Goal: Task Accomplishment & Management: Use online tool/utility

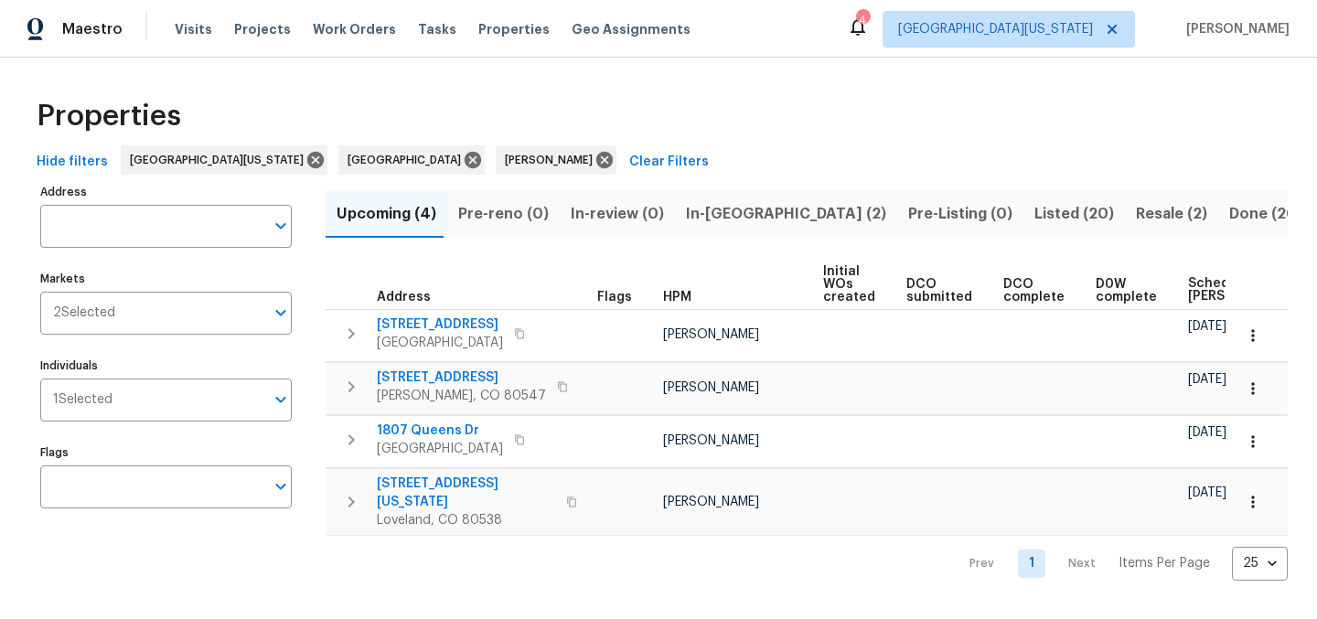
click at [1190, 286] on span "Scheduled COE" at bounding box center [1239, 290] width 103 height 26
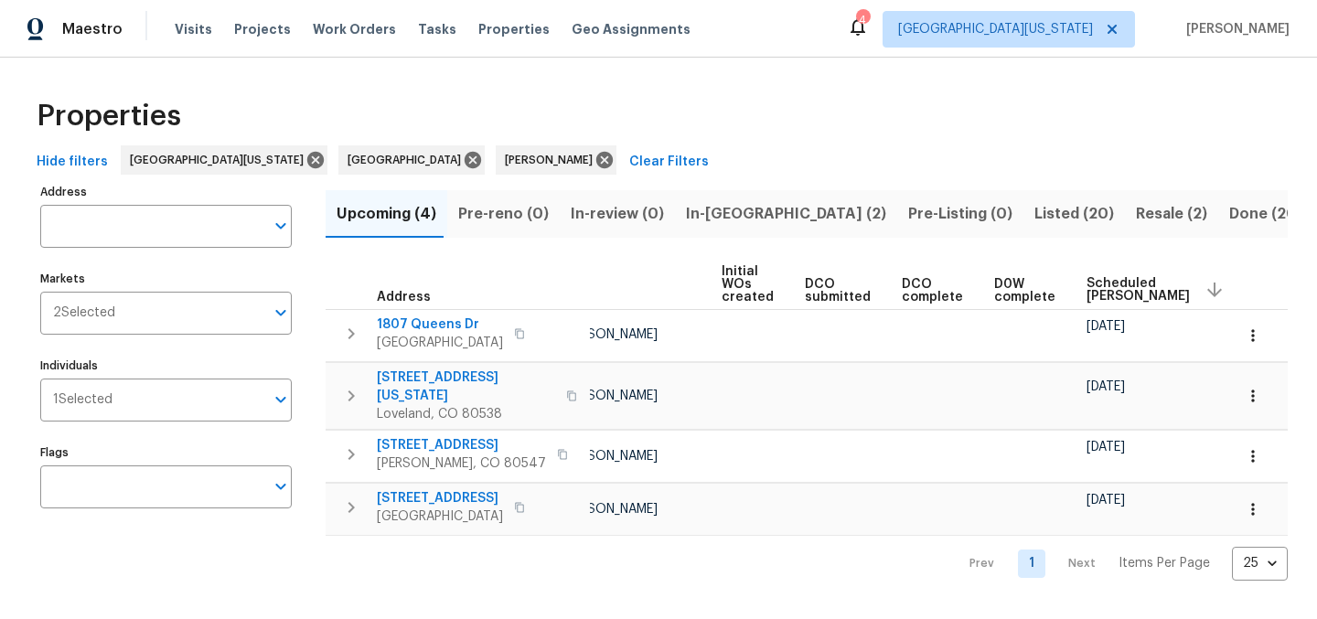
scroll to position [0, 129]
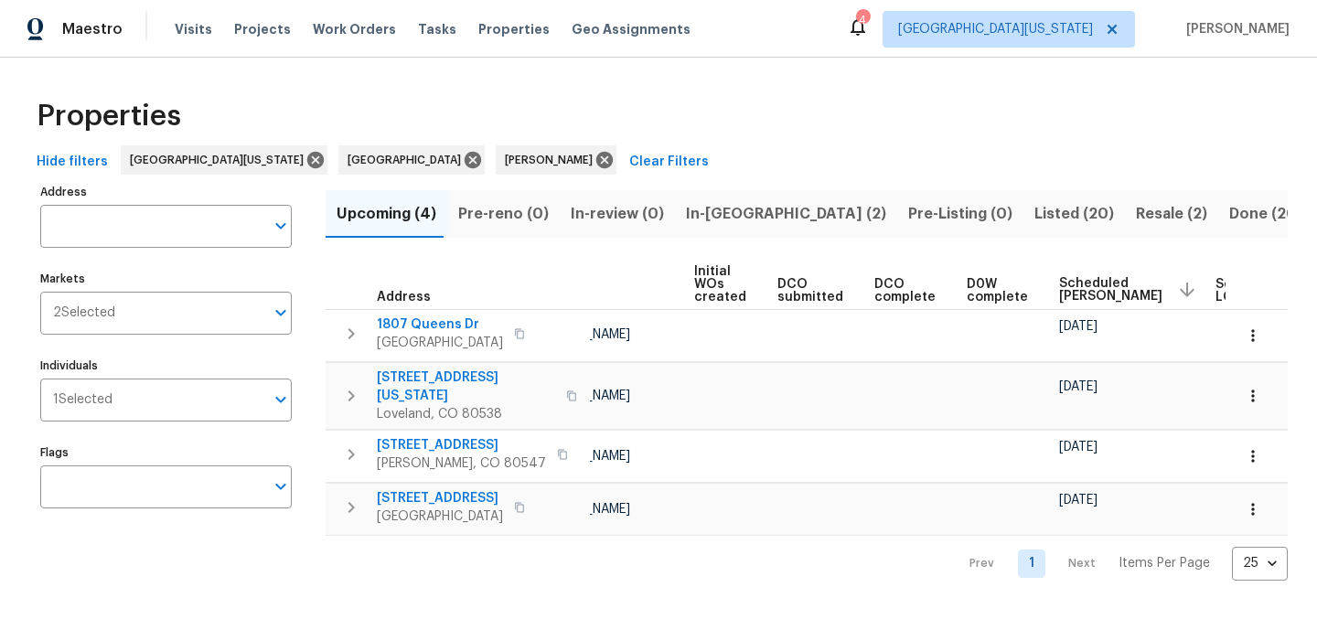
click at [1059, 276] on div "Scheduled COE" at bounding box center [1130, 289] width 142 height 27
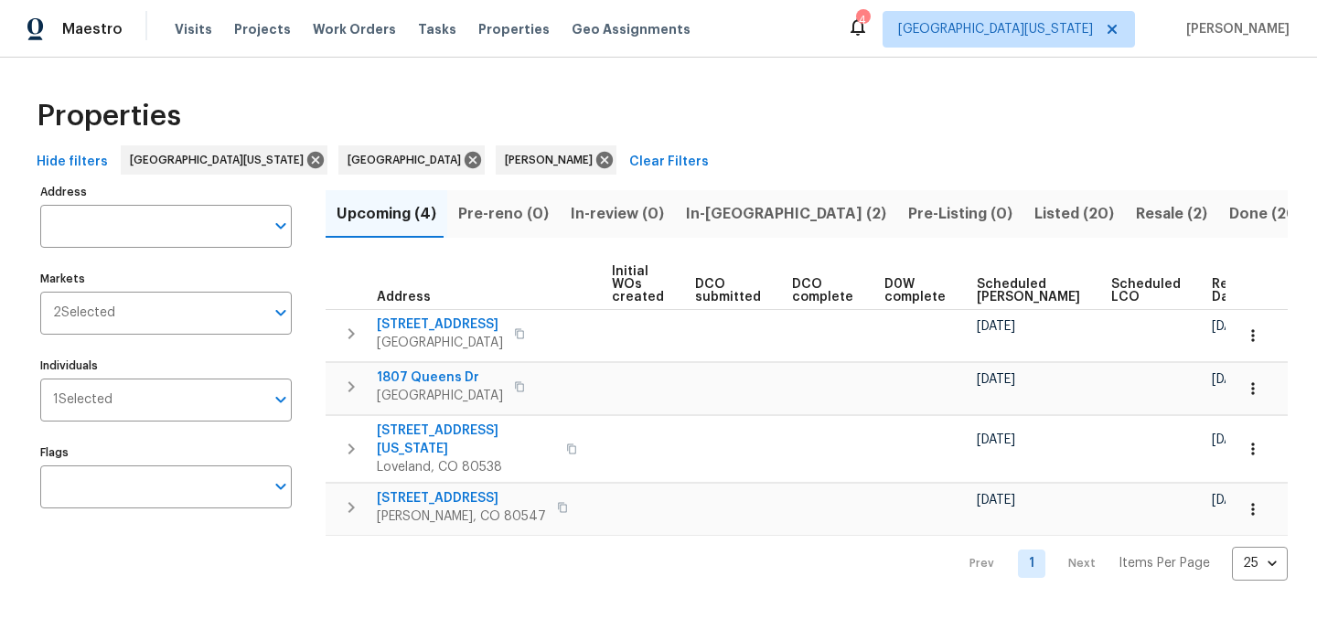
scroll to position [0, 211]
click at [977, 287] on span "Scheduled COE" at bounding box center [1028, 291] width 103 height 26
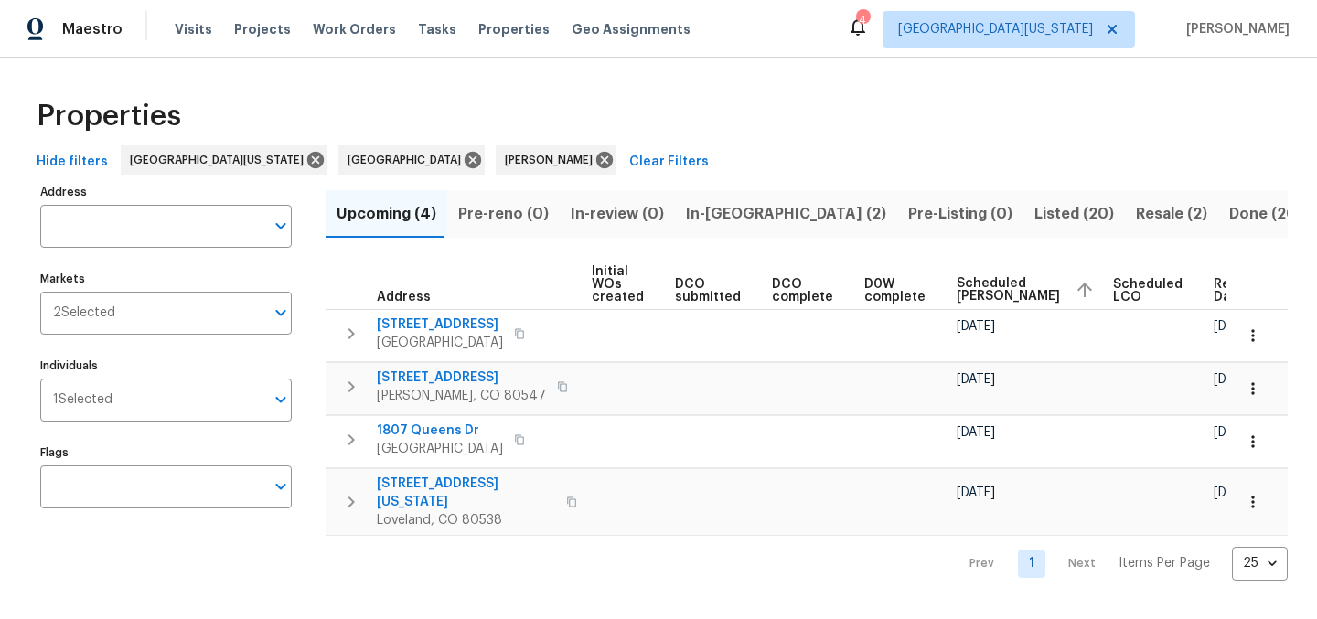
scroll to position [0, 236]
click at [406, 484] on span "3620 N Colorado Ave" at bounding box center [466, 493] width 178 height 37
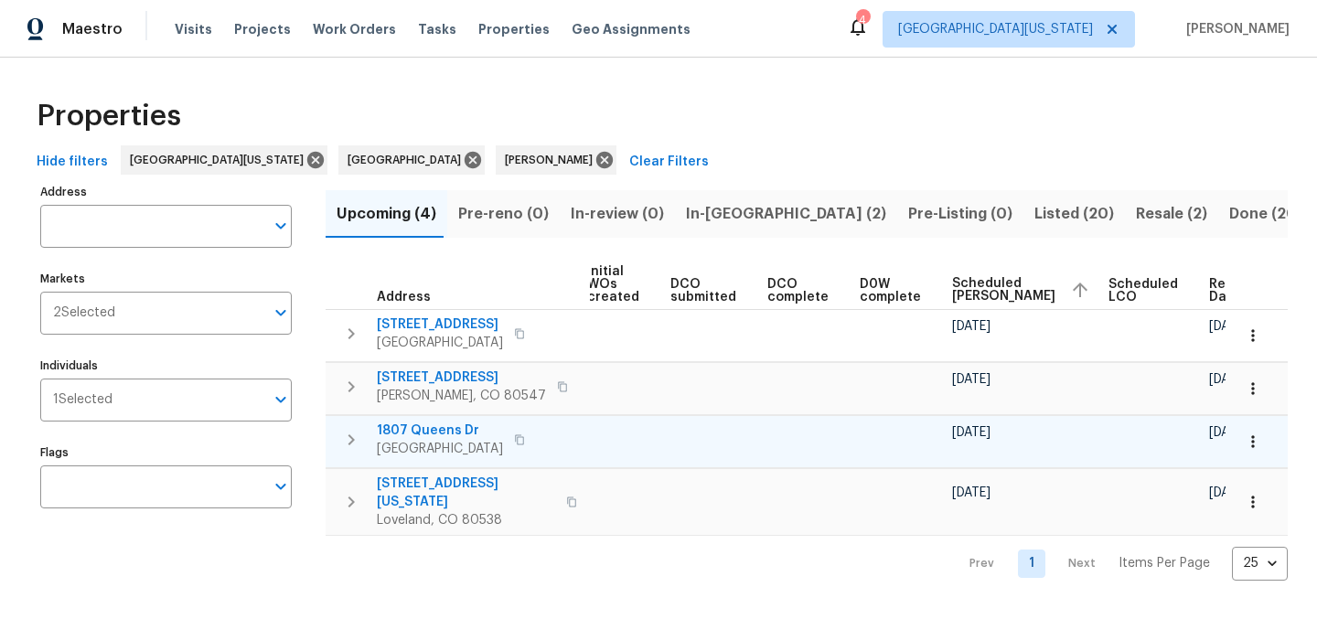
click at [443, 430] on span "1807 Queens Dr" at bounding box center [440, 431] width 126 height 18
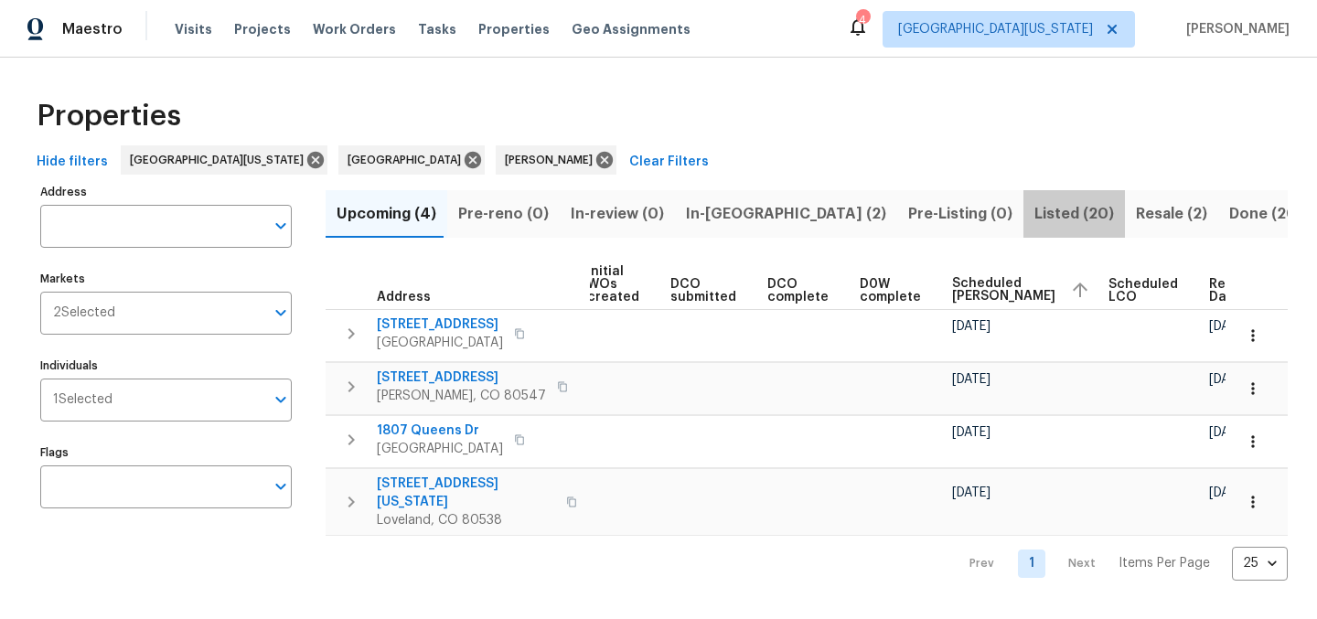
click at [1034, 208] on span "Listed (20)" at bounding box center [1074, 214] width 80 height 26
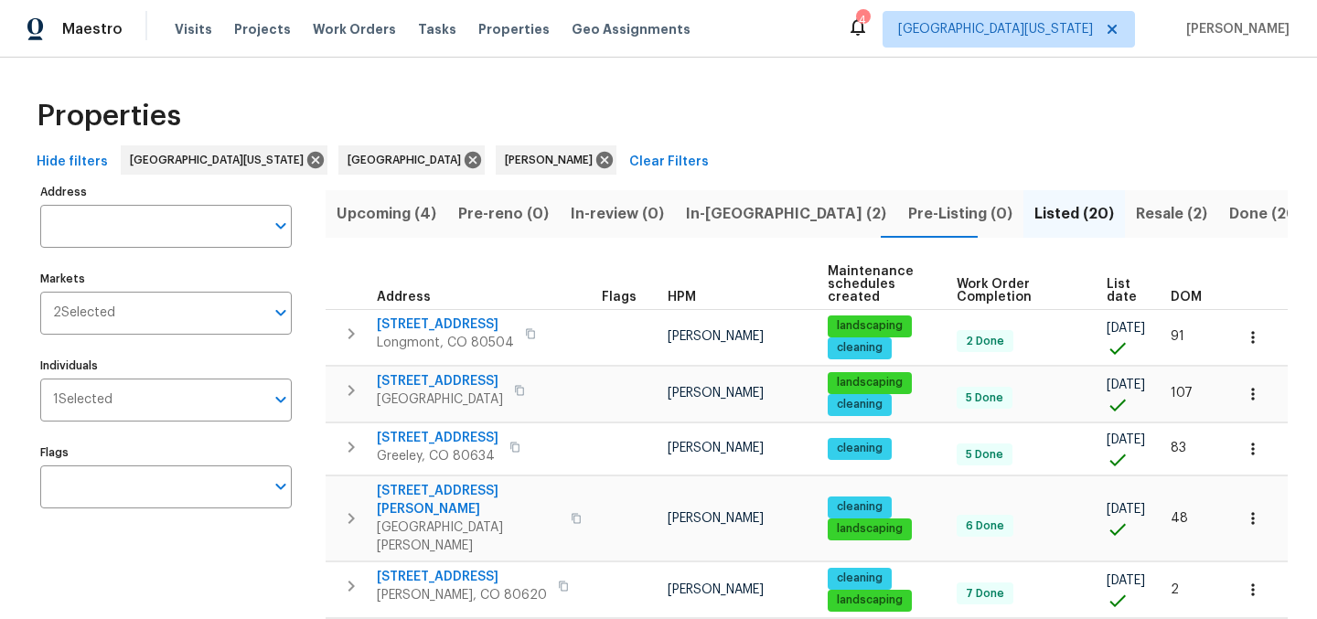
click at [1106, 291] on span "List date" at bounding box center [1122, 291] width 33 height 26
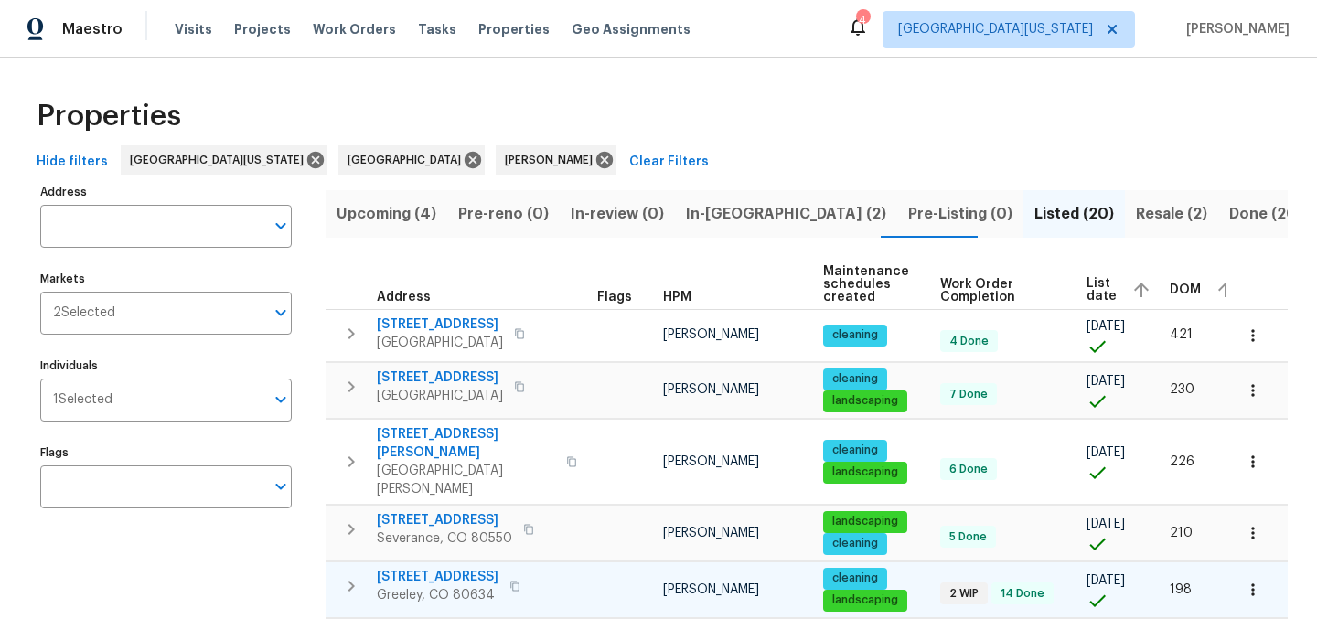
click at [430, 568] on span "5701 W 5th St" at bounding box center [438, 577] width 122 height 18
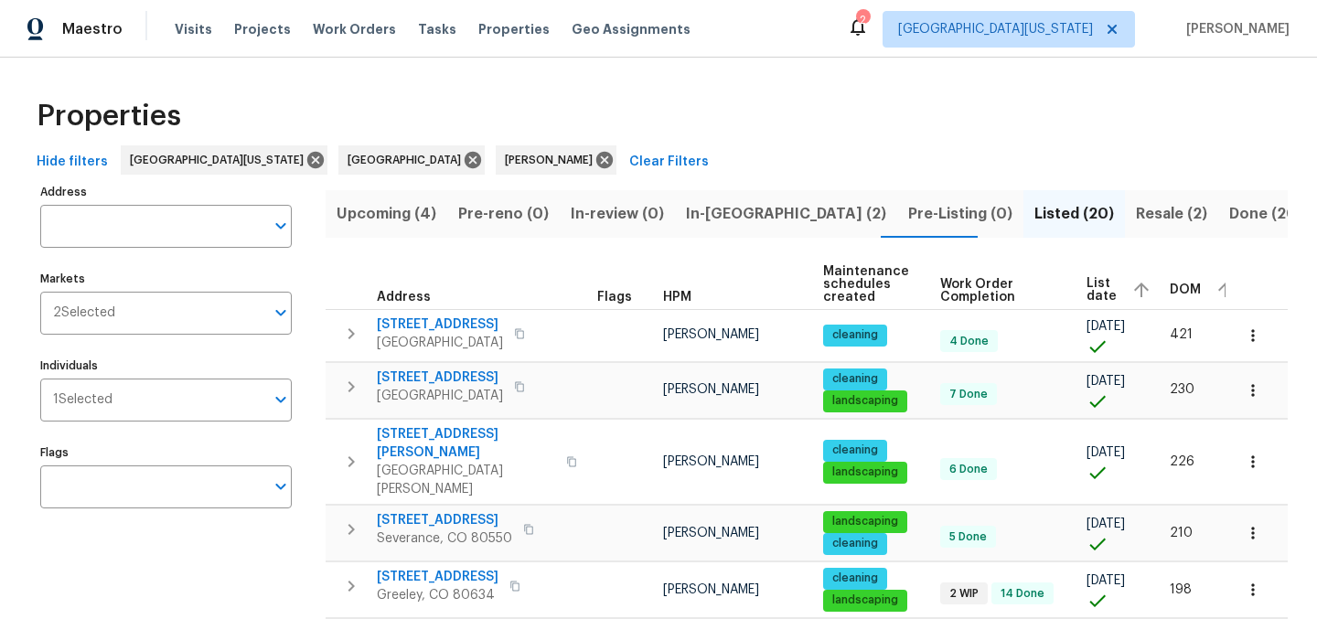
click at [720, 208] on span "In-reno (2)" at bounding box center [786, 214] width 200 height 26
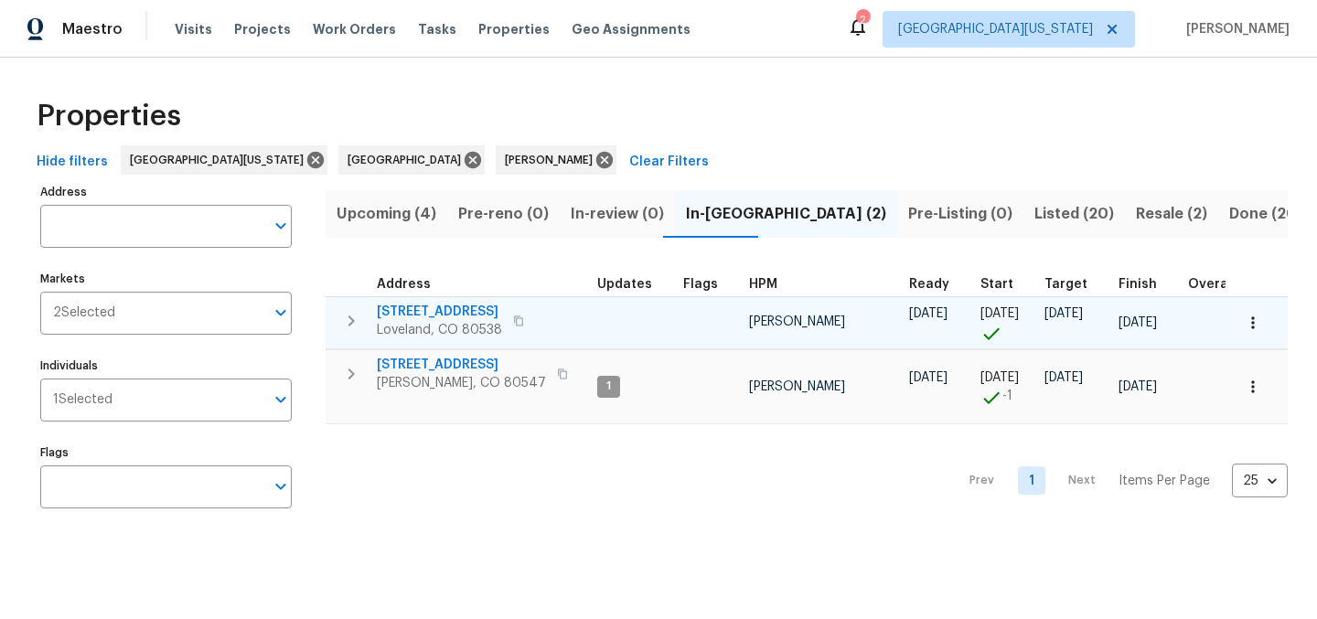
click at [461, 308] on span "4106 Cripple Creek Dr" at bounding box center [439, 312] width 125 height 18
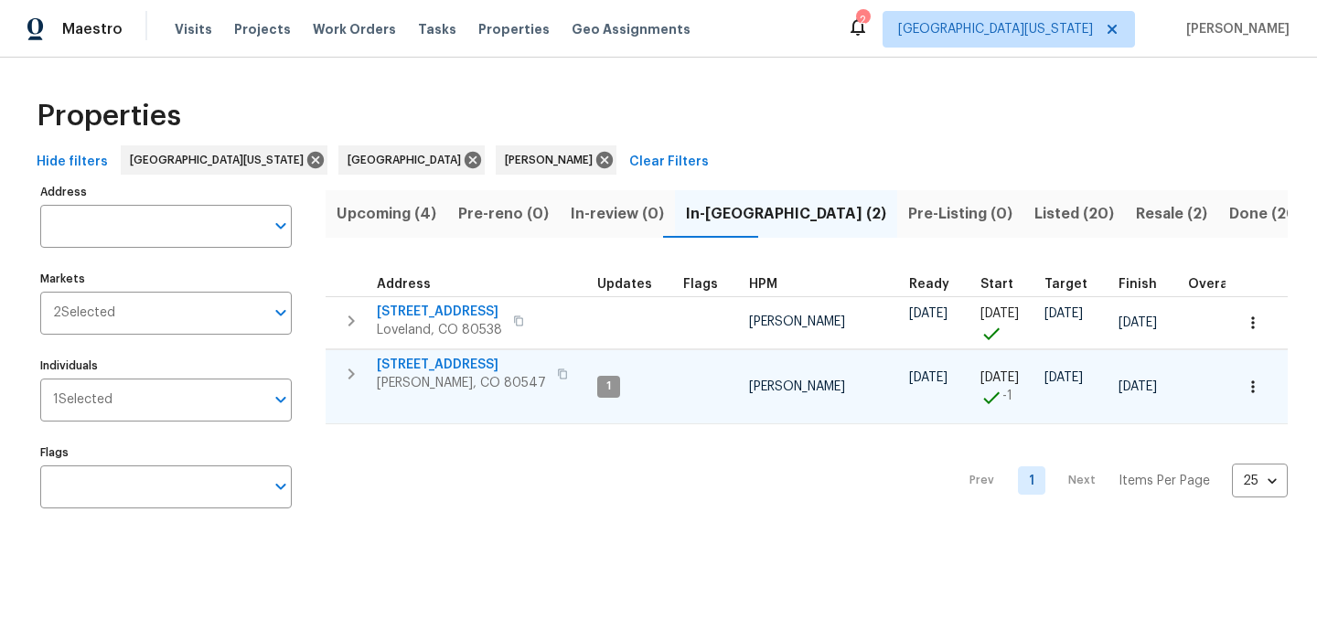
click at [421, 366] on span "5606 Calgary St" at bounding box center [461, 365] width 169 height 18
click at [742, 114] on div "Properties" at bounding box center [658, 116] width 1258 height 59
click at [410, 208] on span "Upcoming (4)" at bounding box center [386, 214] width 100 height 26
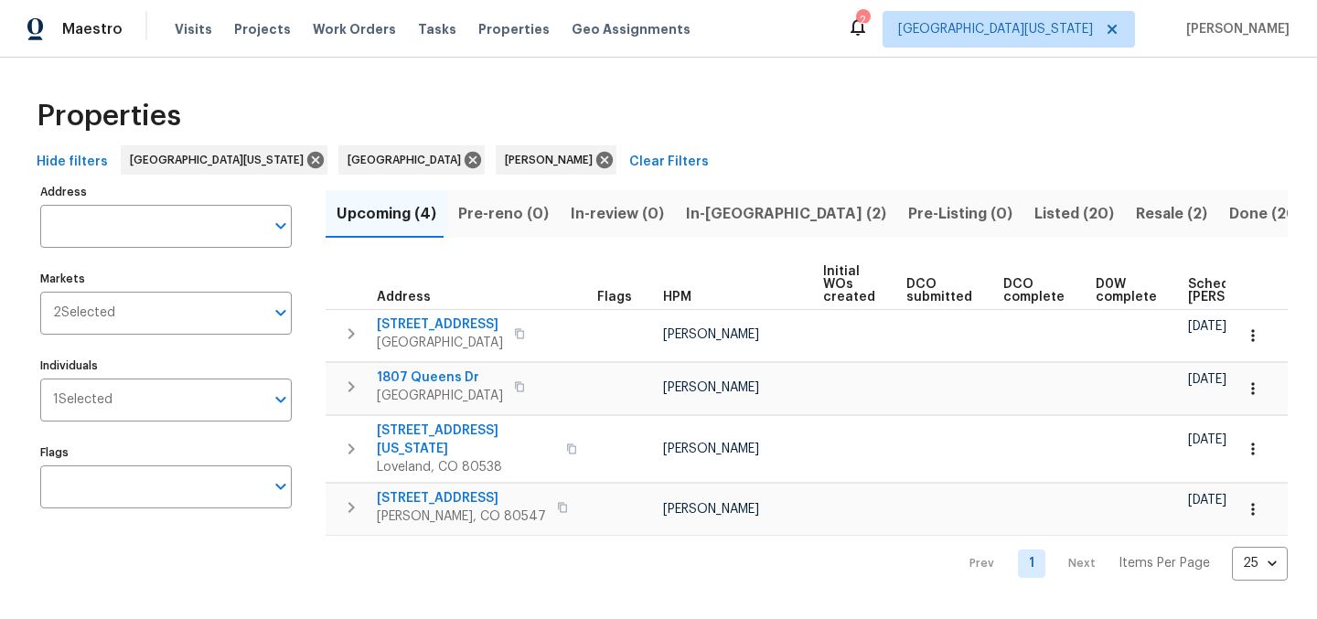
click at [730, 120] on div "Properties" at bounding box center [658, 116] width 1258 height 59
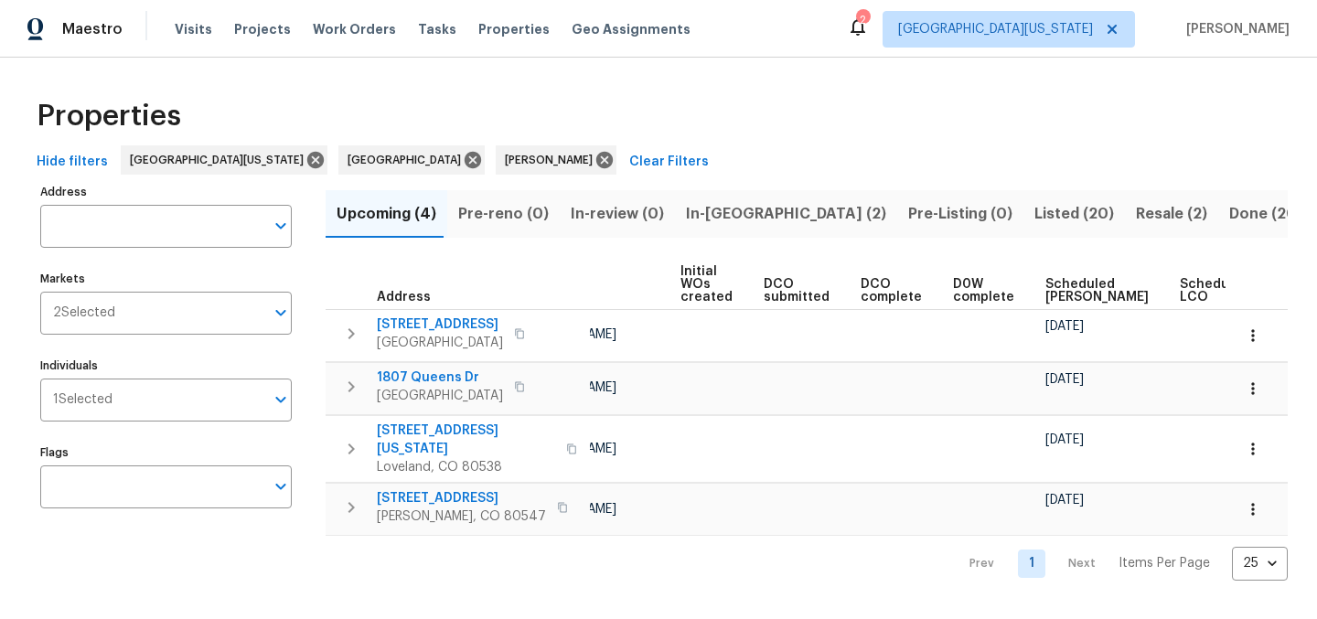
scroll to position [0, 154]
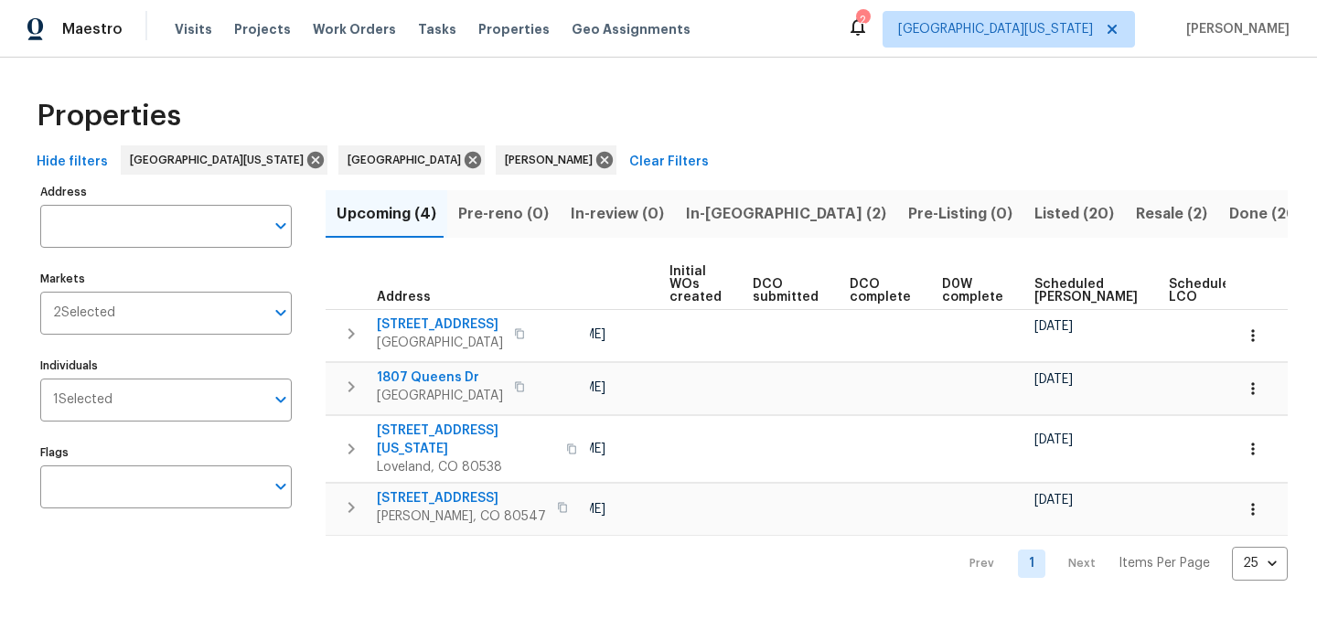
click at [1040, 295] on span "Scheduled COE" at bounding box center [1085, 291] width 103 height 26
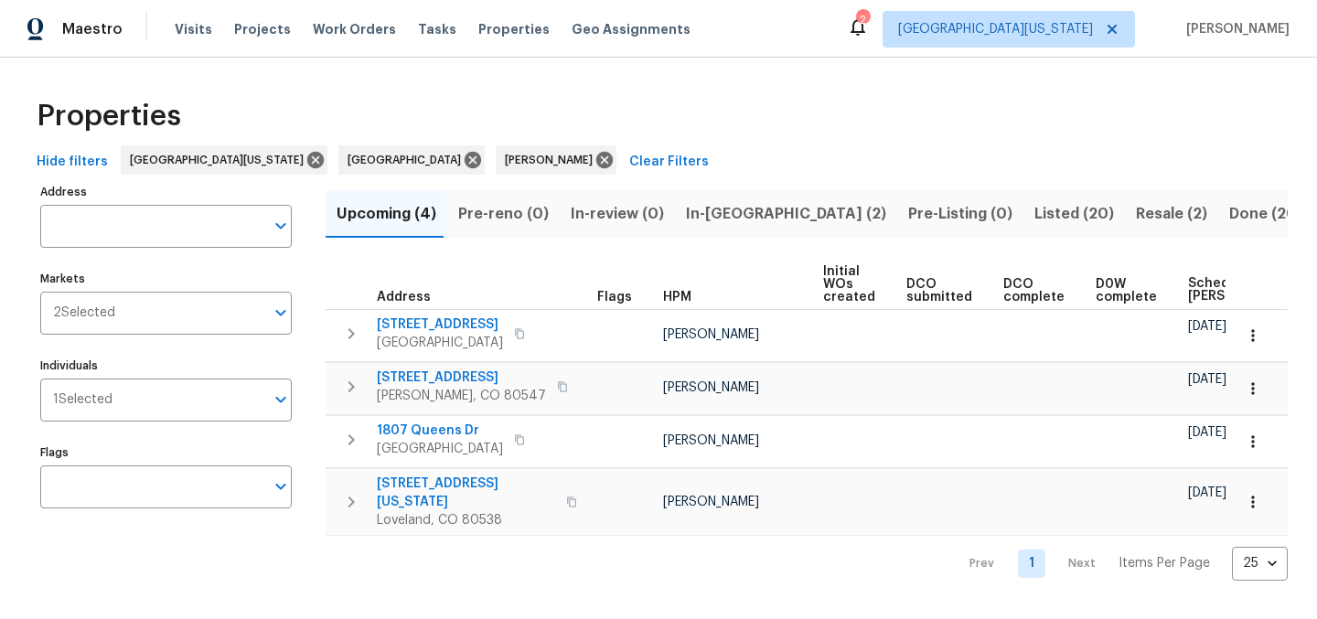
click at [1043, 165] on div "Hide filters Northern Colorado Denver John Gonzalez Clear Filters" at bounding box center [658, 162] width 1258 height 34
click at [922, 133] on div "Properties" at bounding box center [658, 116] width 1258 height 59
click at [831, 135] on div "Properties" at bounding box center [658, 116] width 1258 height 59
click at [717, 219] on span "In-reno (2)" at bounding box center [786, 214] width 200 height 26
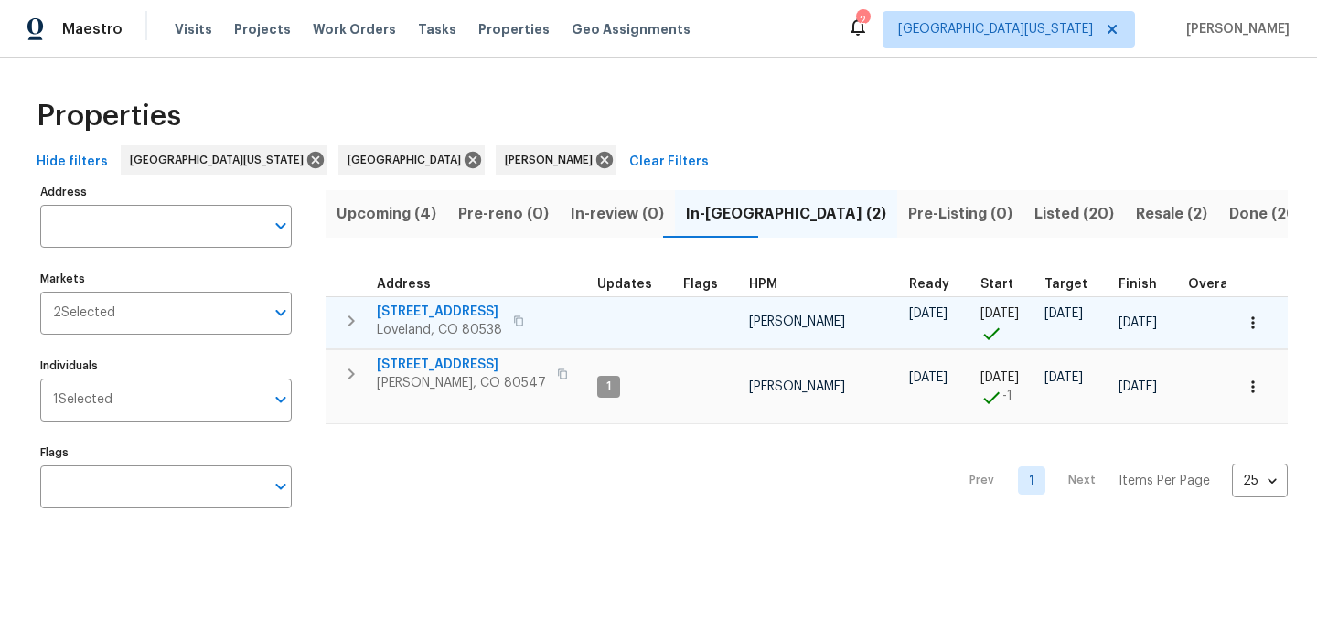
click at [487, 311] on span "4106 Cripple Creek Dr" at bounding box center [439, 312] width 125 height 18
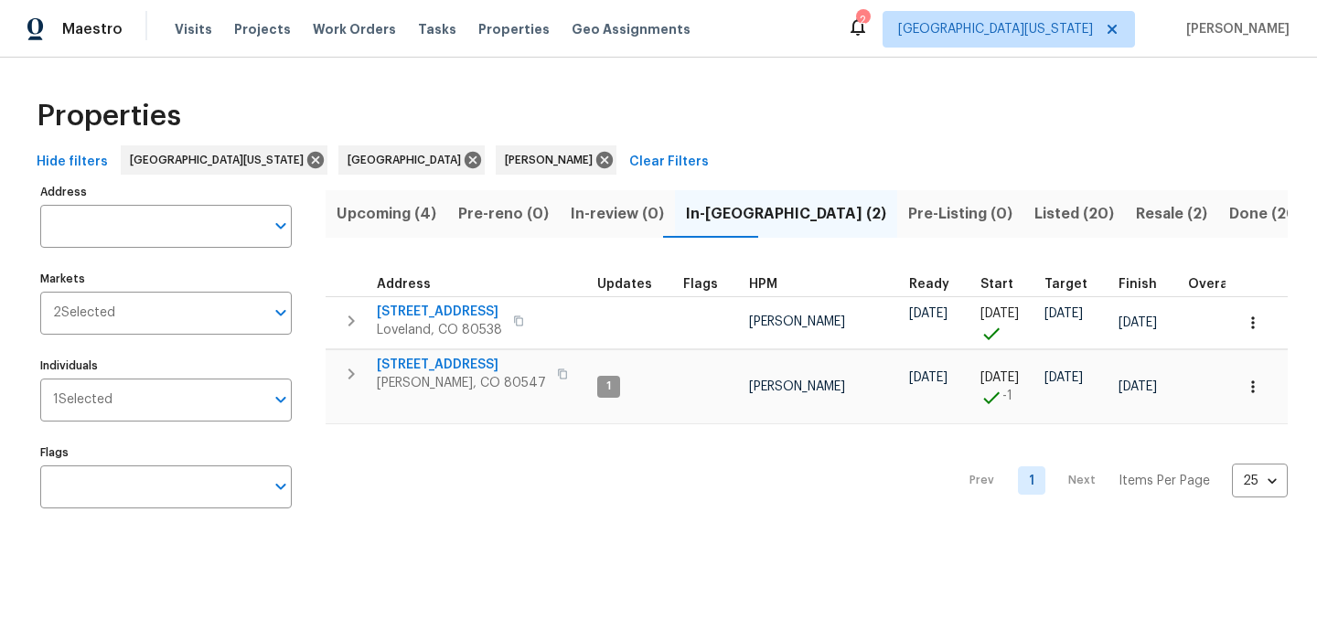
click at [1034, 218] on span "Listed (20)" at bounding box center [1074, 214] width 80 height 26
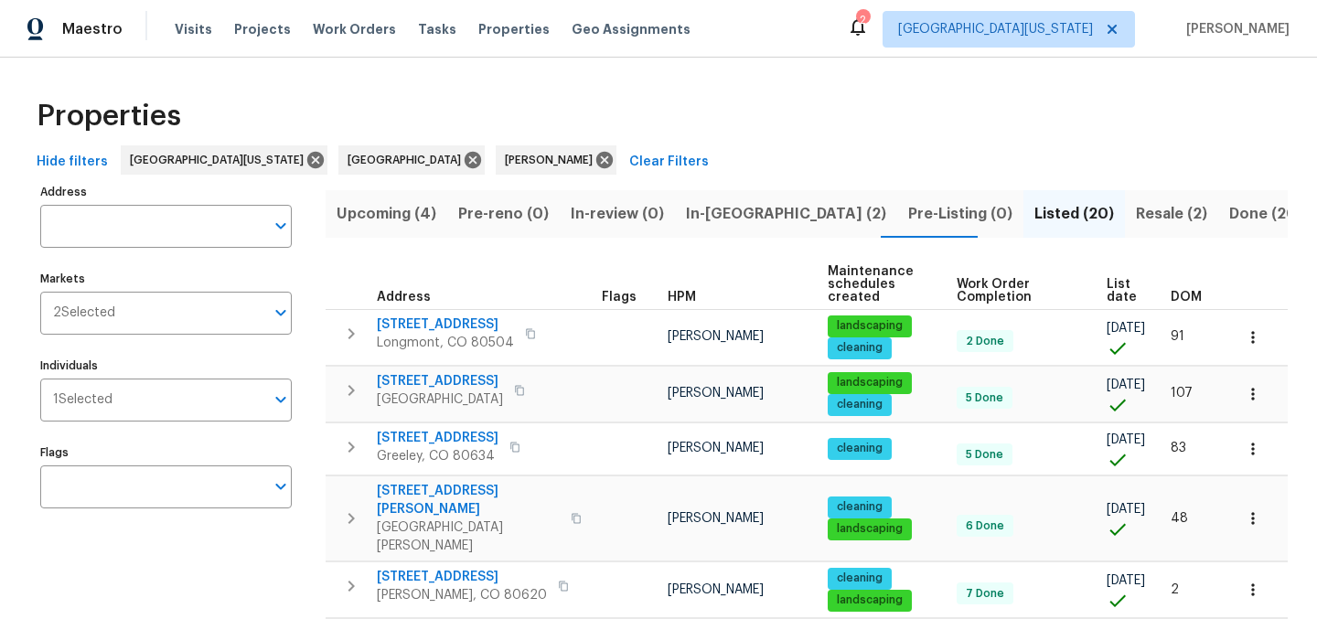
click at [1106, 294] on span "List date" at bounding box center [1122, 291] width 33 height 26
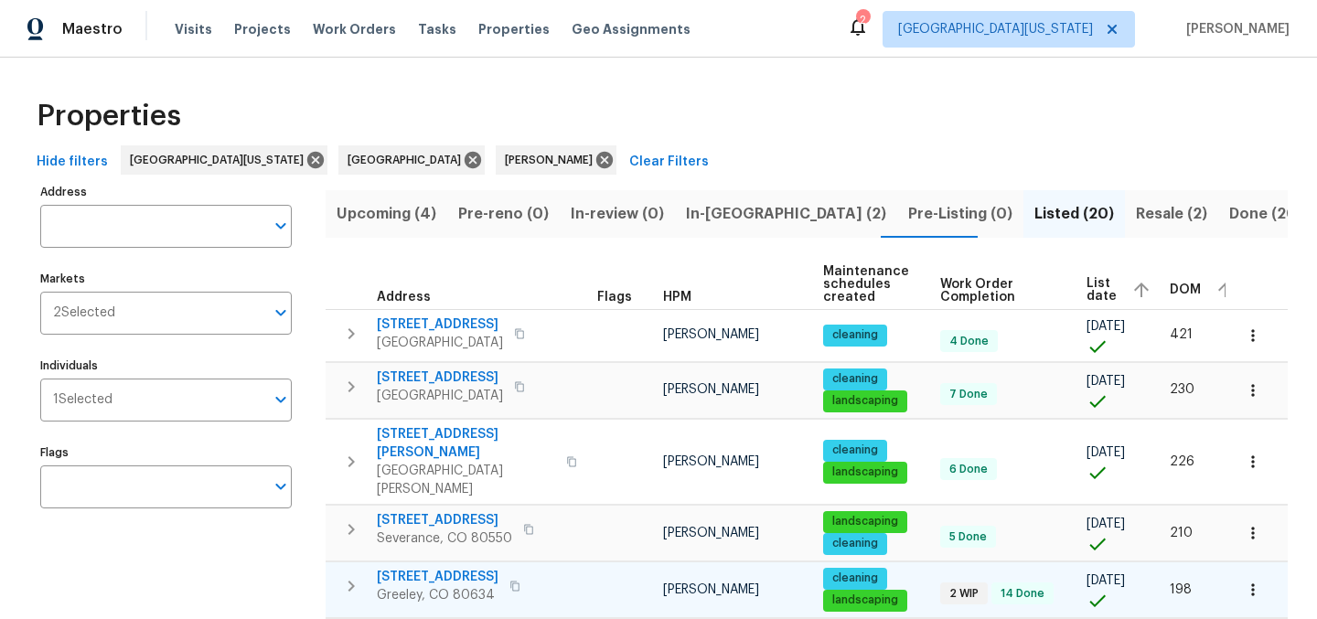
click at [414, 568] on span "5701 W 5th St" at bounding box center [438, 577] width 122 height 18
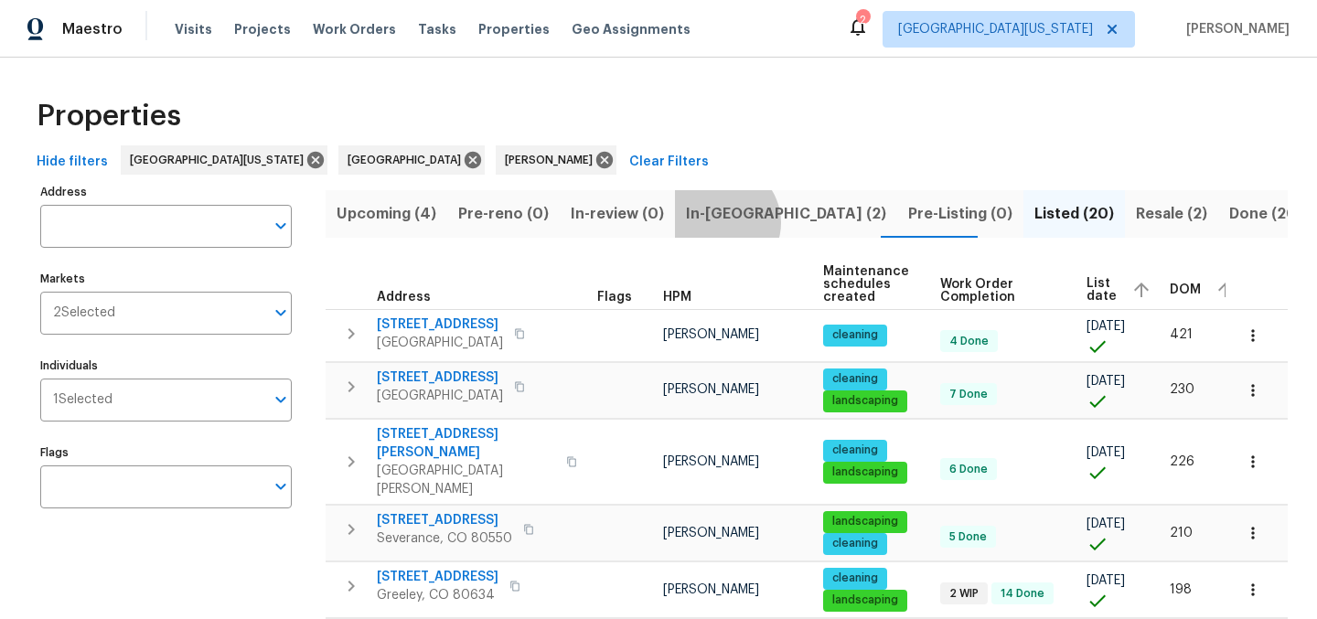
click at [706, 222] on span "In-reno (2)" at bounding box center [786, 214] width 200 height 26
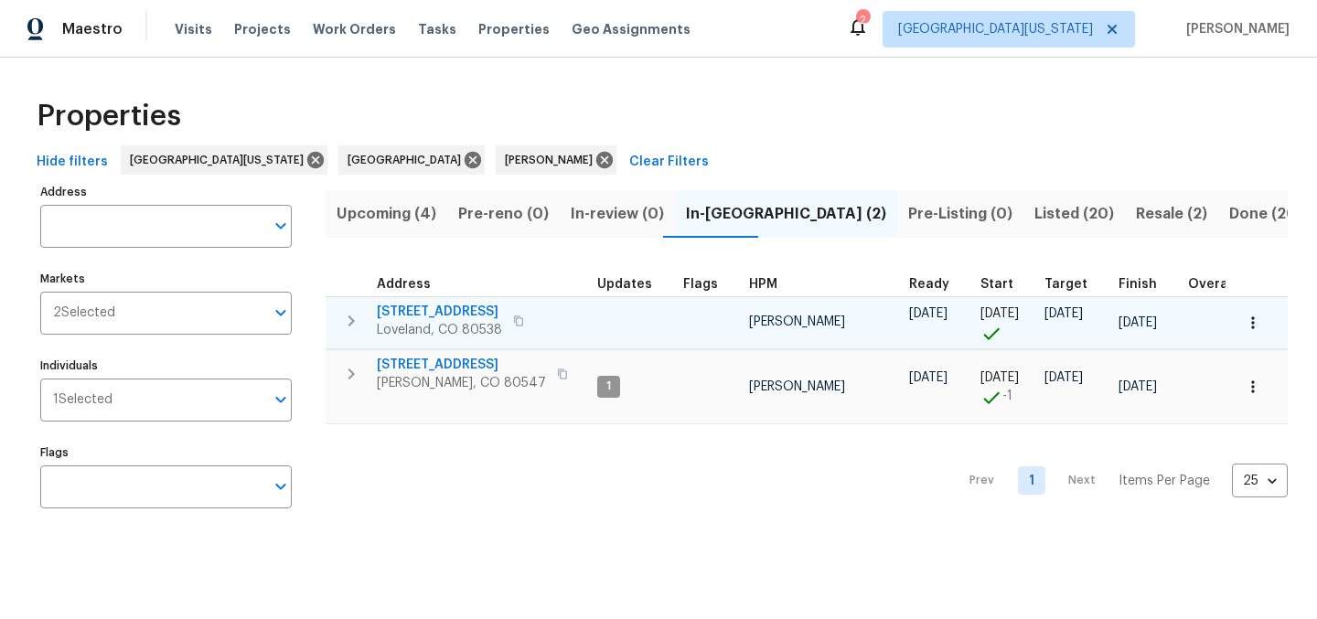
click at [490, 312] on span "[STREET_ADDRESS]" at bounding box center [439, 312] width 125 height 18
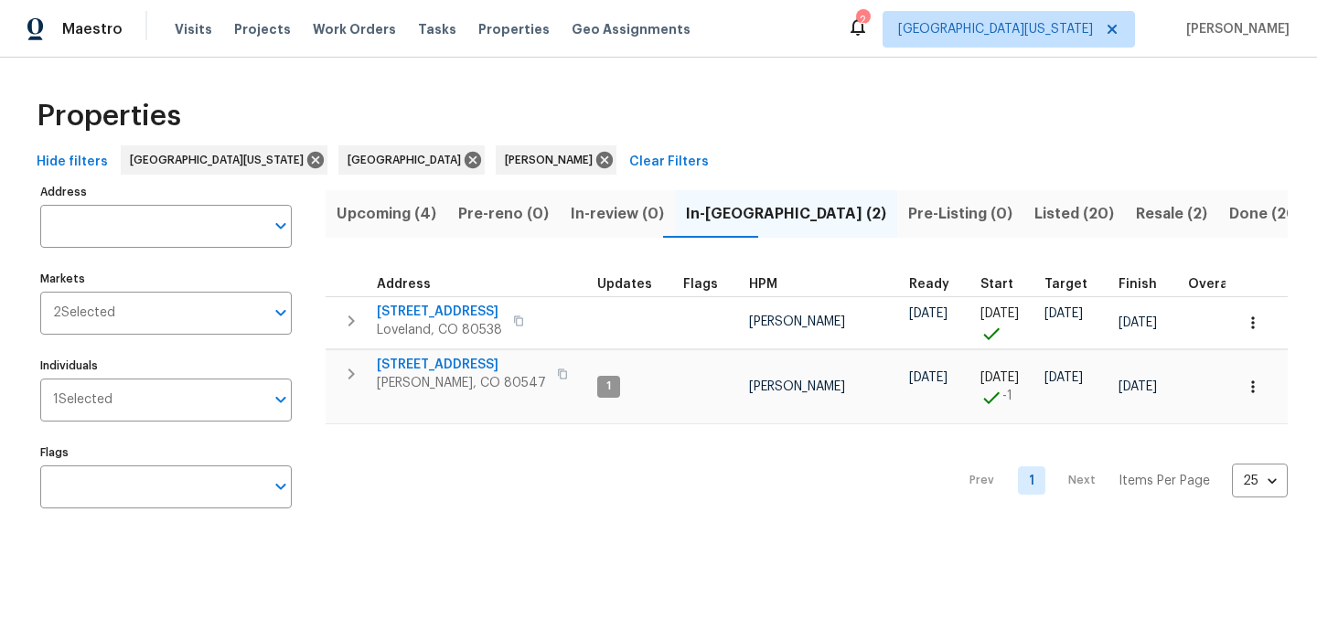
click at [884, 100] on div "Properties" at bounding box center [658, 116] width 1258 height 59
click at [453, 367] on span "5606 Calgary St" at bounding box center [461, 365] width 169 height 18
click at [681, 88] on div "Properties" at bounding box center [658, 116] width 1258 height 59
click at [703, 80] on div "Properties Hide filters Northern Colorado Denver John Gonzalez Clear Filters Ad…" at bounding box center [658, 307] width 1317 height 498
click at [783, 111] on div "Properties" at bounding box center [658, 116] width 1258 height 59
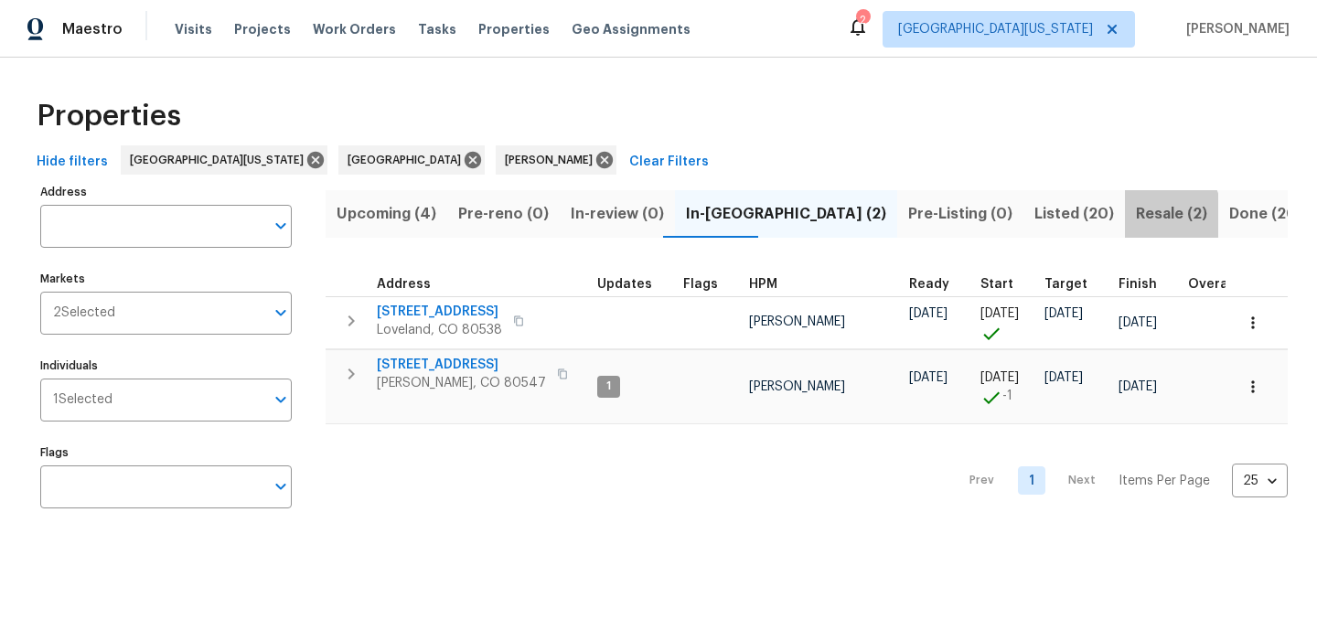
click at [1136, 215] on span "Resale (2)" at bounding box center [1171, 214] width 71 height 26
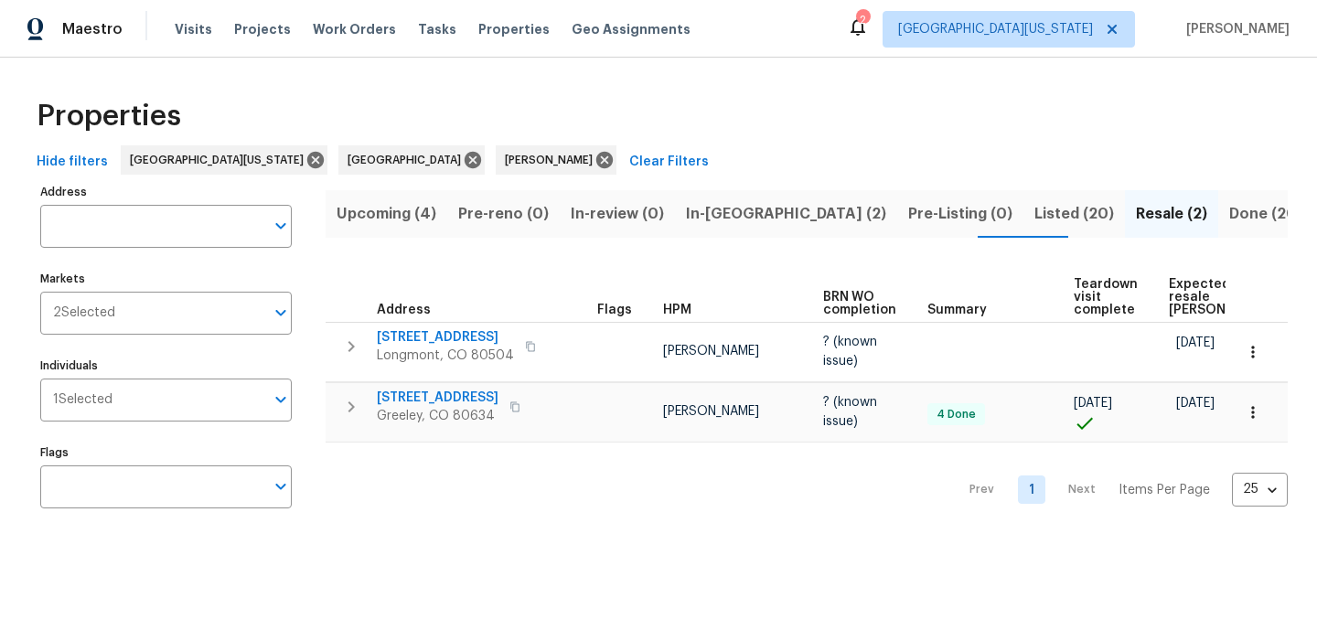
click at [1097, 282] on span "Teardown visit complete" at bounding box center [1105, 297] width 64 height 38
click at [1190, 279] on span "Expected resale COE" at bounding box center [1241, 297] width 103 height 38
click at [722, 134] on div "Properties" at bounding box center [658, 116] width 1258 height 59
click at [702, 214] on span "In-reno (2)" at bounding box center [786, 214] width 200 height 26
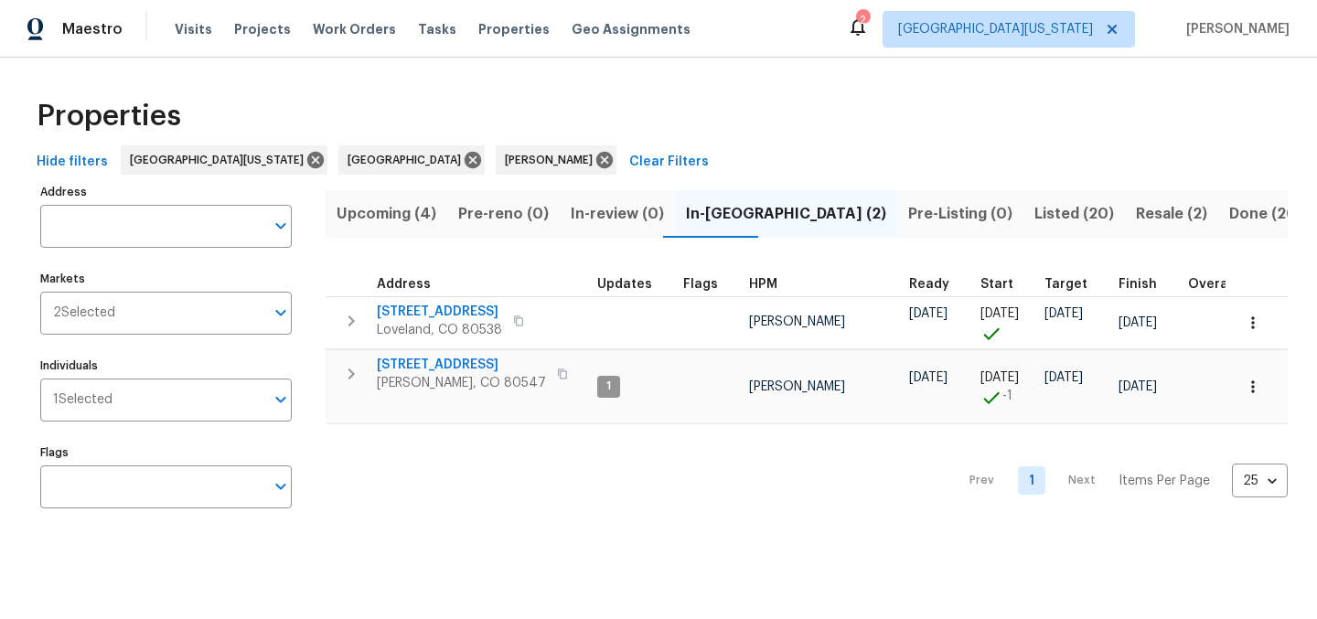
click at [404, 208] on span "Upcoming (4)" at bounding box center [386, 214] width 100 height 26
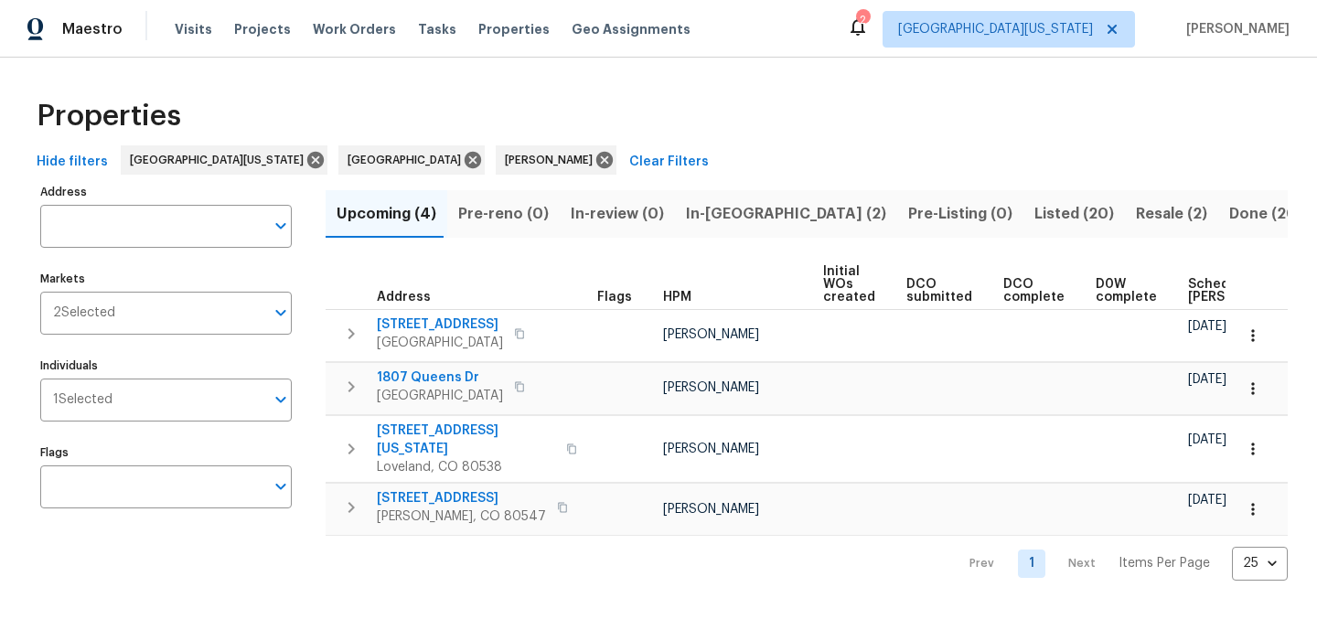
click at [1188, 294] on span "Scheduled COE" at bounding box center [1239, 291] width 103 height 26
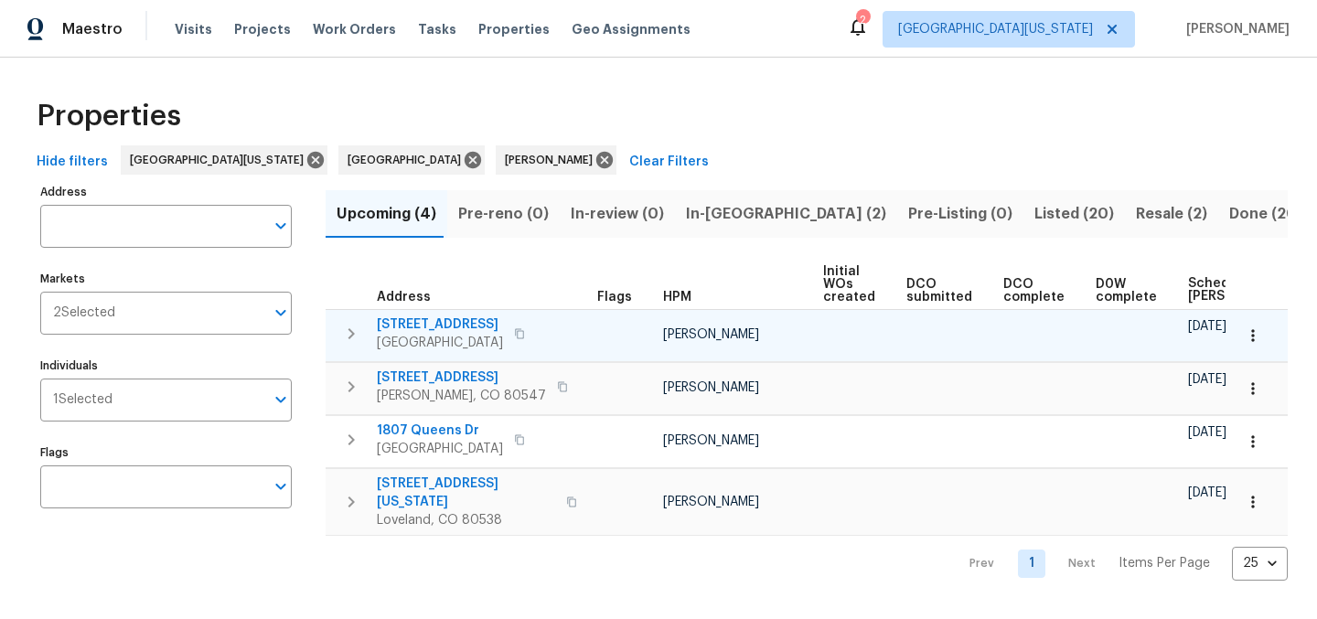
click at [430, 326] on span "354 Saratoga Way" at bounding box center [440, 324] width 126 height 18
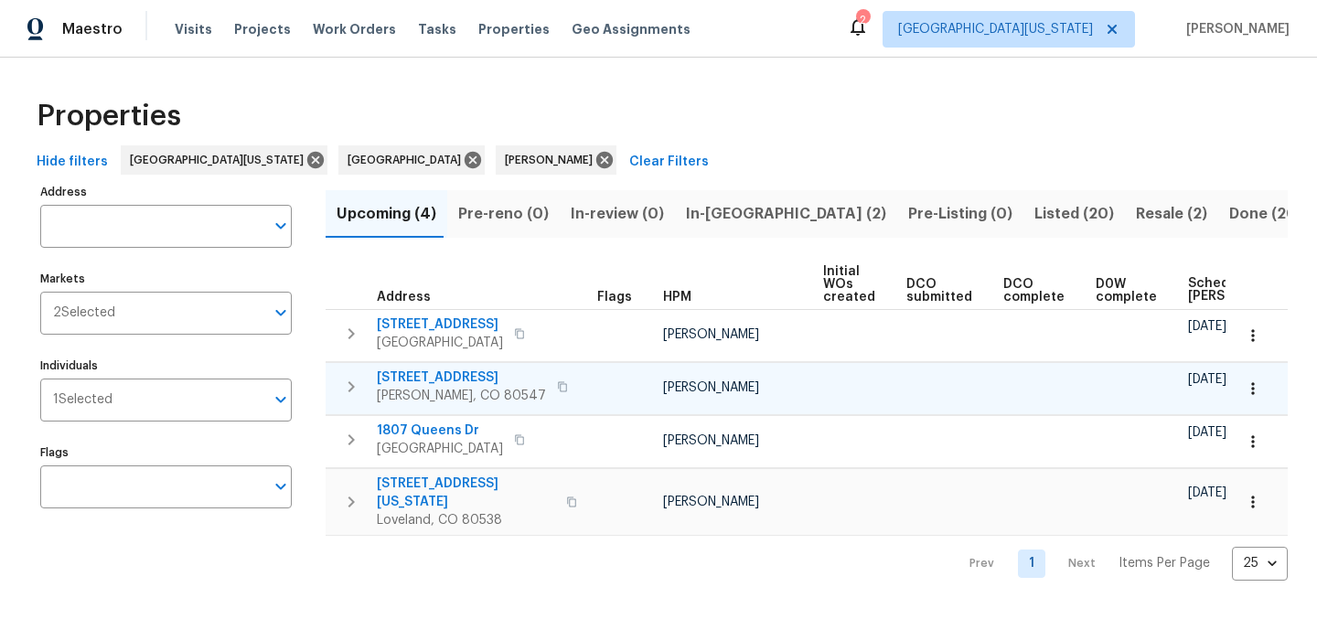
click at [448, 376] on span "5510 Homeward Dr" at bounding box center [461, 377] width 169 height 18
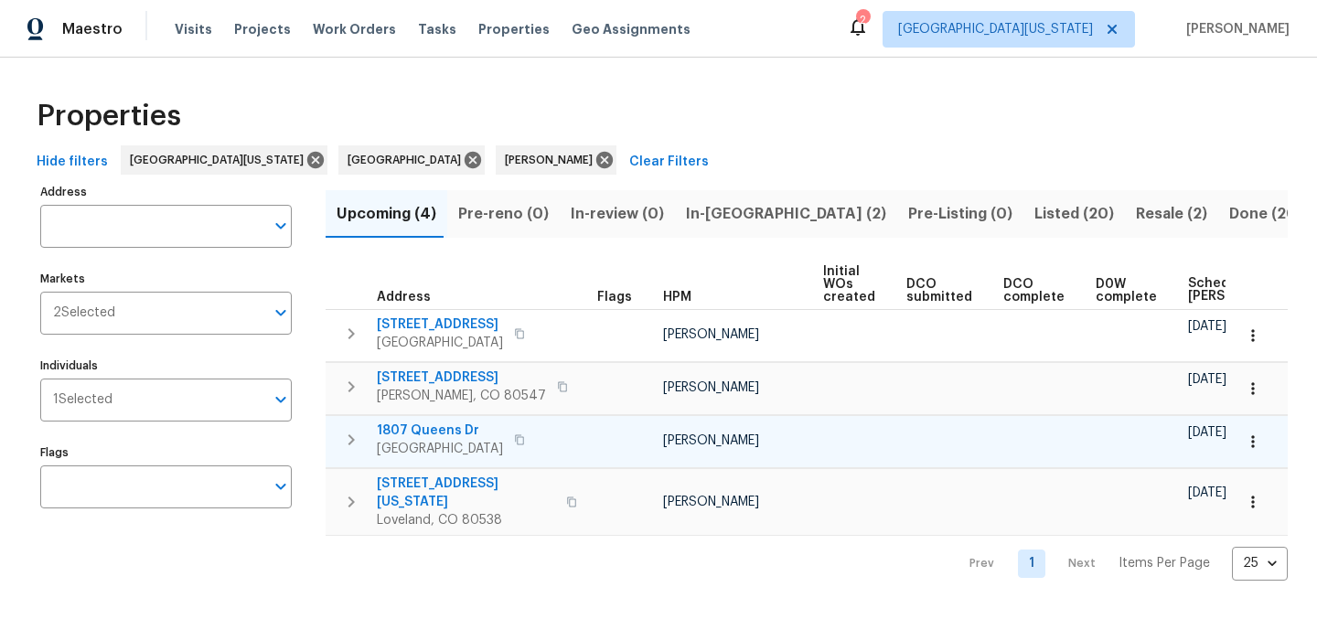
click at [528, 441] on button "button" at bounding box center [519, 440] width 22 height 26
click at [1244, 445] on icon "button" at bounding box center [1253, 441] width 18 height 18
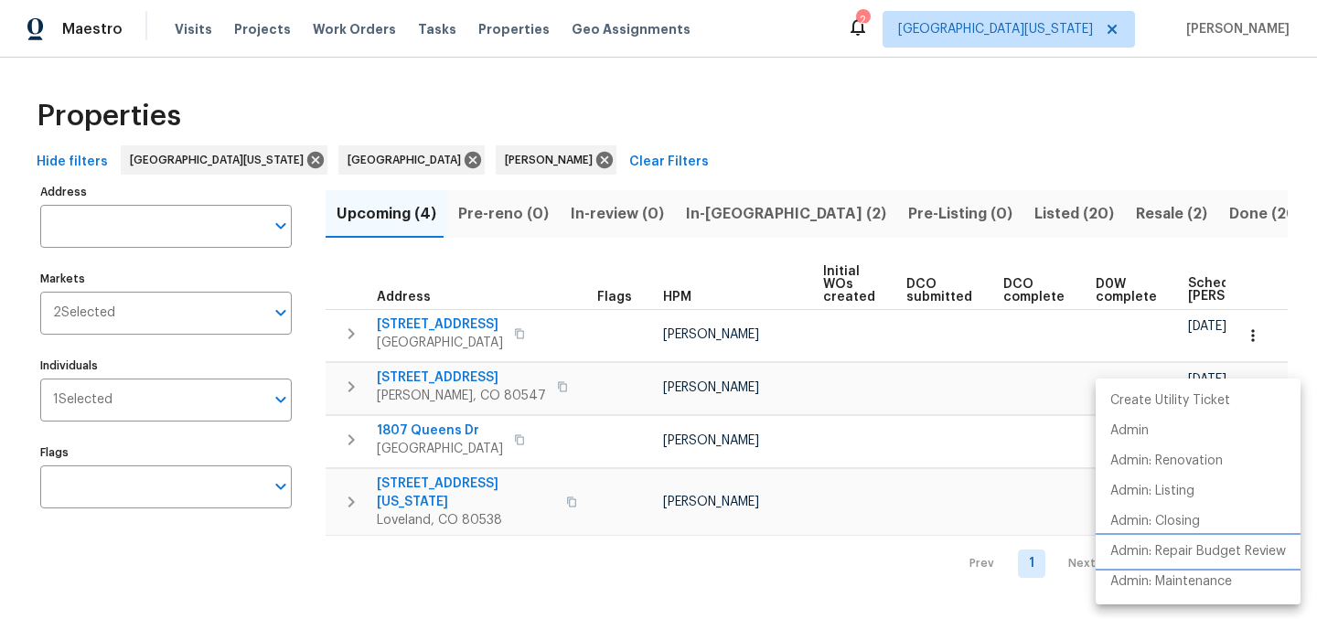
click at [1219, 553] on p "Admin: Repair Budget Review" at bounding box center [1198, 551] width 176 height 19
click at [676, 607] on div at bounding box center [658, 309] width 1317 height 619
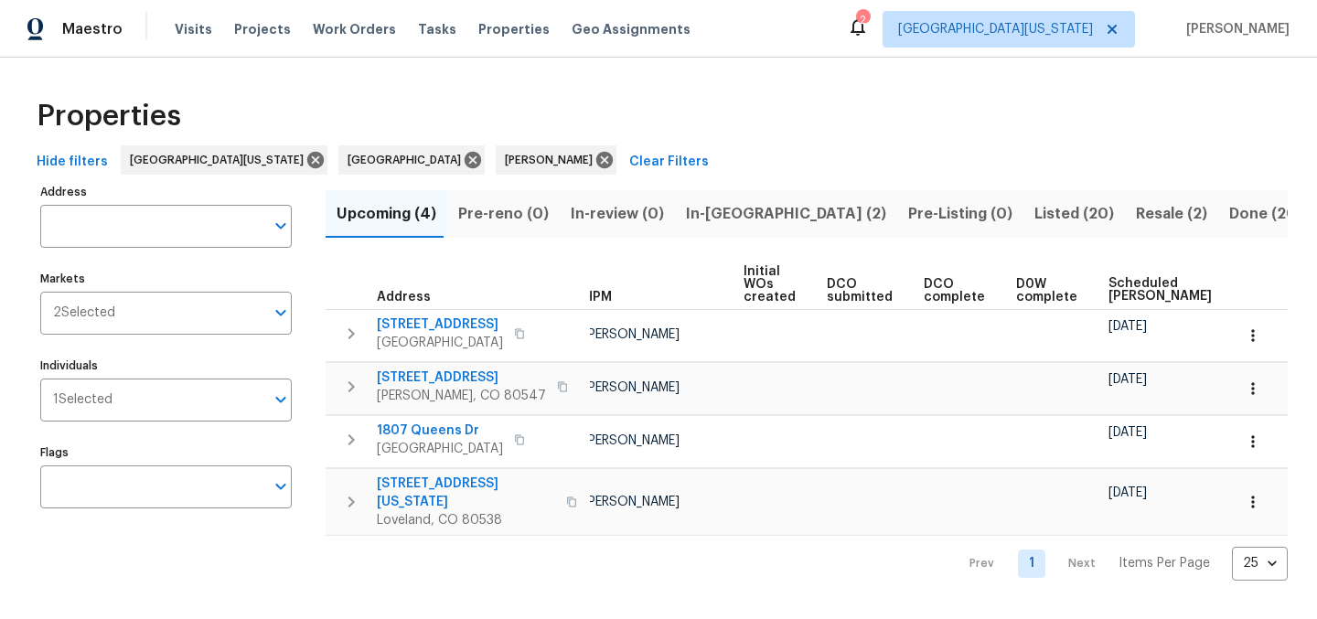
scroll to position [0, 125]
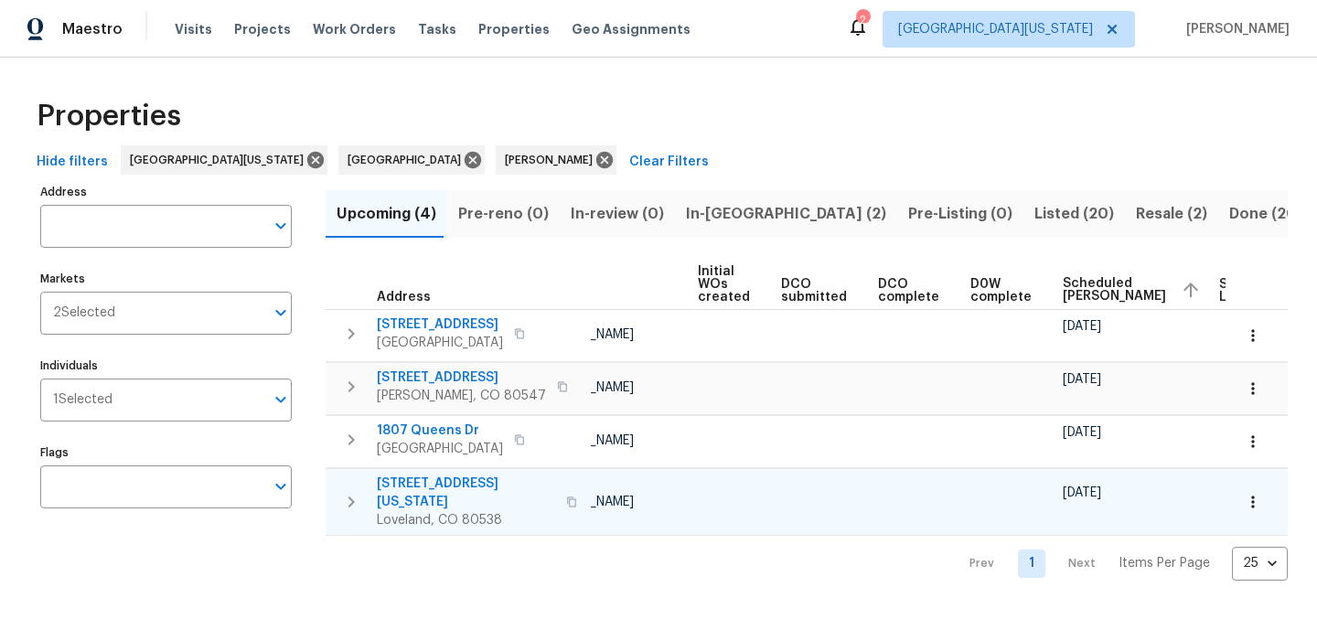
click at [560, 484] on button "button" at bounding box center [571, 502] width 22 height 44
click at [475, 481] on span "3620 N Colorado Ave" at bounding box center [466, 493] width 178 height 37
click at [1002, 129] on div "Properties" at bounding box center [658, 116] width 1258 height 59
click at [1034, 211] on span "Listed (20)" at bounding box center [1074, 214] width 80 height 26
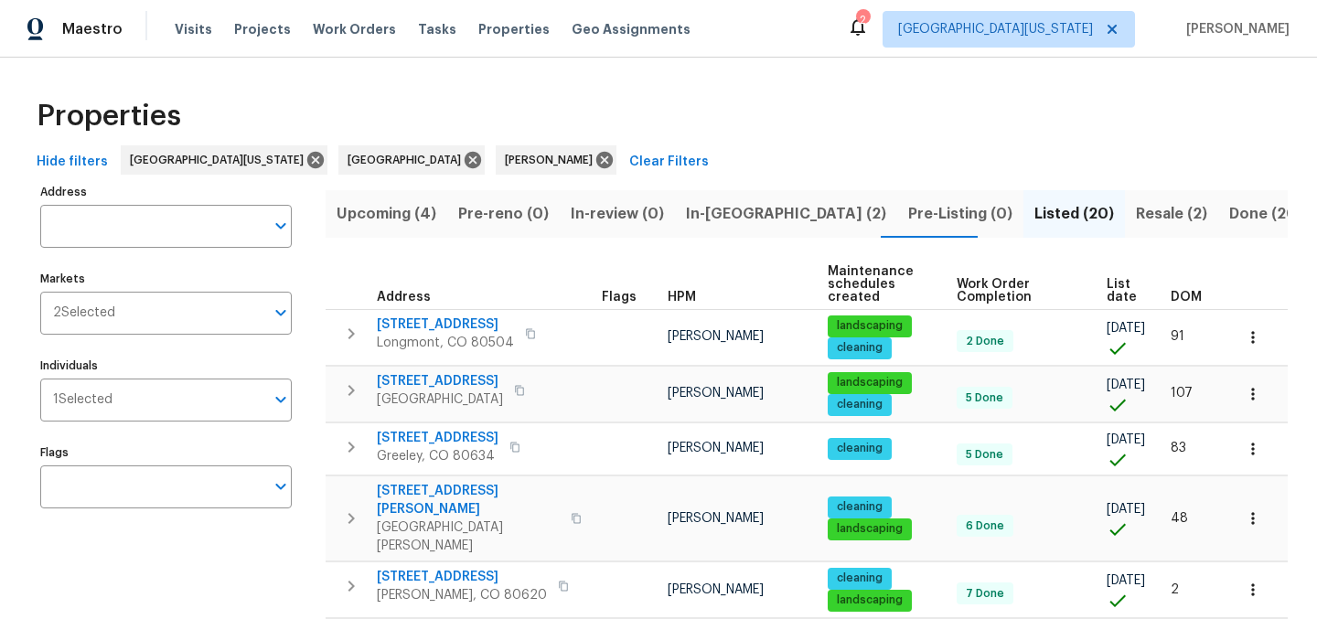
click at [1106, 283] on span "List date" at bounding box center [1122, 291] width 33 height 26
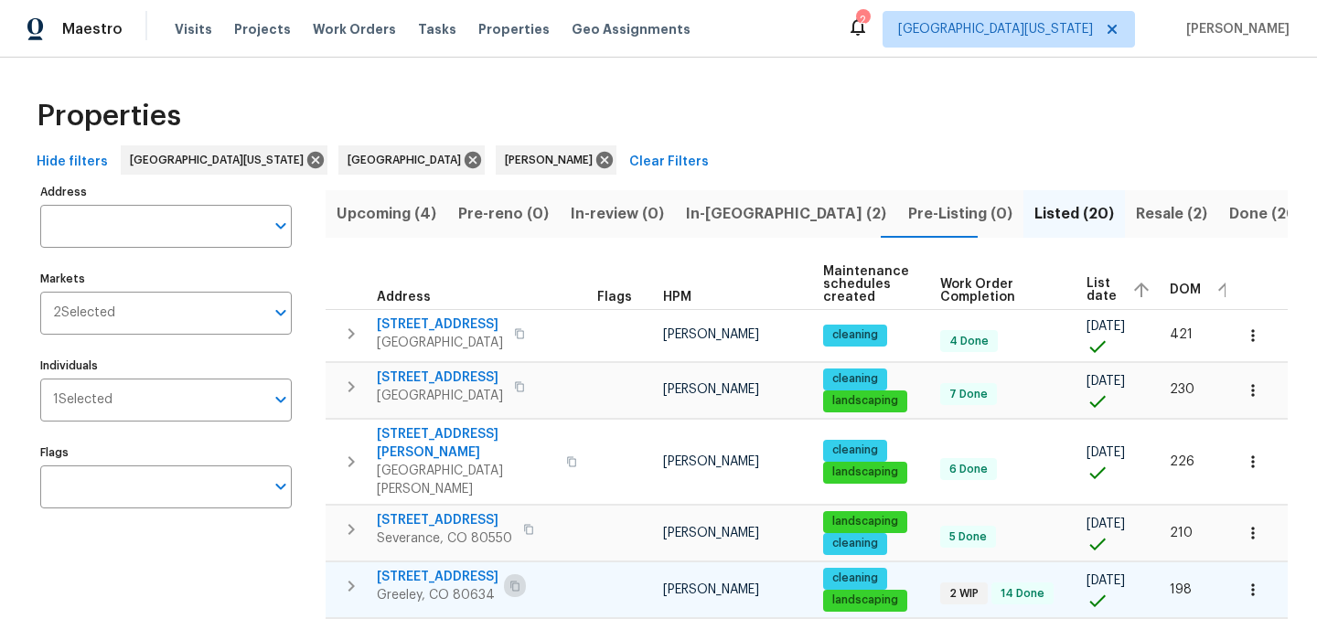
click at [511, 581] on icon "button" at bounding box center [514, 586] width 11 height 11
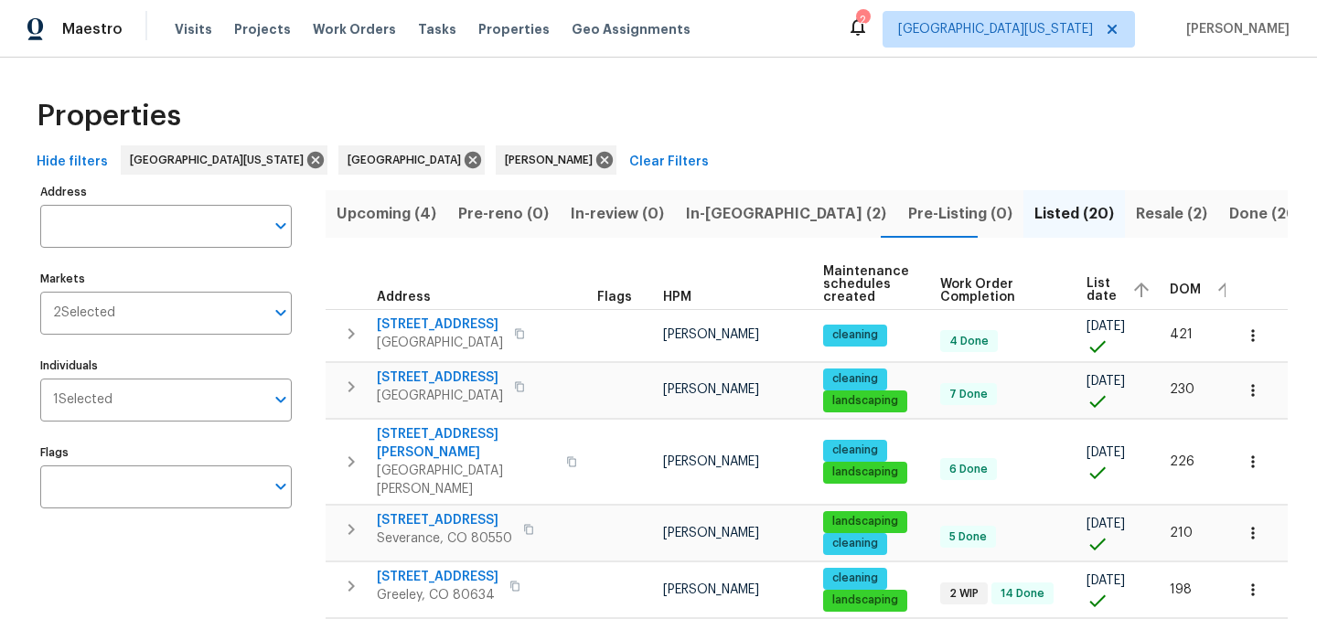
click at [797, 130] on div "Properties" at bounding box center [658, 116] width 1258 height 59
click at [869, 28] on div "2" at bounding box center [862, 20] width 13 height 18
click at [869, 25] on div "2" at bounding box center [862, 20] width 13 height 18
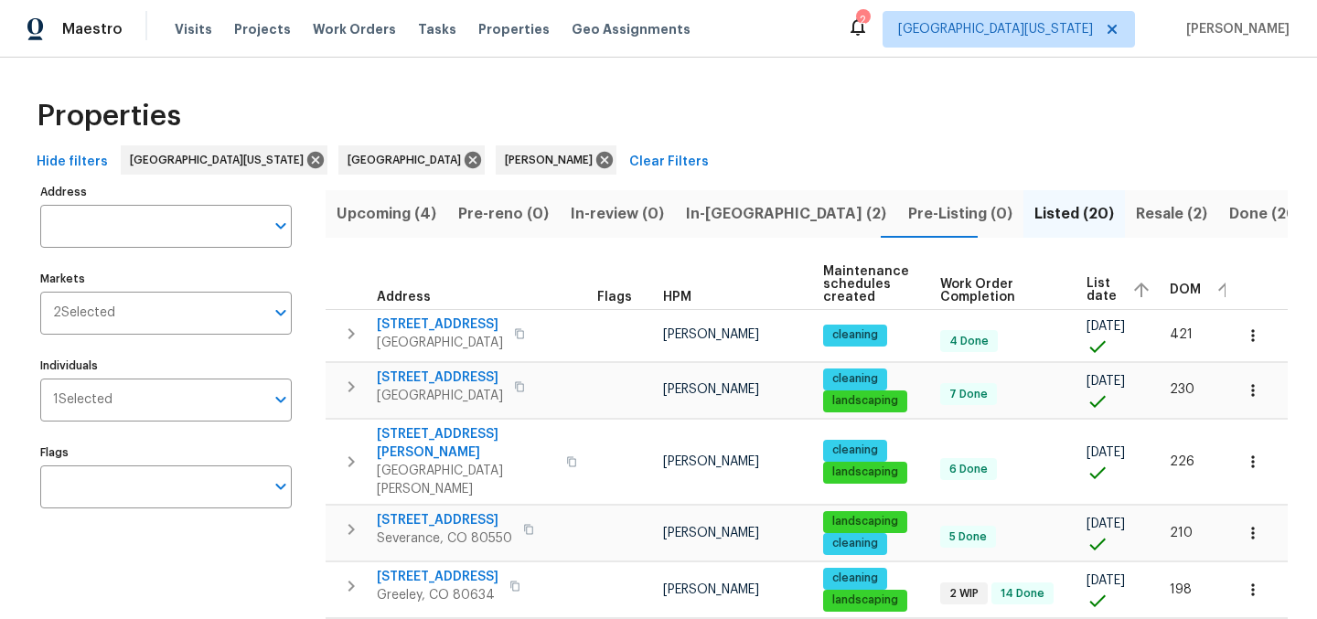
click at [700, 119] on div "Properties" at bounding box center [658, 116] width 1258 height 59
click at [335, 33] on span "Work Orders" at bounding box center [354, 29] width 83 height 18
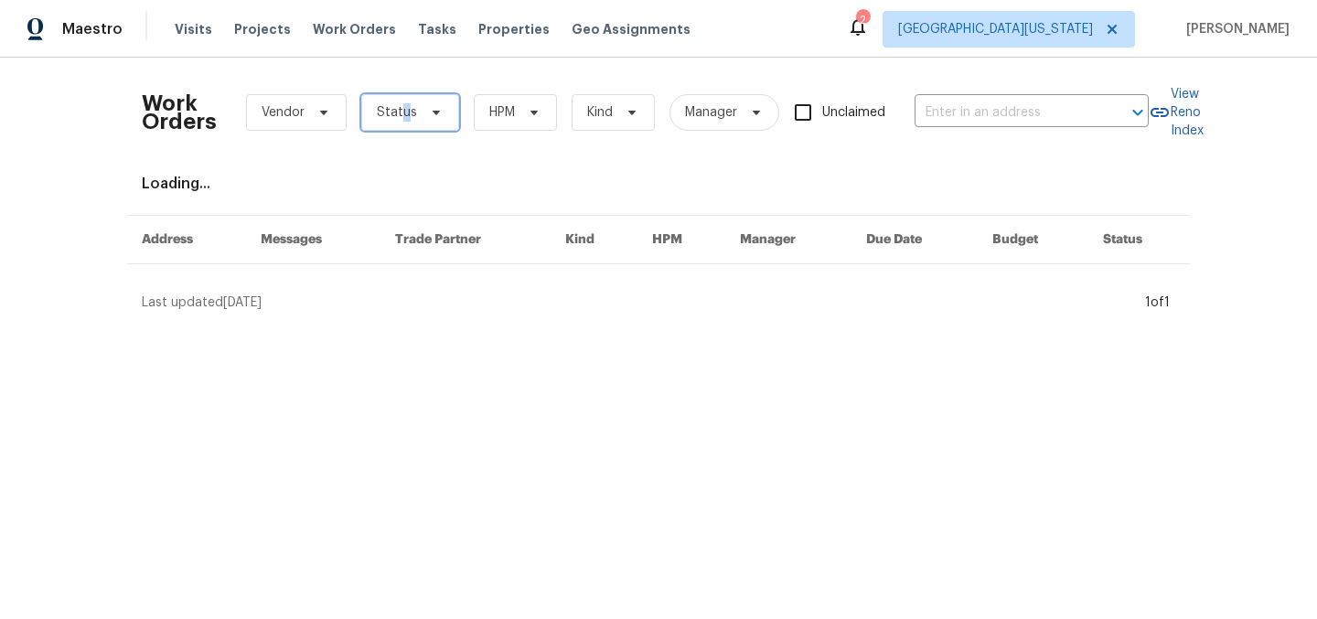
click at [397, 116] on span "Status" at bounding box center [397, 112] width 40 height 18
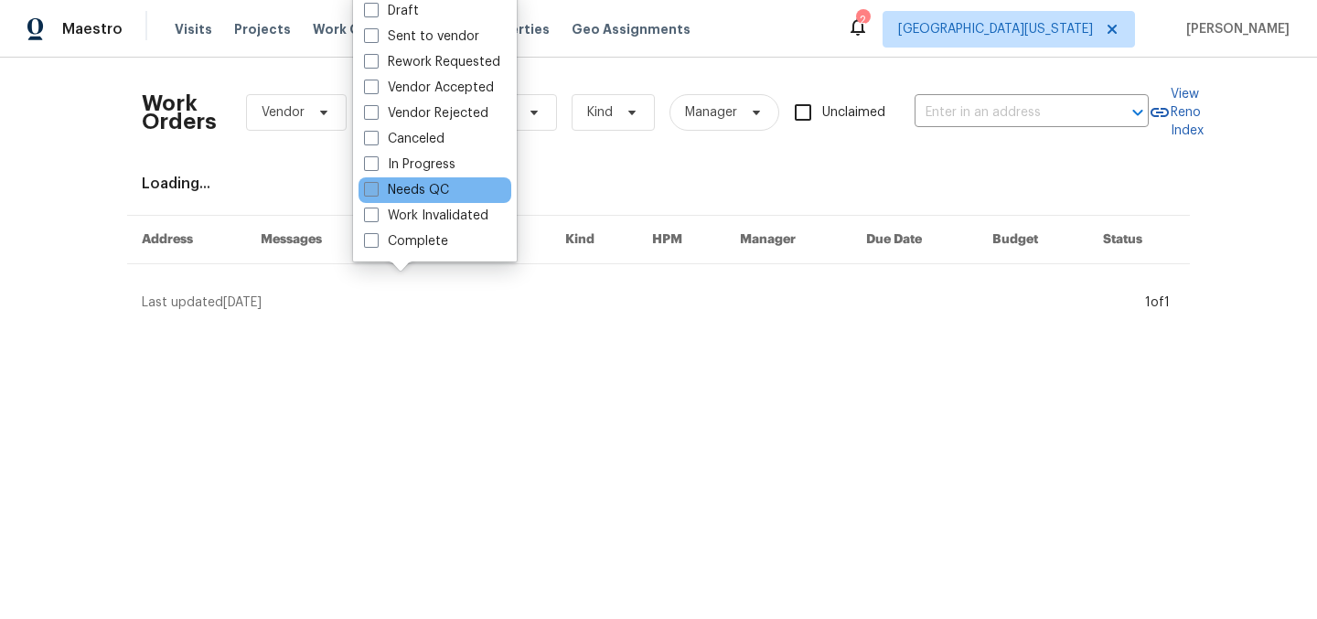
click at [434, 187] on label "Needs QC" at bounding box center [406, 190] width 85 height 18
click at [376, 187] on input "Needs QC" at bounding box center [370, 187] width 12 height 12
checkbox input "true"
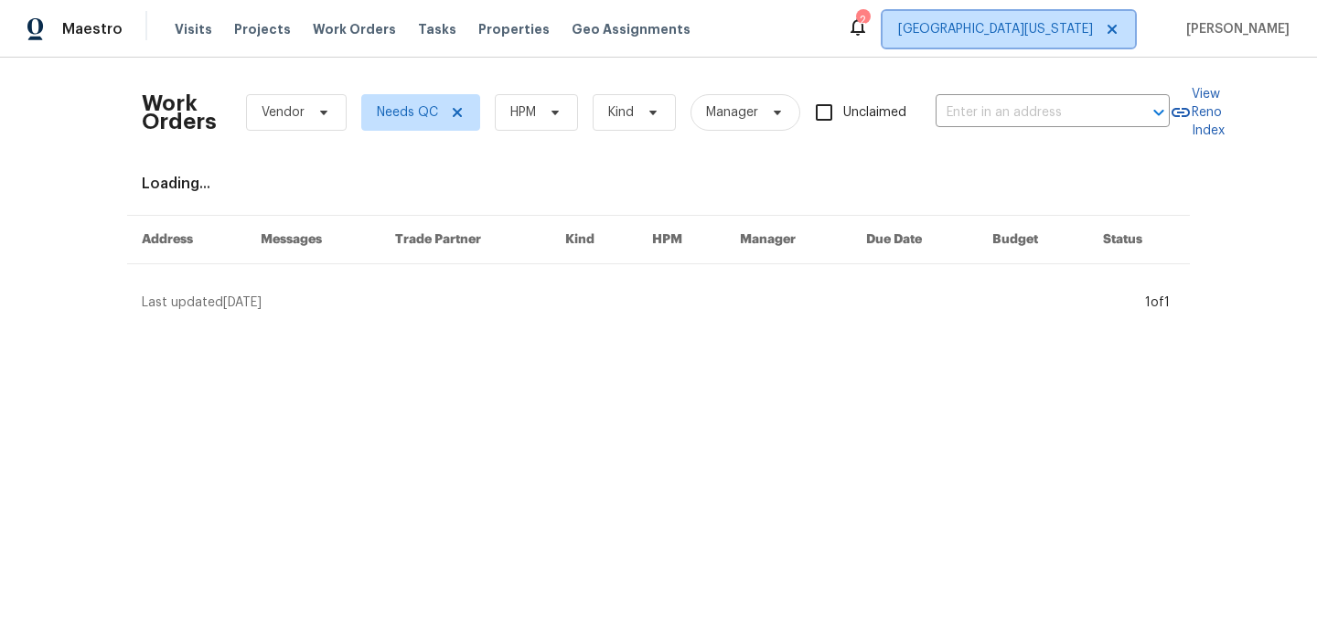
click at [1061, 28] on span "[GEOGRAPHIC_DATA][US_STATE]" at bounding box center [995, 29] width 195 height 18
click at [806, 52] on div "Maestro Visits Projects Work Orders Tasks Properties Geo Assignments 2 Northern…" at bounding box center [658, 29] width 1317 height 58
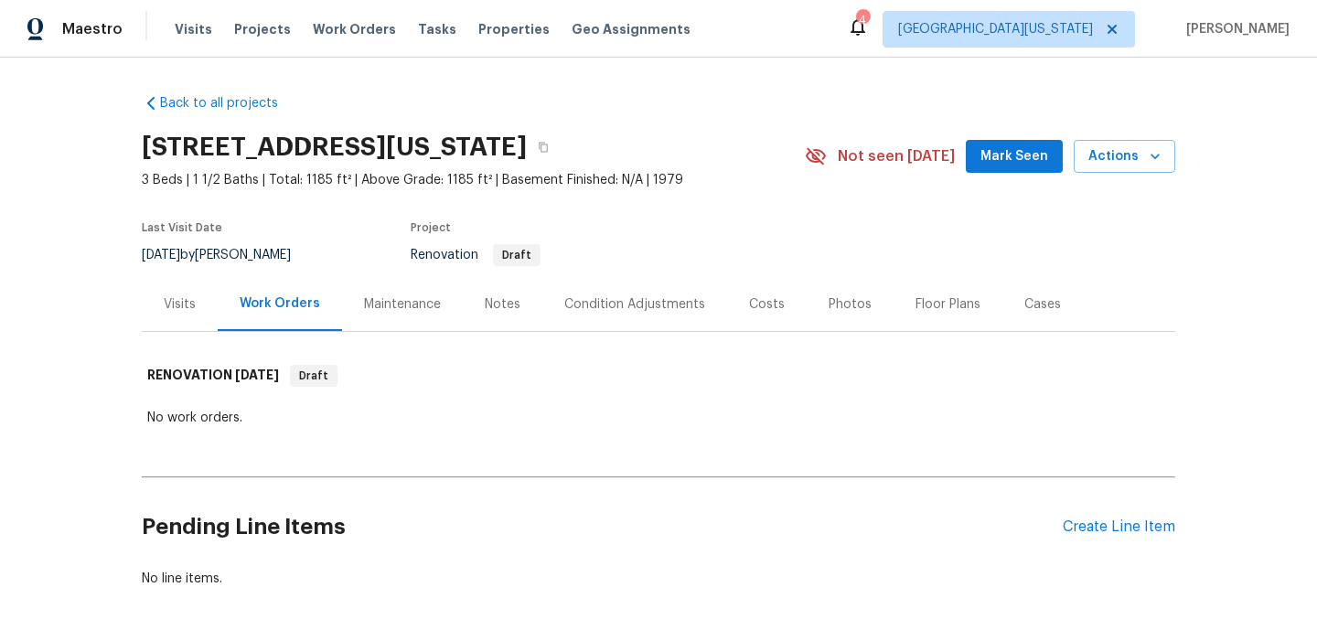
click at [180, 303] on div "Visits" at bounding box center [180, 304] width 32 height 18
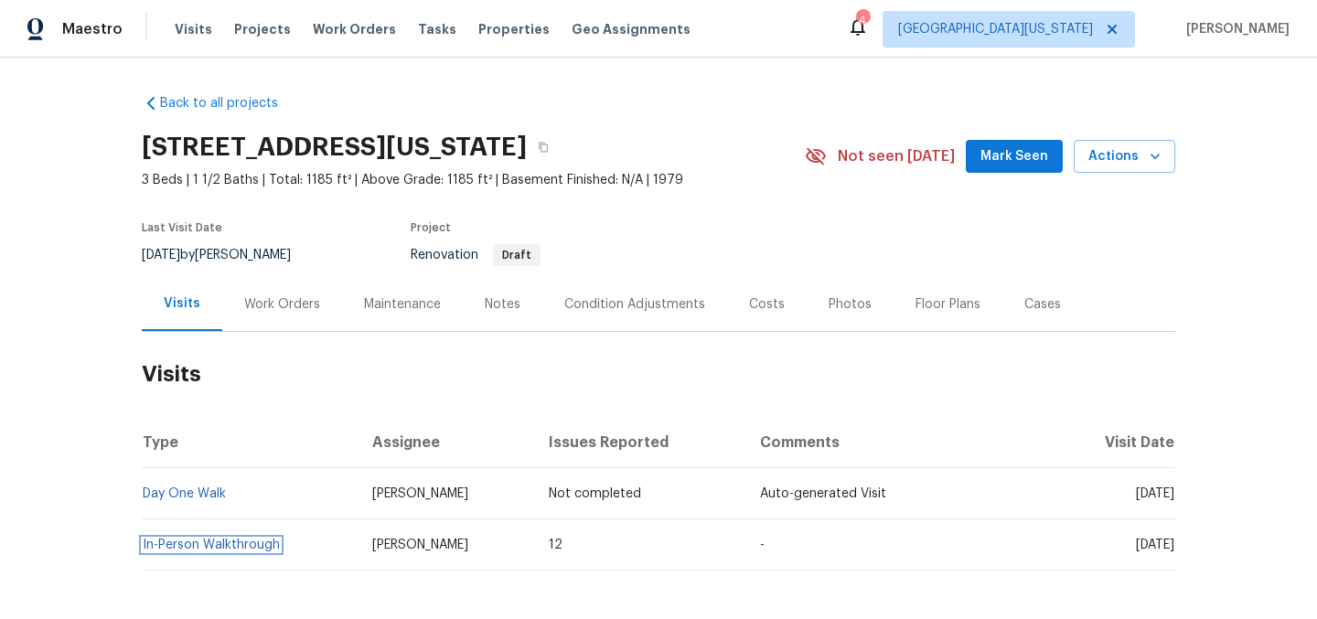
drag, startPoint x: 213, startPoint y: 541, endPoint x: 224, endPoint y: 535, distance: 12.7
click at [213, 541] on link "In-Person Walkthrough" at bounding box center [211, 545] width 137 height 13
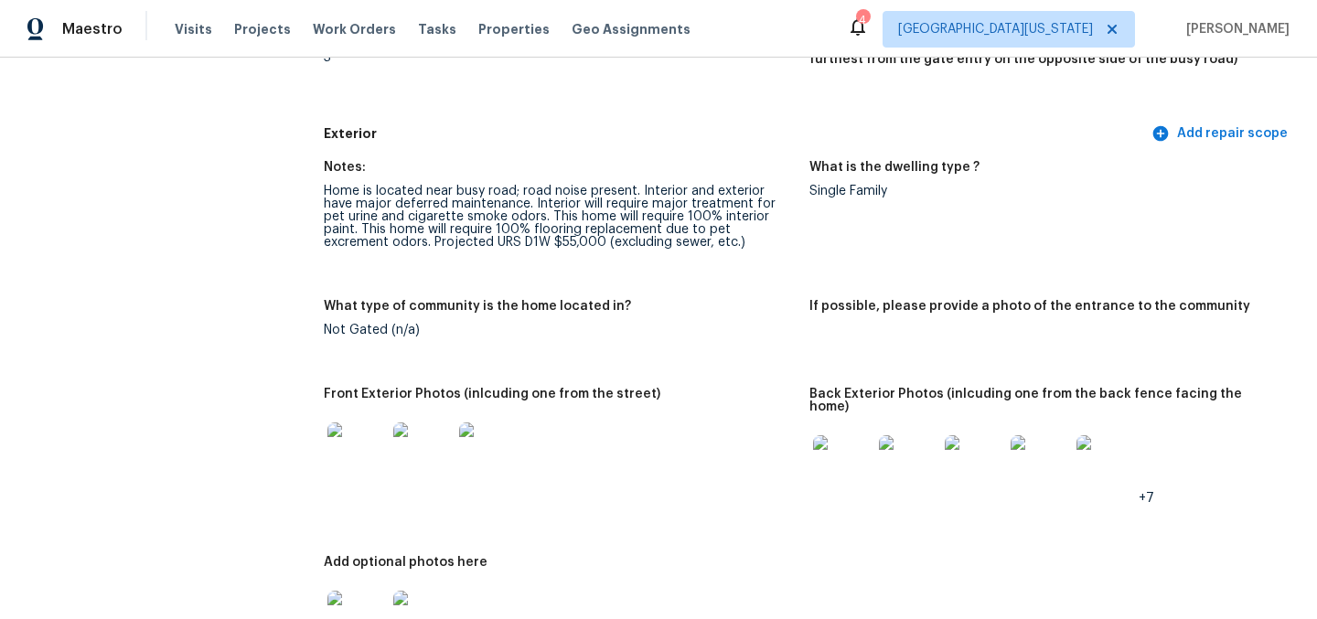
scroll to position [698, 0]
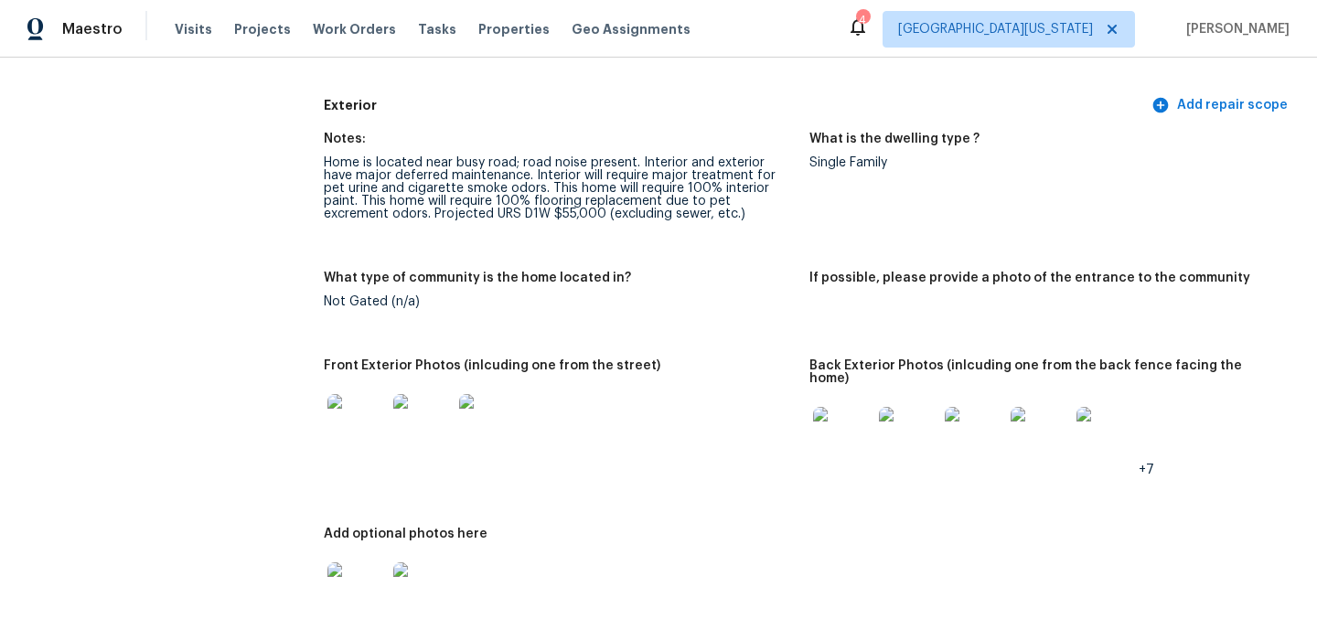
click at [358, 428] on img at bounding box center [356, 423] width 59 height 59
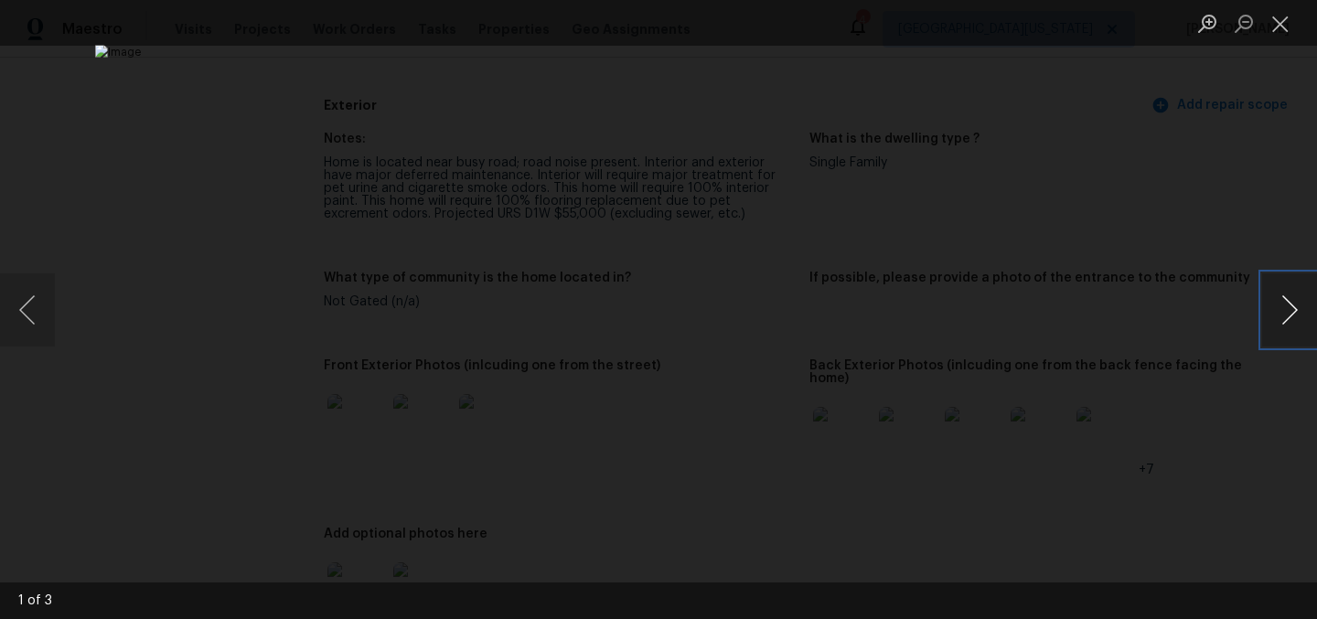
click at [1304, 306] on button "Next image" at bounding box center [1289, 309] width 55 height 73
click at [1297, 310] on button "Next image" at bounding box center [1289, 309] width 55 height 73
click at [1282, 25] on button "Close lightbox" at bounding box center [1280, 23] width 37 height 32
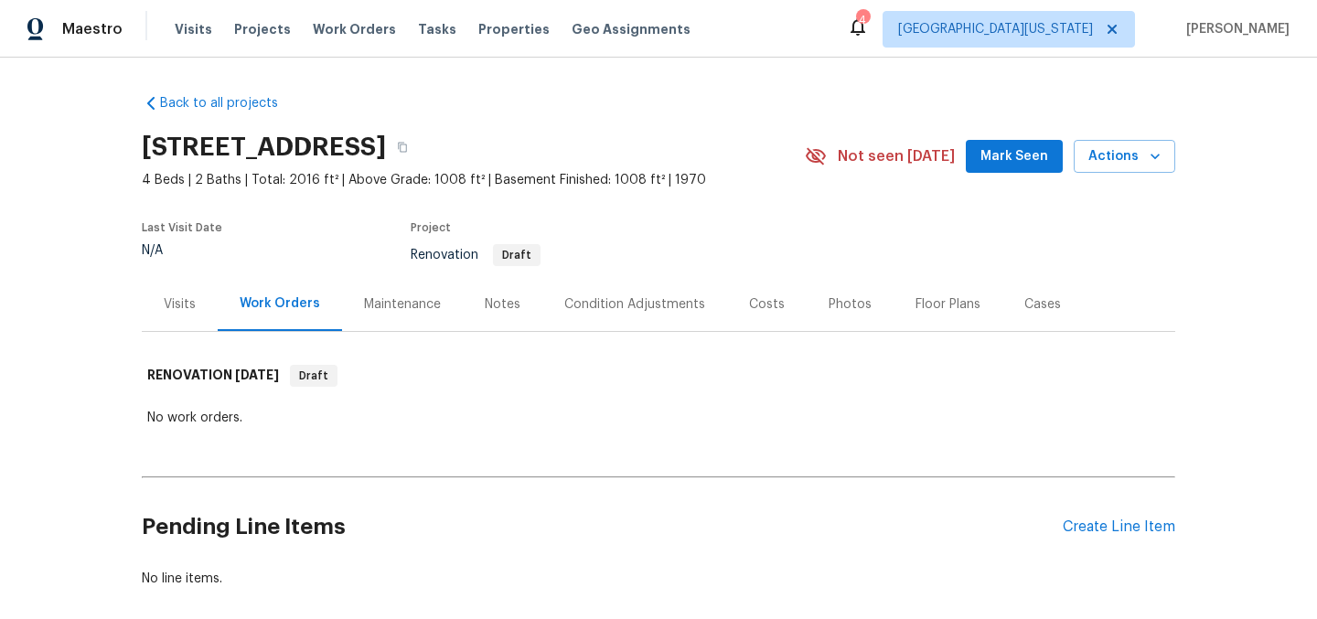
click at [178, 304] on div "Visits" at bounding box center [180, 304] width 32 height 18
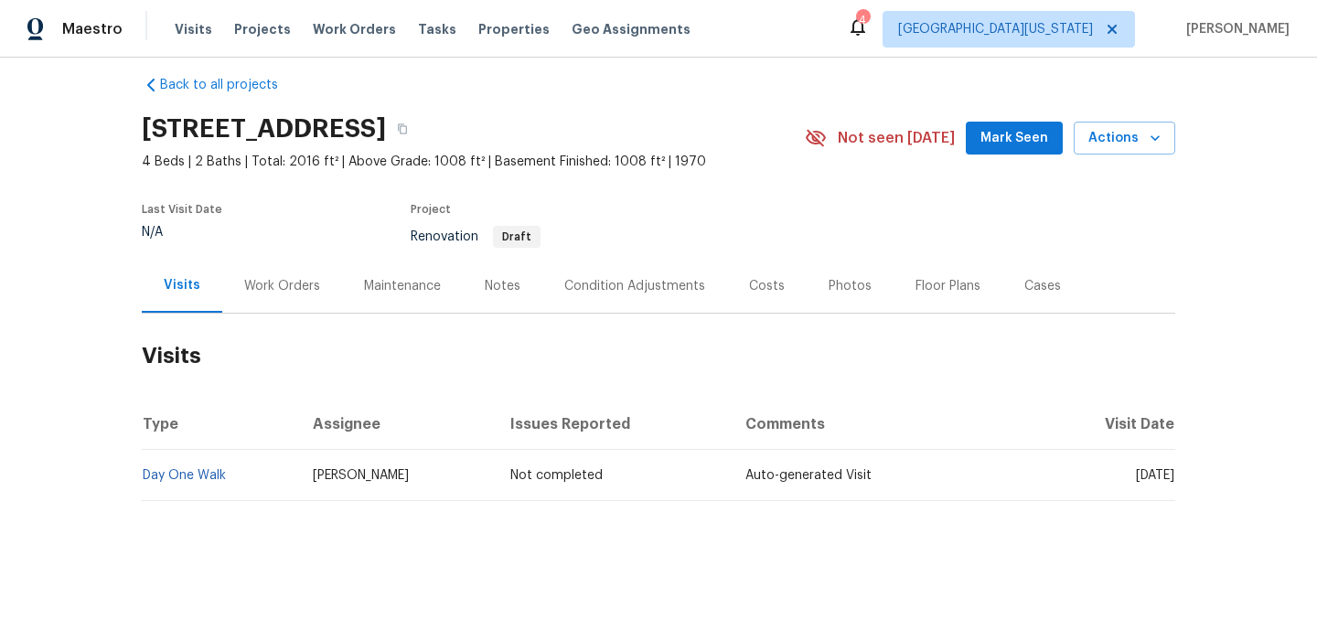
scroll to position [38, 0]
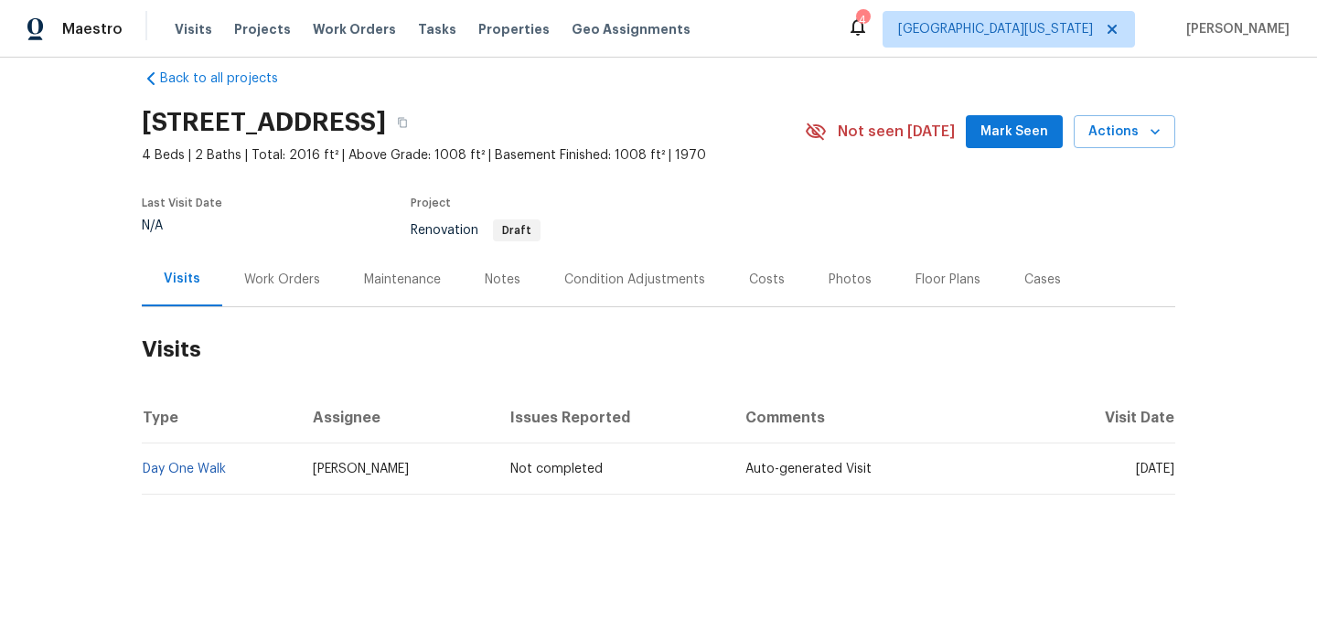
click at [749, 271] on div "Costs" at bounding box center [767, 280] width 36 height 18
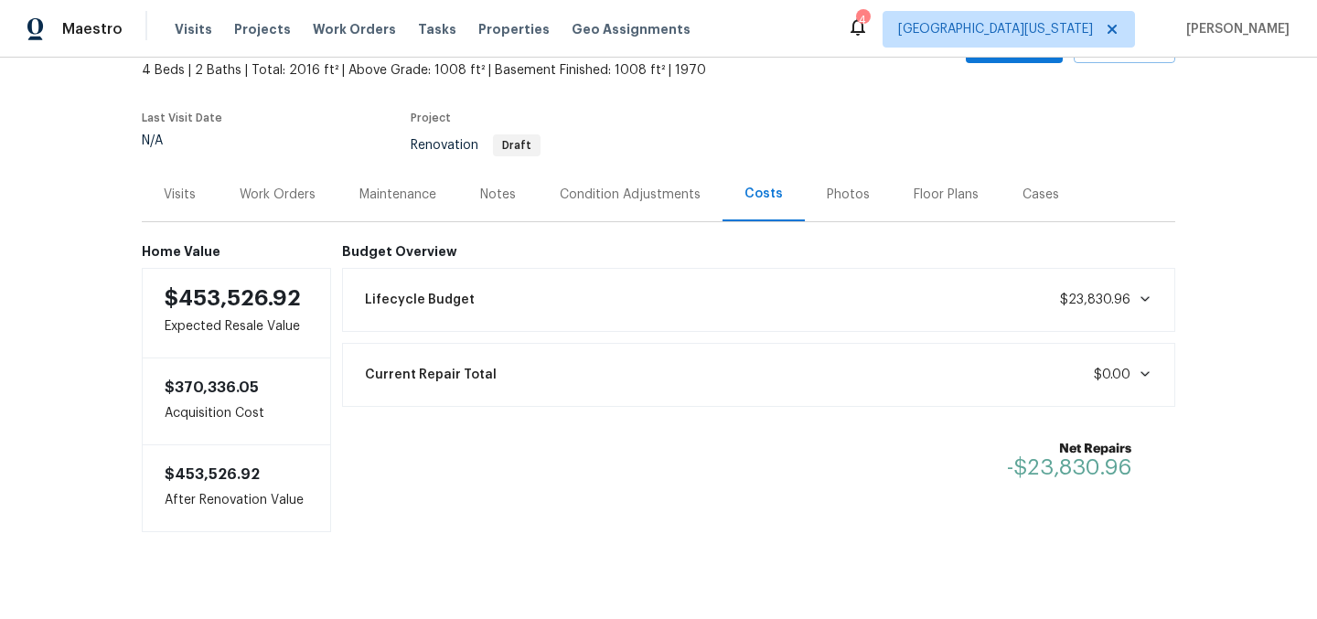
scroll to position [147, 0]
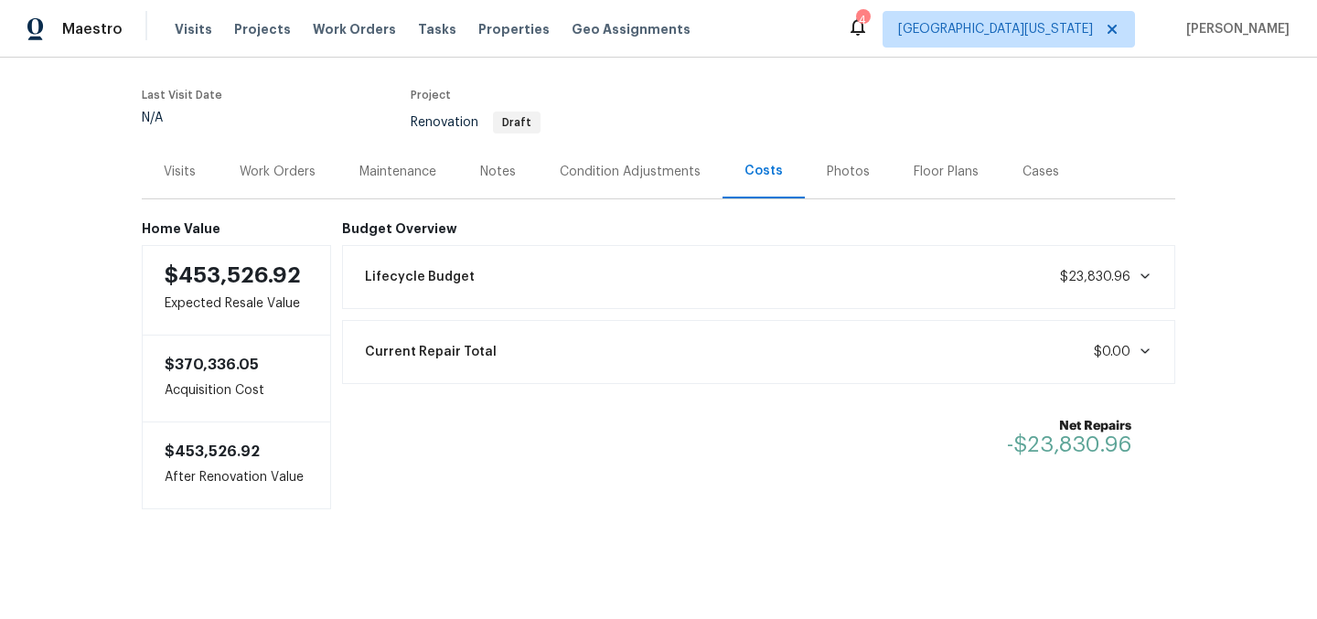
click at [272, 163] on div "Work Orders" at bounding box center [278, 172] width 76 height 18
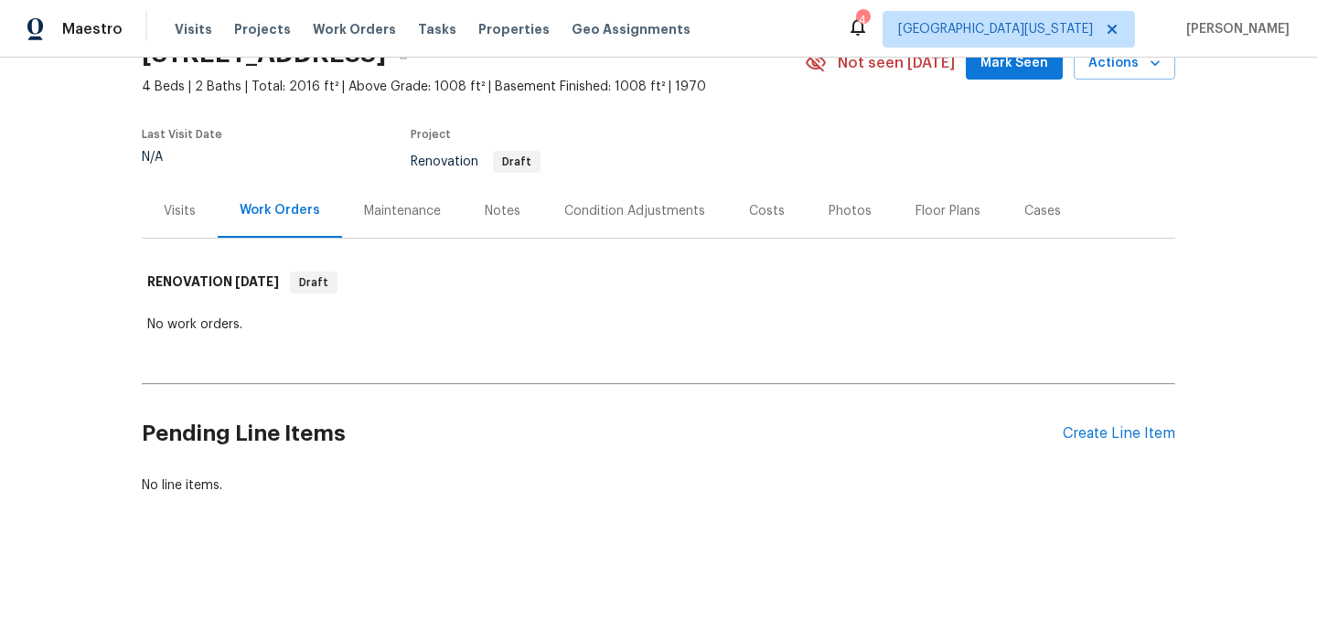
click at [174, 202] on div "Visits" at bounding box center [180, 211] width 32 height 18
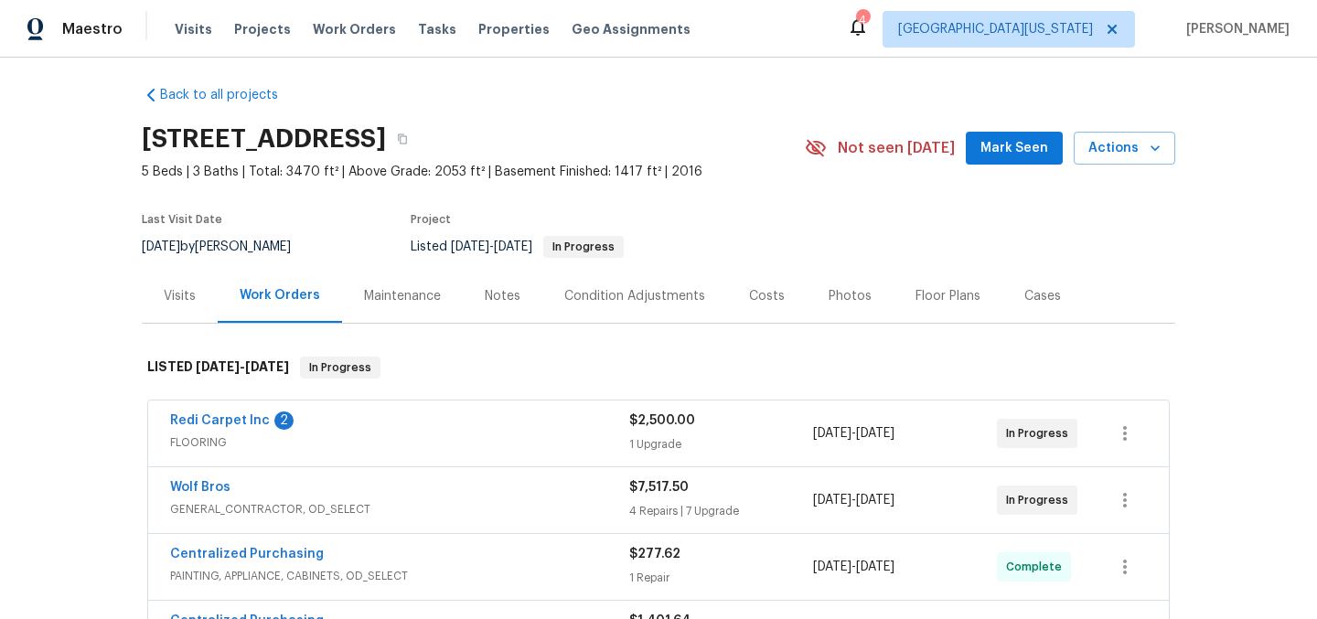
scroll to position [18, 0]
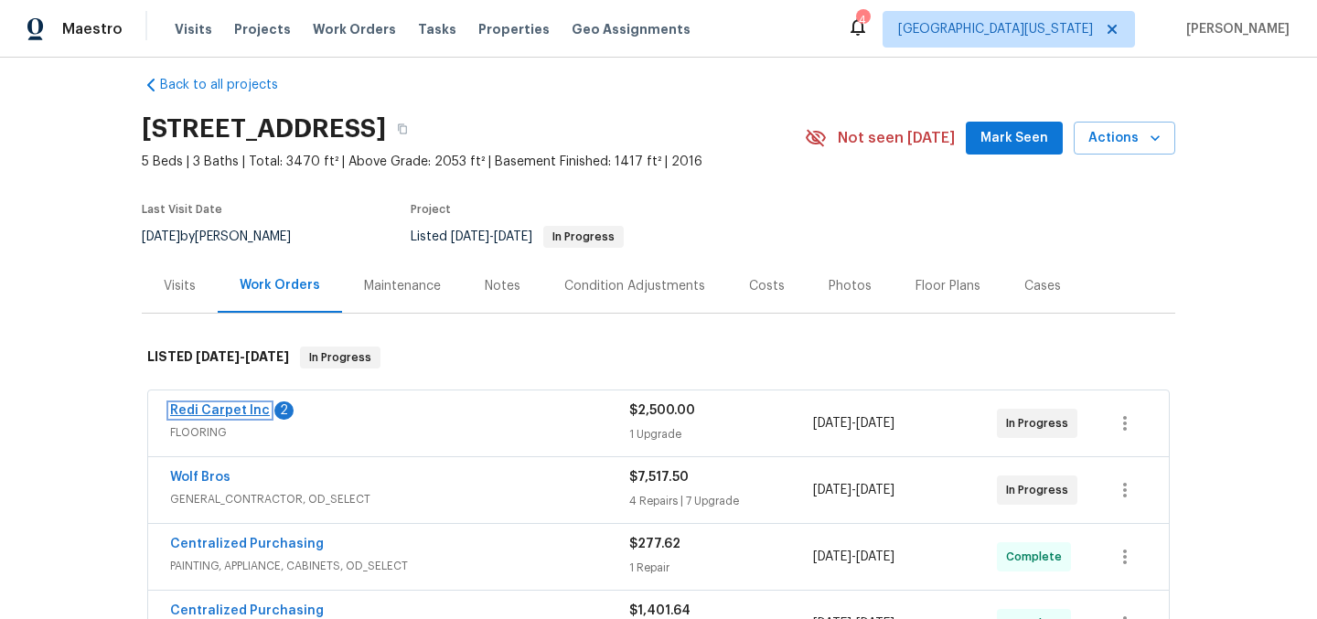
click at [193, 412] on link "Redi Carpet Inc" at bounding box center [220, 410] width 100 height 13
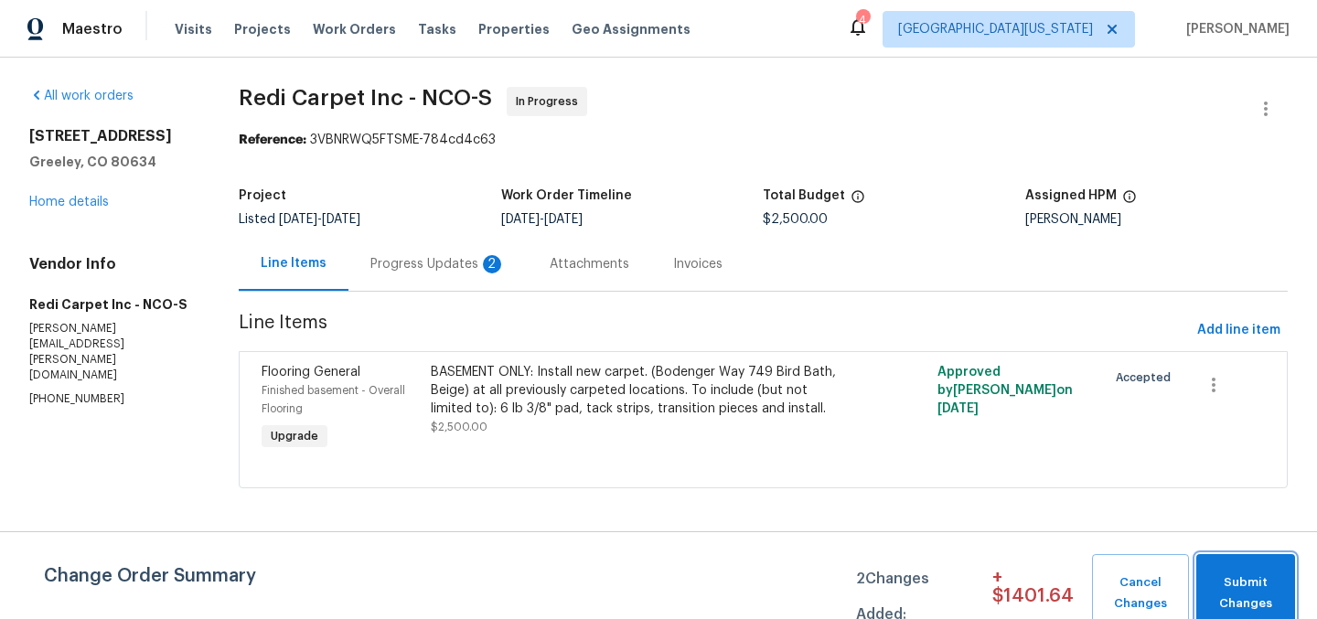
click at [1255, 592] on span "Submit Changes" at bounding box center [1245, 593] width 80 height 42
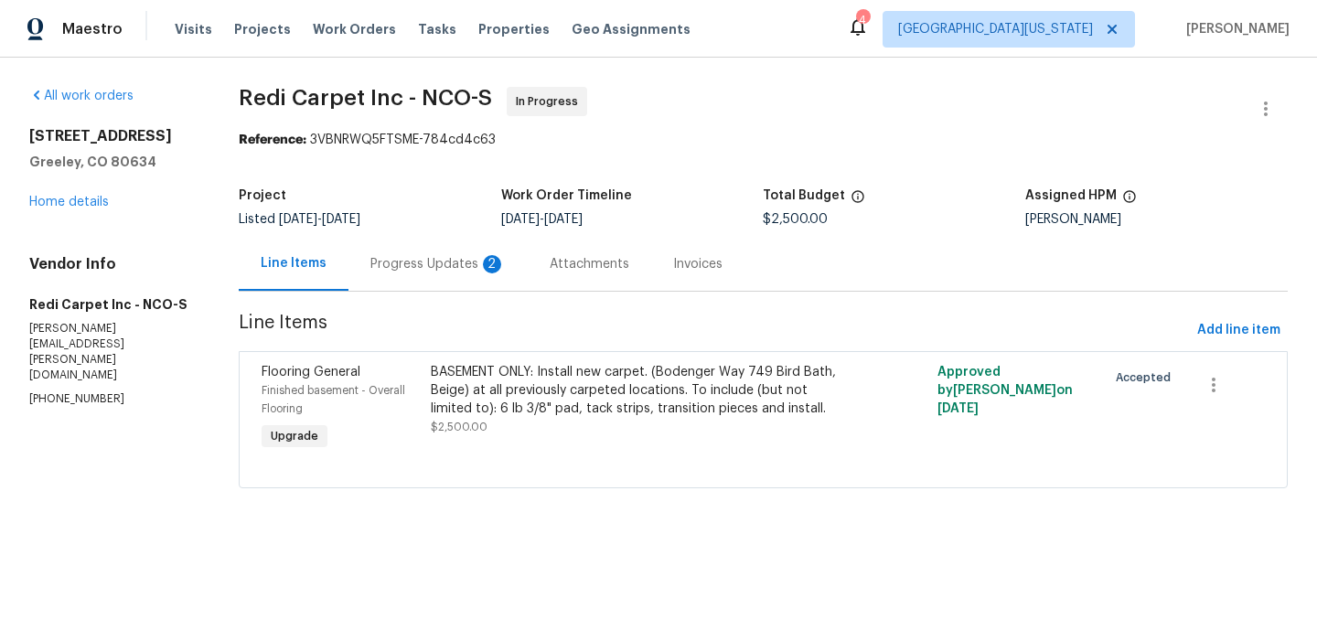
click at [612, 394] on div "BASEMENT ONLY: Install new carpet. (Bodenger Way 749 Bird Bath, Beige) at all p…" at bounding box center [636, 390] width 411 height 55
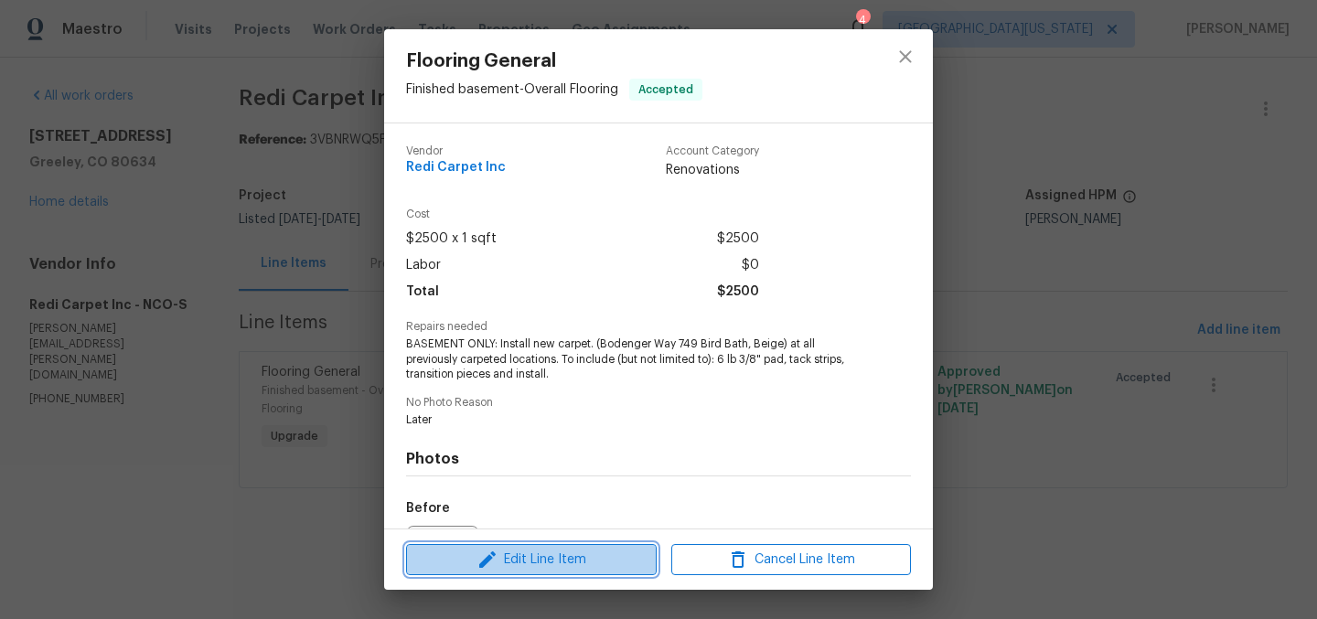
click at [576, 558] on span "Edit Line Item" at bounding box center [531, 560] width 240 height 23
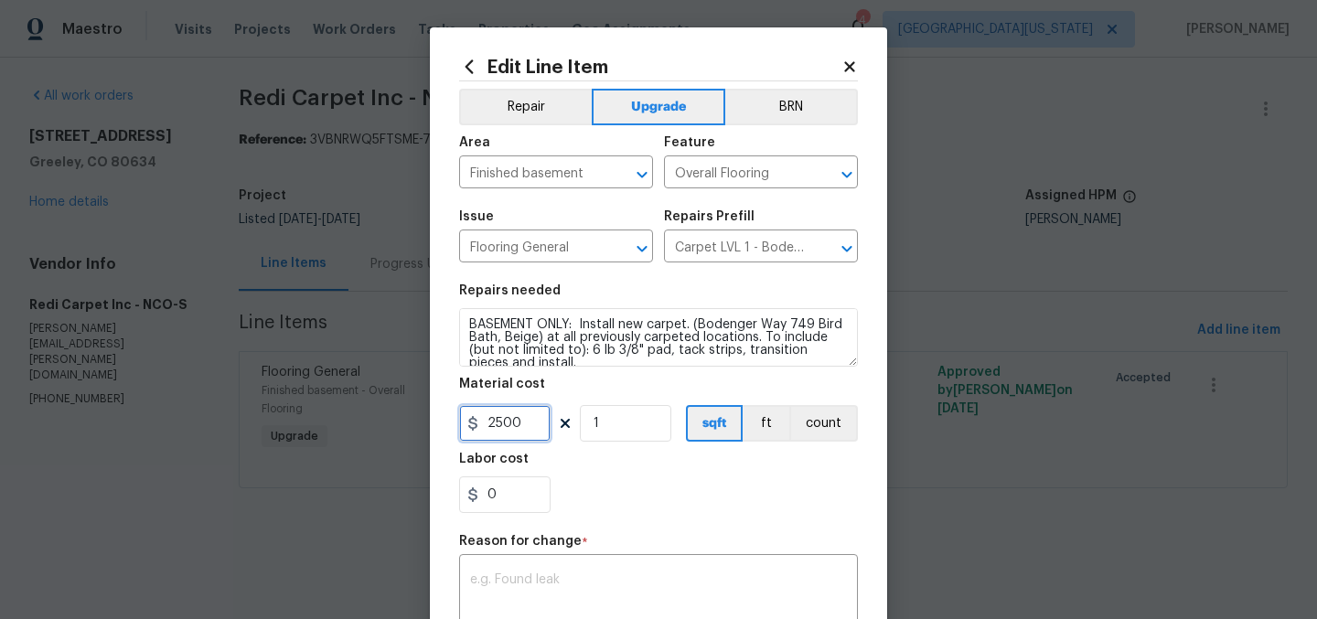
click at [506, 420] on input "2500" at bounding box center [504, 423] width 91 height 37
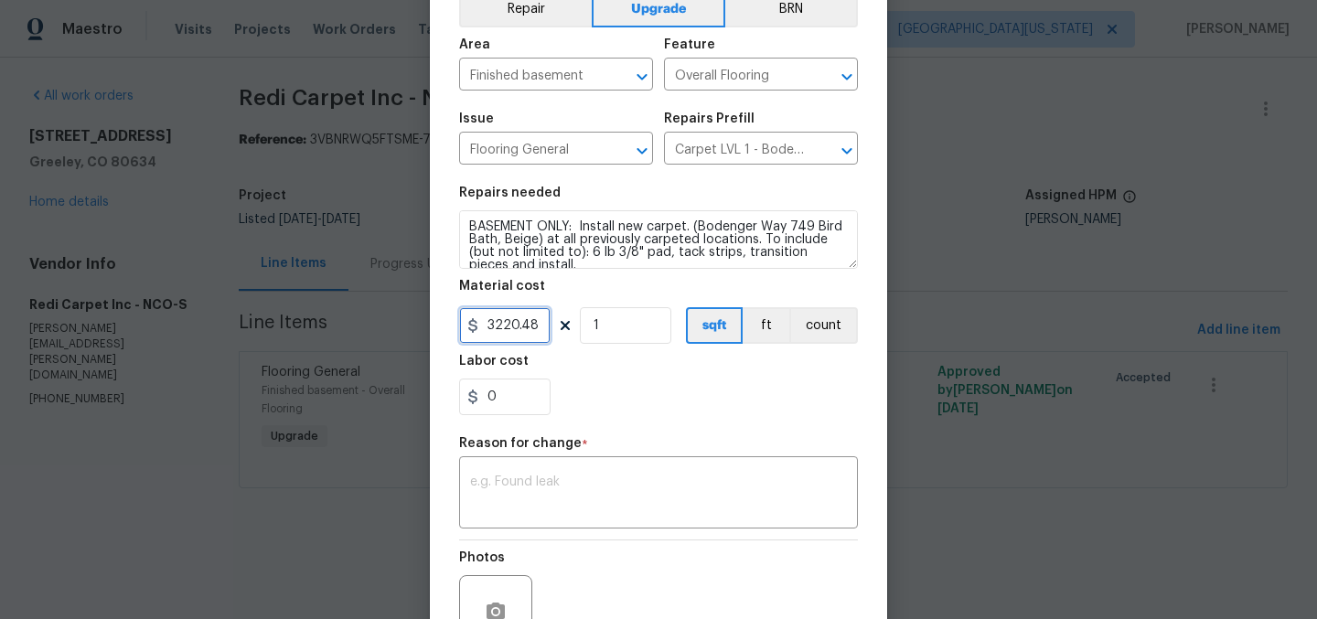
scroll to position [283, 0]
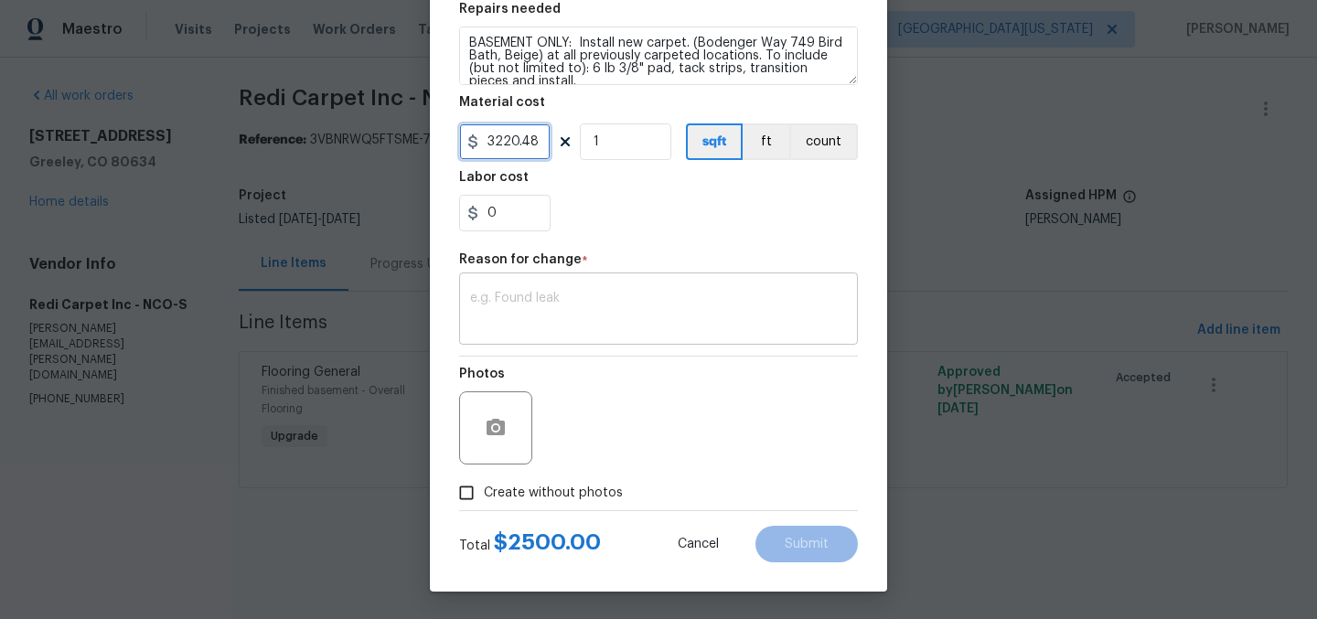
type input "3220.48"
click at [736, 313] on textarea at bounding box center [658, 311] width 377 height 38
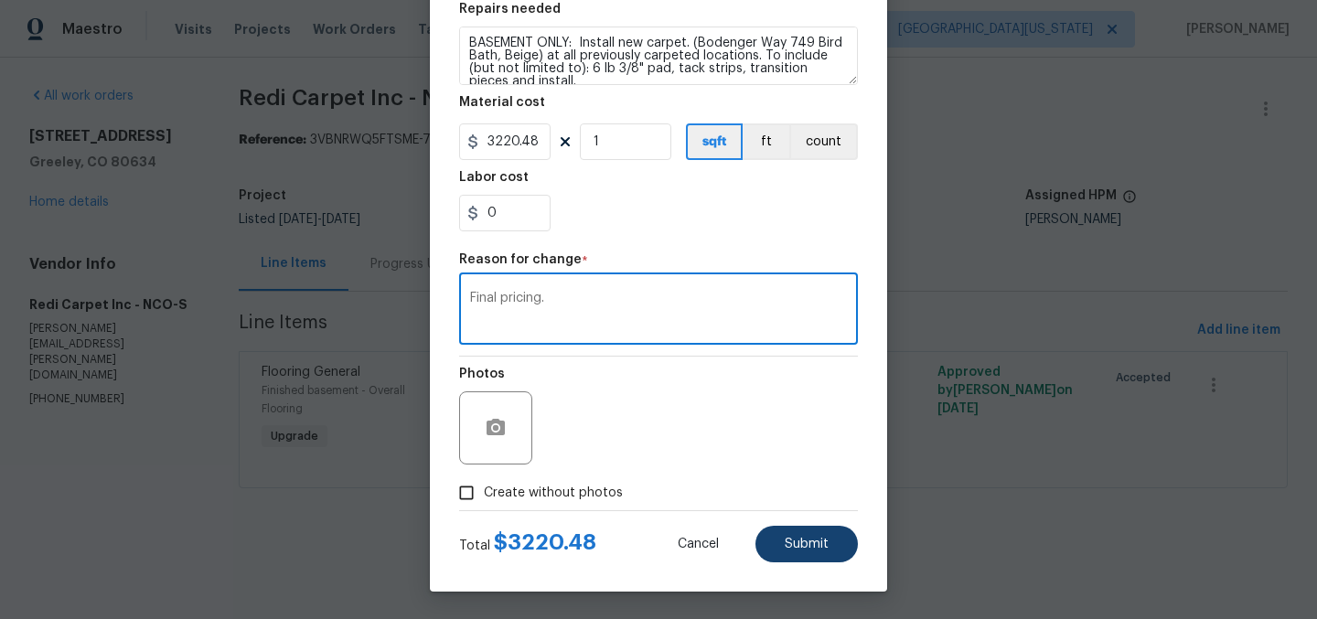
type textarea "Final pricing."
click at [811, 540] on span "Submit" at bounding box center [807, 545] width 44 height 14
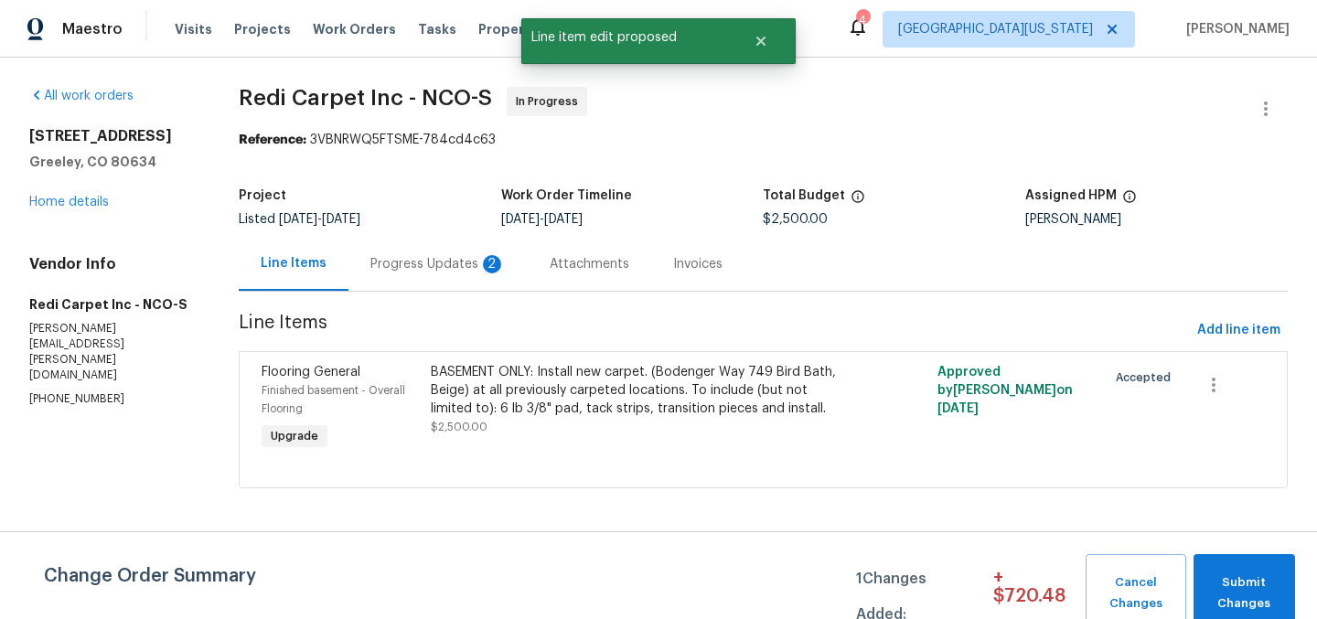
scroll to position [0, 0]
click at [1226, 589] on span "Submit Changes" at bounding box center [1243, 593] width 83 height 42
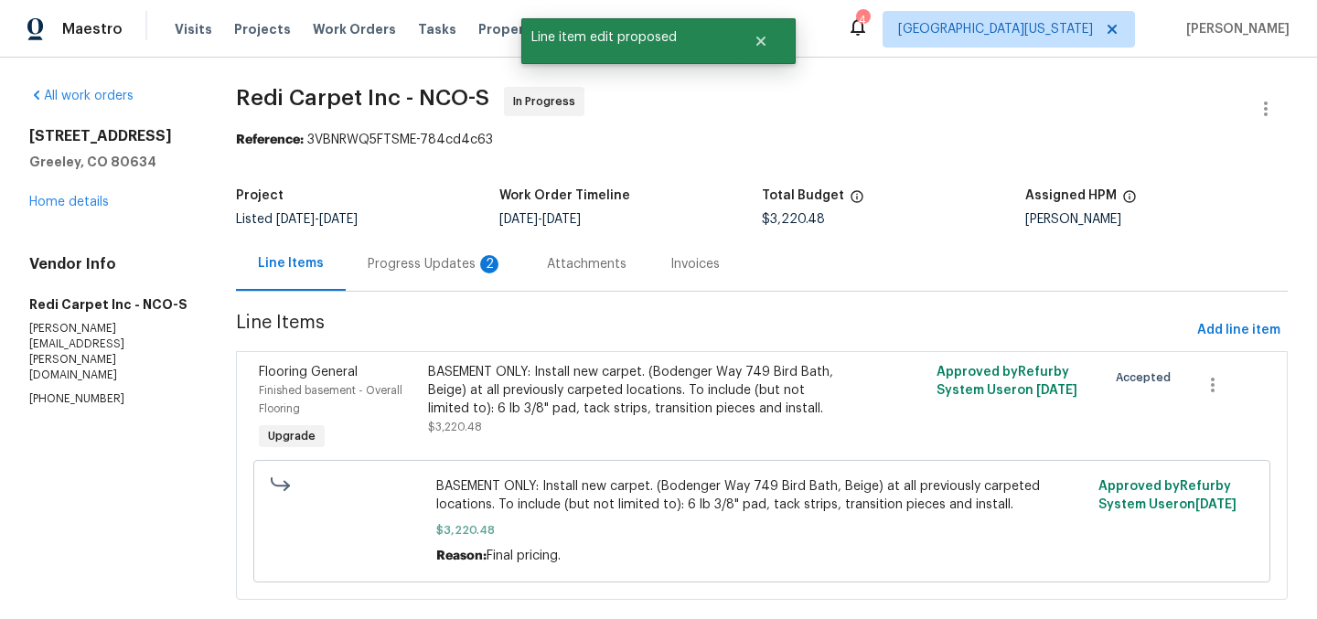
click at [431, 268] on div "Progress Updates 2" at bounding box center [435, 264] width 135 height 18
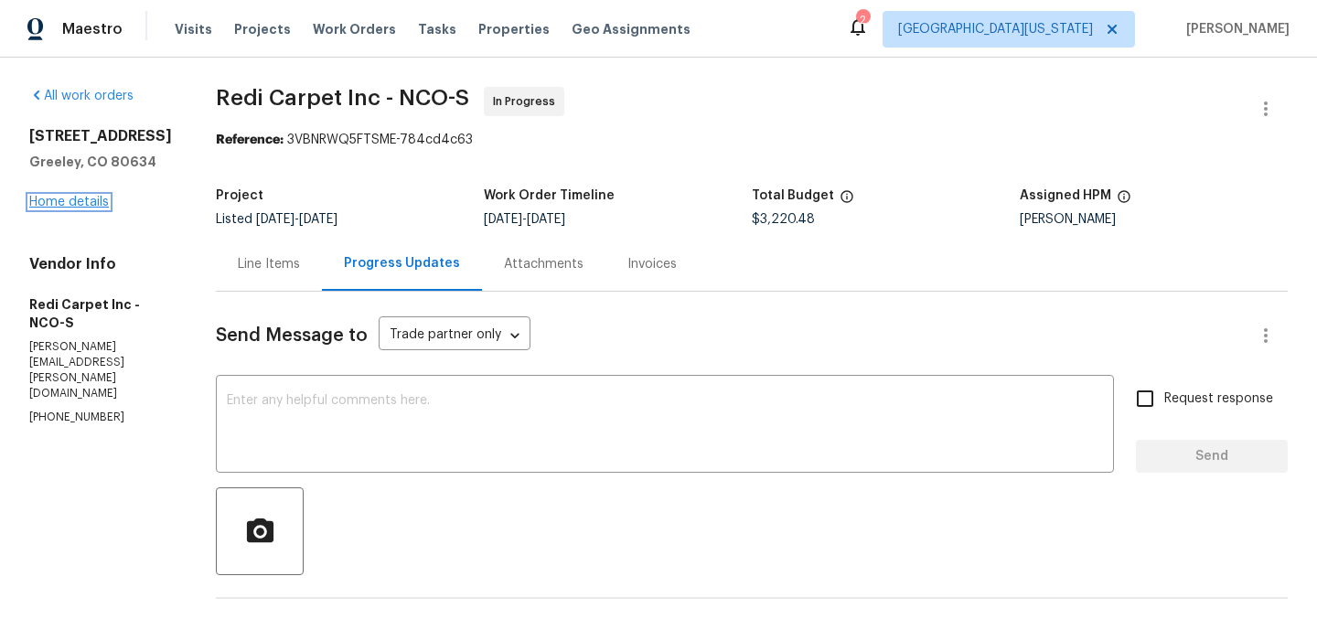
click at [84, 207] on link "Home details" at bounding box center [69, 202] width 80 height 13
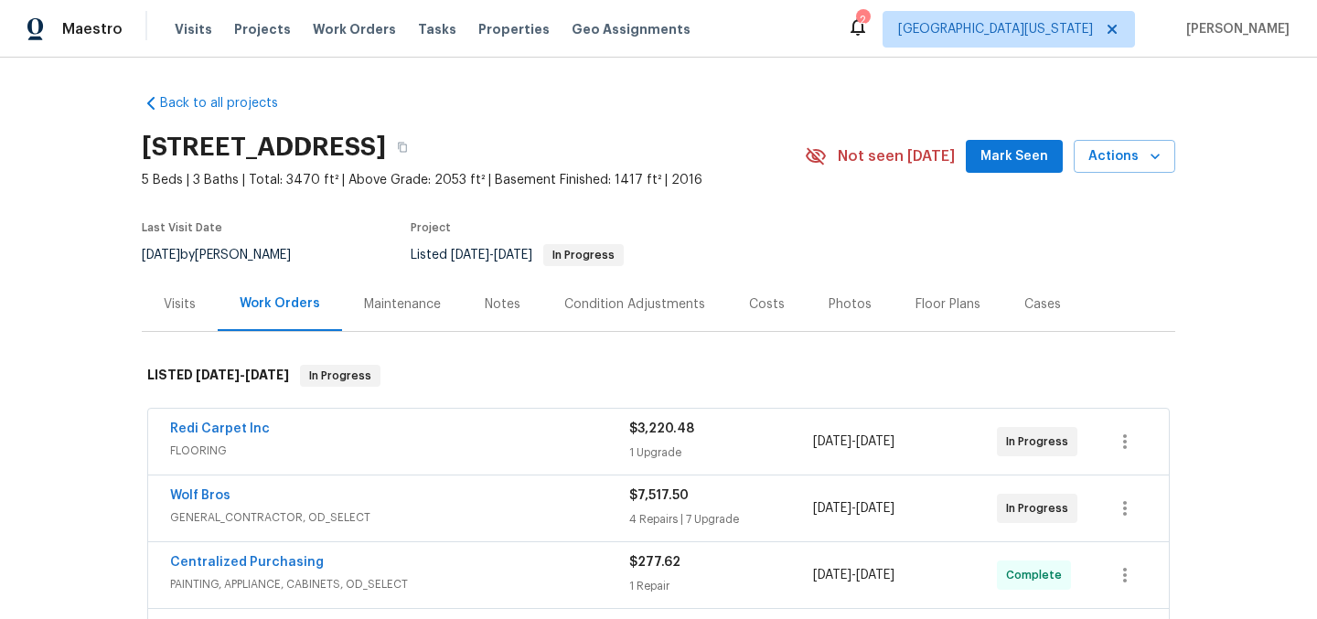
click at [1249, 353] on div "Back to all projects 5701 W 5th St, Greeley, CO 80634 5 Beds | 3 Baths | Total:…" at bounding box center [658, 338] width 1317 height 561
click at [1129, 513] on button "button" at bounding box center [1125, 508] width 44 height 44
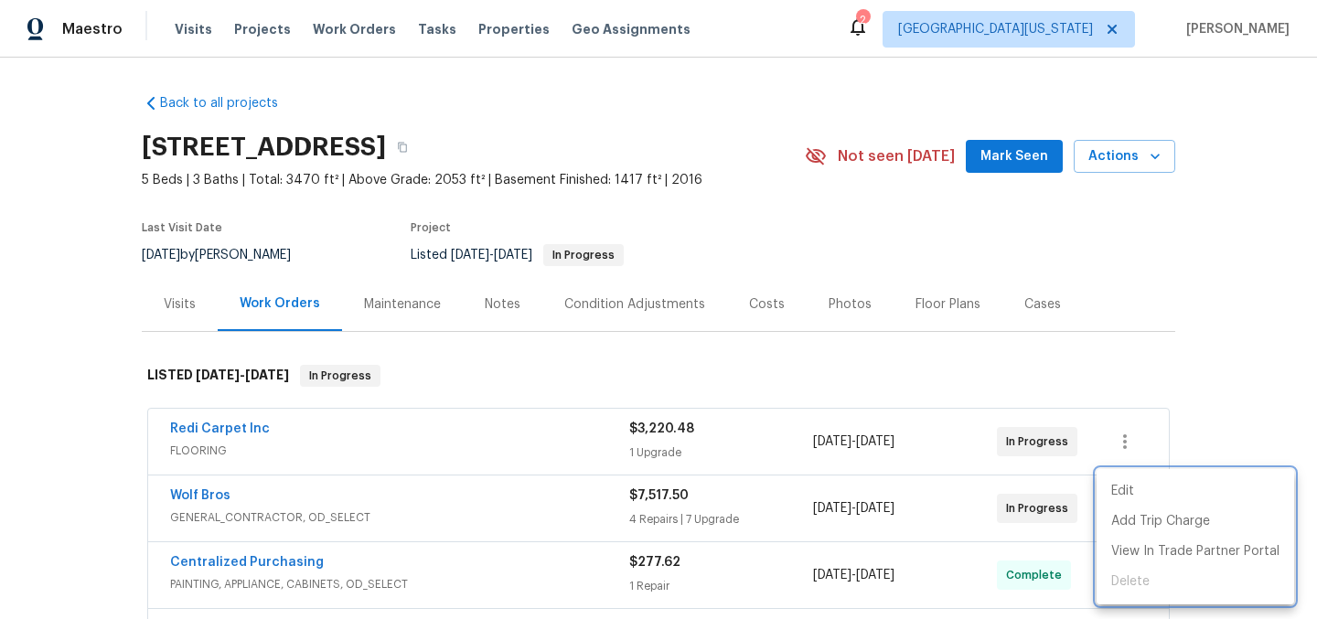
click at [1194, 367] on div at bounding box center [658, 309] width 1317 height 619
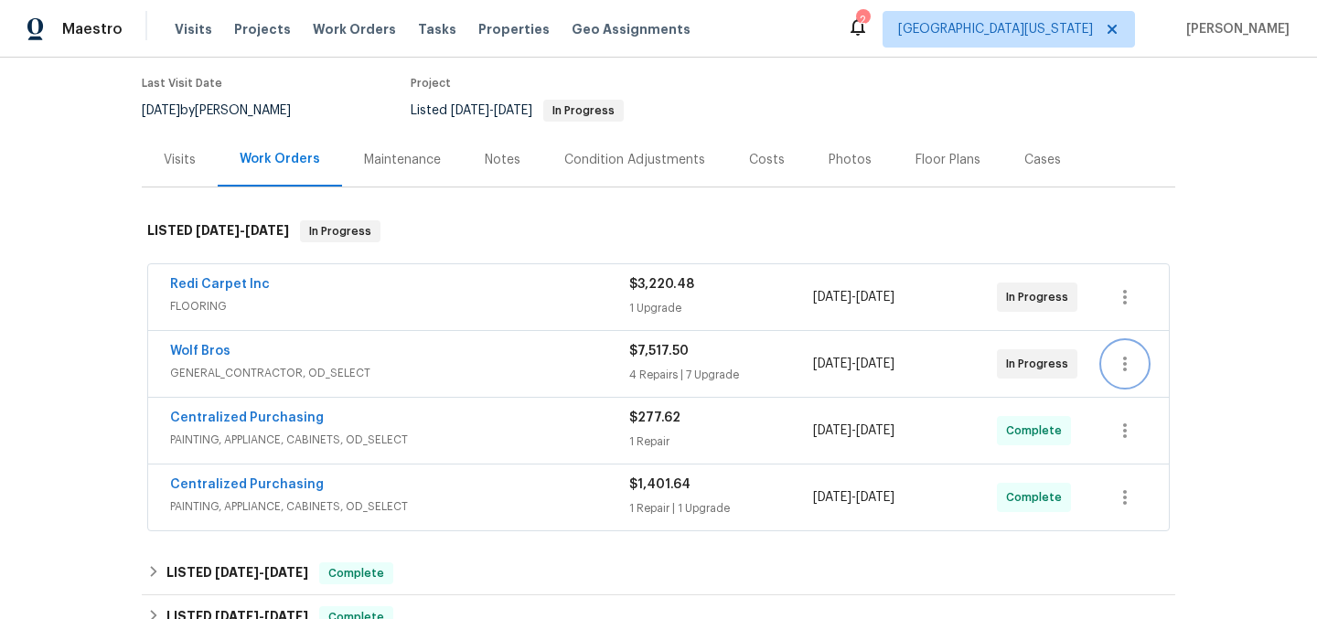
scroll to position [155, 0]
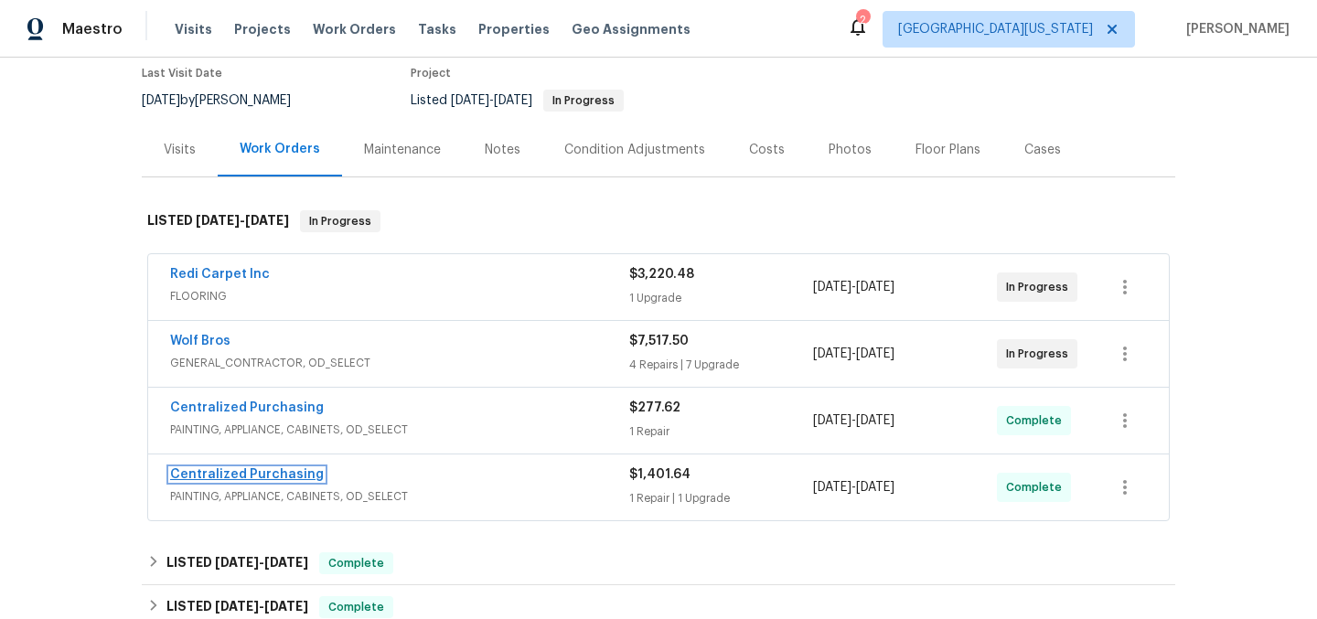
click at [251, 473] on link "Centralized Purchasing" at bounding box center [247, 474] width 154 height 13
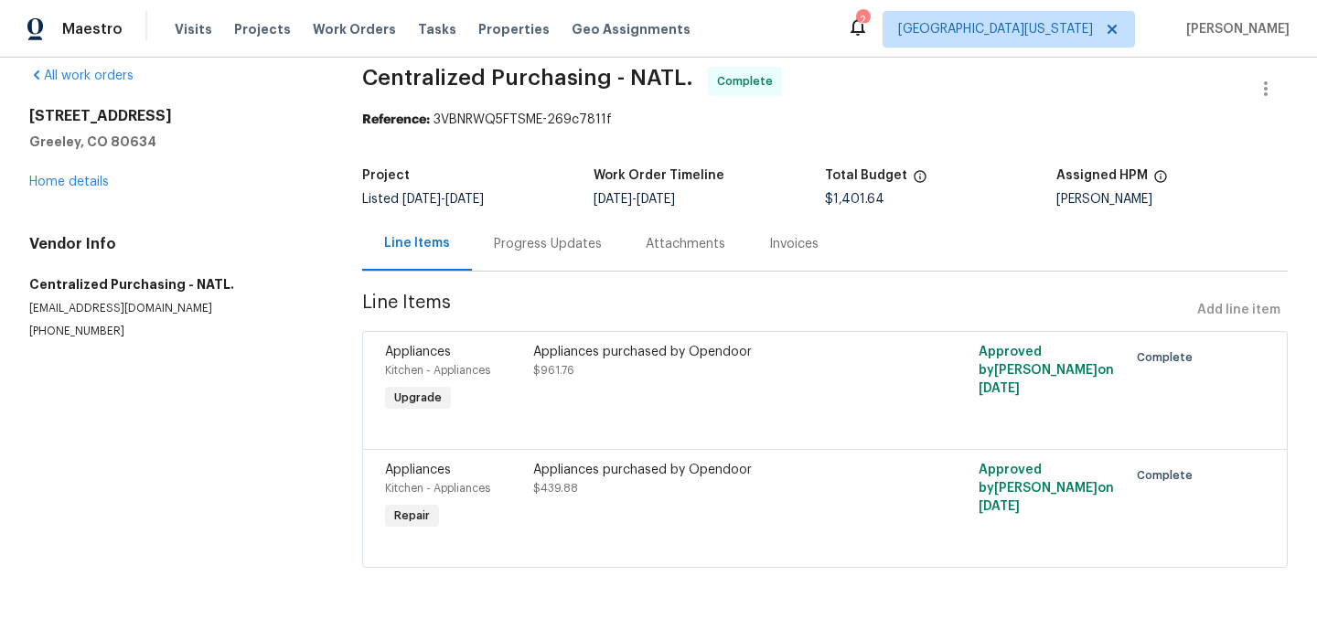
scroll to position [35, 0]
click at [70, 176] on link "Home details" at bounding box center [69, 182] width 80 height 13
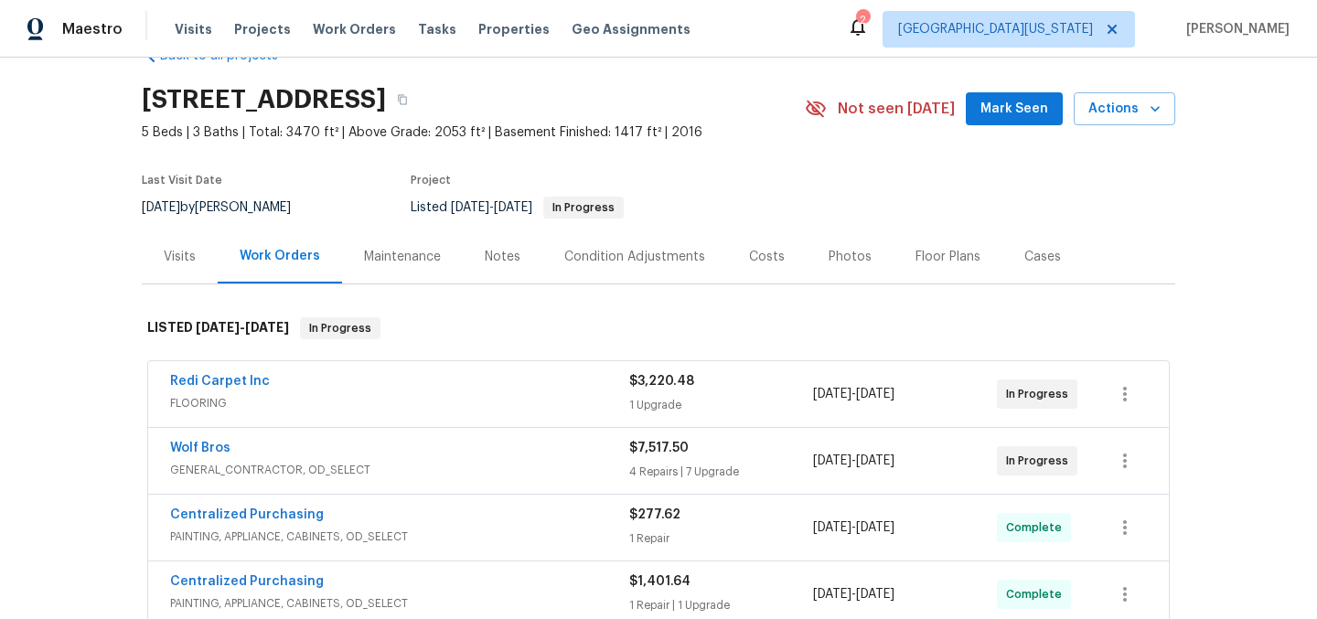
scroll to position [47, 0]
click at [270, 519] on link "Centralized Purchasing" at bounding box center [247, 515] width 154 height 13
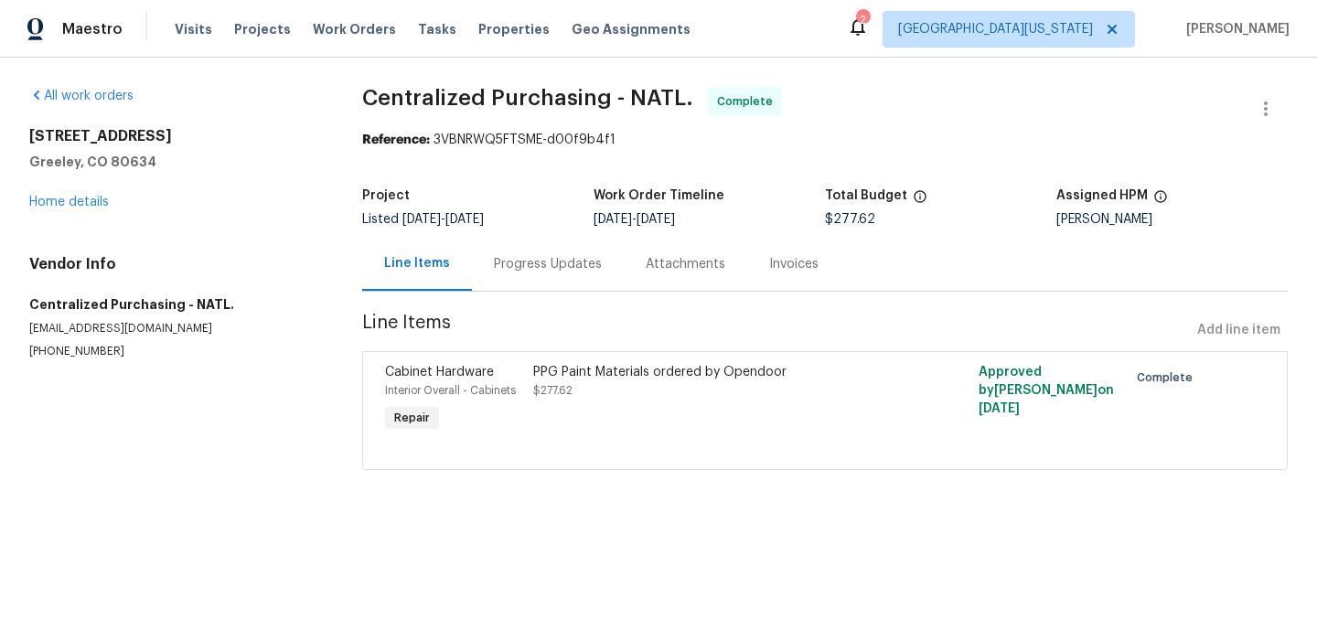
click at [614, 376] on div "PPG Paint Materials ordered by Opendoor" at bounding box center [713, 372] width 360 height 18
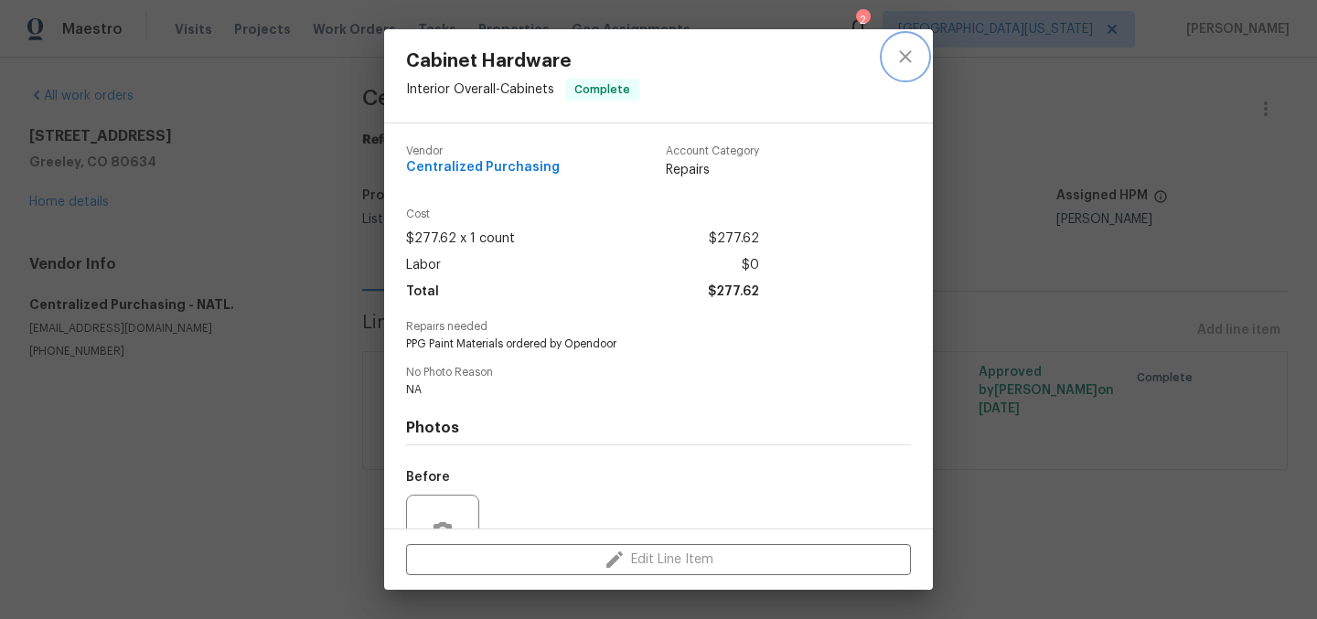
click at [904, 50] on icon "close" at bounding box center [905, 57] width 22 height 22
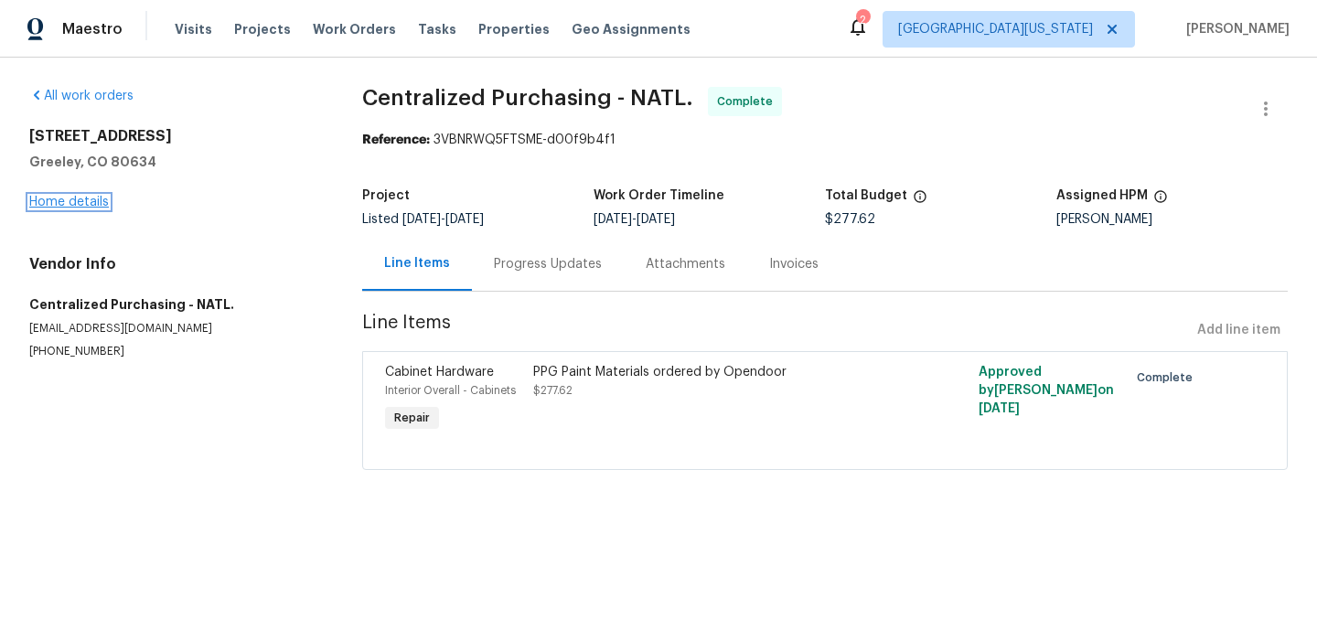
click at [82, 198] on link "Home details" at bounding box center [69, 202] width 80 height 13
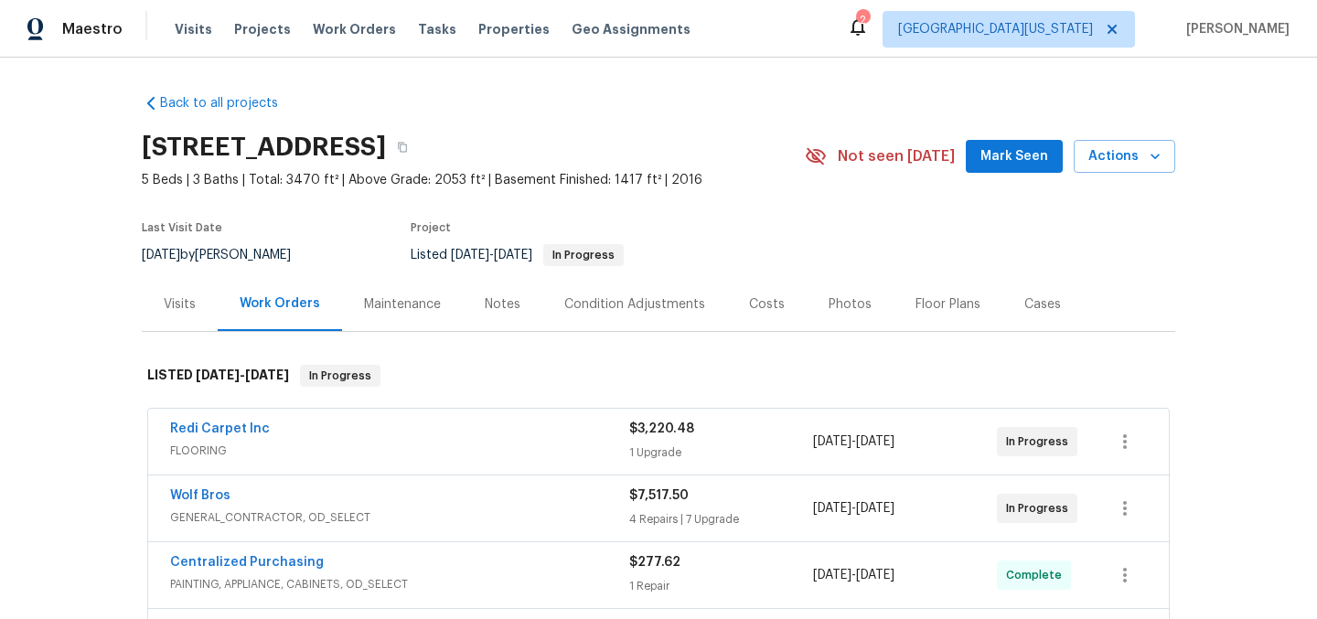
click at [858, 228] on section "5701 W 5th St, Greeley, CO 80634 5 Beds | 3 Baths | Total: 3470 ft² | Above Gra…" at bounding box center [658, 200] width 1033 height 154
click at [407, 144] on icon "button" at bounding box center [402, 148] width 9 height 10
click at [794, 210] on section "5701 W 5th St, Greeley, CO 80634 5 Beds | 3 Baths | Total: 3470 ft² | Above Gra…" at bounding box center [658, 200] width 1033 height 154
click at [190, 495] on link "Wolf Bros" at bounding box center [200, 495] width 60 height 13
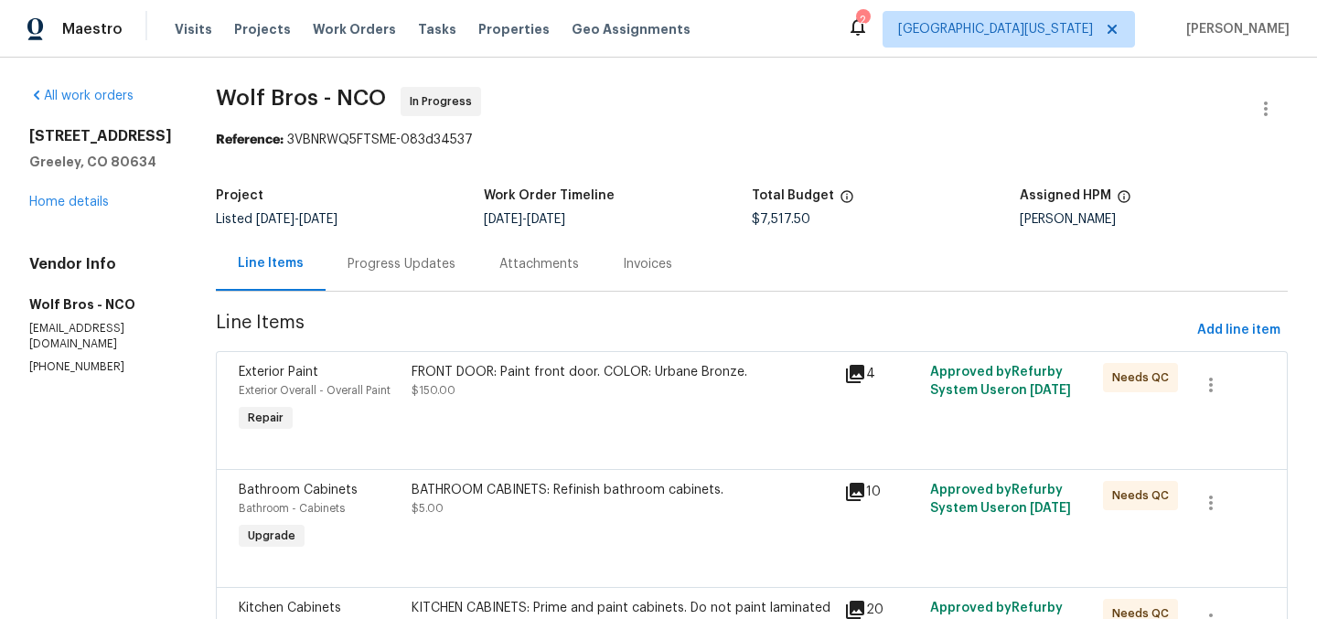
click at [388, 264] on div "Progress Updates" at bounding box center [401, 264] width 108 height 18
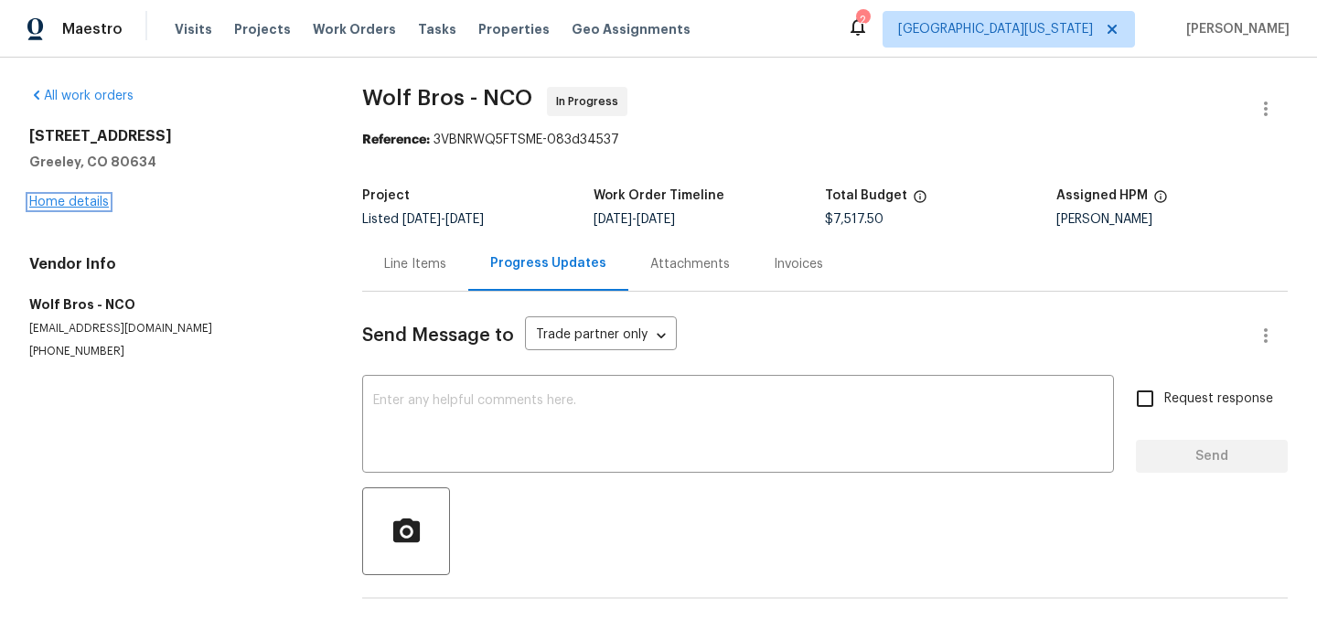
click at [87, 197] on link "Home details" at bounding box center [69, 202] width 80 height 13
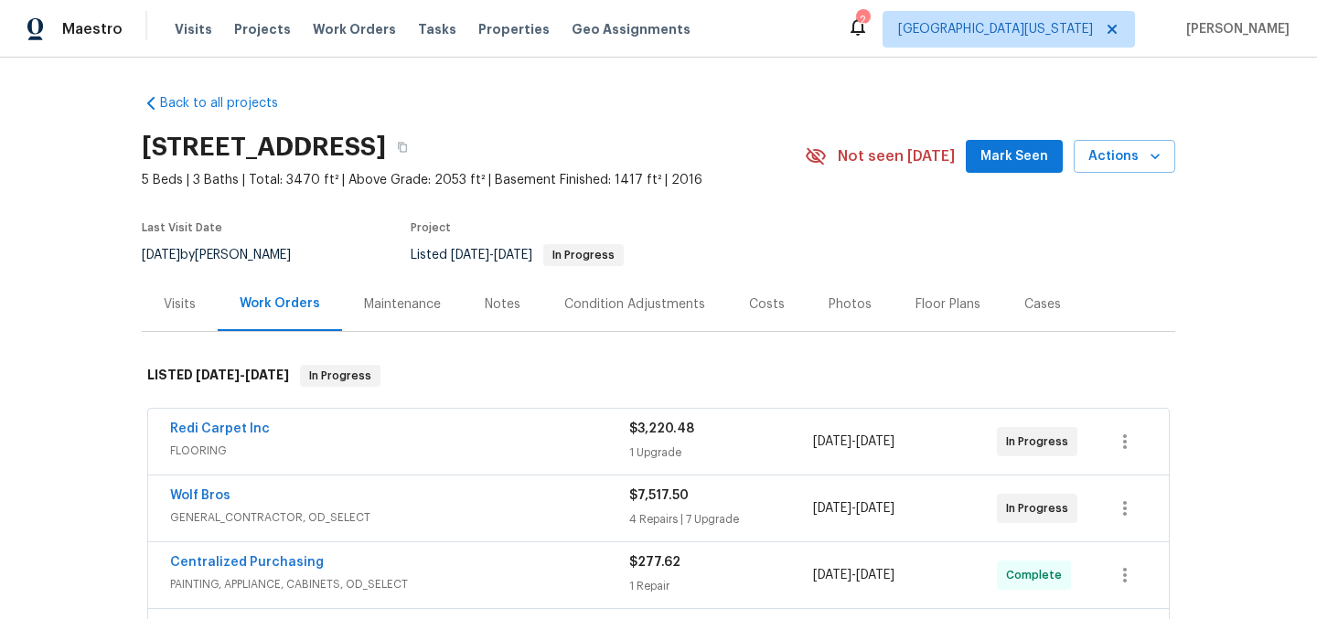
click at [184, 301] on div "Visits" at bounding box center [180, 304] width 32 height 18
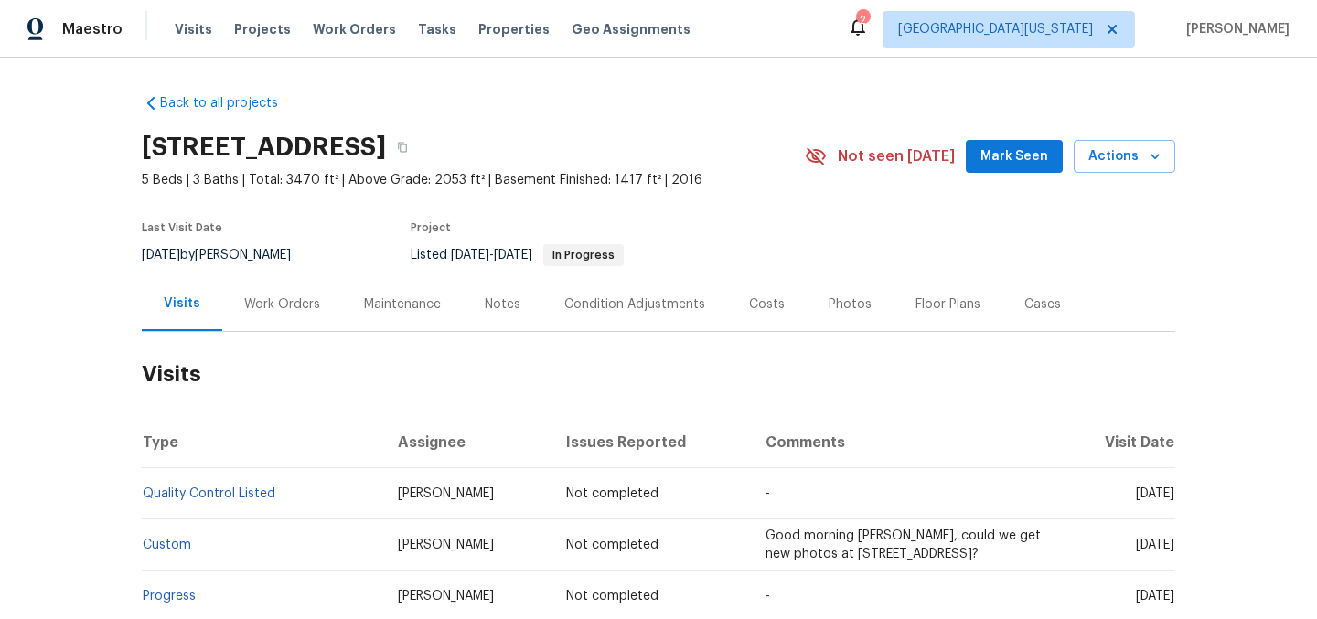
click at [499, 310] on div "Notes" at bounding box center [503, 304] width 36 height 18
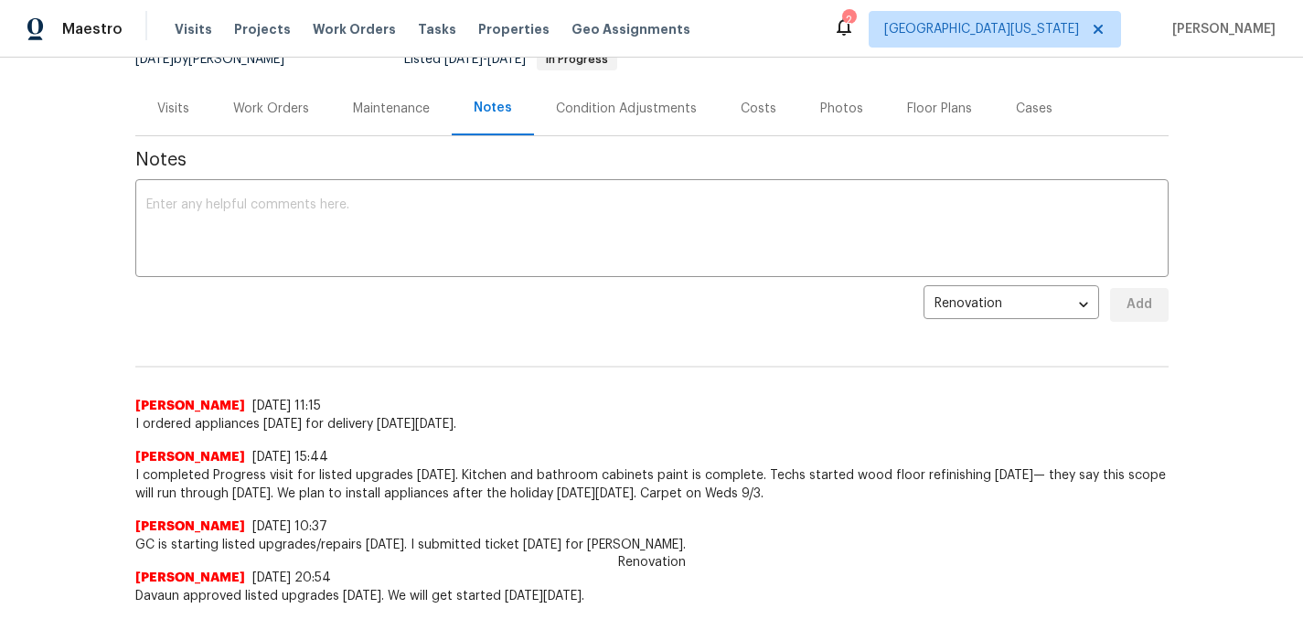
scroll to position [197, 0]
click at [648, 236] on textarea at bounding box center [651, 230] width 1011 height 64
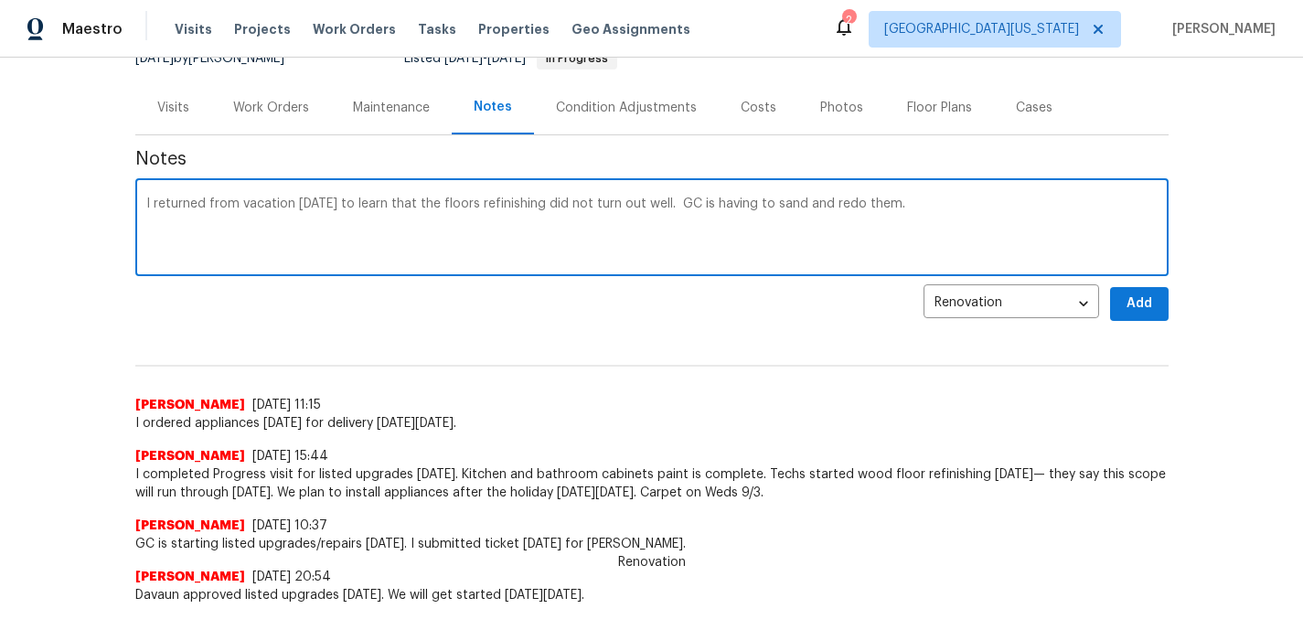
click at [567, 201] on textarea "I returned from vacation today to learn that the floors refinishing did not tur…" at bounding box center [651, 230] width 1011 height 64
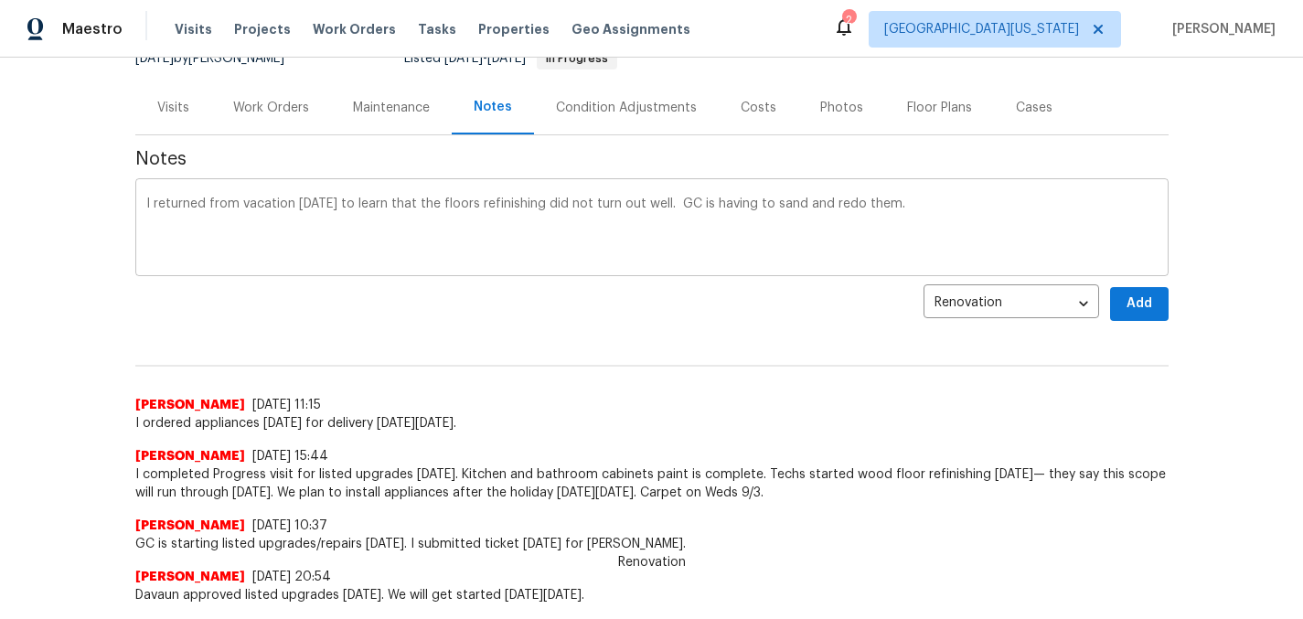
click at [918, 185] on div "I returned from vacation today to learn that the floors refinishing did not tur…" at bounding box center [651, 229] width 1033 height 93
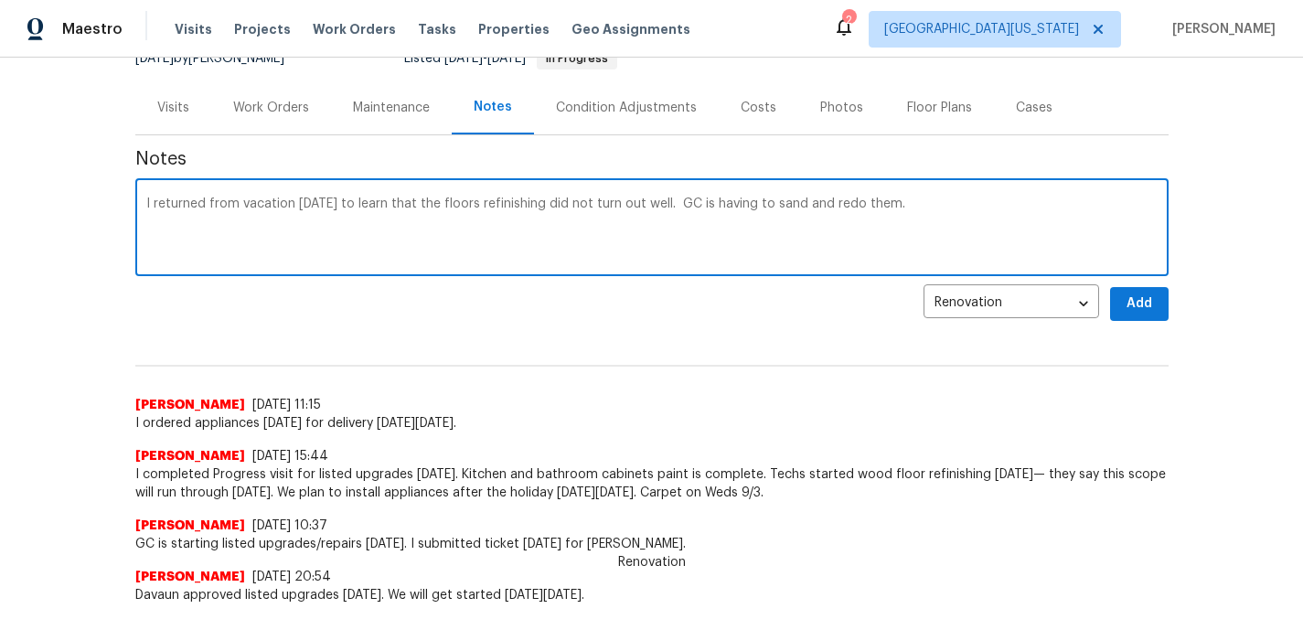
click at [977, 204] on textarea "I returned from vacation today to learn that the floors refinishing did not tur…" at bounding box center [651, 230] width 1011 height 64
click at [977, 207] on textarea "I returned from vacation today to learn that the floors refinishing did not tur…" at bounding box center [651, 230] width 1011 height 64
click at [696, 201] on textarea "I returned from vacation today to learn that the floors refinishing did not tur…" at bounding box center [651, 230] width 1011 height 64
drag, startPoint x: 1070, startPoint y: 202, endPoint x: 1092, endPoint y: 202, distance: 21.9
click at [1071, 202] on textarea "I returned from vacation today to learn that the floors refinishing did not tur…" at bounding box center [651, 230] width 1011 height 64
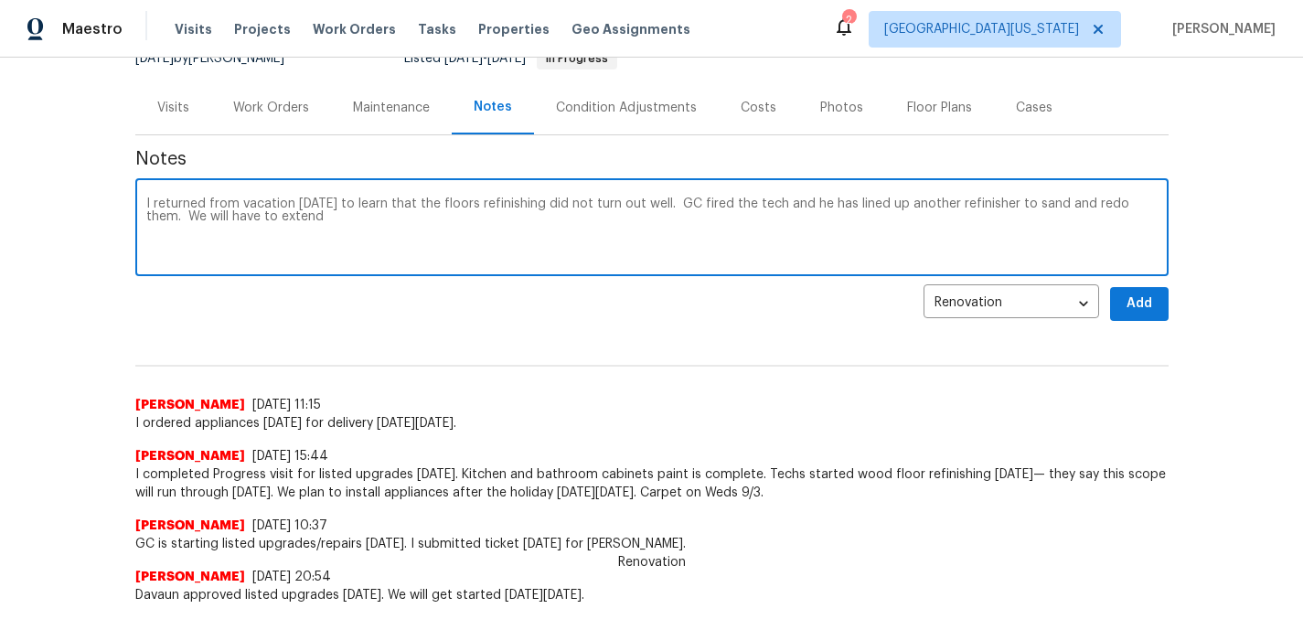
click at [882, 233] on textarea "I returned from vacation today to learn that the floors refinishing did not tur…" at bounding box center [651, 230] width 1011 height 64
click at [385, 202] on textarea "I returned from vacation today to learn that the floors refinishing did not tur…" at bounding box center [651, 230] width 1011 height 64
click at [552, 231] on textarea "I returned from vacation today to learn the floors refinishing did not turn out…" at bounding box center [651, 230] width 1011 height 64
click at [397, 204] on textarea "I returned from vacation today to learn the floors refinishing did not turn out…" at bounding box center [651, 230] width 1011 height 64
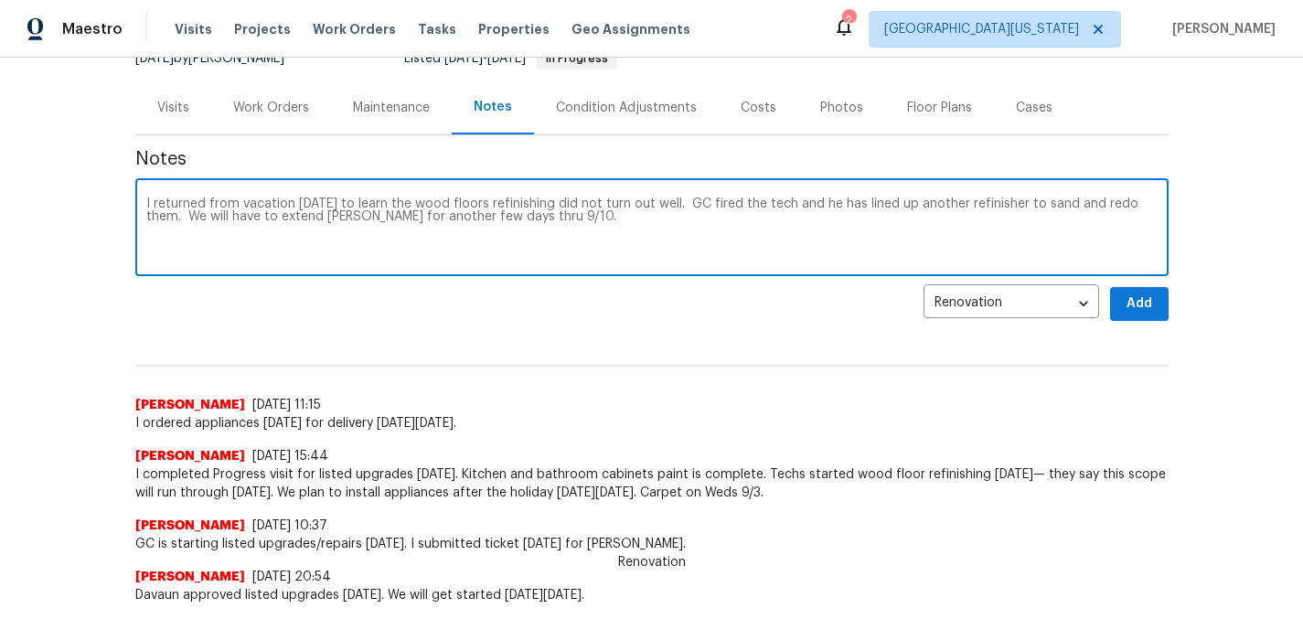
click at [560, 229] on textarea "I returned from vacation today to learn the wood floors refinishing did not tur…" at bounding box center [651, 230] width 1011 height 64
click at [320, 219] on textarea "I returned from vacation today to learn the wood floors refinishing did not tur…" at bounding box center [651, 230] width 1011 height 64
click at [582, 226] on textarea "I returned from vacation today to learn the wood floors refinishing did not tur…" at bounding box center [651, 230] width 1011 height 64
type textarea "I returned from vacation today to learn the wood floors refinishing did not tur…"
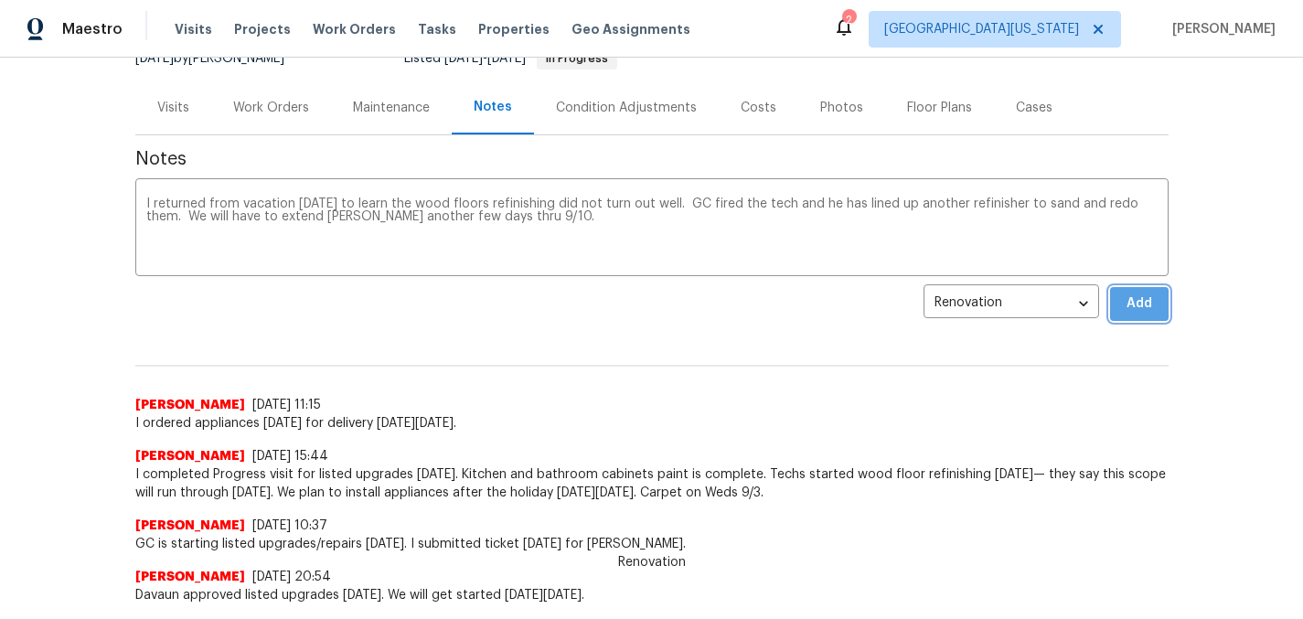
click at [1137, 307] on span "Add" at bounding box center [1139, 304] width 29 height 23
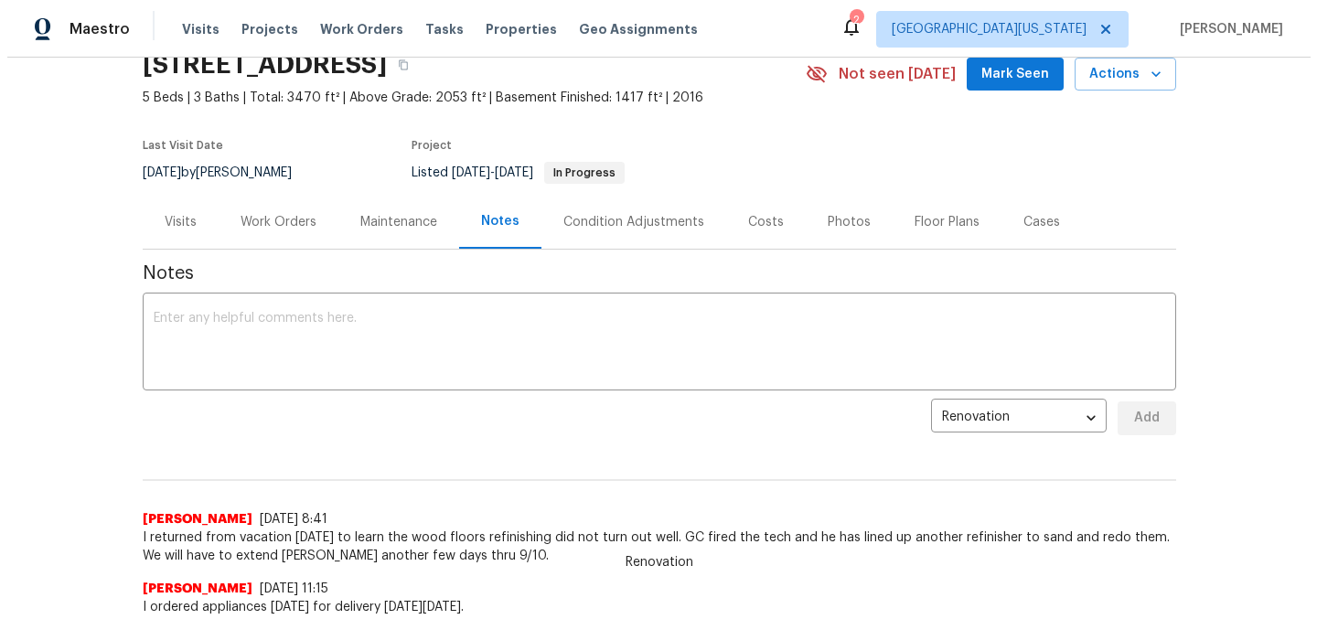
scroll to position [0, 0]
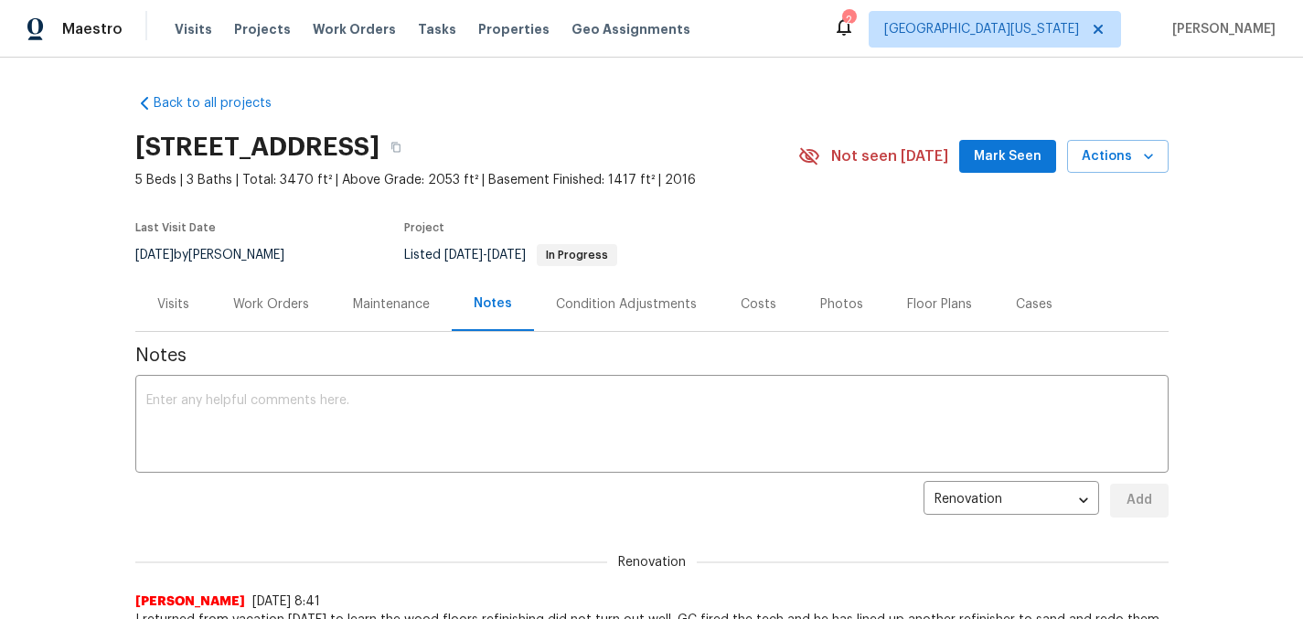
click at [259, 296] on div "Work Orders" at bounding box center [271, 304] width 76 height 18
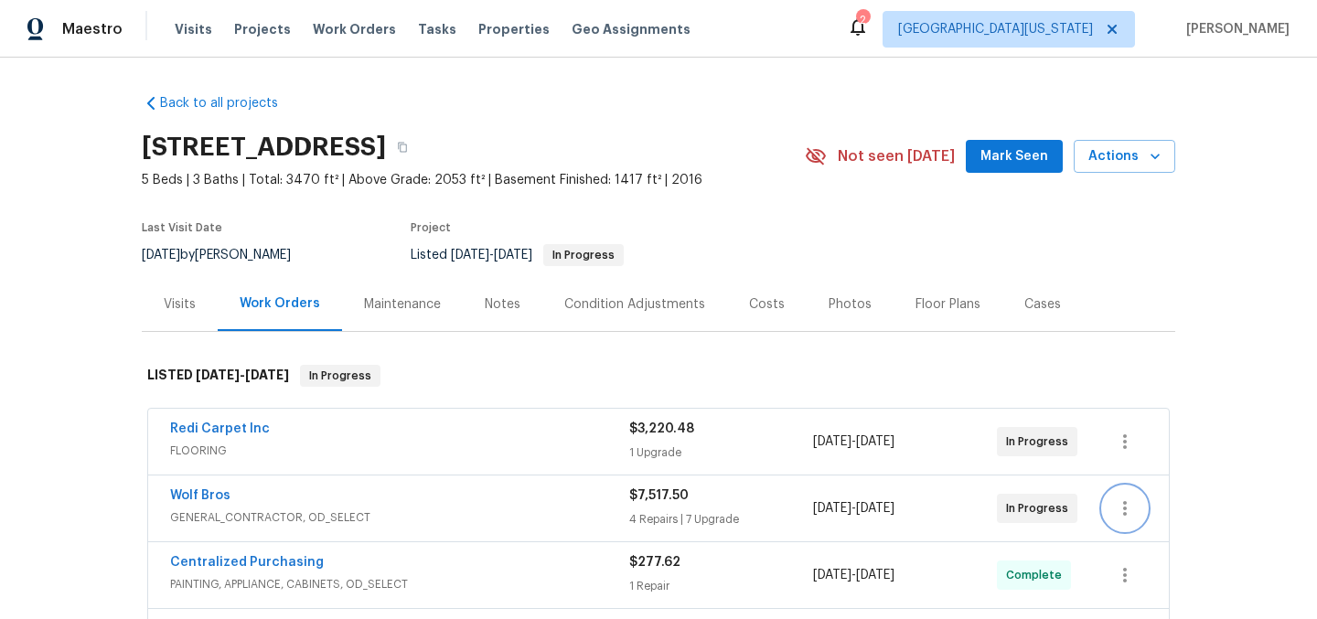
click at [1114, 511] on icon "button" at bounding box center [1125, 508] width 22 height 22
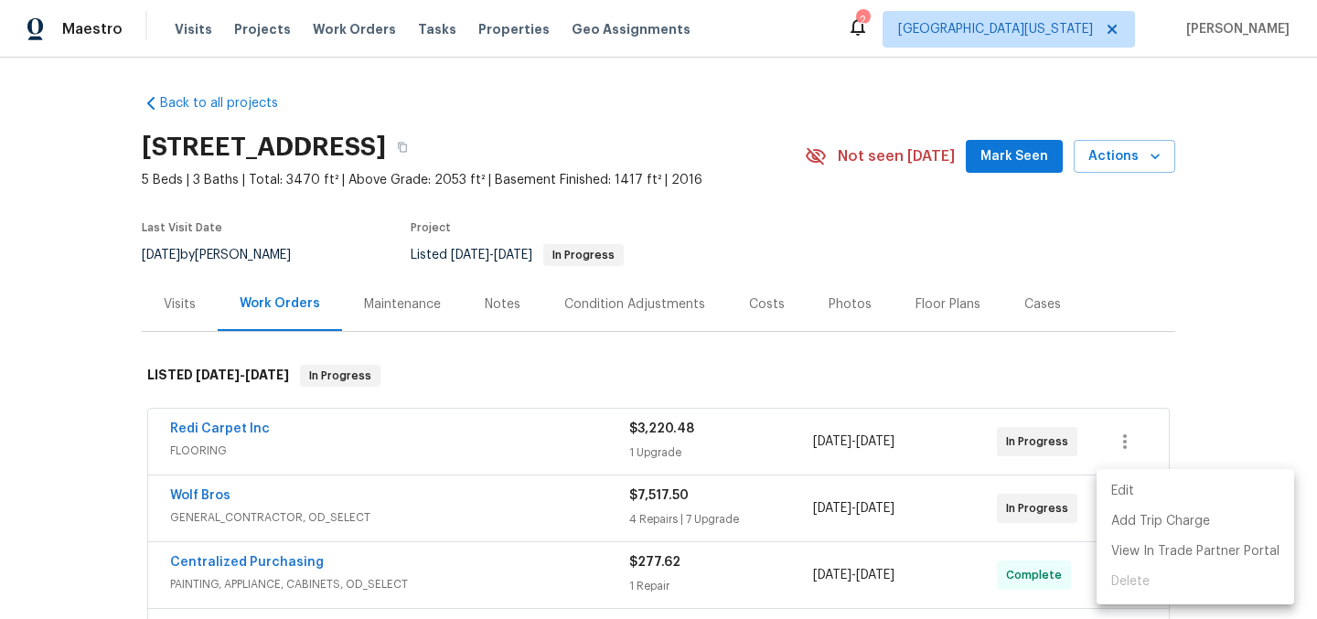
click at [1125, 500] on li "Edit" at bounding box center [1195, 491] width 198 height 30
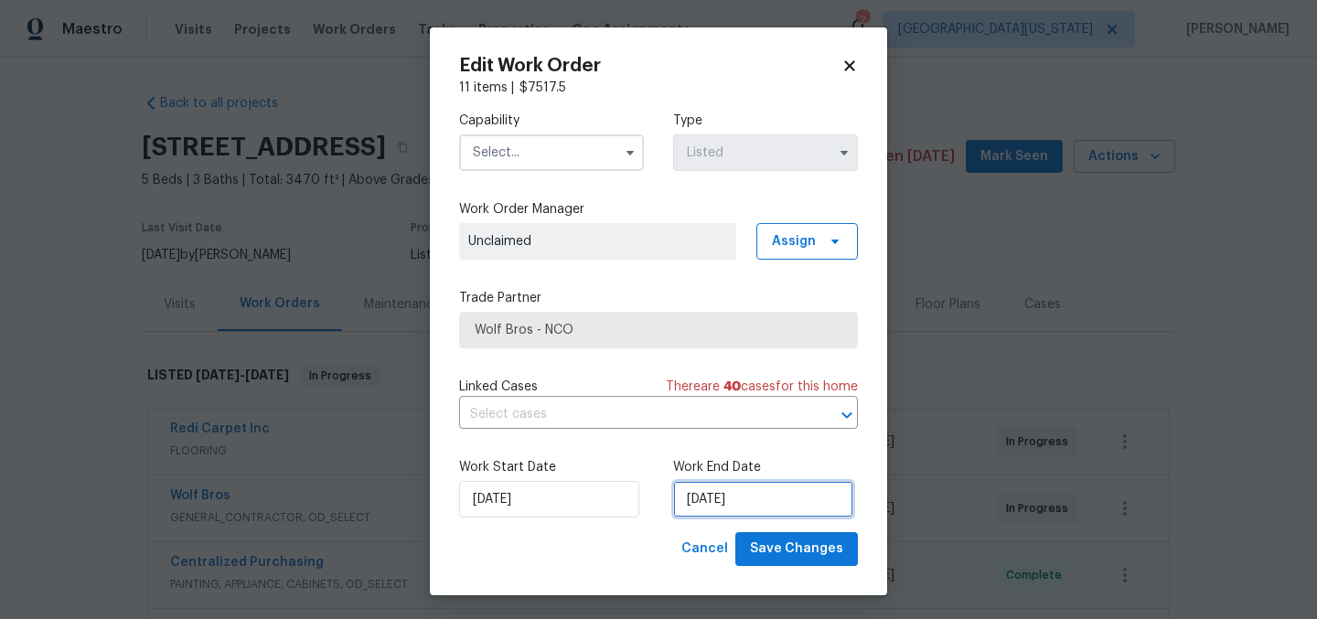
click at [731, 500] on input "9/5/2025" at bounding box center [763, 499] width 180 height 37
select select "8"
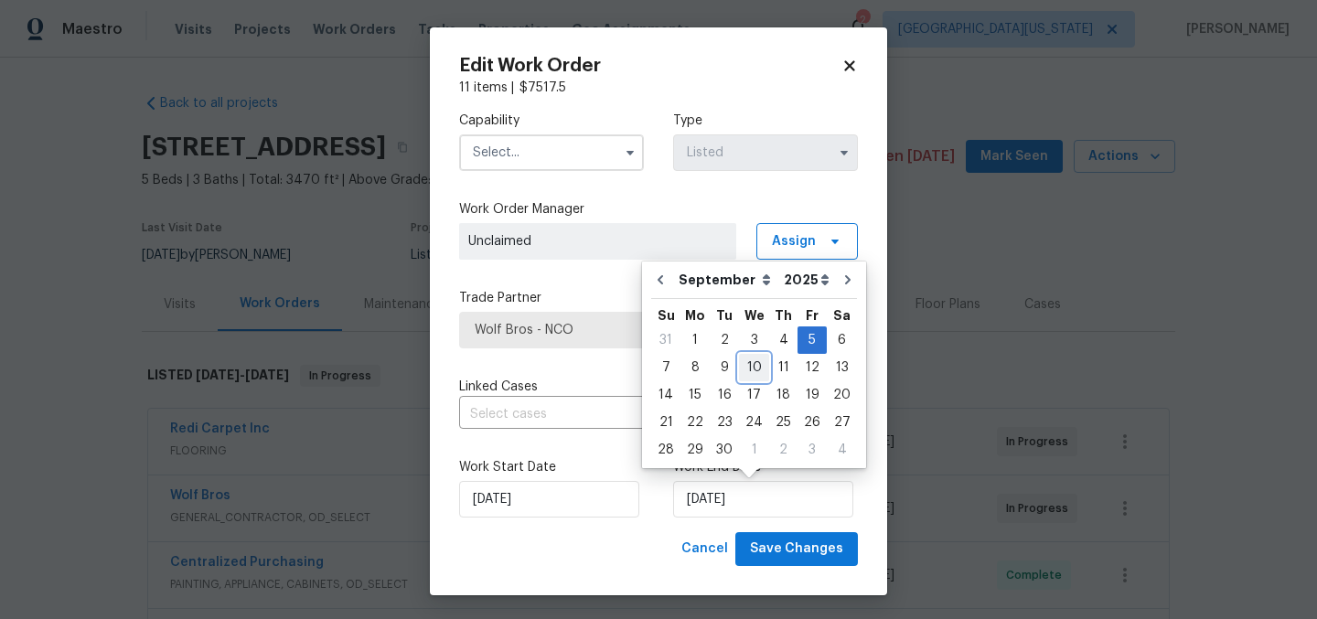
click at [755, 366] on div "10" at bounding box center [754, 368] width 30 height 26
type input "9/10/2025"
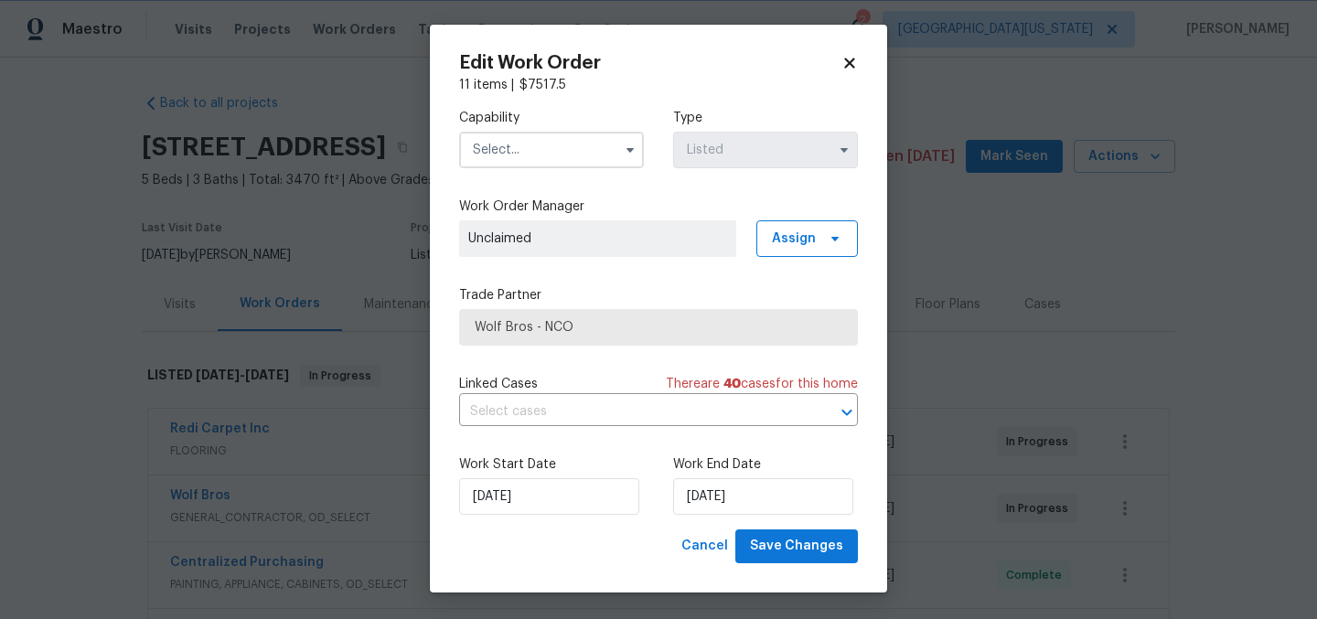
scroll to position [4, 0]
click at [806, 556] on span "Save Changes" at bounding box center [796, 545] width 93 height 23
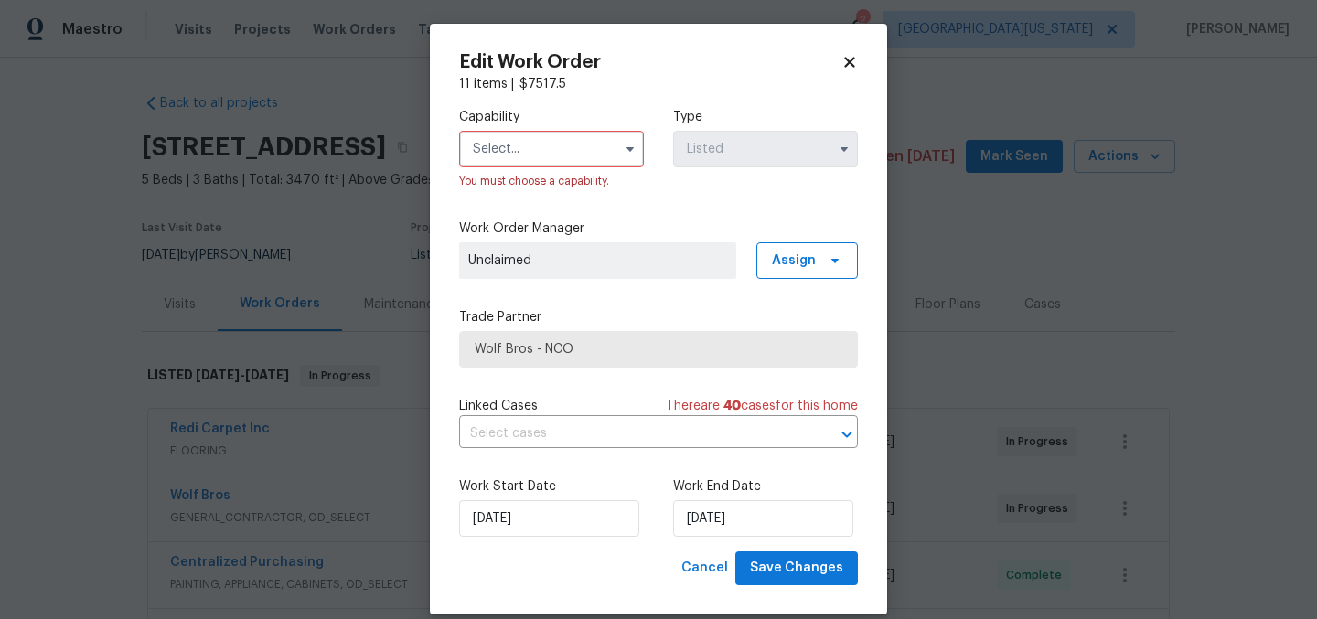
click at [565, 152] on input "text" at bounding box center [551, 149] width 185 height 37
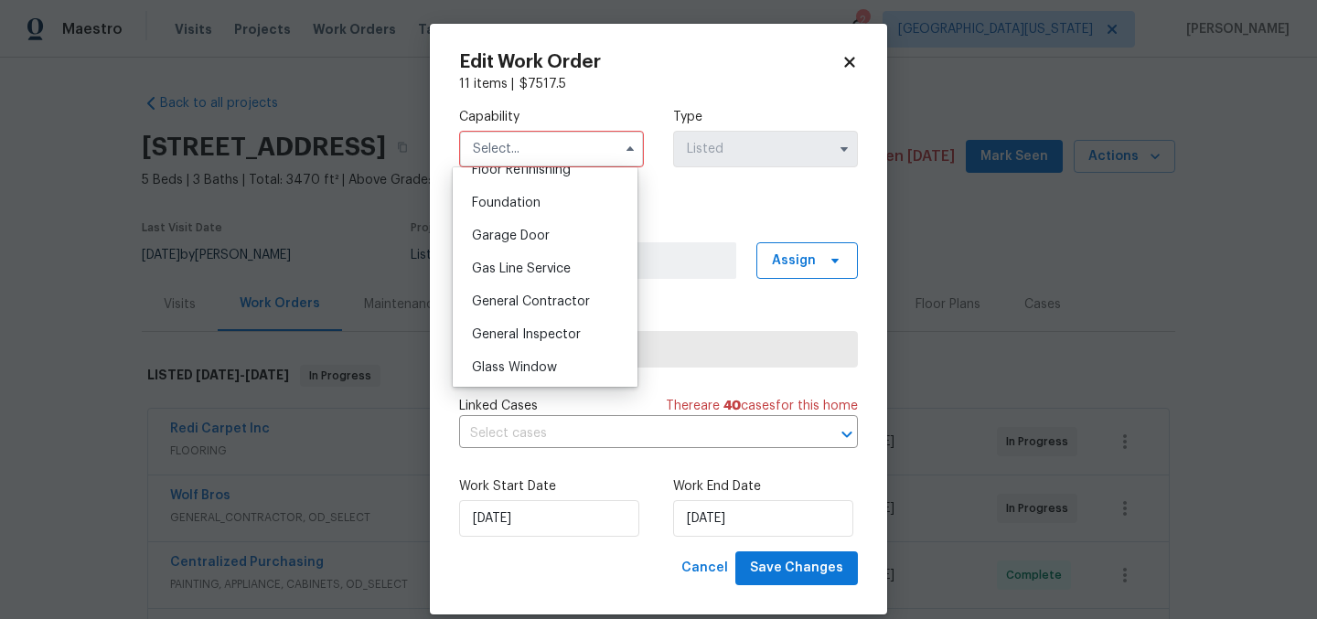
scroll to position [762, 0]
click at [563, 317] on div "General Contractor" at bounding box center [545, 300] width 176 height 33
type input "General Contractor"
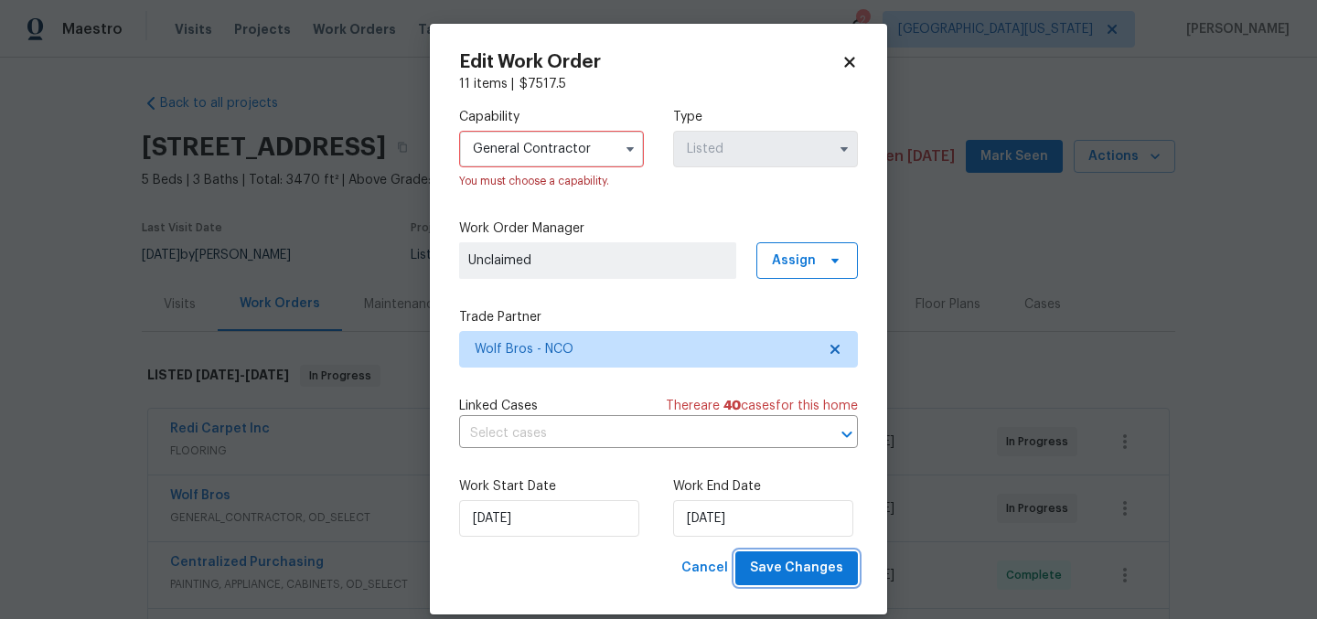
click at [778, 568] on span "Save Changes" at bounding box center [796, 568] width 93 height 23
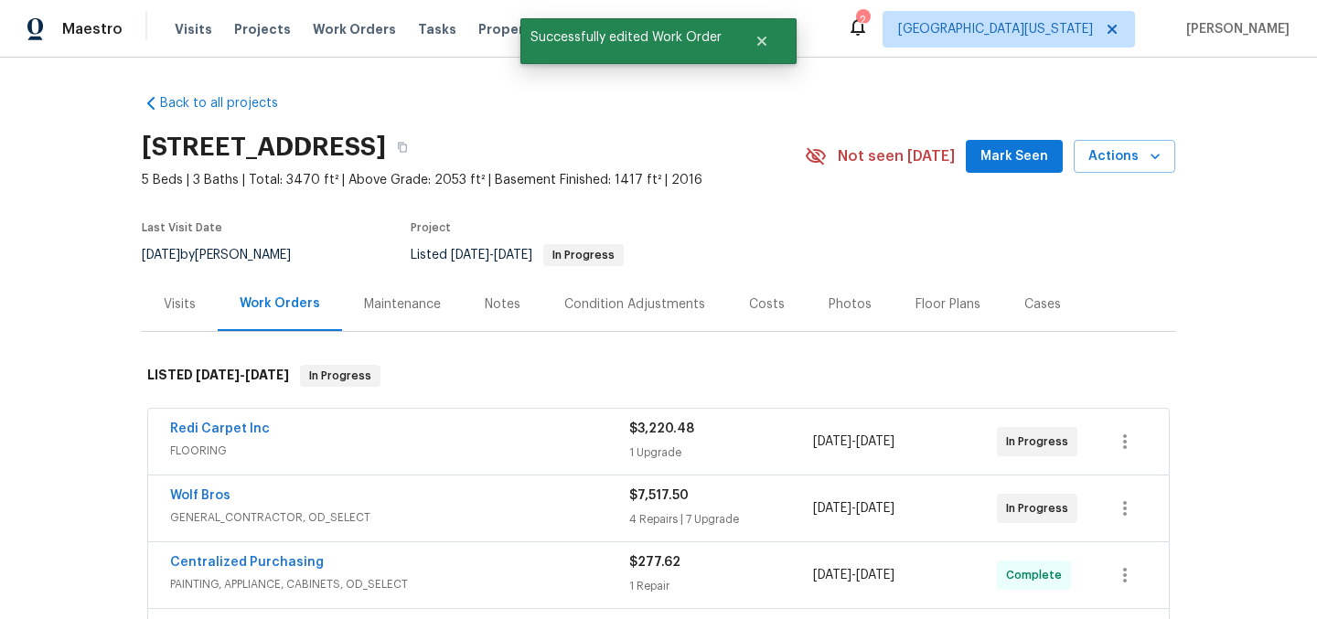
scroll to position [0, 0]
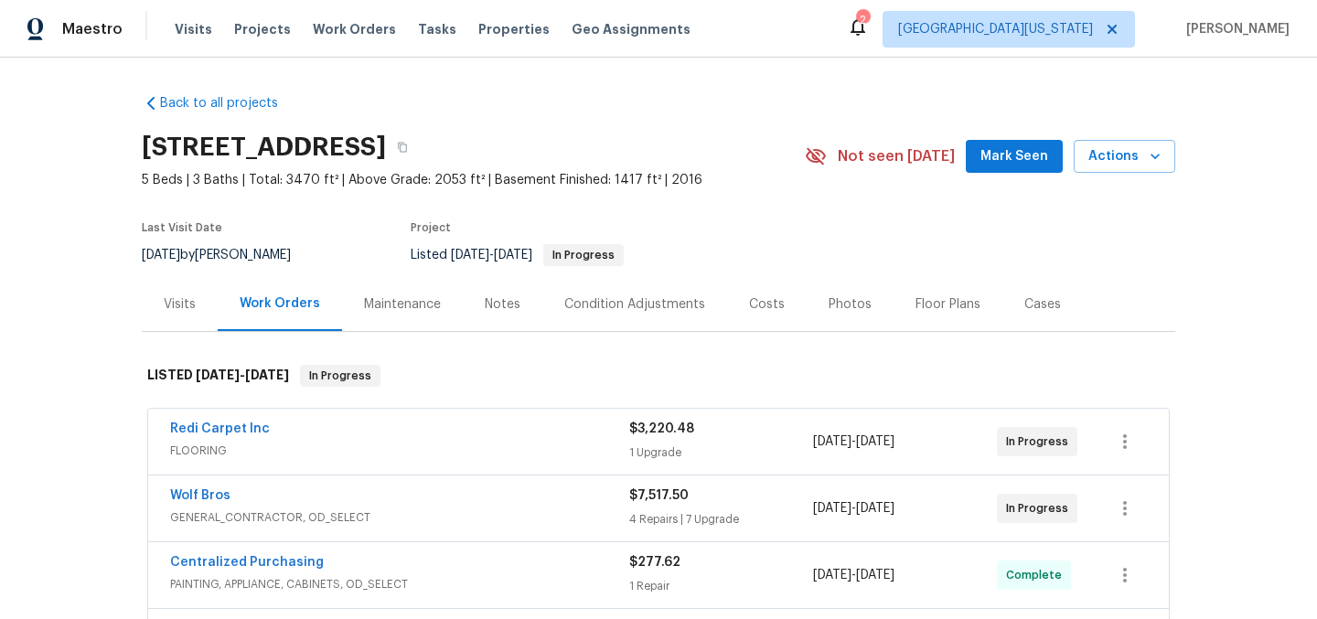
click at [1172, 290] on div "Back to all projects 5701 W 5th St, Greeley, CO 80634 5 Beds | 3 Baths | Total:…" at bounding box center [658, 338] width 1317 height 561
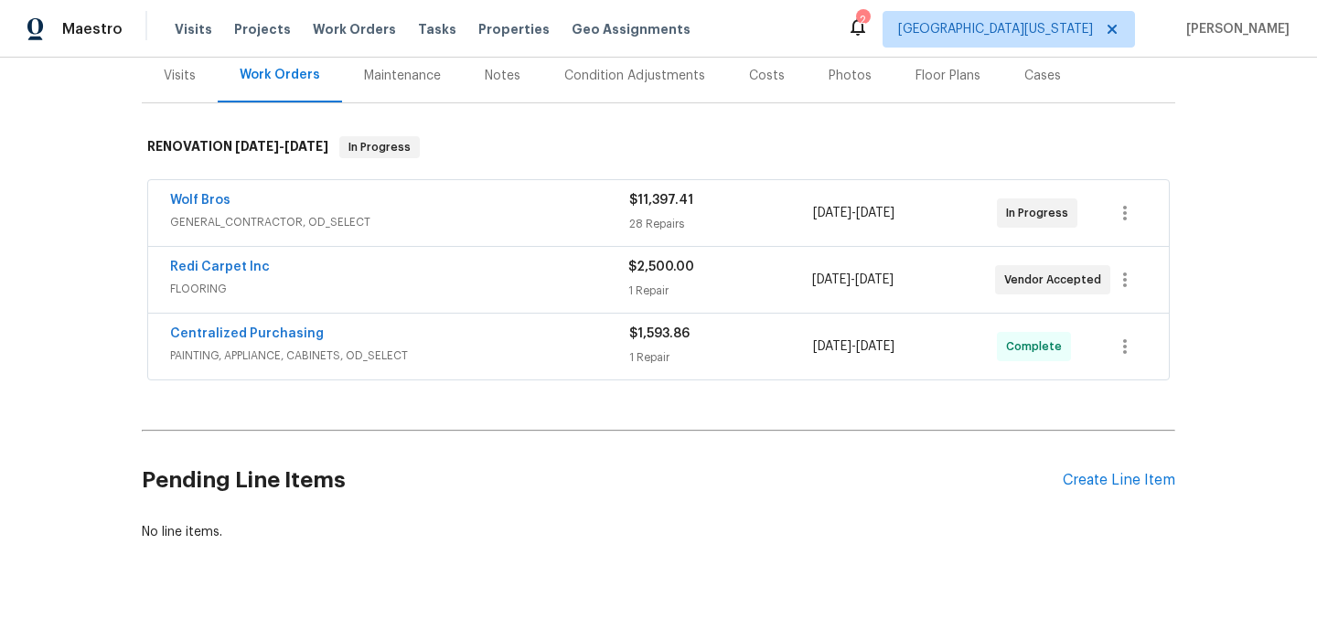
scroll to position [230, 0]
click at [1115, 277] on icon "button" at bounding box center [1125, 278] width 22 height 22
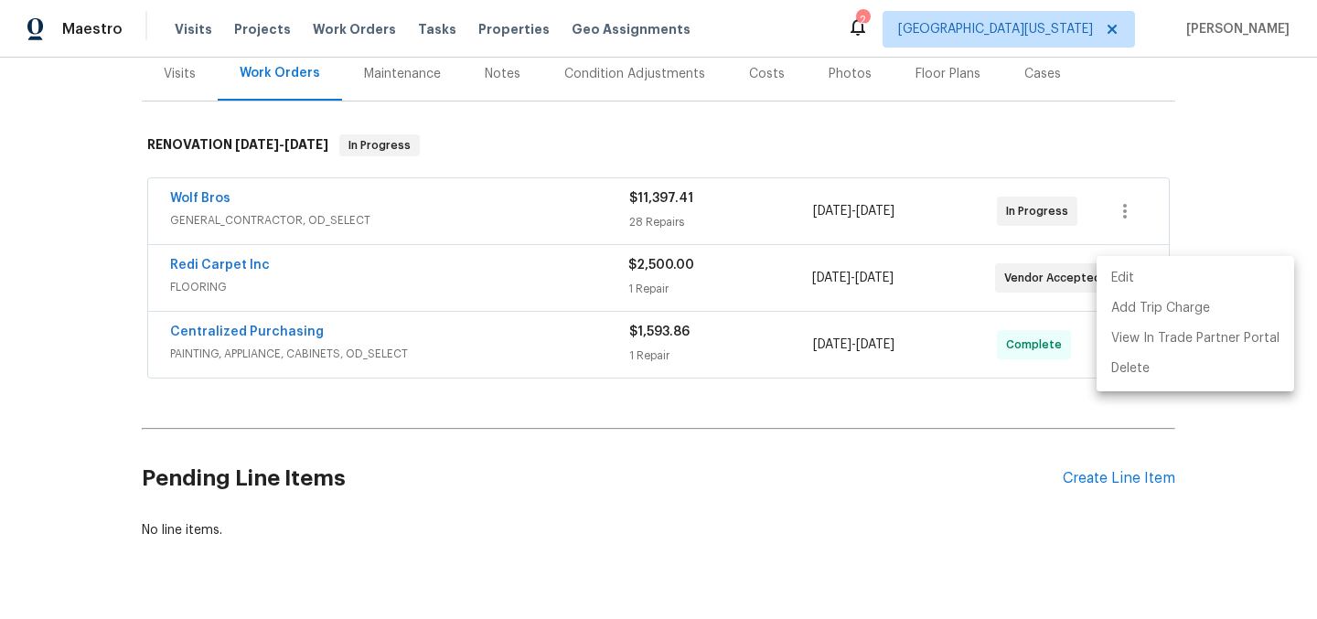
click at [1116, 278] on li "Edit" at bounding box center [1195, 278] width 198 height 30
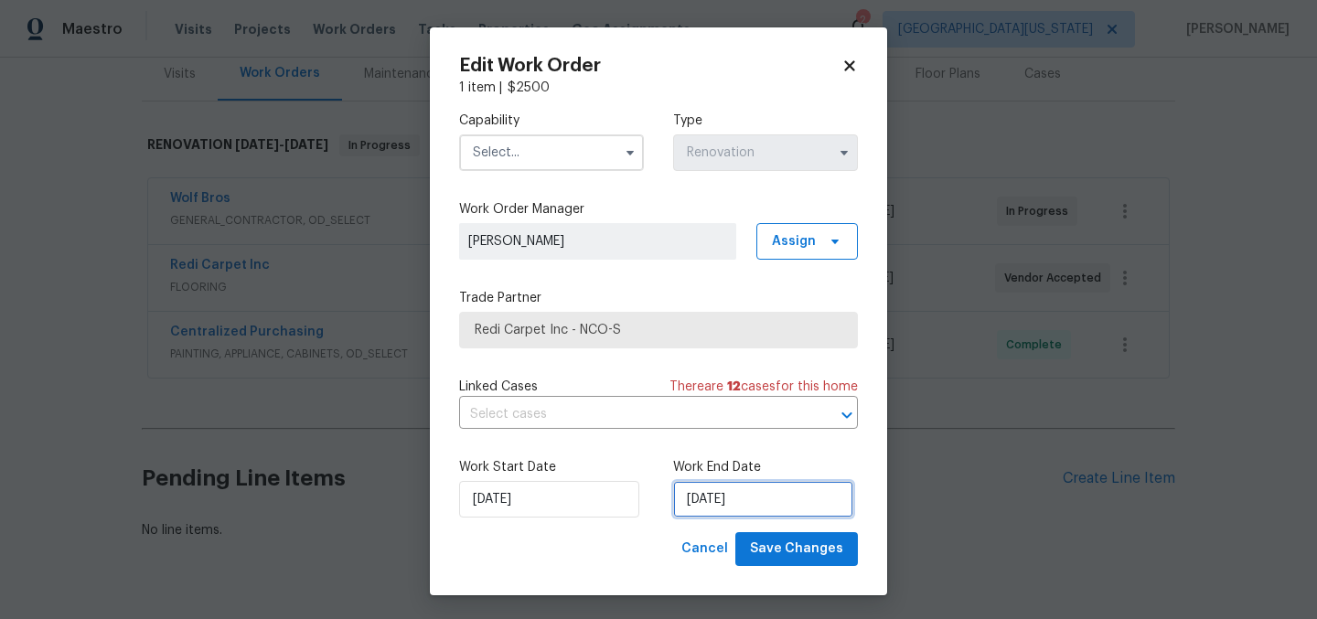
select select "8"
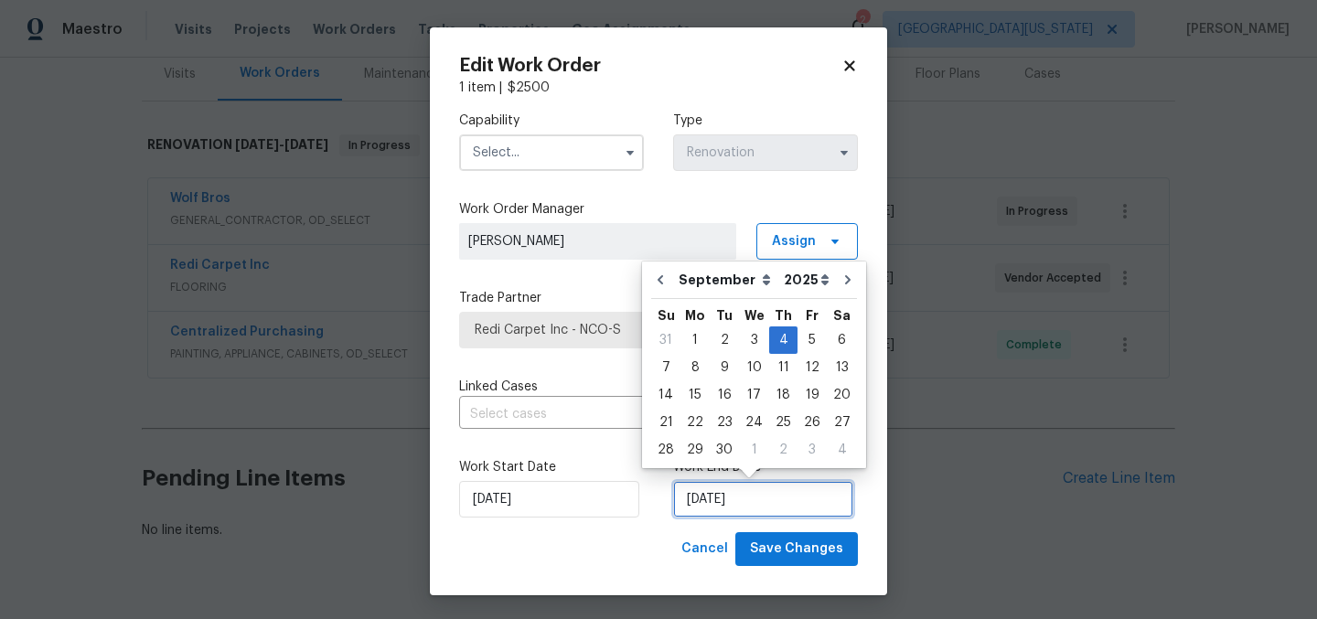
click at [739, 492] on input "[DATE]" at bounding box center [763, 499] width 180 height 37
click at [797, 343] on div "5" at bounding box center [811, 340] width 29 height 26
type input "[DATE]"
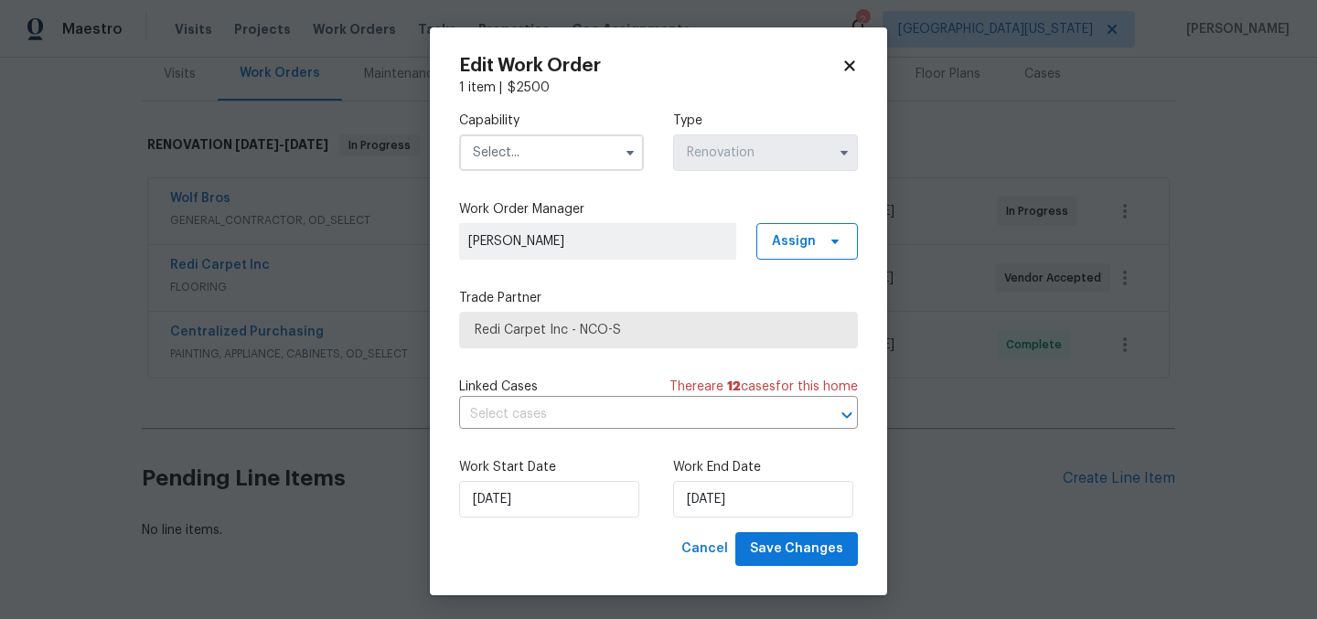
click at [614, 551] on div "Cancel Save Changes" at bounding box center [658, 549] width 399 height 34
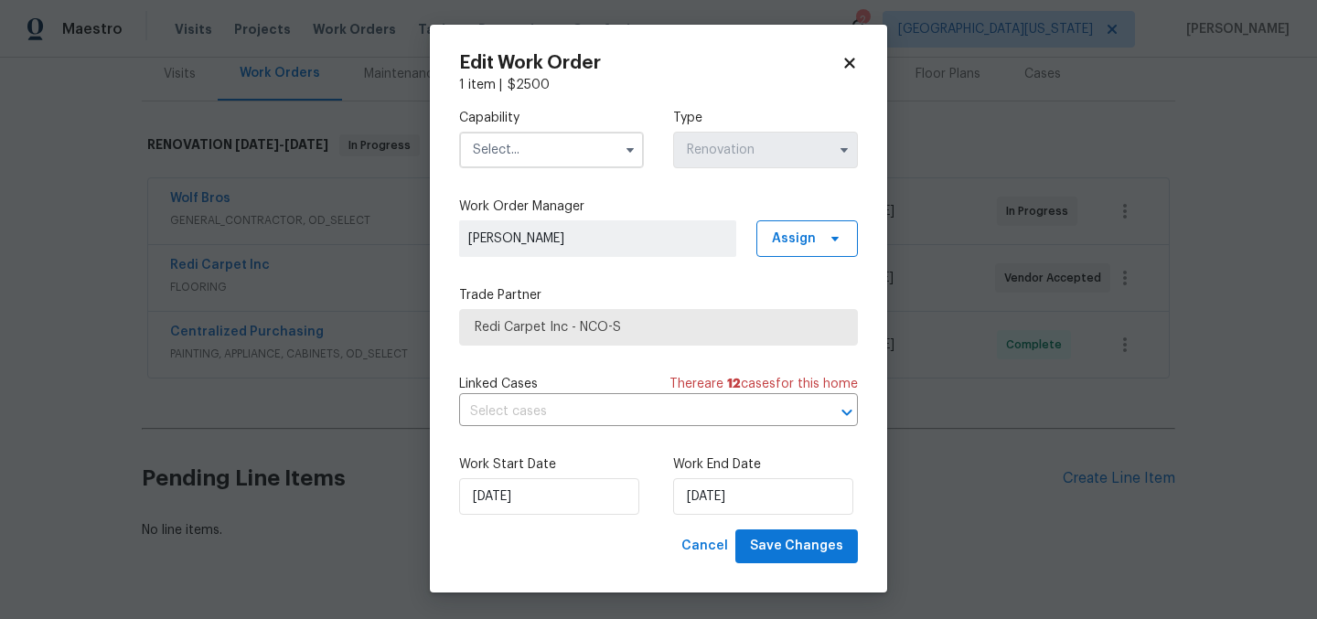
scroll to position [4, 0]
click at [563, 156] on input "text" at bounding box center [551, 149] width 185 height 37
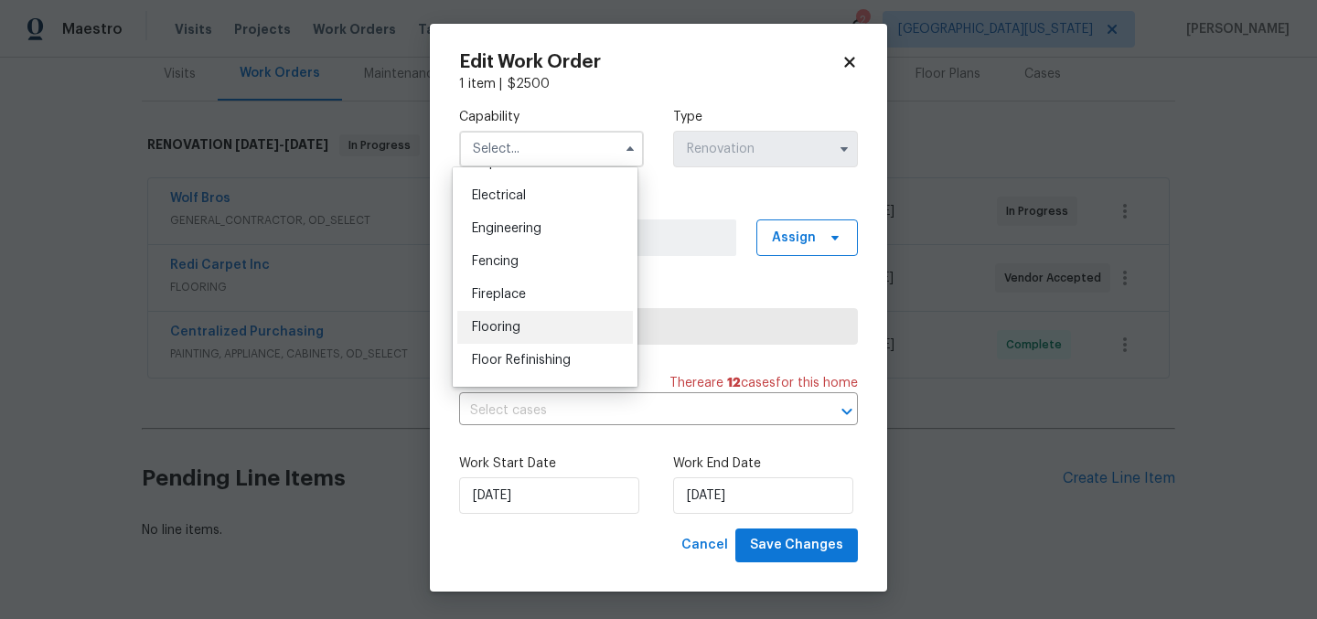
scroll to position [570, 0]
click at [527, 345] on div "Flooring" at bounding box center [545, 328] width 176 height 33
type input "Flooring"
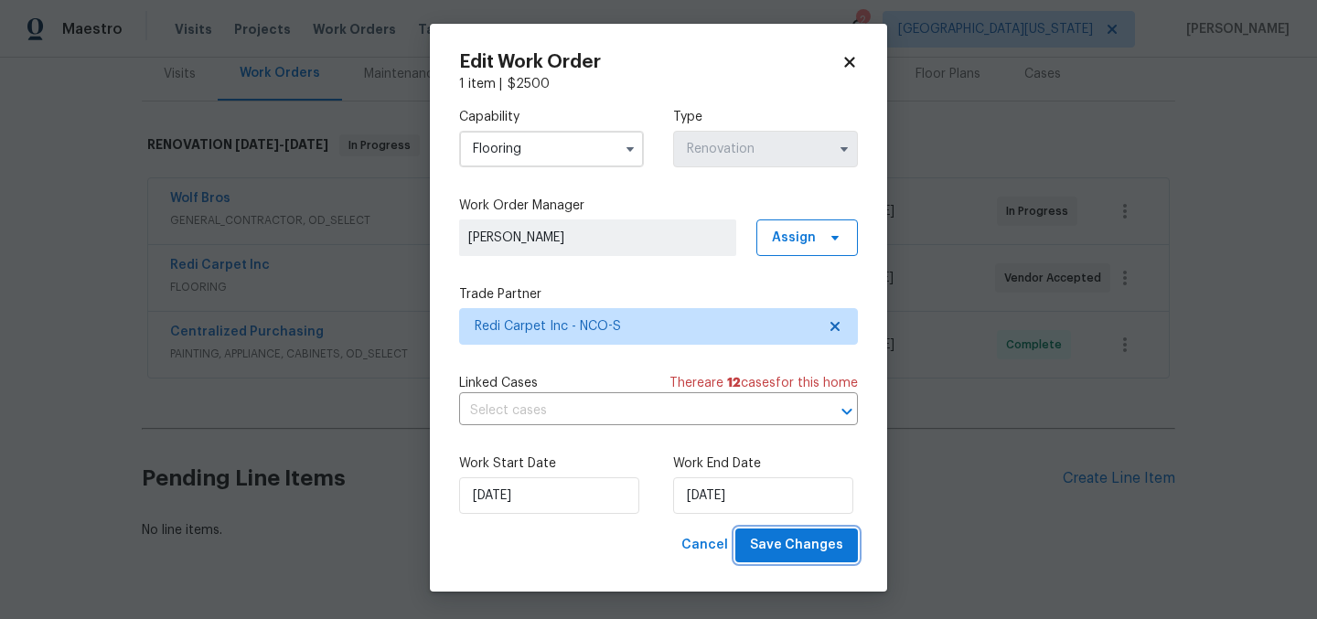
click at [804, 559] on button "Save Changes" at bounding box center [796, 545] width 123 height 34
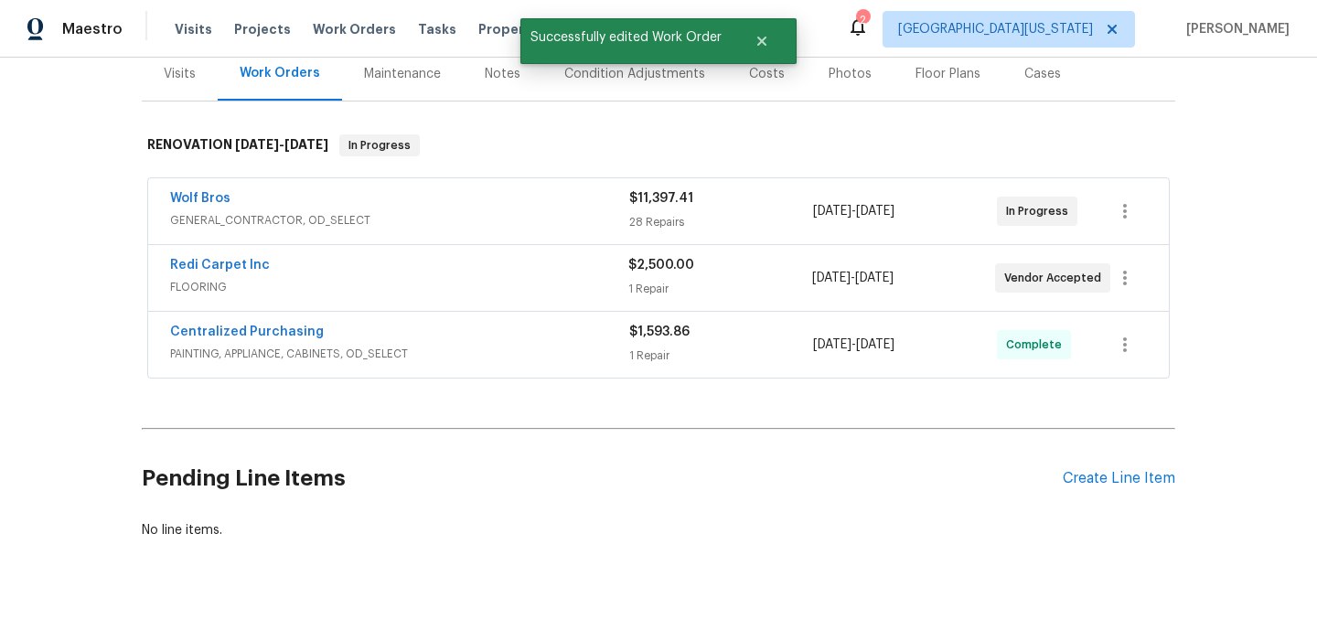
scroll to position [0, 0]
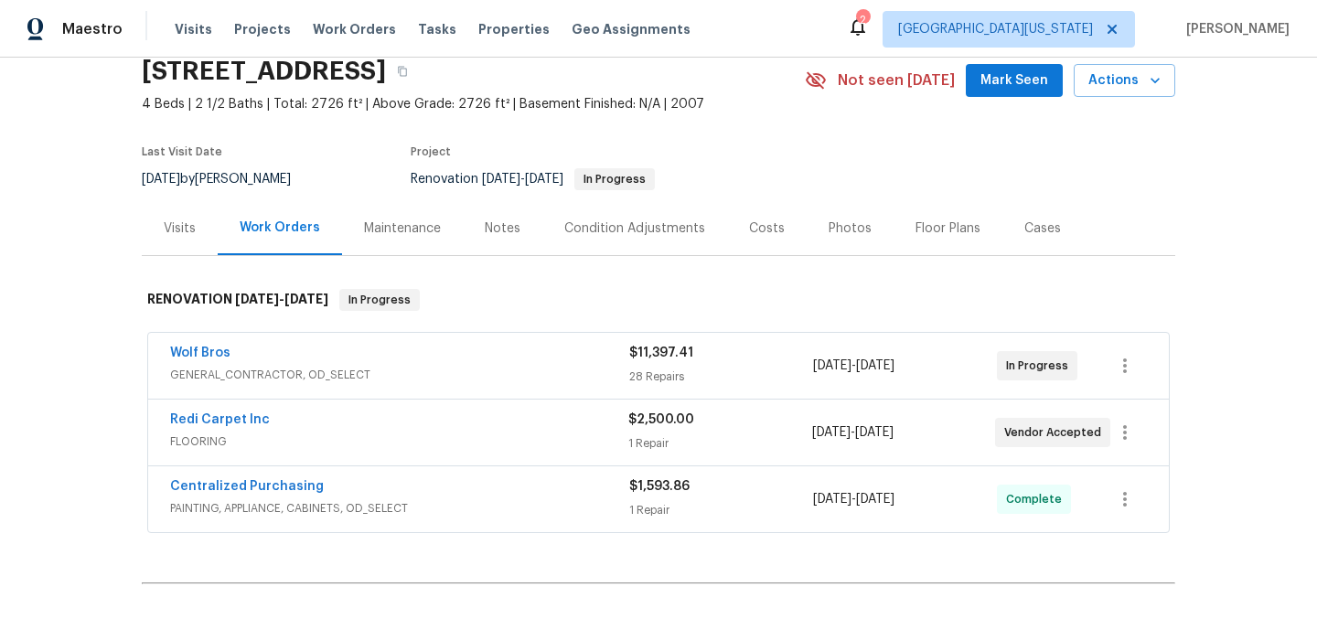
scroll to position [77, 0]
click at [174, 358] on link "Wolf Bros" at bounding box center [200, 352] width 60 height 13
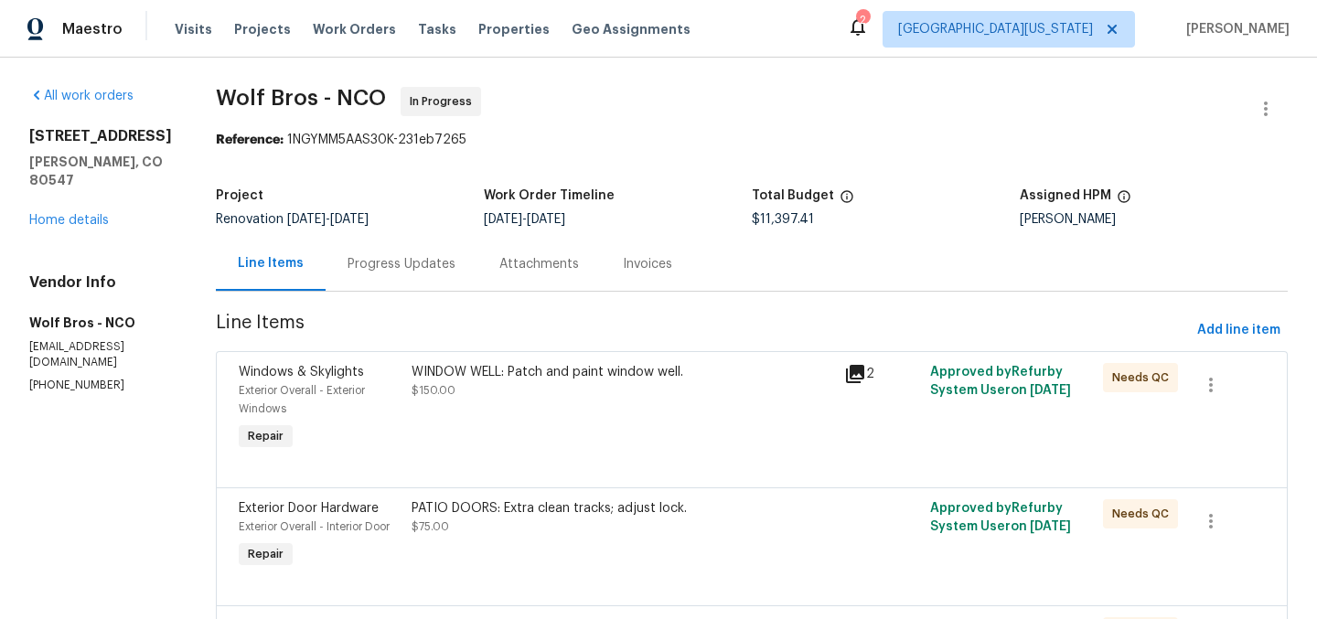
click at [71, 214] on link "Home details" at bounding box center [69, 220] width 80 height 13
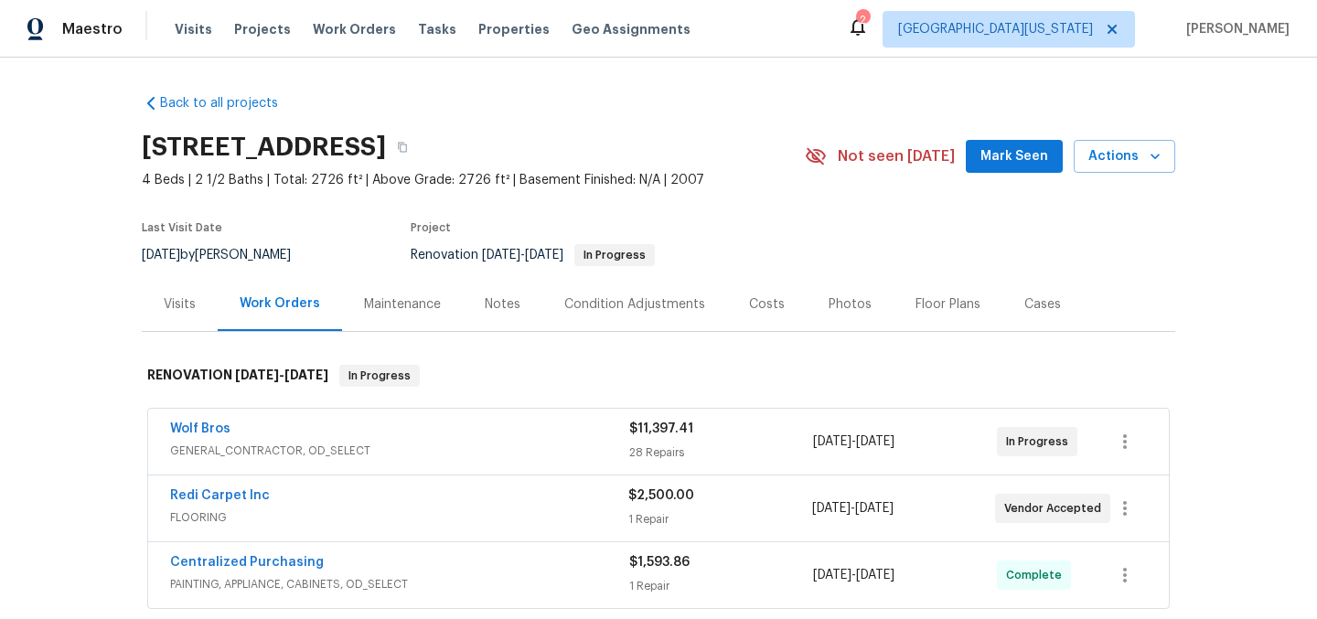
click at [750, 112] on div "Back to all projects 5606 Calgary St, Timnath, CO 80547 4 Beds | 2 1/2 Baths | …" at bounding box center [658, 432] width 1033 height 705
click at [808, 118] on div "Back to all projects 5606 Calgary St, Timnath, CO 80547 4 Beds | 2 1/2 Baths | …" at bounding box center [658, 432] width 1033 height 705
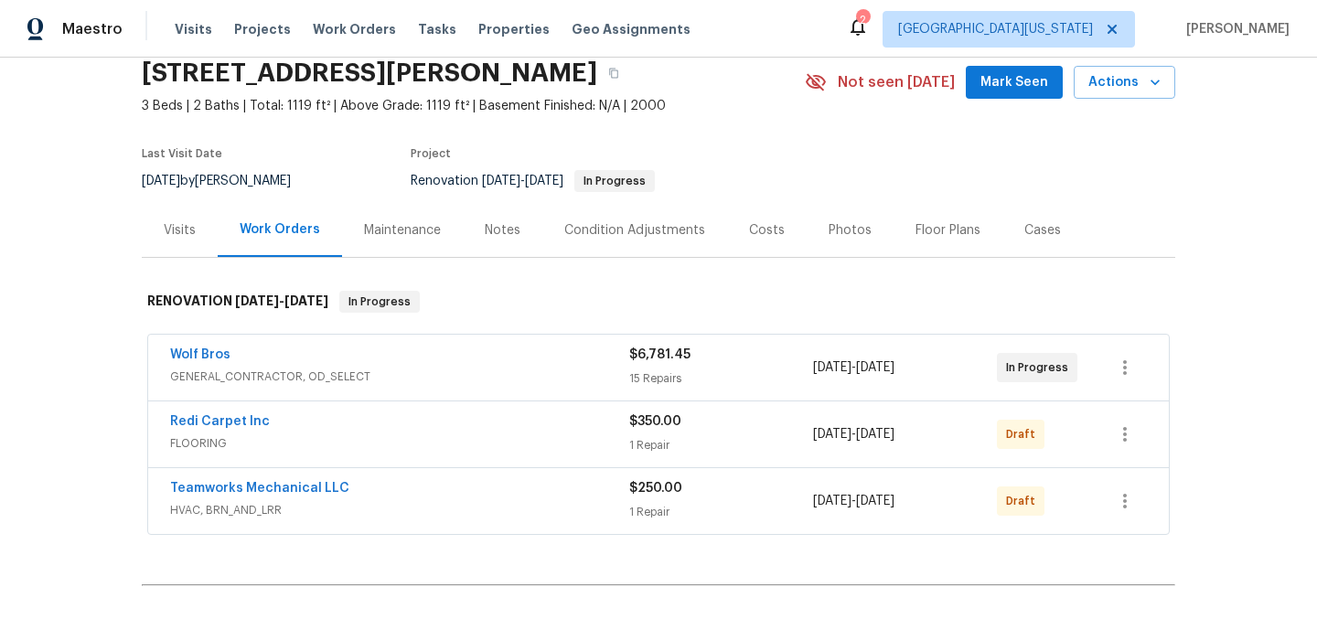
scroll to position [75, 0]
click at [835, 154] on section "[STREET_ADDRESS][PERSON_NAME] 3 Beds | 2 Baths | Total: 1119 ft² | Above Grade:…" at bounding box center [658, 125] width 1033 height 154
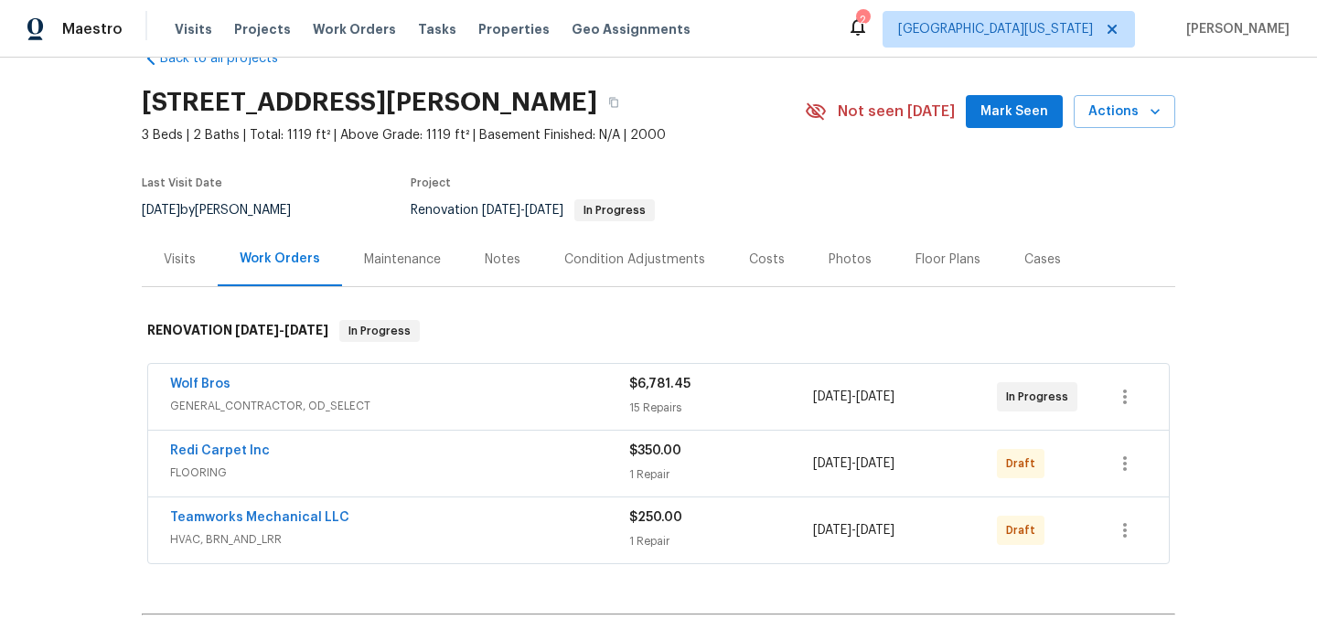
scroll to position [0, 0]
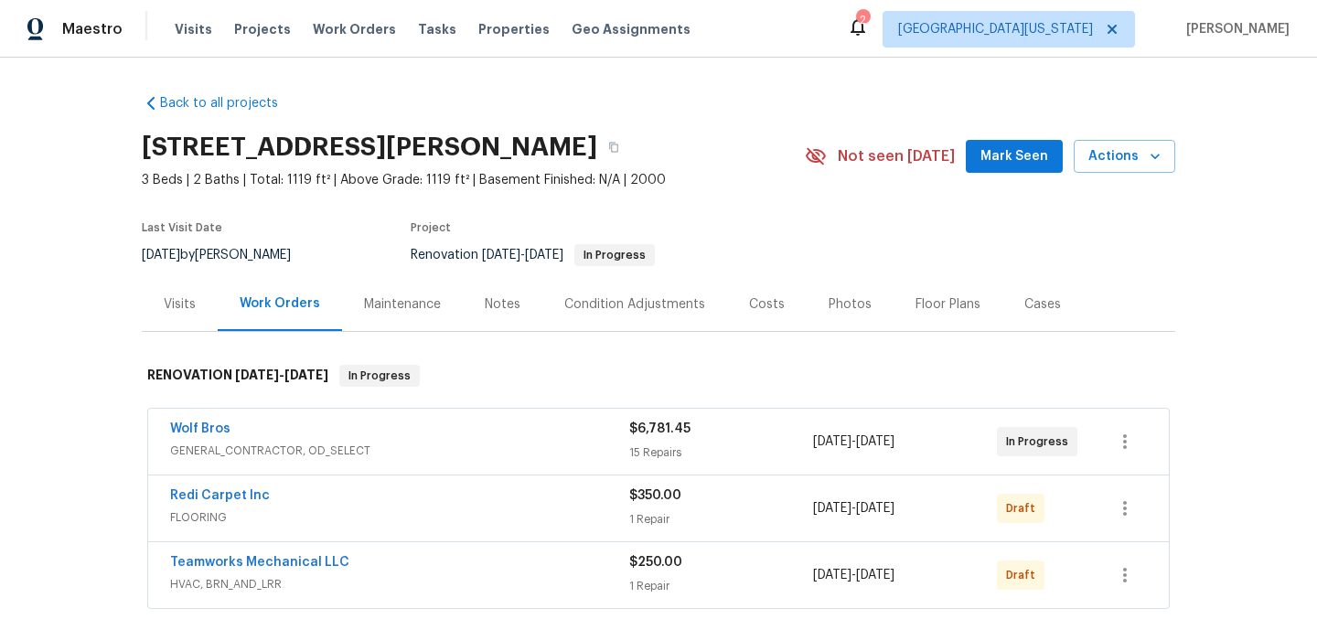
click at [845, 245] on section "[STREET_ADDRESS][PERSON_NAME] 3 Beds | 2 Baths | Total: 1119 ft² | Above Grade:…" at bounding box center [658, 200] width 1033 height 154
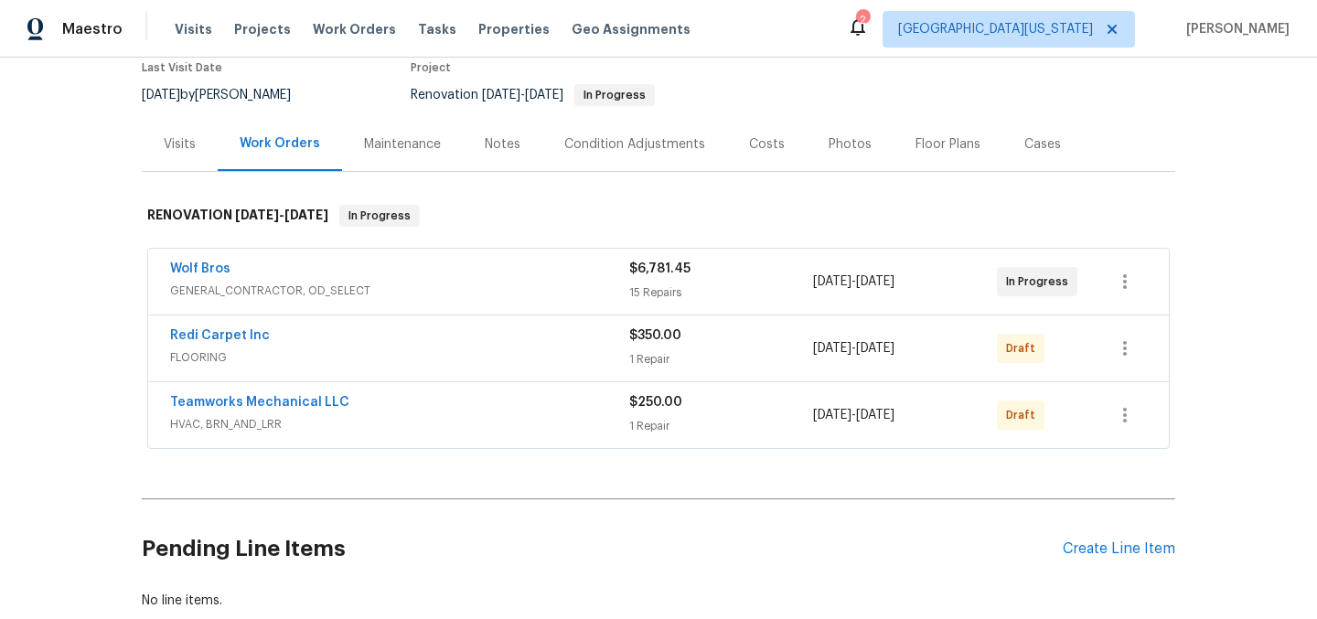
scroll to position [247, 0]
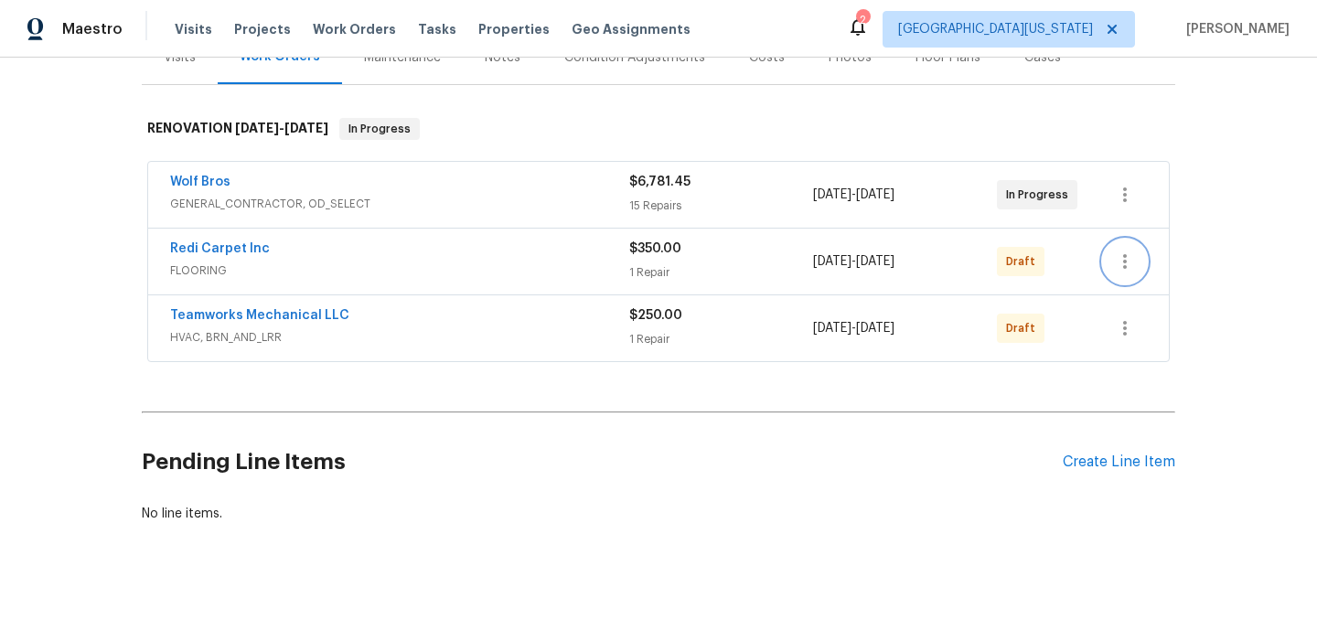
click at [1123, 262] on icon "button" at bounding box center [1125, 261] width 4 height 15
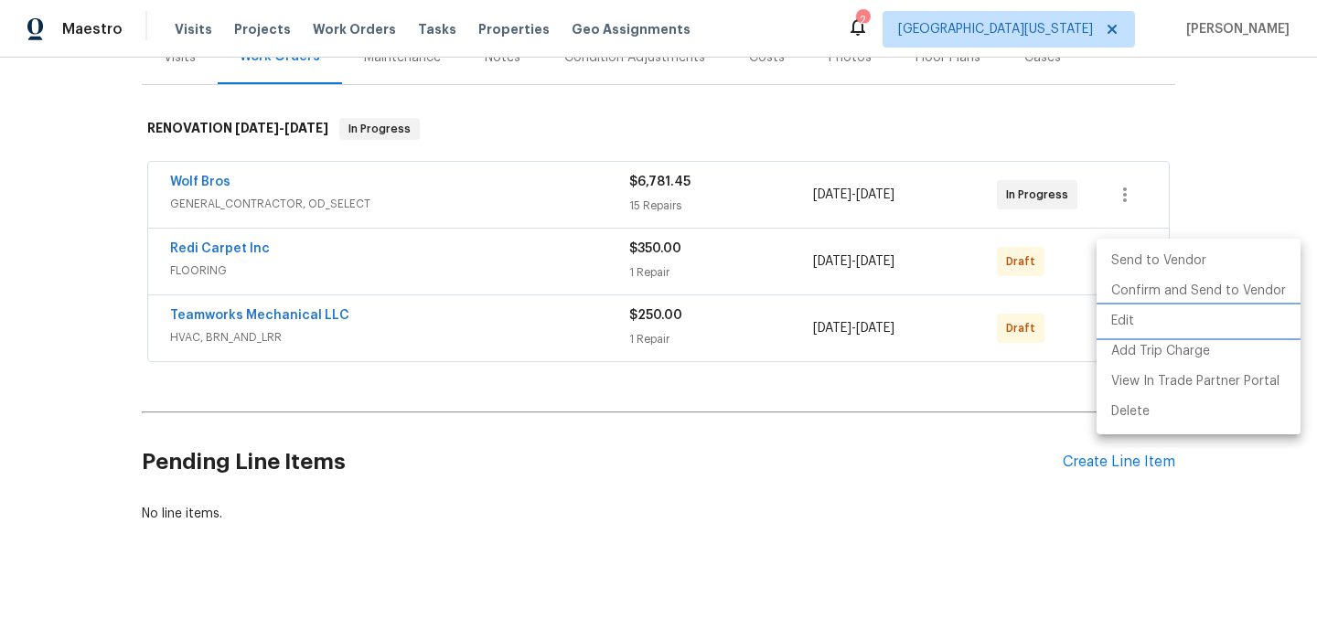
click at [1129, 323] on li "Edit" at bounding box center [1198, 321] width 204 height 30
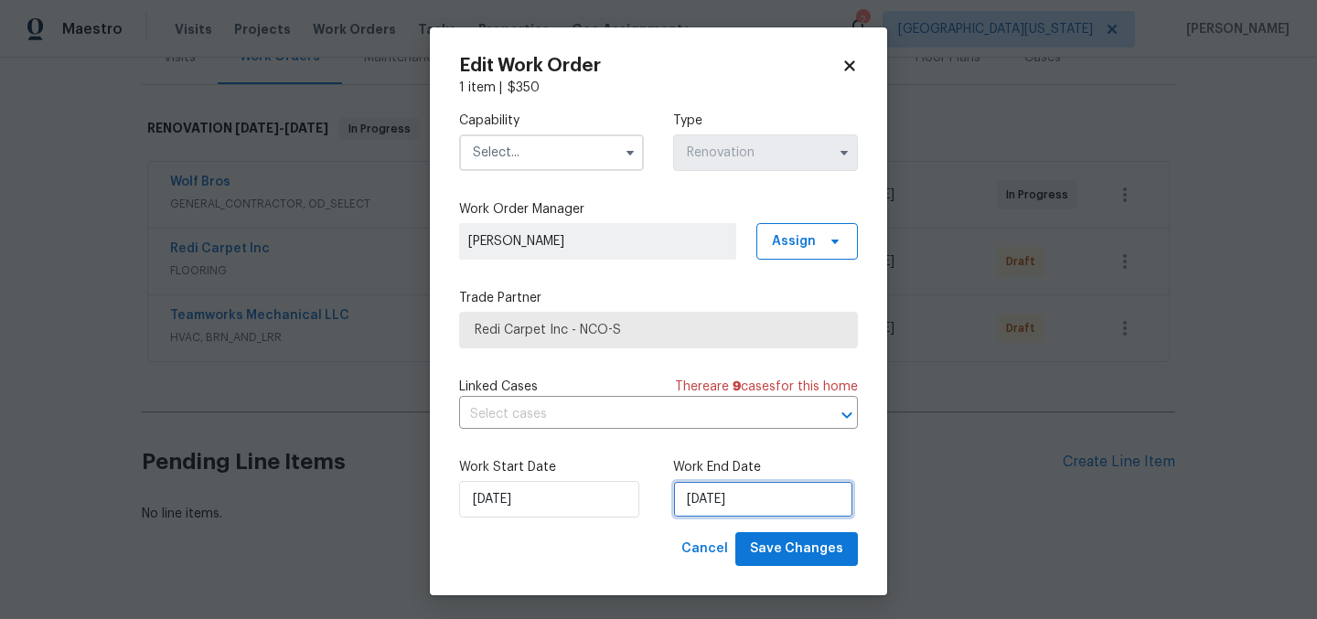
click at [707, 497] on input "9/15/2025" at bounding box center [763, 499] width 180 height 37
select select "8"
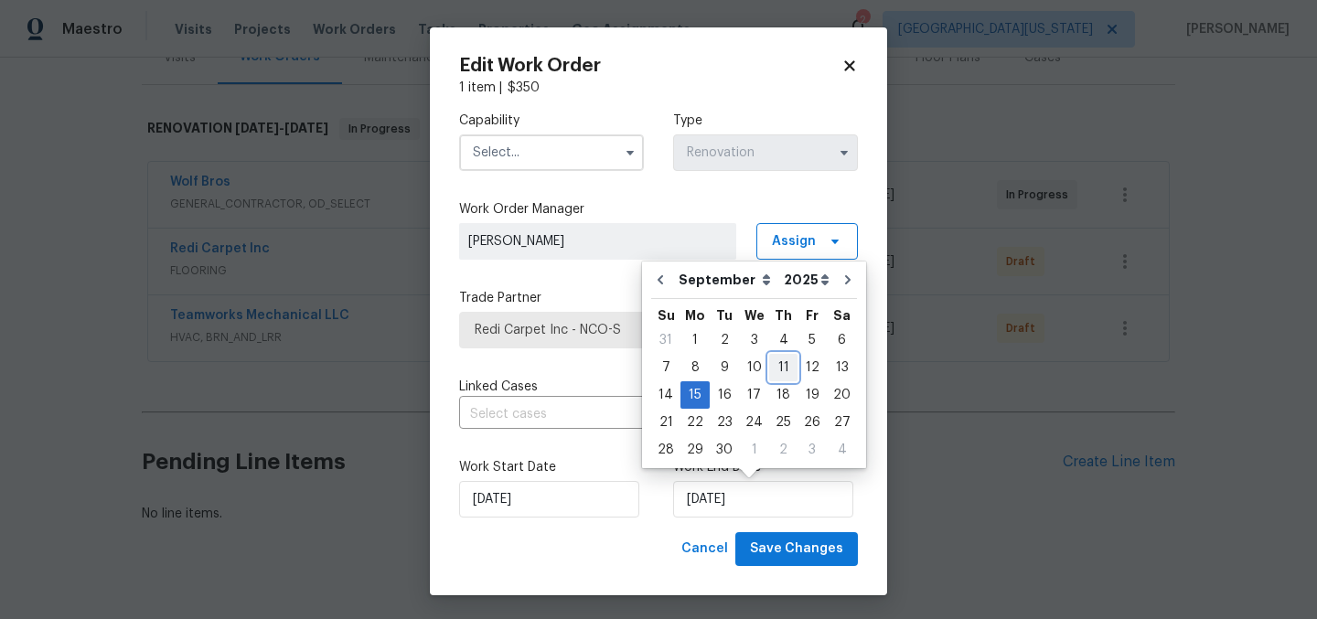
click at [781, 368] on div "11" at bounding box center [783, 368] width 28 height 26
type input "9/11/2025"
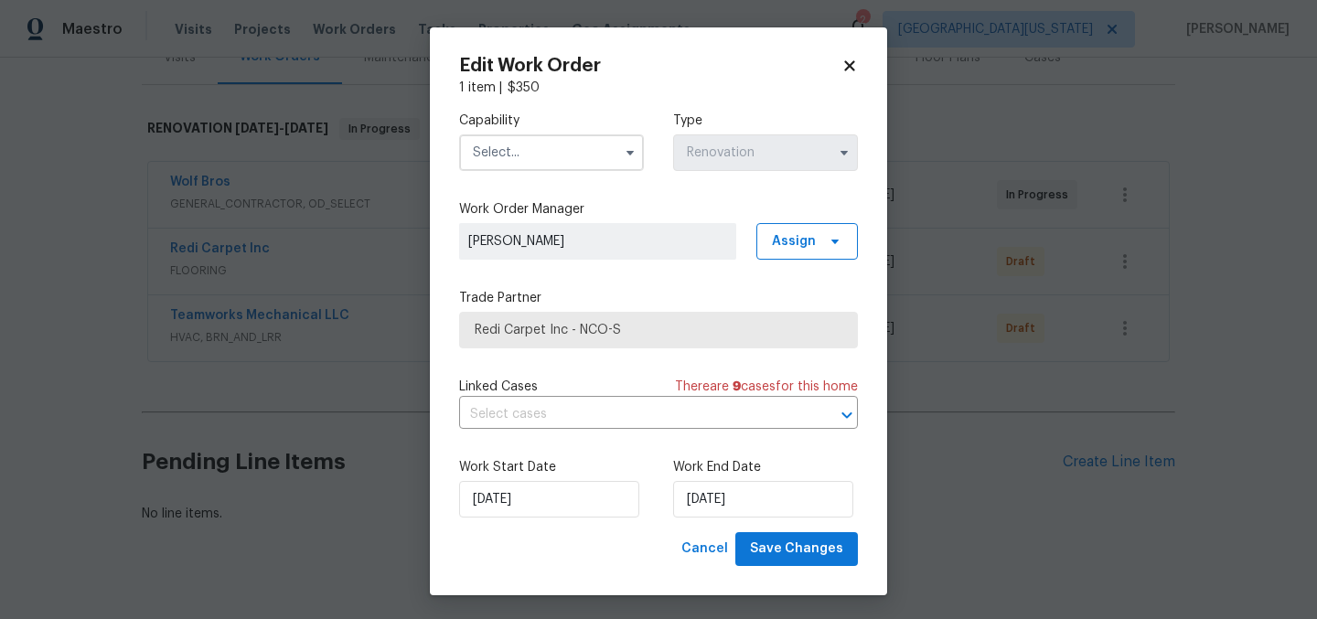
click at [650, 543] on div "Cancel Save Changes" at bounding box center [658, 549] width 399 height 34
click at [801, 550] on span "Save Changes" at bounding box center [796, 549] width 93 height 23
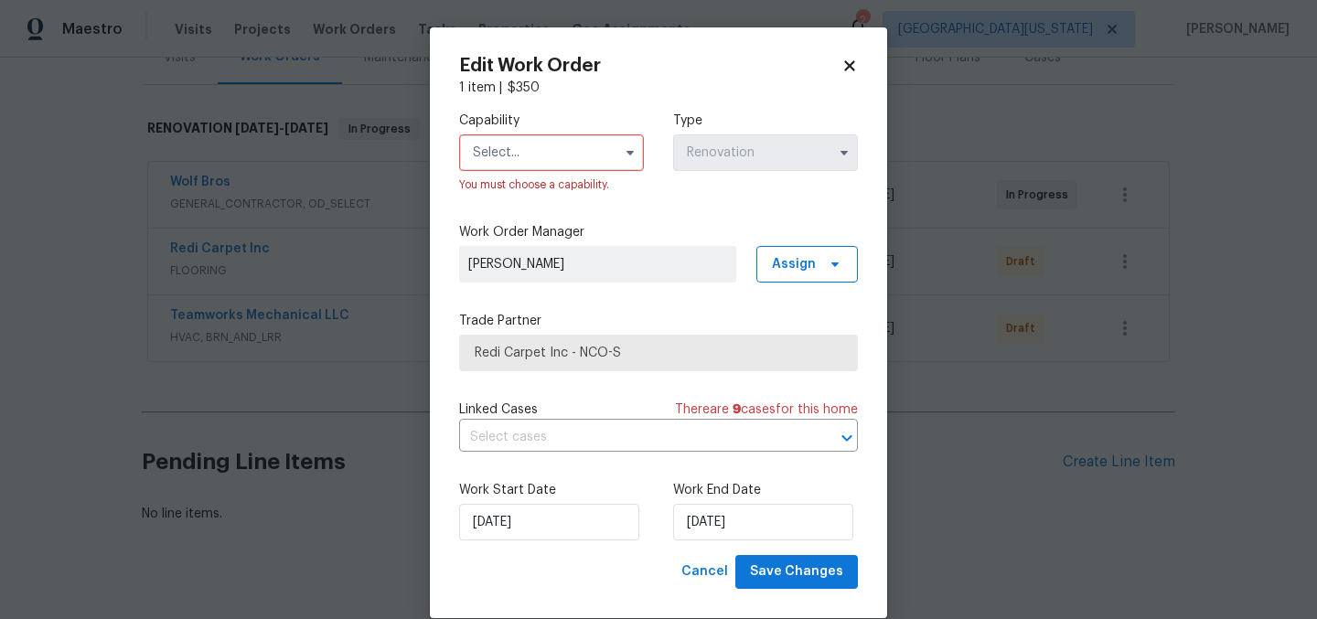
click at [516, 144] on input "text" at bounding box center [551, 152] width 185 height 37
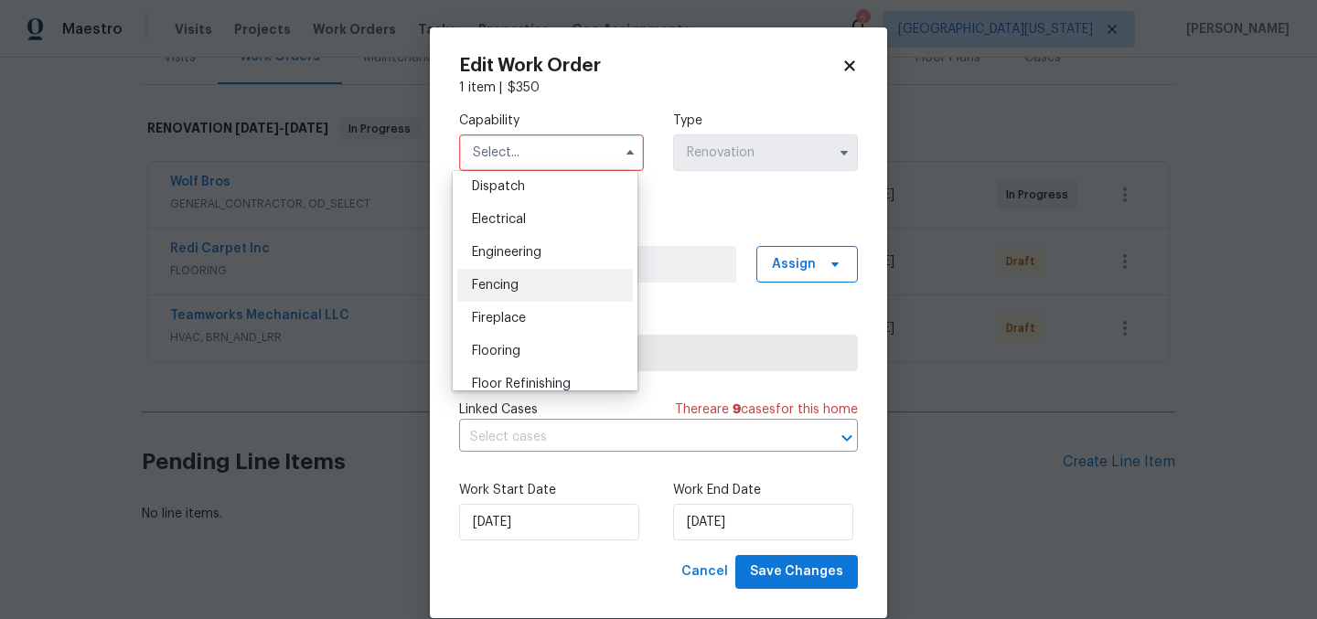
scroll to position [560, 0]
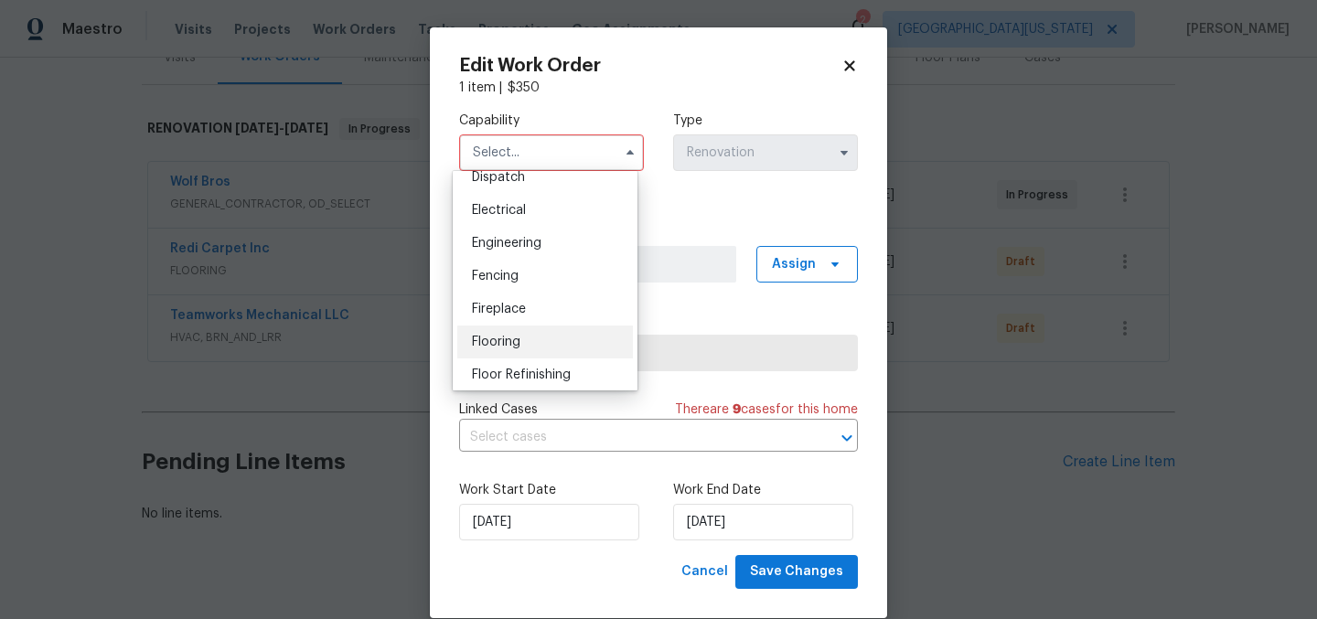
click at [524, 353] on div "Flooring" at bounding box center [545, 342] width 176 height 33
type input "Flooring"
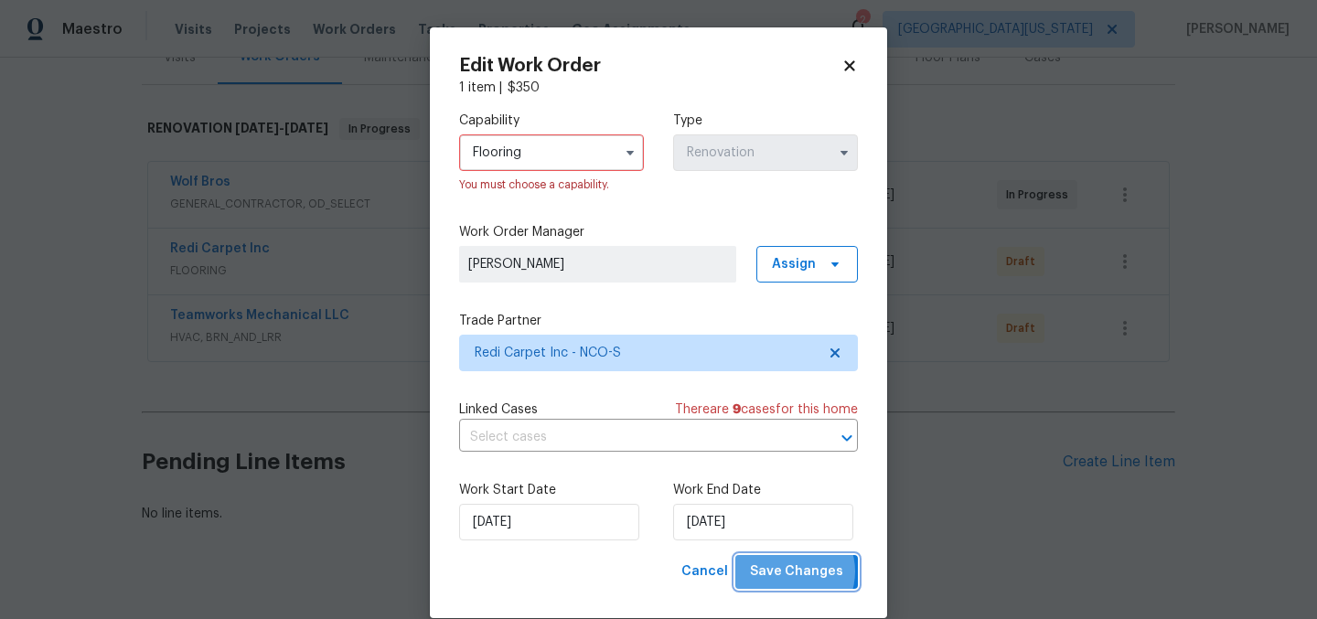
click at [788, 572] on span "Save Changes" at bounding box center [796, 571] width 93 height 23
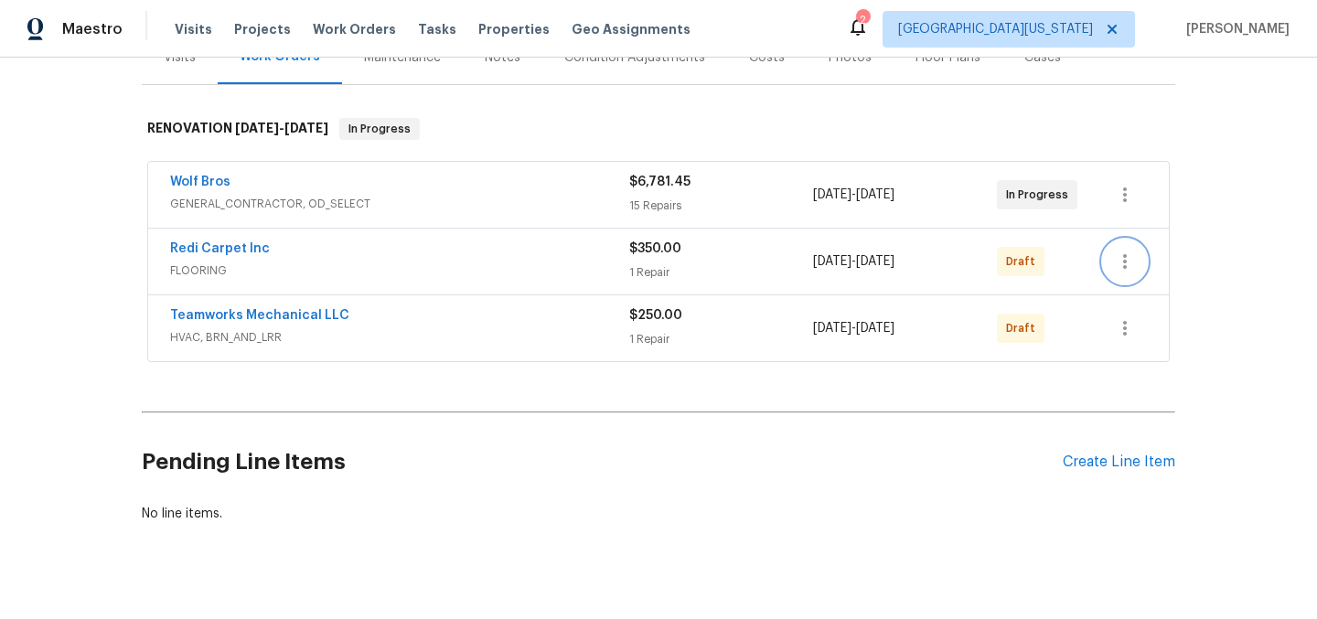
click at [1118, 269] on icon "button" at bounding box center [1125, 262] width 22 height 22
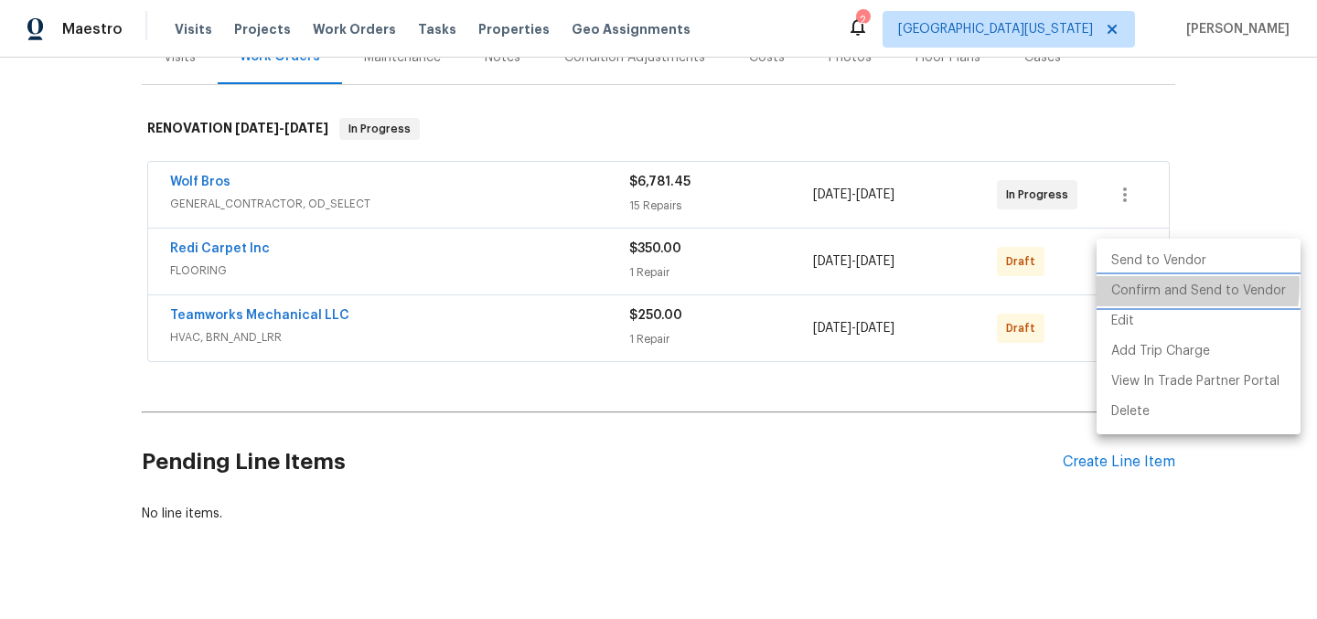
click at [1124, 283] on li "Confirm and Send to Vendor" at bounding box center [1198, 291] width 204 height 30
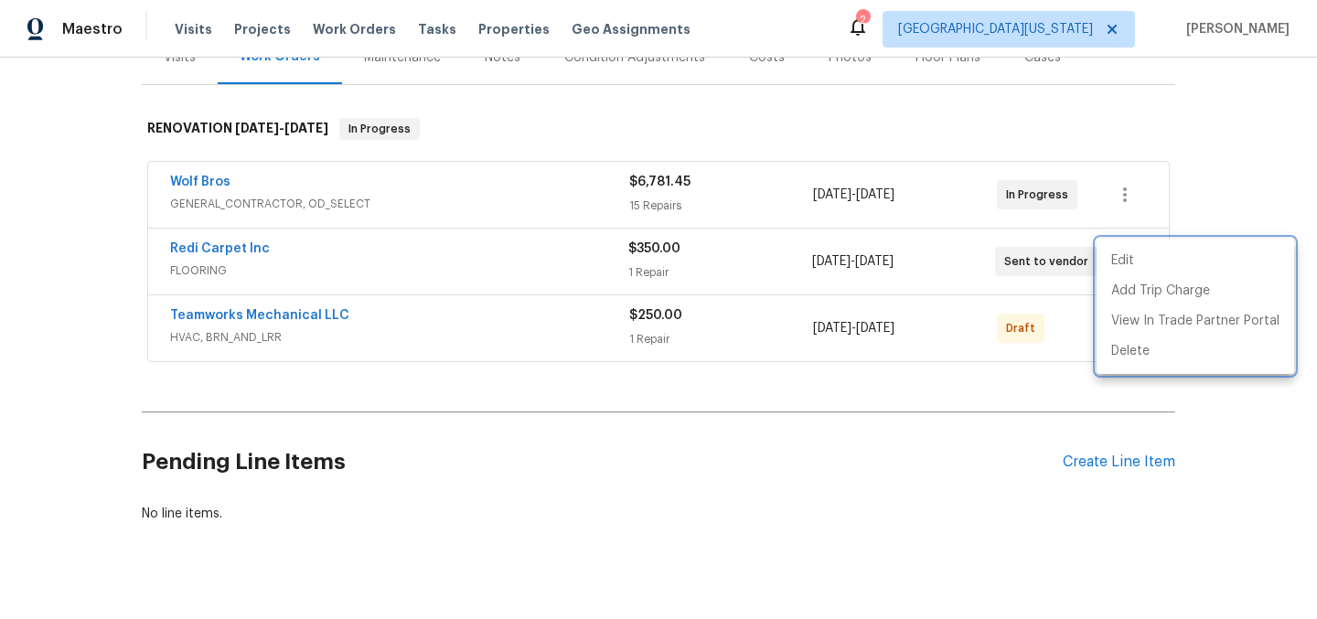
click at [188, 246] on div at bounding box center [658, 309] width 1317 height 619
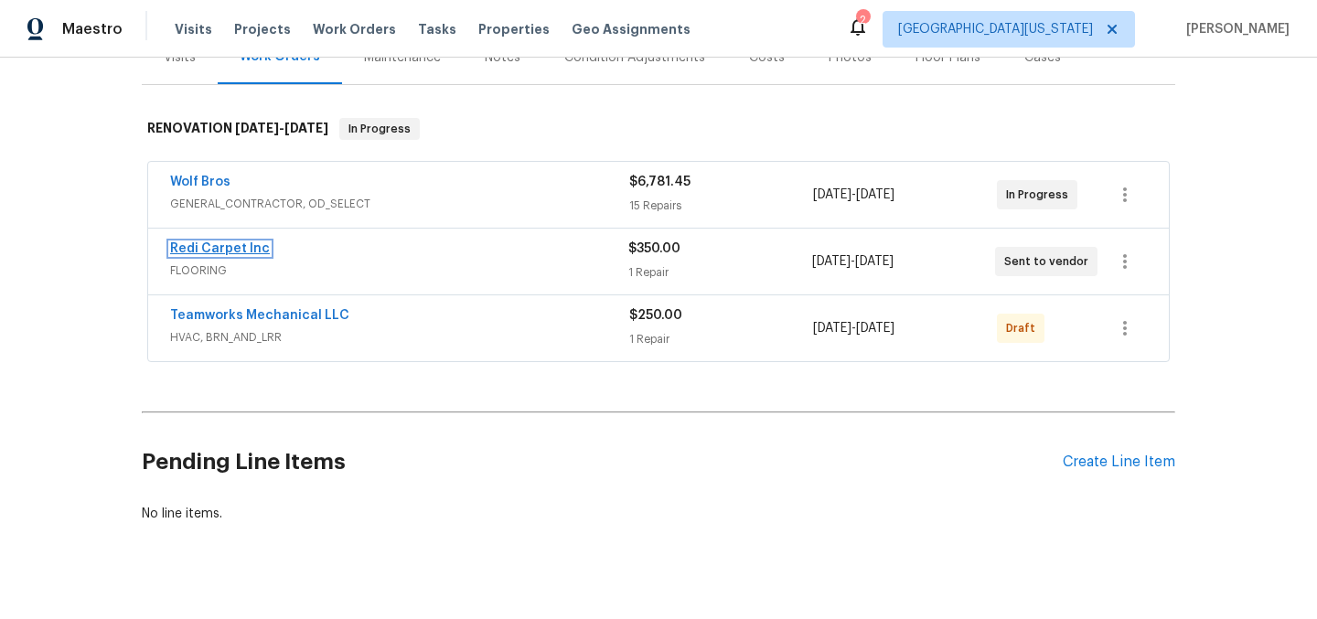
click at [193, 251] on link "Redi Carpet Inc" at bounding box center [220, 248] width 100 height 13
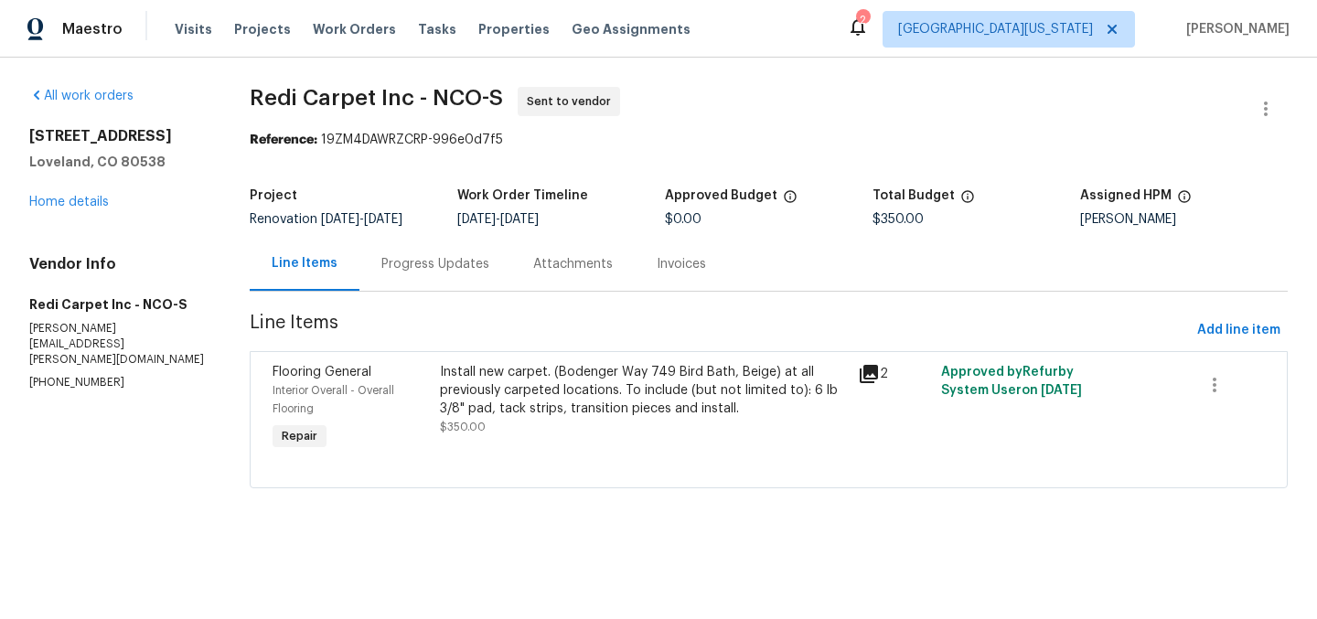
click at [438, 262] on div "Progress Updates" at bounding box center [435, 264] width 108 height 18
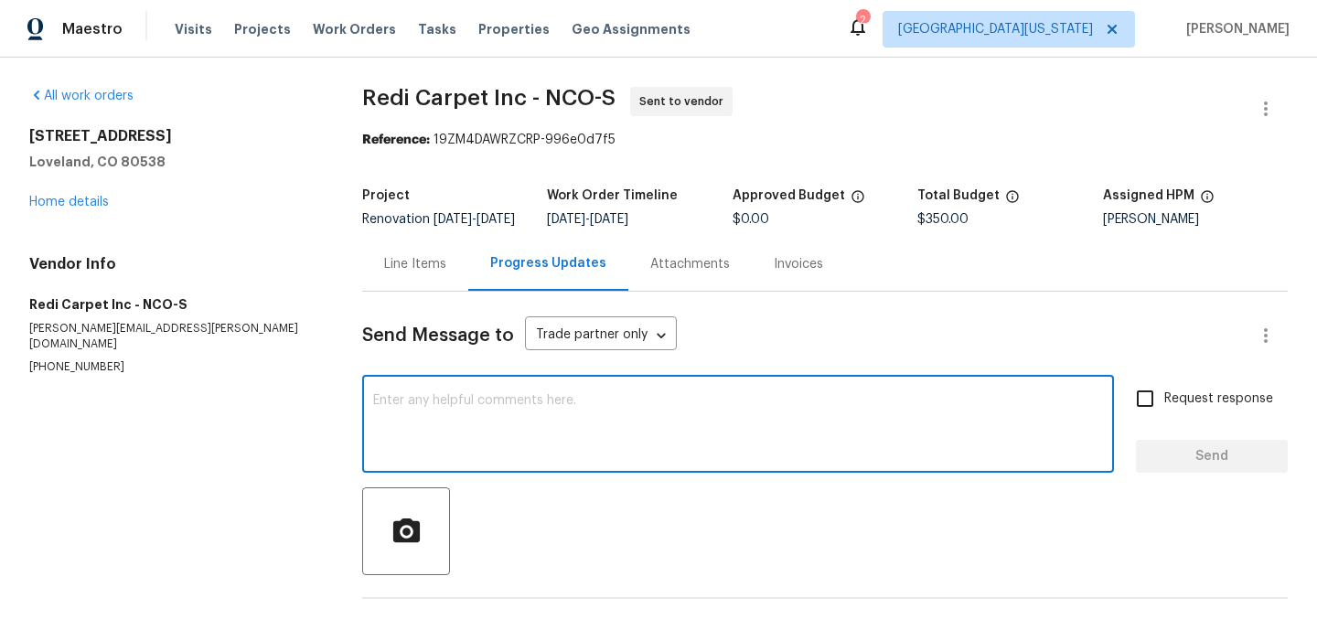
click at [676, 409] on textarea at bounding box center [738, 426] width 730 height 64
paste textarea "Hello Cheryl: Will you please schedule for measure asap? Our preferred install …"
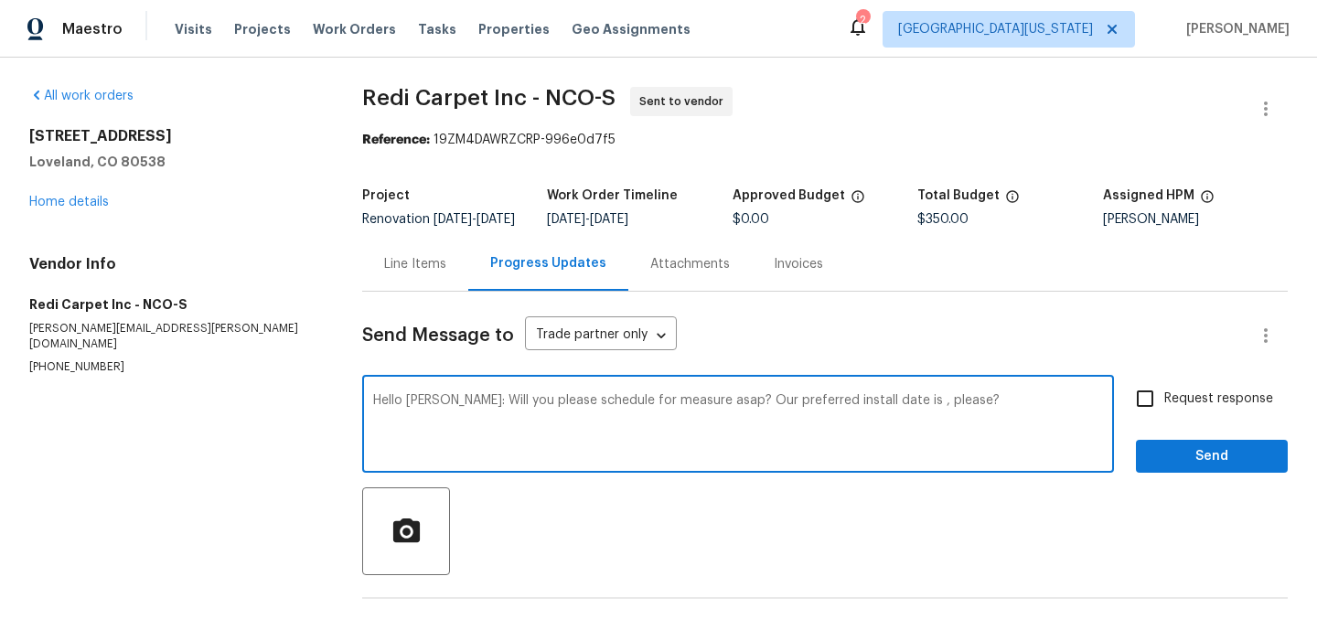
click at [752, 423] on textarea "Hello Cheryl: Will you please schedule for measure asap? Our preferred install …" at bounding box center [738, 426] width 730 height 64
click at [883, 417] on textarea "Hello Cheryl: Will you please schedule for measure asap? Our preferred install …" at bounding box center [738, 426] width 730 height 64
click at [884, 416] on textarea "Hello Cheryl: Will you please schedule for measure asap? Our preferred install …" at bounding box center [738, 426] width 730 height 64
click at [1015, 420] on textarea "Hello Cheryl: Will you please schedule for measure asap? Our preferred install …" at bounding box center [738, 426] width 730 height 64
click at [454, 414] on textarea "Hello Cheryl: Will you please schedule for measure asap? Our preferred install …" at bounding box center [738, 426] width 730 height 64
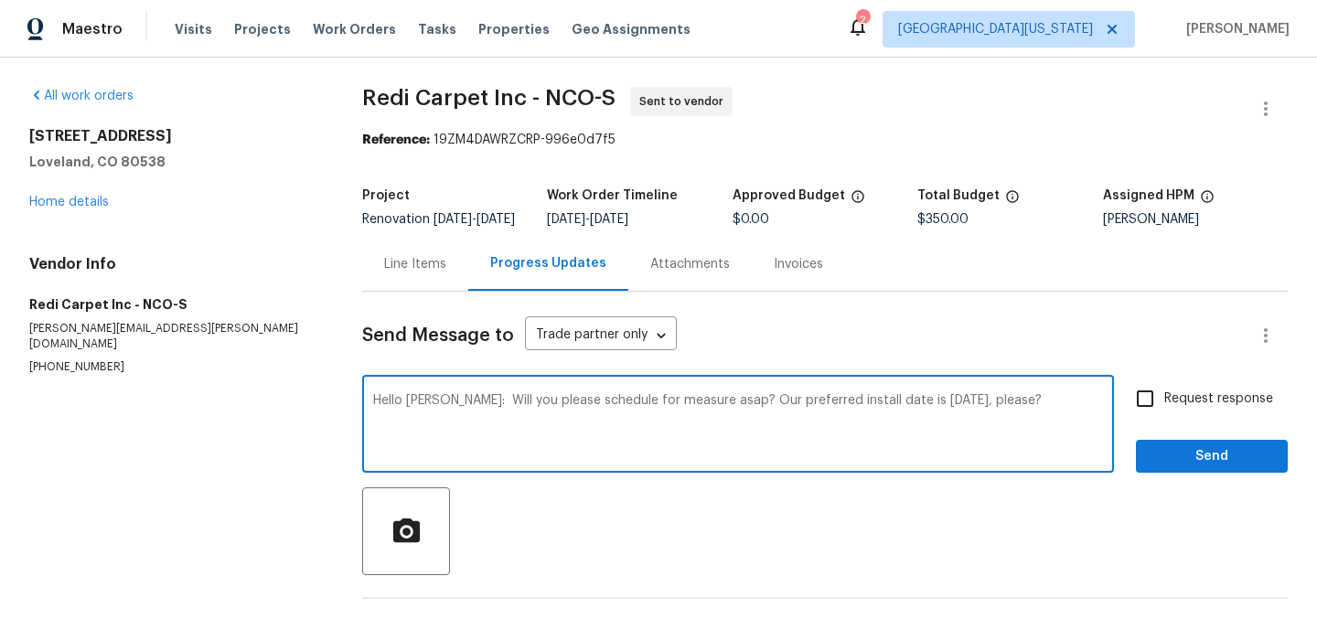
click at [713, 413] on textarea "Hello Cheryl: Will you please schedule for measure asap? Our preferred install …" at bounding box center [738, 426] width 730 height 64
click at [719, 410] on textarea "Hello Cheryl: Will you please schedule for measure asap? Our preferred install …" at bounding box center [738, 426] width 730 height 64
click at [727, 414] on textarea "Hello Cheryl: Will you please schedule for measure asap? (The house is all hard…" at bounding box center [738, 426] width 730 height 64
drag, startPoint x: 459, startPoint y: 425, endPoint x: 680, endPoint y: 393, distance: 223.6
click at [459, 425] on textarea "Hello Cheryl: Will you please schedule for measure asap? The house is all hard-…" at bounding box center [738, 426] width 730 height 64
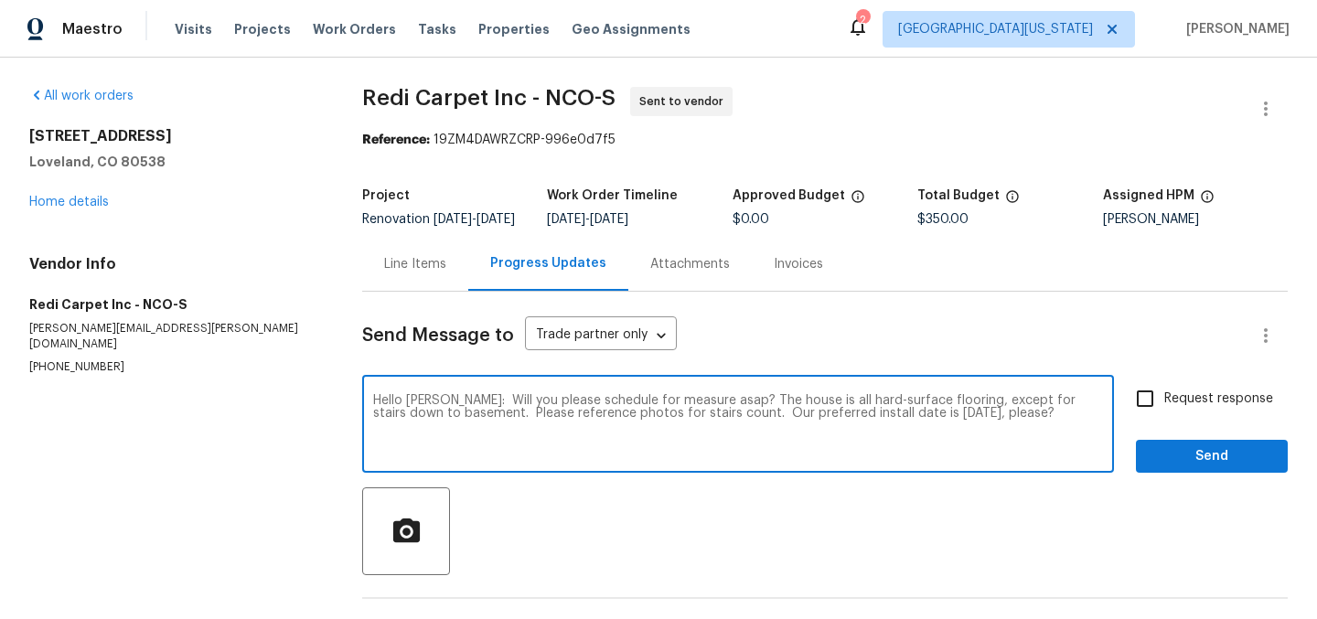
click at [1020, 458] on textarea "Hello Cheryl: Will you please schedule for measure asap? The house is all hard-…" at bounding box center [738, 426] width 730 height 64
click at [721, 415] on textarea "Hello Cheryl: Will you please schedule for measure asap? The house is all hard-…" at bounding box center [738, 426] width 730 height 64
click at [909, 443] on textarea "Hello Cheryl: Will you please schedule for measure asap? The house is all hard-…" at bounding box center [738, 426] width 730 height 64
click at [1022, 438] on textarea "Hello Cheryl: Will you please schedule for measure asap? The house is all hard-…" at bounding box center [738, 426] width 730 height 64
type textarea "Hello Cheryl: Will you please schedule for measure asap? The house is all hard-…"
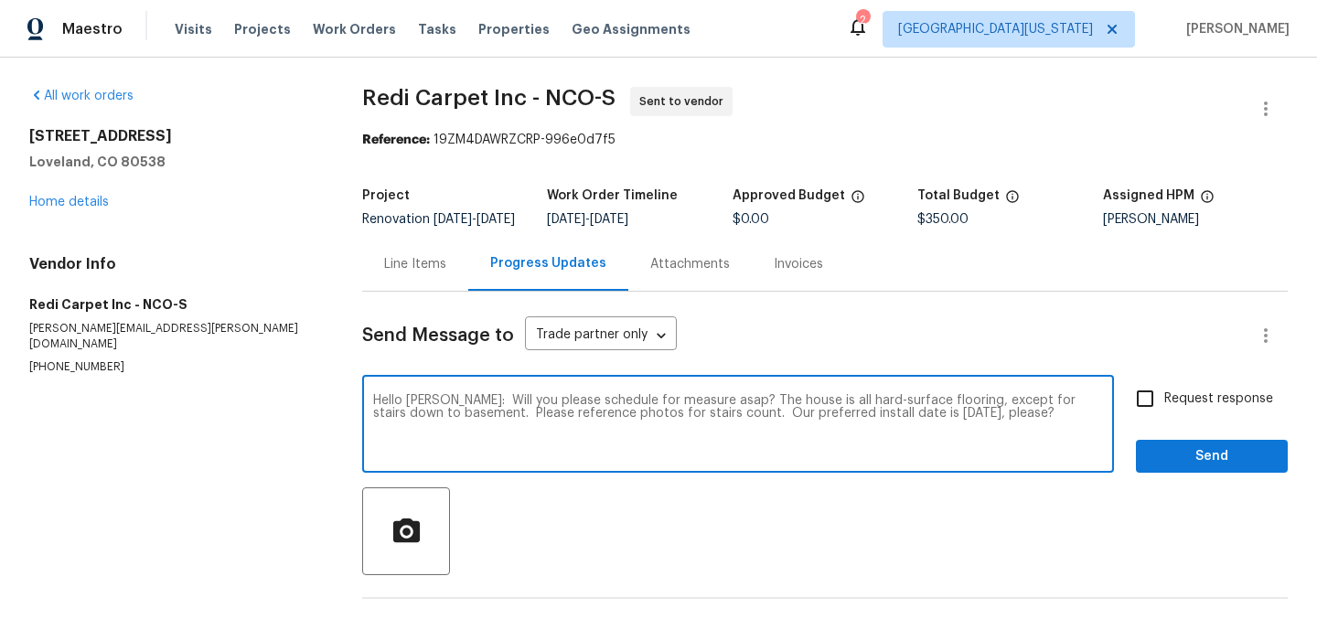
click at [1126, 404] on input "Request response" at bounding box center [1145, 398] width 38 height 38
checkbox input "true"
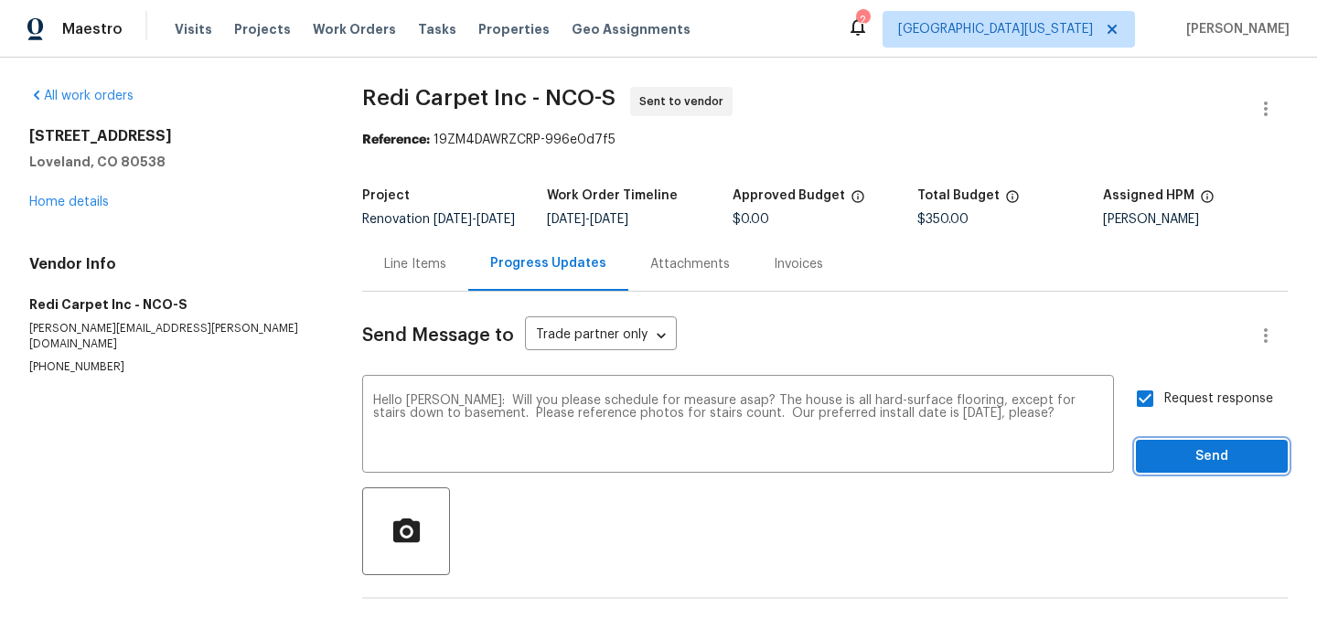
click at [1160, 467] on span "Send" at bounding box center [1211, 456] width 123 height 23
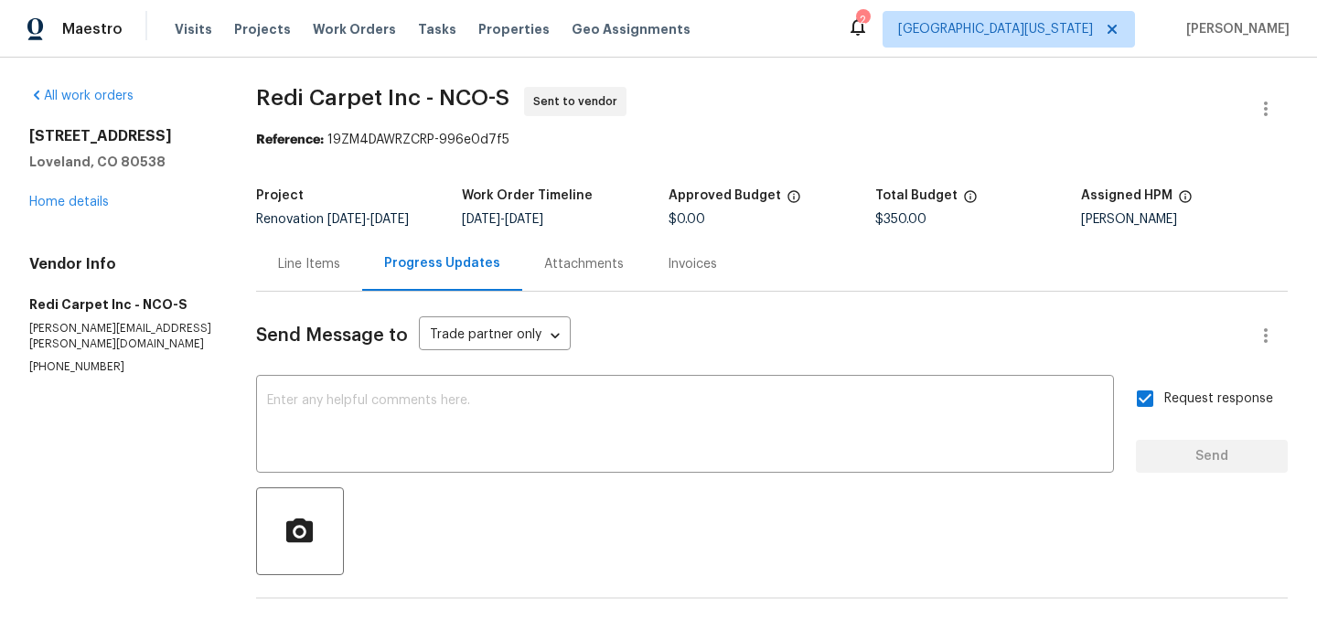
click at [318, 268] on div "Line Items" at bounding box center [309, 264] width 62 height 18
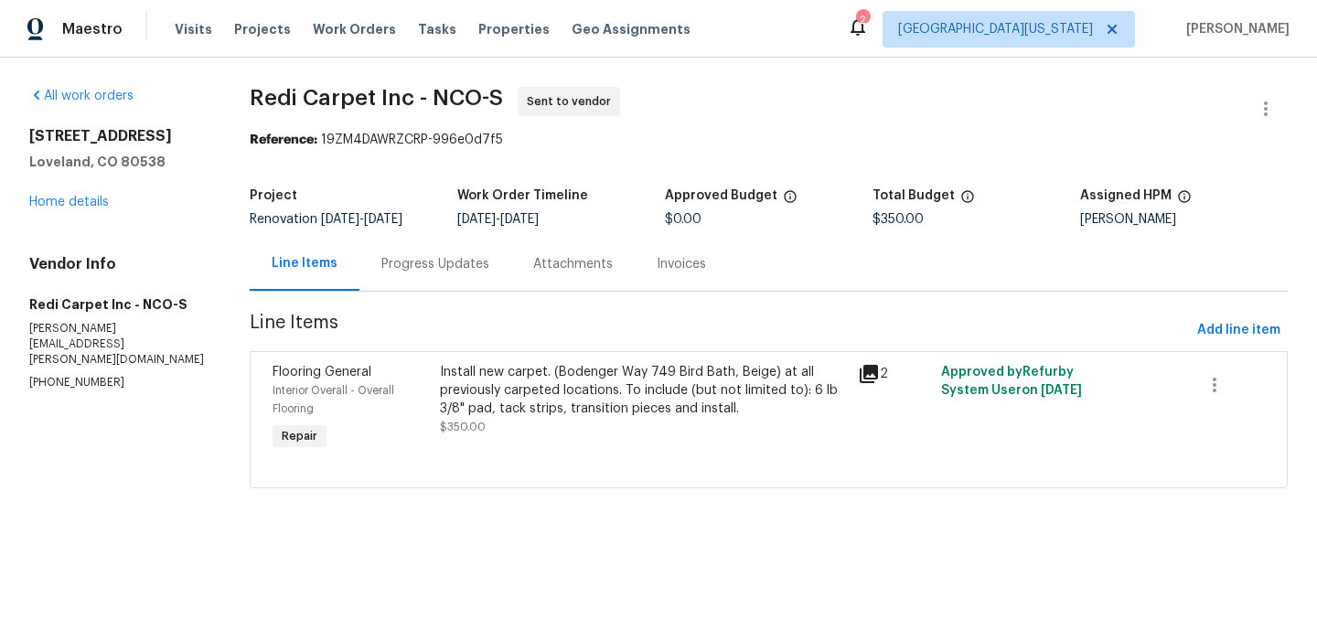
click at [627, 393] on div "Install new carpet. (Bodenger Way 749 Bird Bath, Beige) at all previously carpe…" at bounding box center [643, 390] width 407 height 55
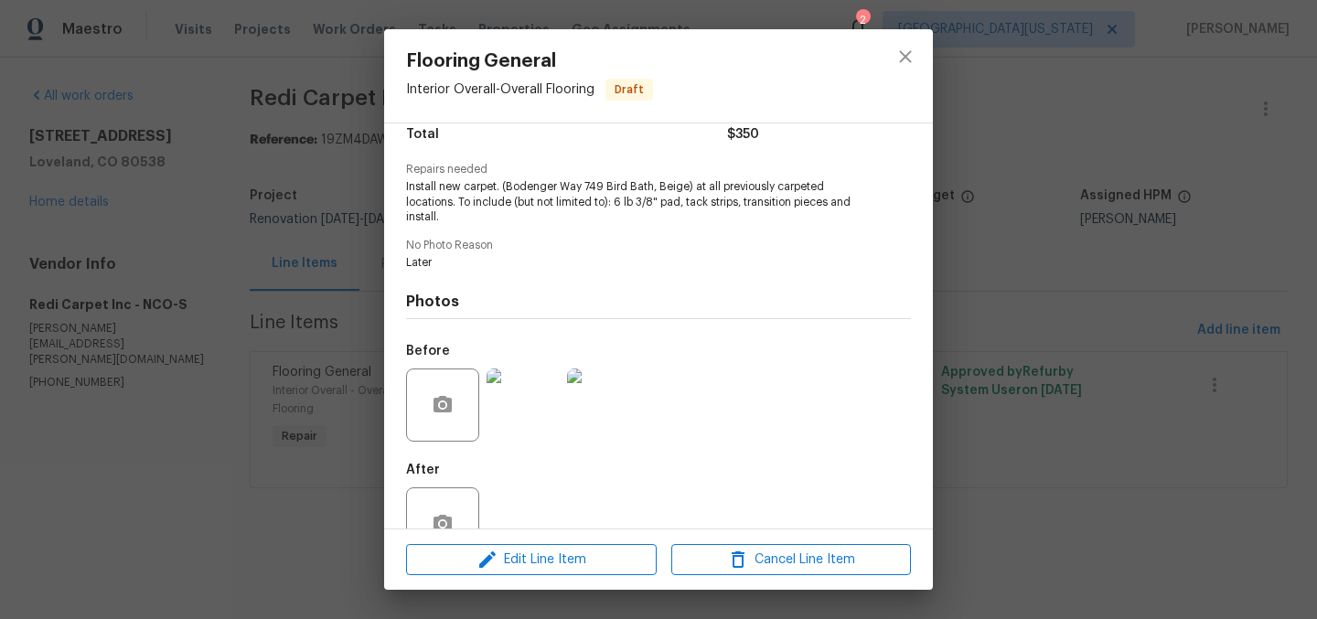
scroll to position [208, 0]
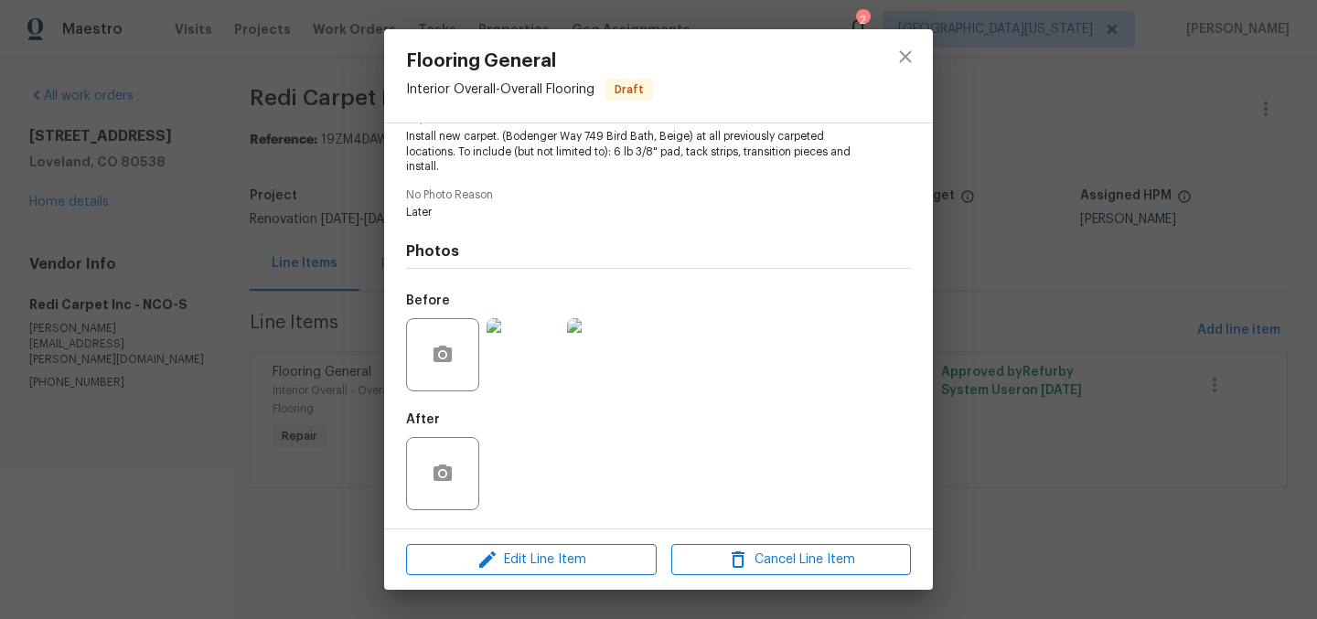
click at [520, 358] on img at bounding box center [522, 354] width 73 height 73
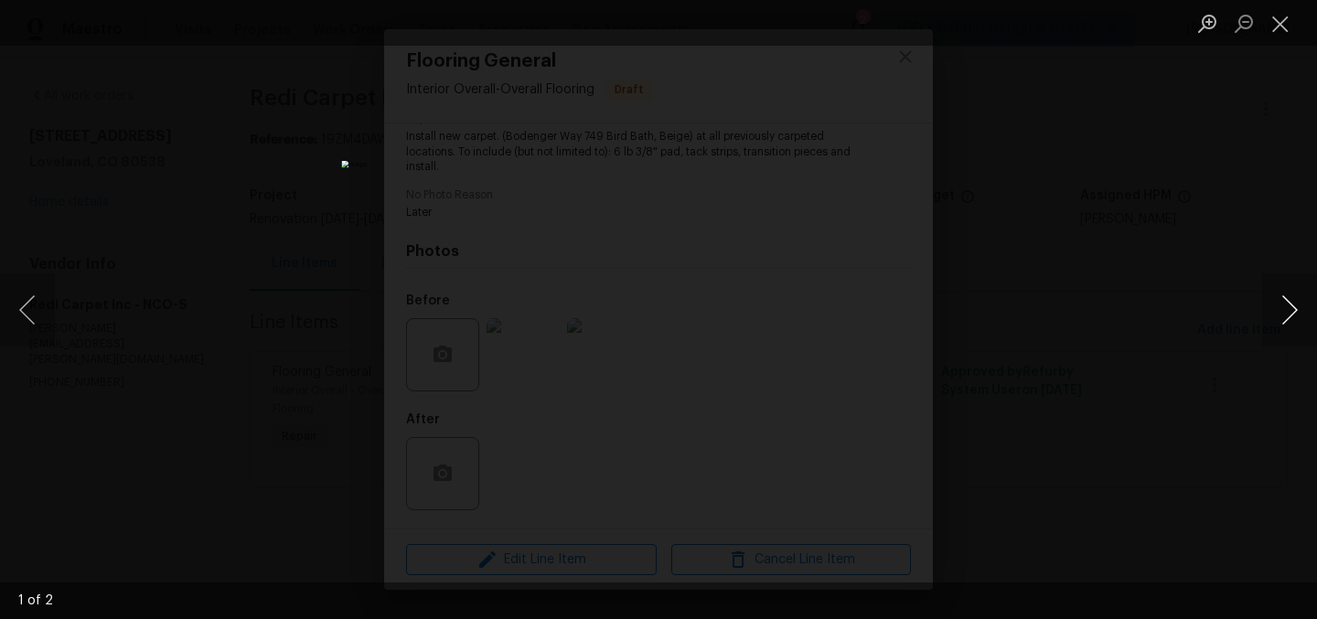
click at [1283, 311] on button "Next image" at bounding box center [1289, 309] width 55 height 73
click at [1278, 27] on button "Close lightbox" at bounding box center [1280, 23] width 37 height 32
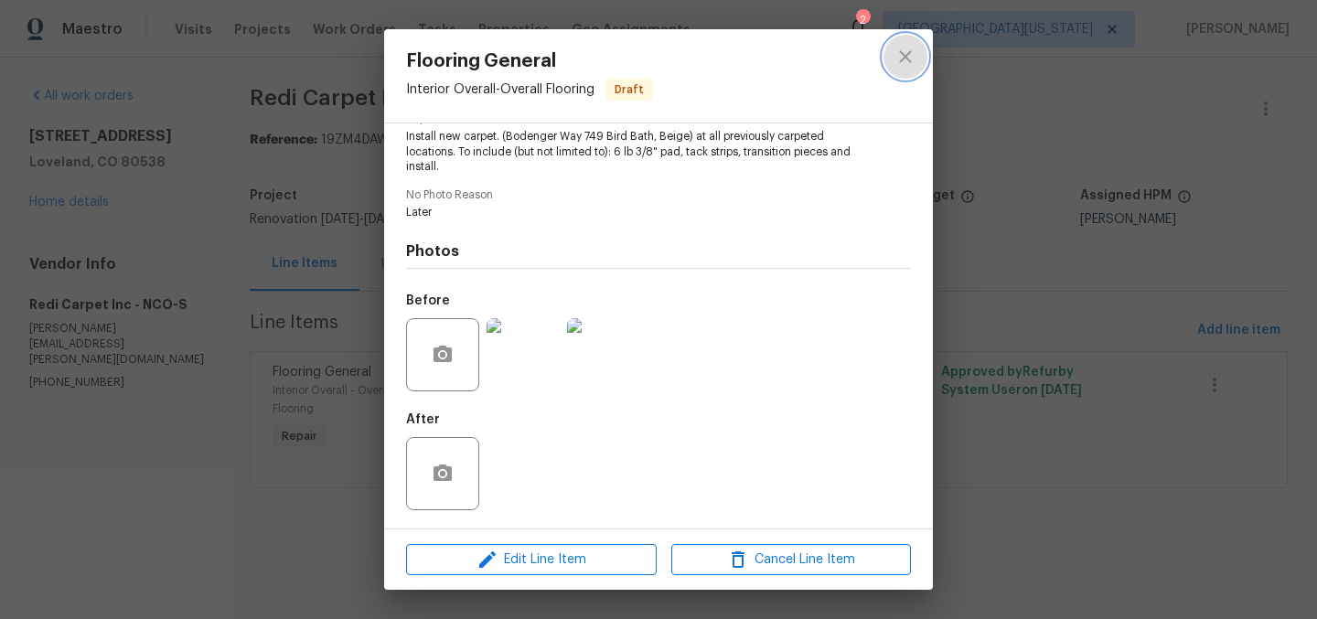
click at [905, 56] on icon "close" at bounding box center [905, 56] width 12 height 12
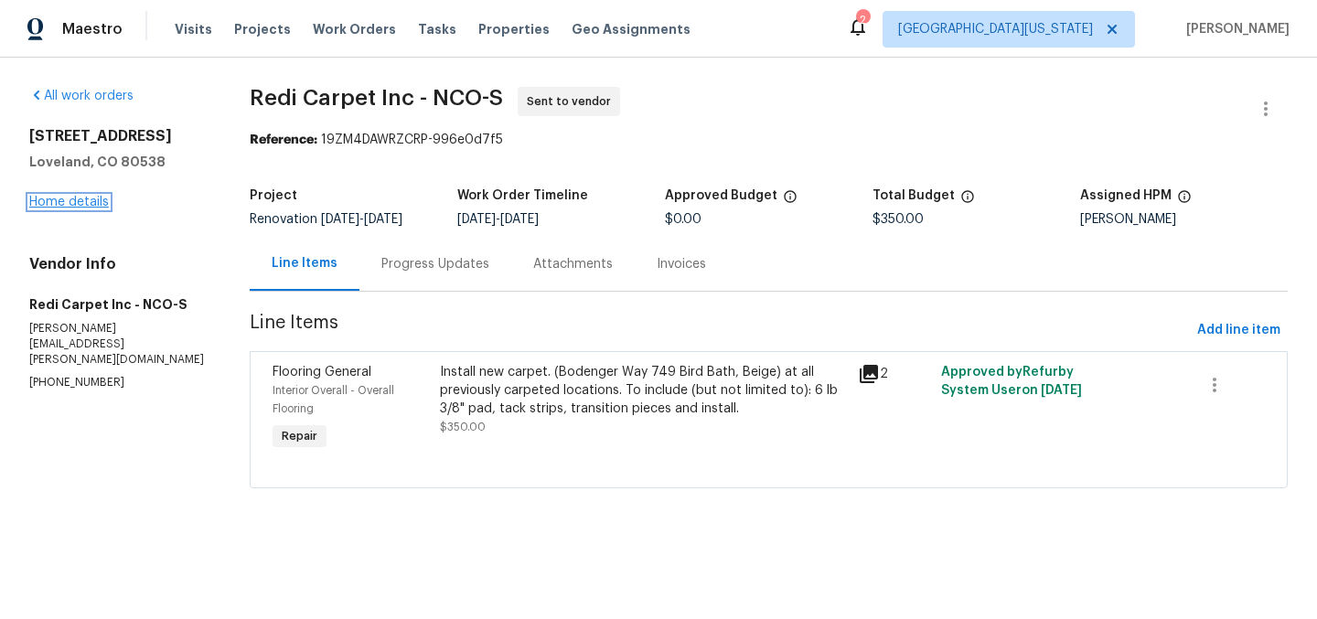
click at [69, 196] on link "Home details" at bounding box center [69, 202] width 80 height 13
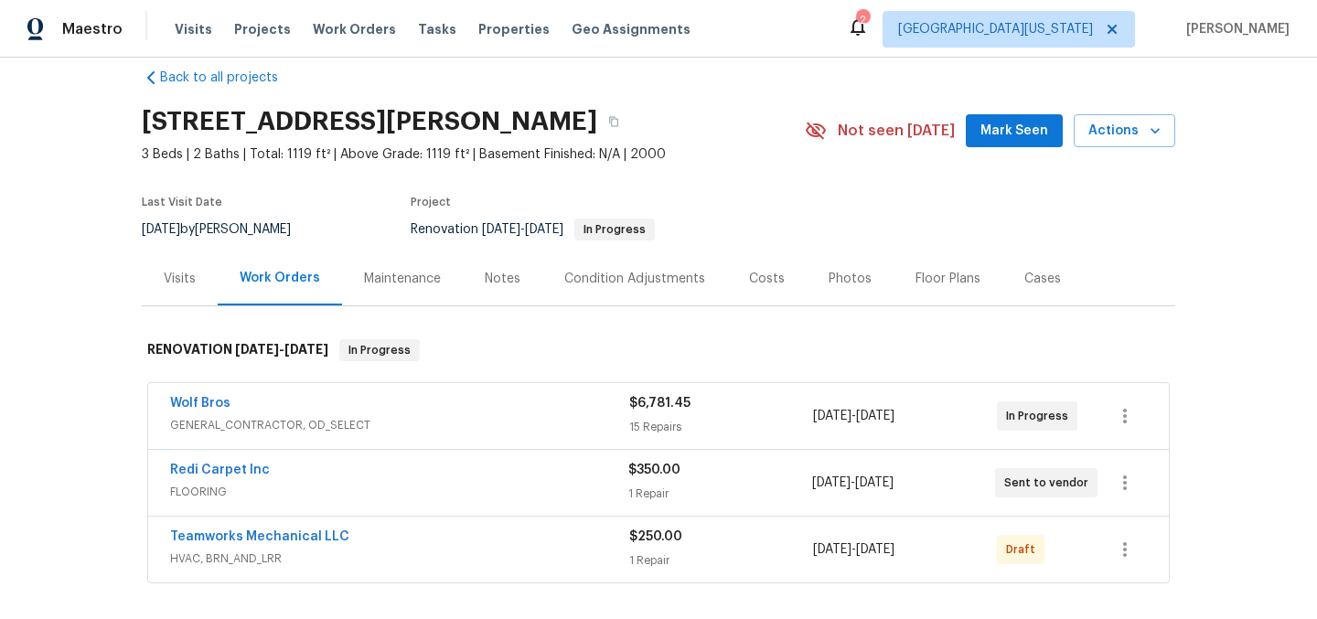
scroll to position [59, 0]
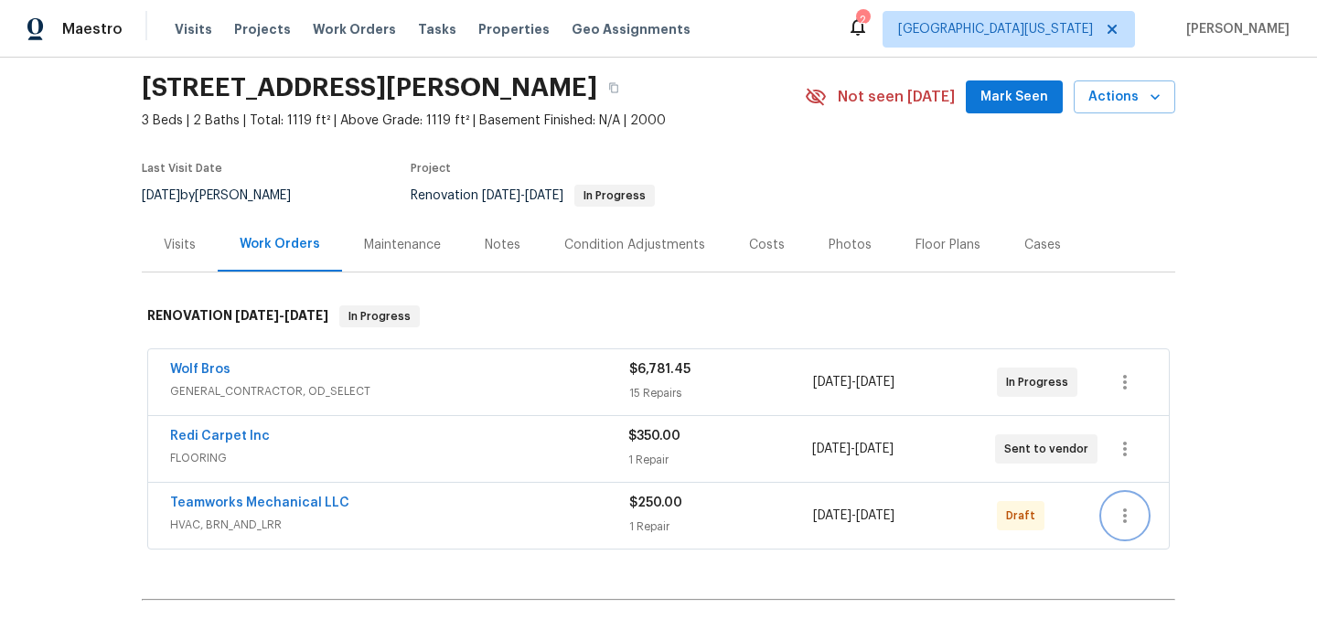
click at [1123, 514] on icon "button" at bounding box center [1125, 515] width 4 height 15
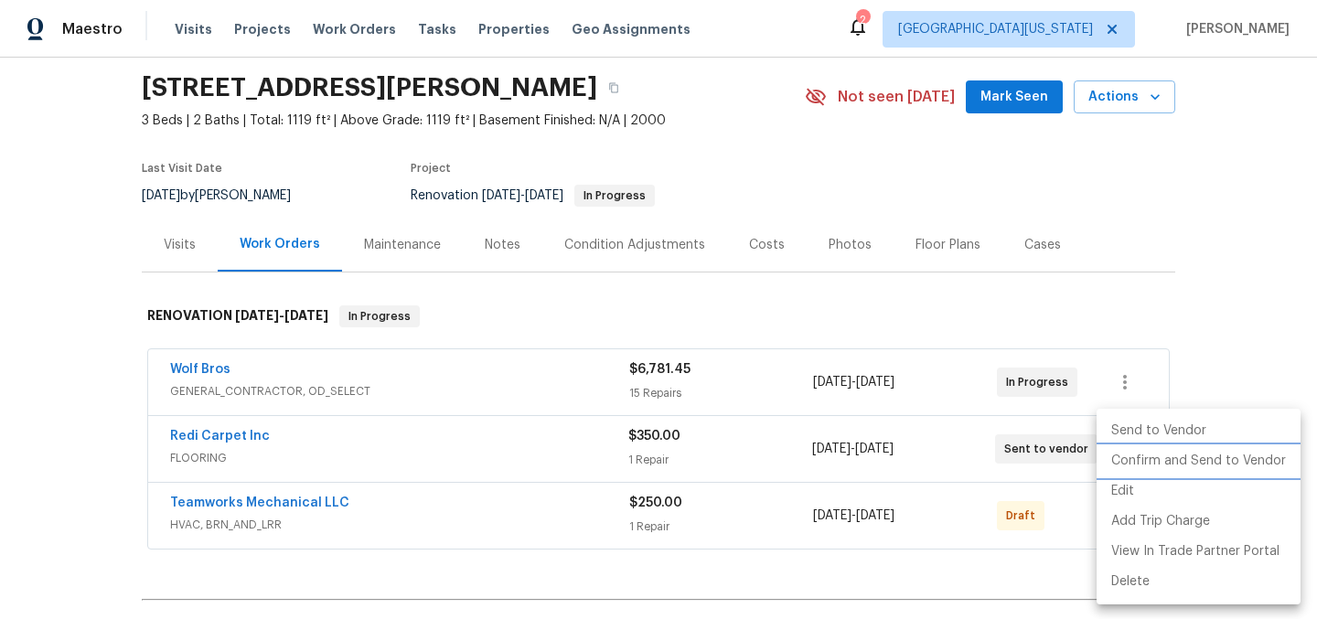
click at [1169, 462] on li "Confirm and Send to Vendor" at bounding box center [1198, 461] width 204 height 30
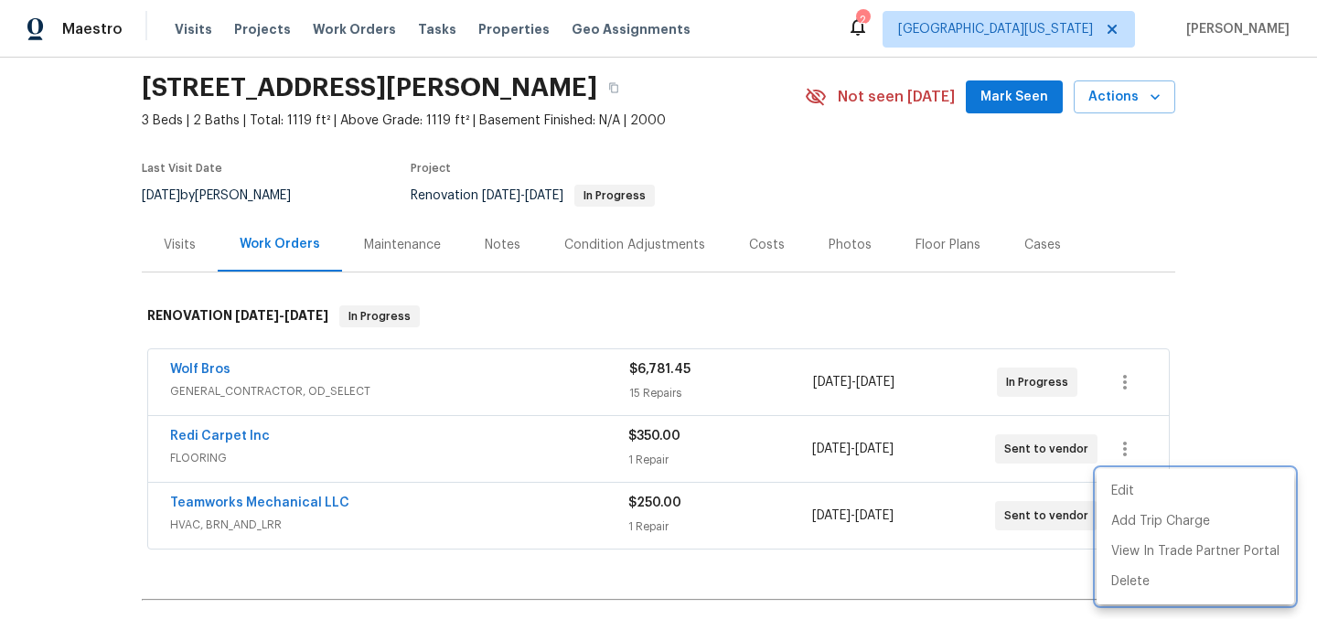
click at [287, 502] on div at bounding box center [658, 309] width 1317 height 619
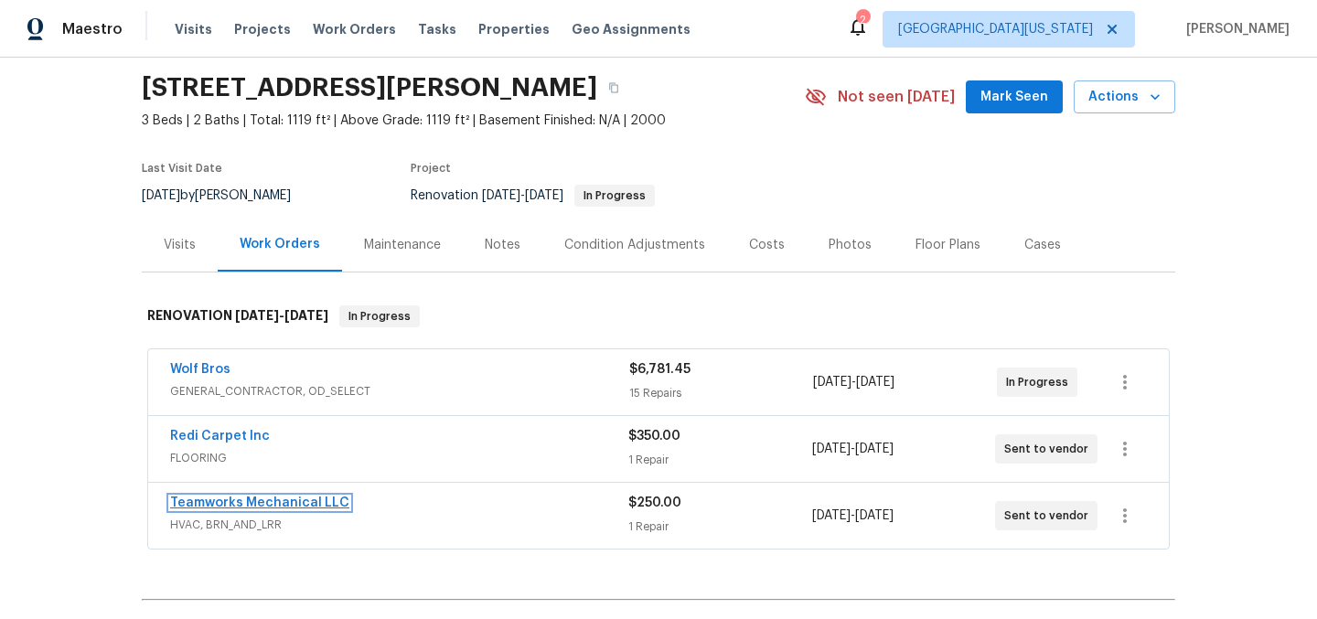
click at [299, 501] on link "Teamworks Mechanical LLC" at bounding box center [259, 502] width 179 height 13
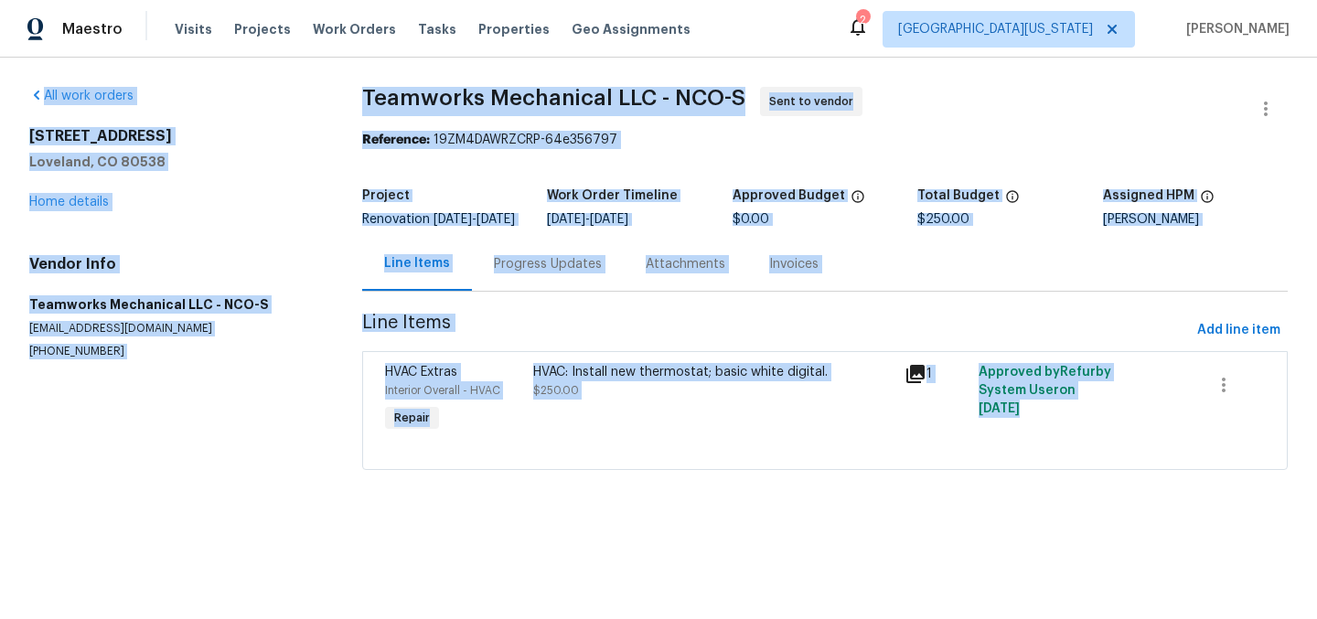
click at [802, 421] on div "HVAC: Install new thermostat; basic white digital. $250.00" at bounding box center [713, 400] width 371 height 84
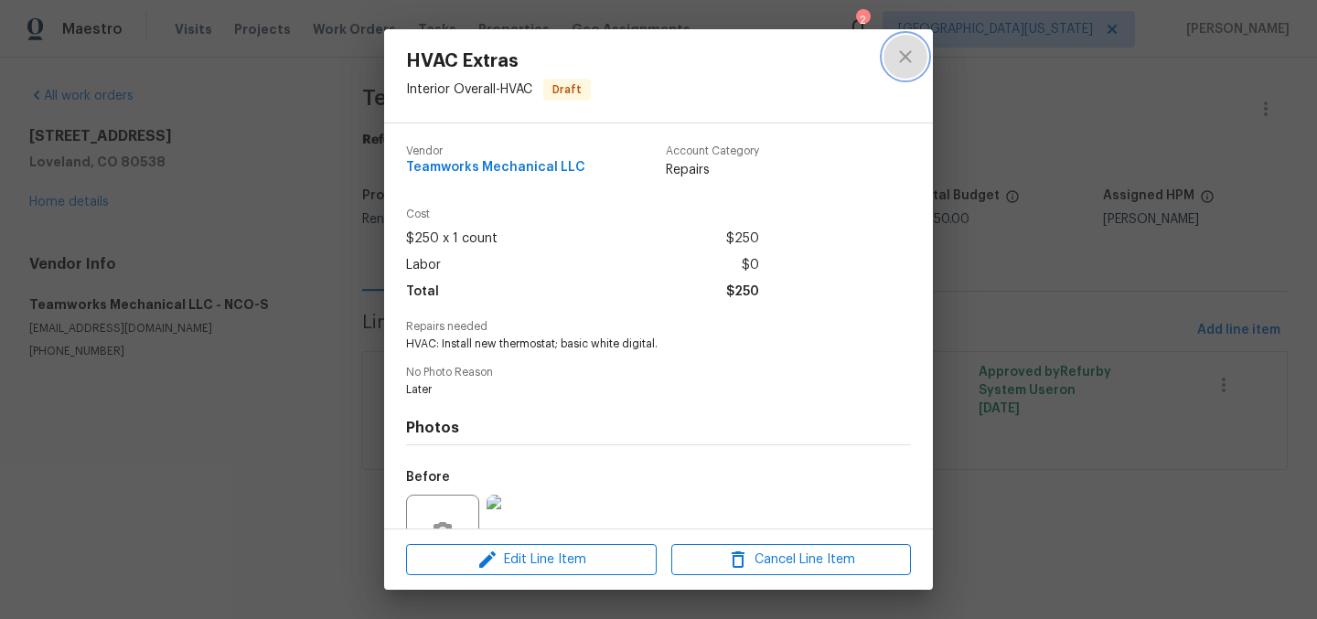
click at [913, 60] on icon "close" at bounding box center [905, 57] width 22 height 22
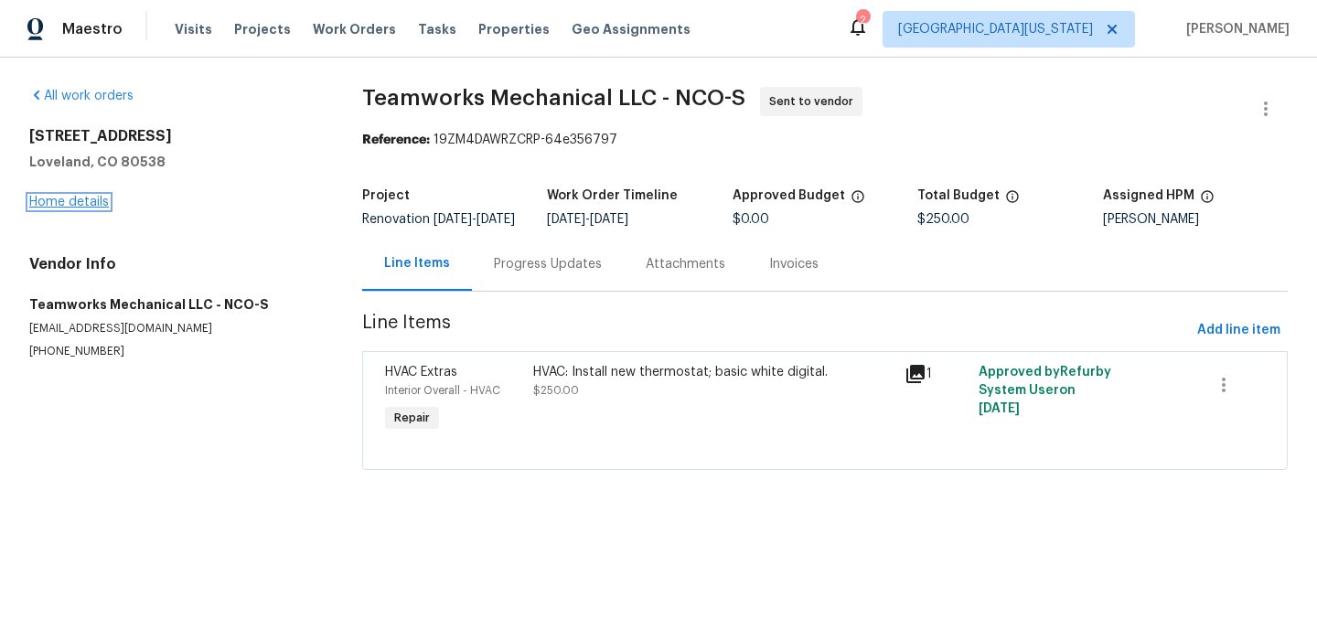
click at [95, 205] on link "Home details" at bounding box center [69, 202] width 80 height 13
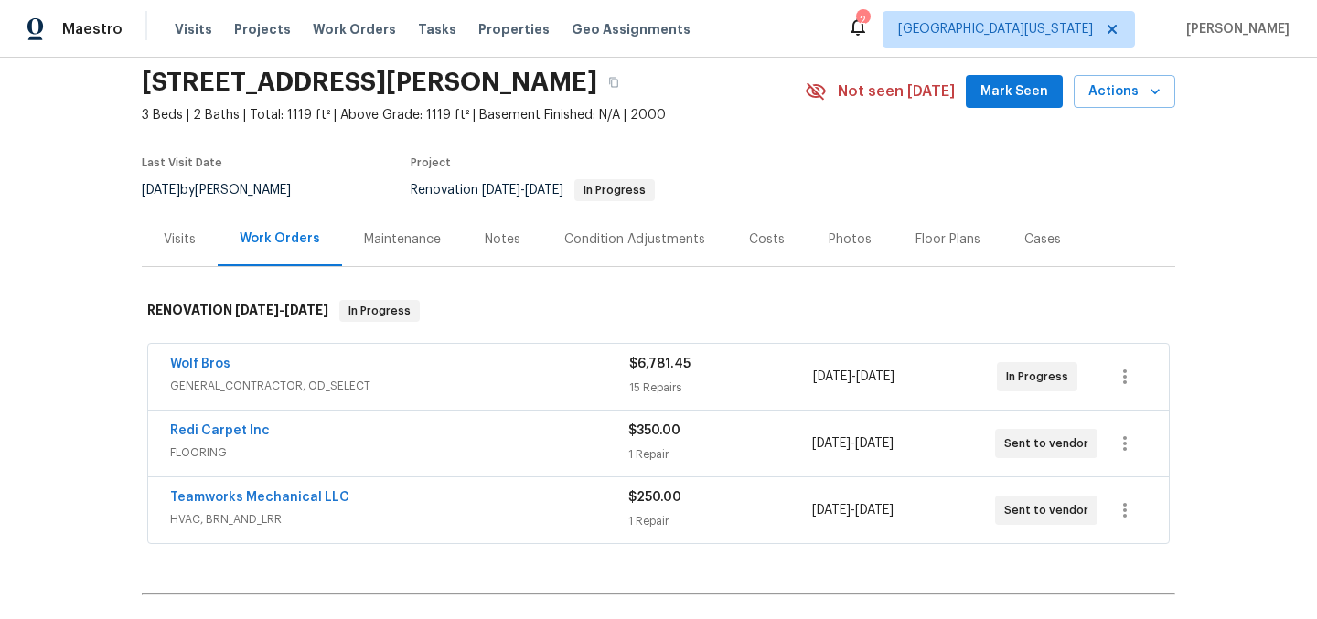
scroll to position [66, 0]
click at [1124, 512] on icon "button" at bounding box center [1125, 509] width 22 height 22
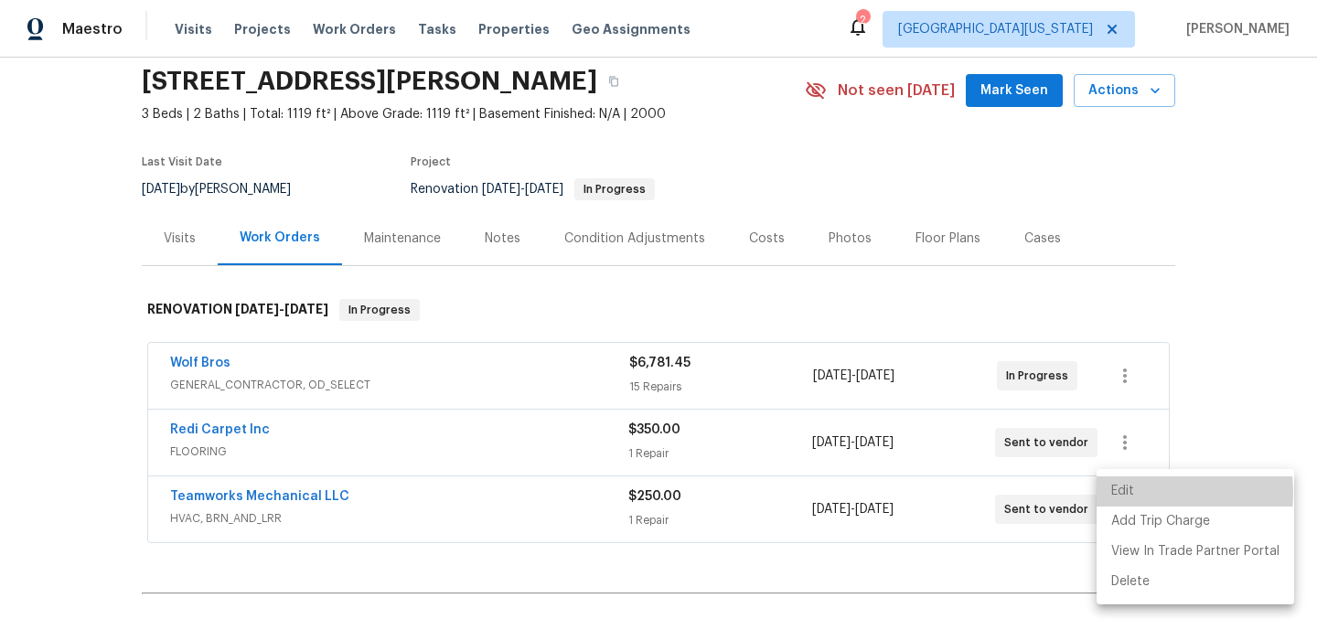
click at [1131, 493] on li "Edit" at bounding box center [1195, 491] width 198 height 30
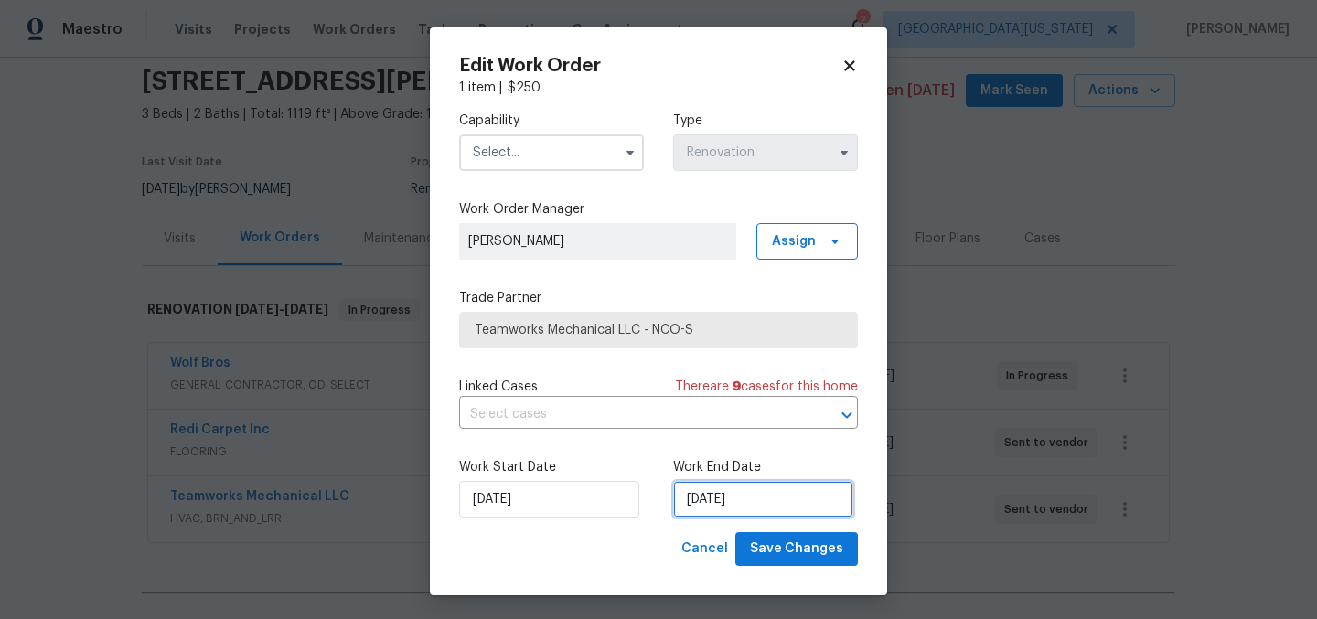
click at [771, 503] on input "[DATE]" at bounding box center [763, 499] width 180 height 37
select select "8"
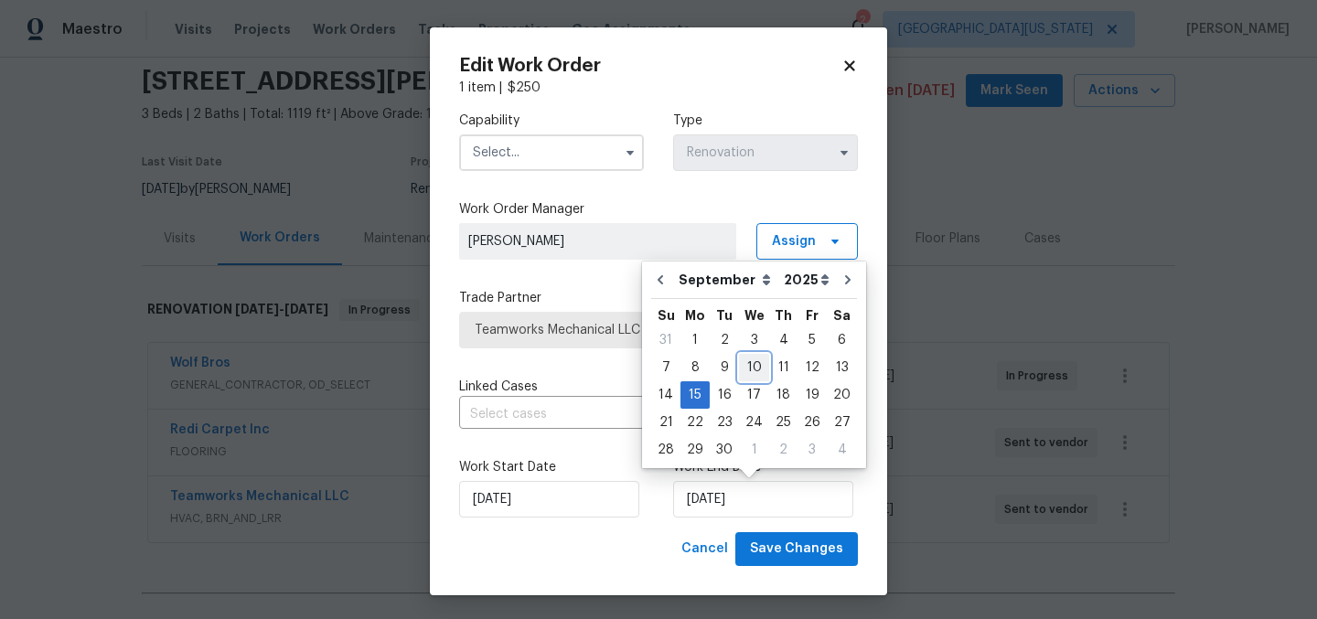
click at [753, 366] on div "10" at bounding box center [754, 368] width 30 height 26
type input "[DATE]"
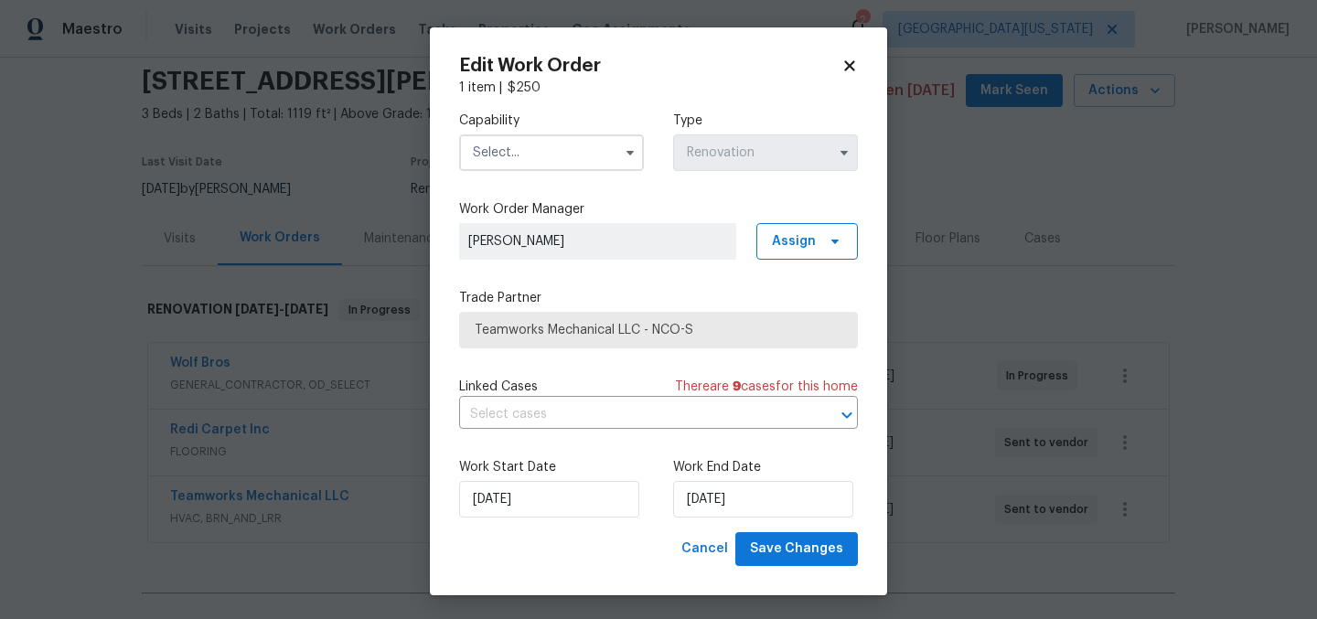
click at [550, 145] on input "text" at bounding box center [551, 152] width 185 height 37
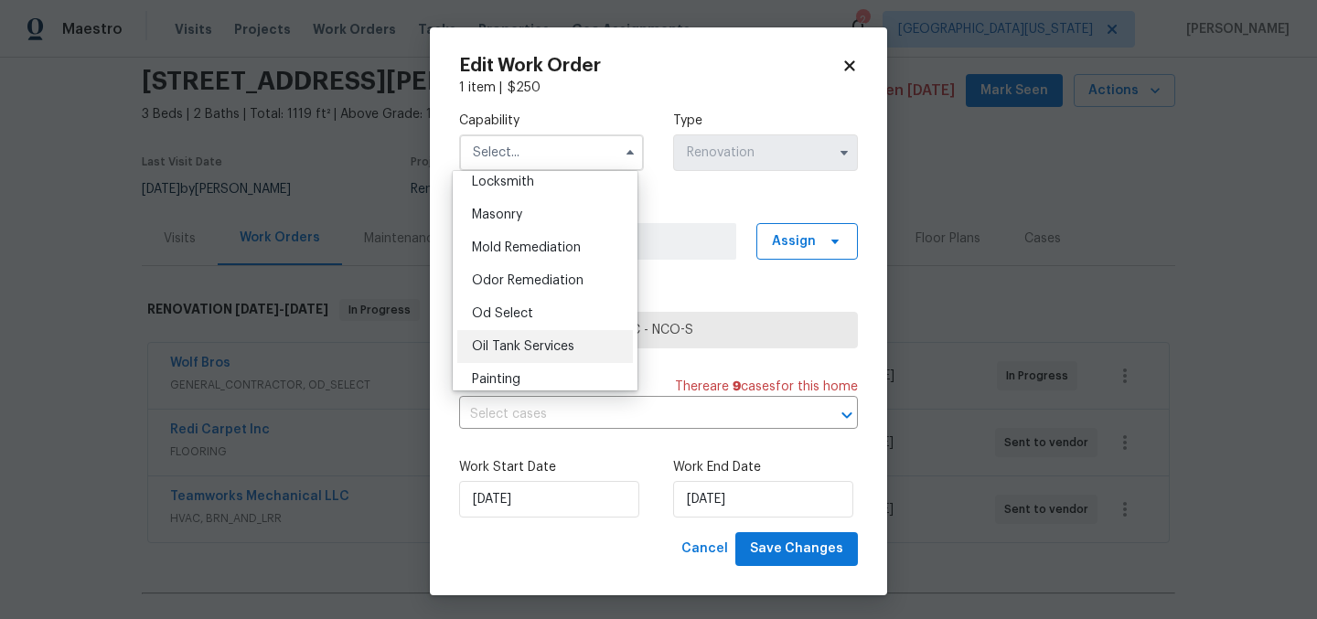
scroll to position [1295, 0]
click at [547, 297] on div "HVAC" at bounding box center [545, 280] width 176 height 33
type input "HVAC"
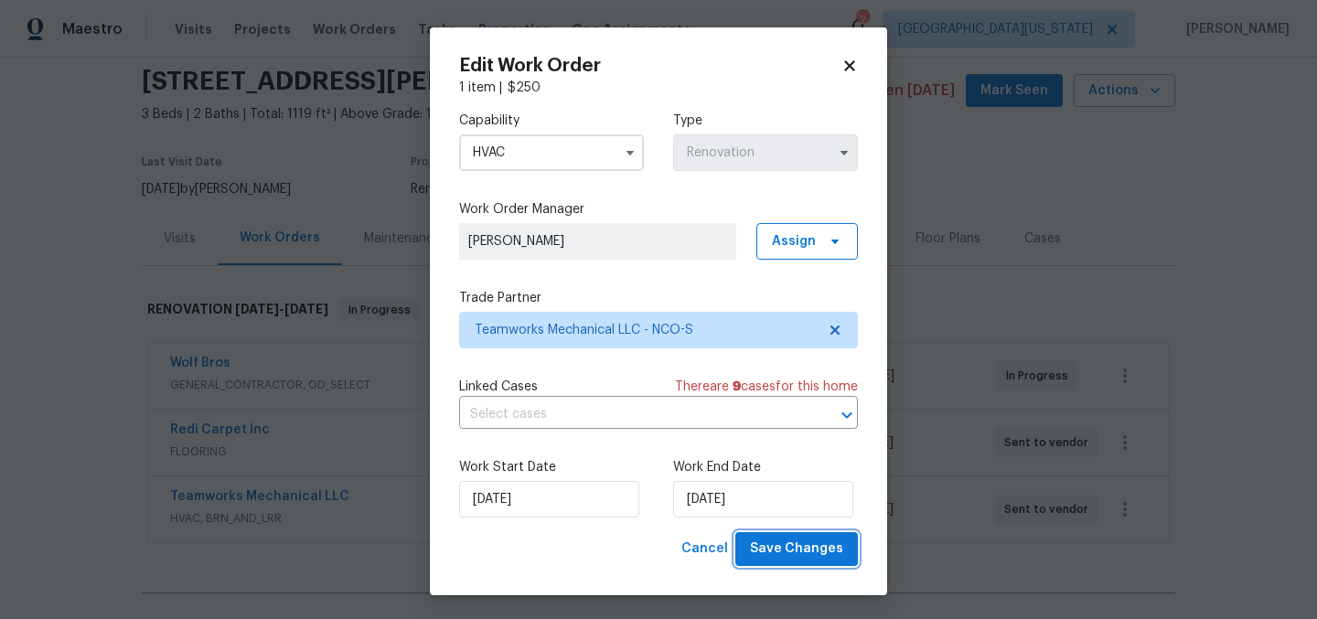
click at [788, 552] on span "Save Changes" at bounding box center [796, 549] width 93 height 23
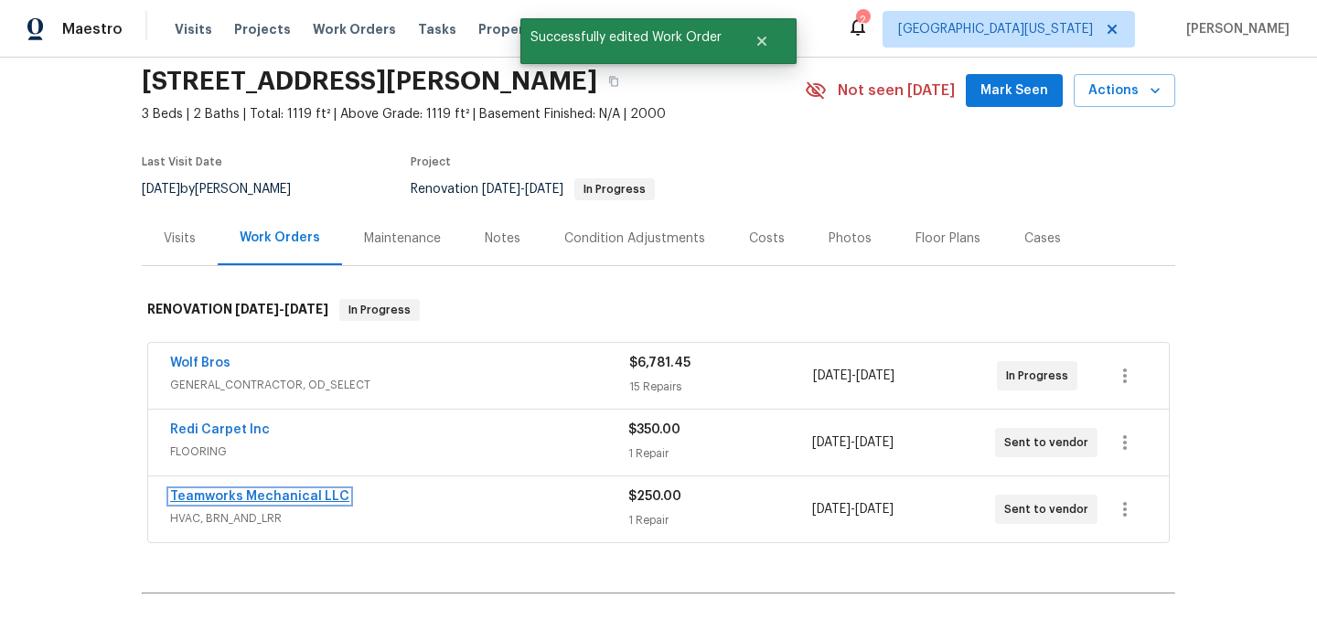
click at [288, 501] on link "Teamworks Mechanical LLC" at bounding box center [259, 496] width 179 height 13
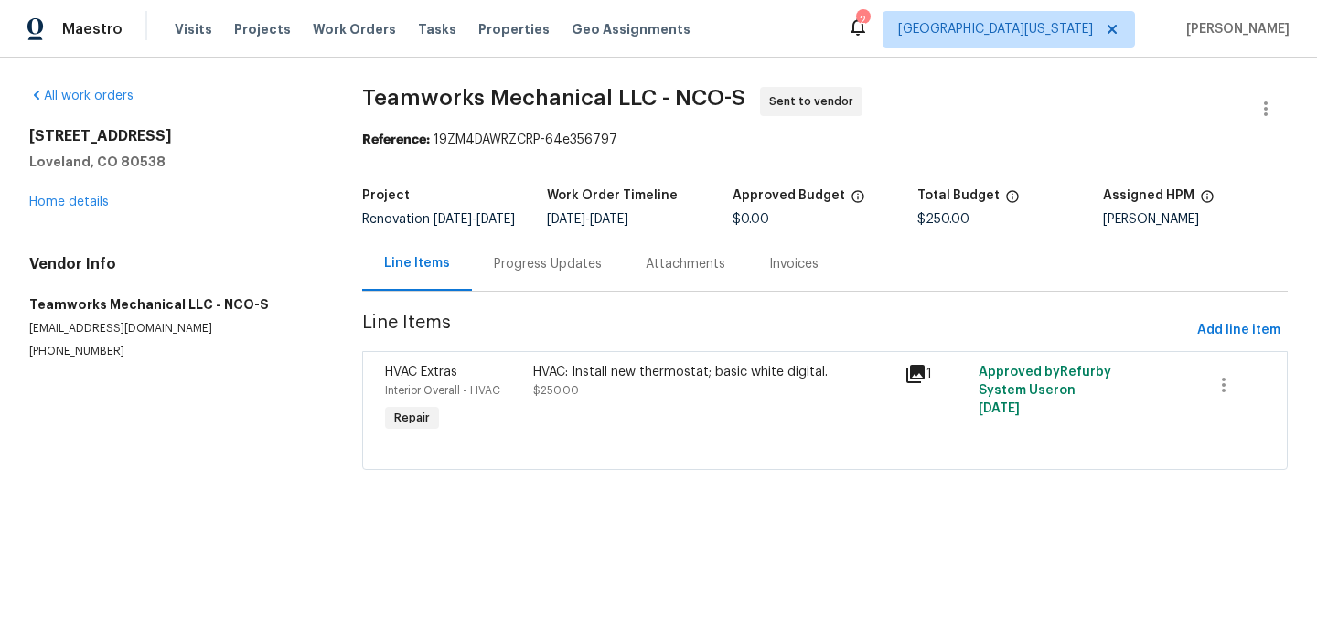
click at [555, 273] on div "Progress Updates" at bounding box center [548, 264] width 108 height 18
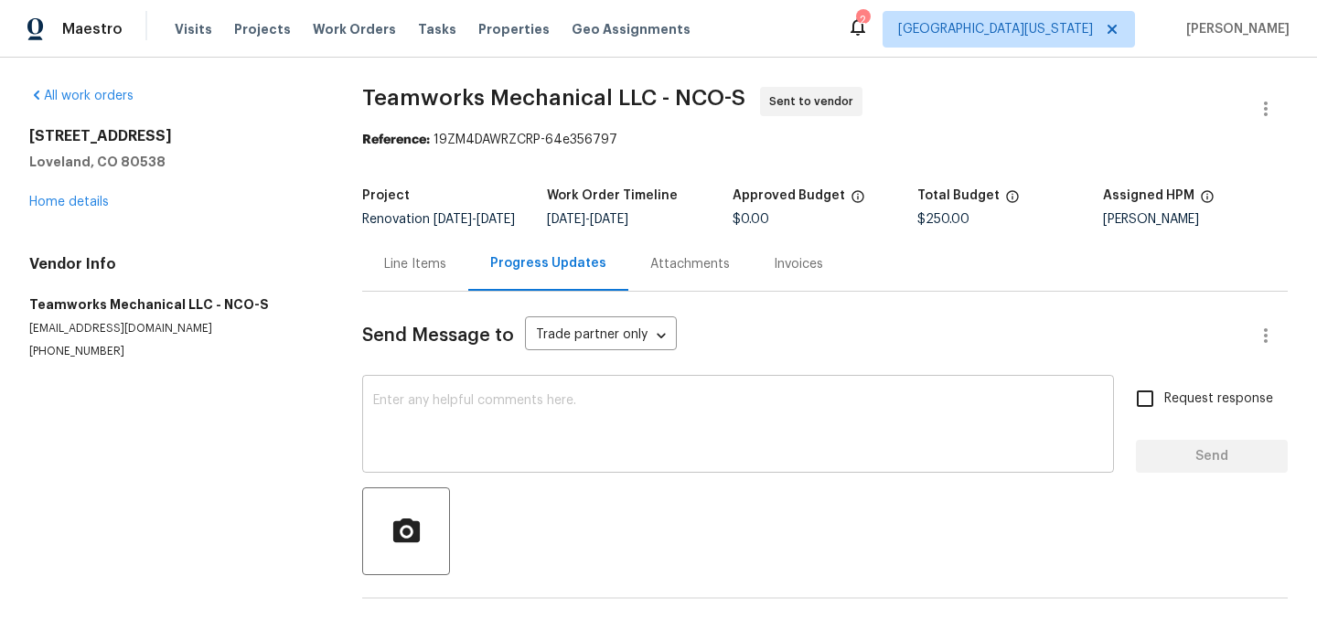
click at [555, 428] on textarea at bounding box center [738, 426] width 730 height 64
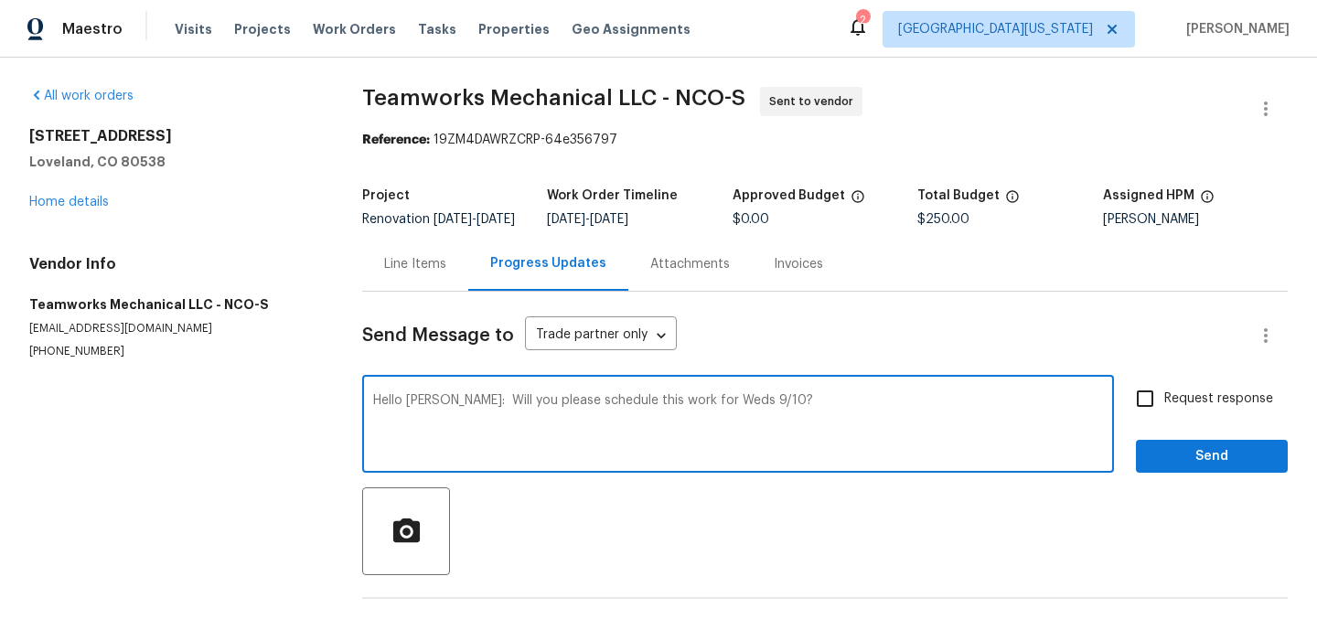
click at [443, 416] on textarea "Hello Cara: Will you please schedule this work for Weds 9/10?" at bounding box center [738, 426] width 730 height 64
click at [795, 420] on textarea "Hello Cara: Interior paint is in progress. Will you please schedule this work f…" at bounding box center [738, 426] width 730 height 64
type textarea "Hello Cara: Interior paint is in progress. Will you please schedule this work f…"
click at [1137, 412] on input "Request response" at bounding box center [1145, 398] width 38 height 38
checkbox input "true"
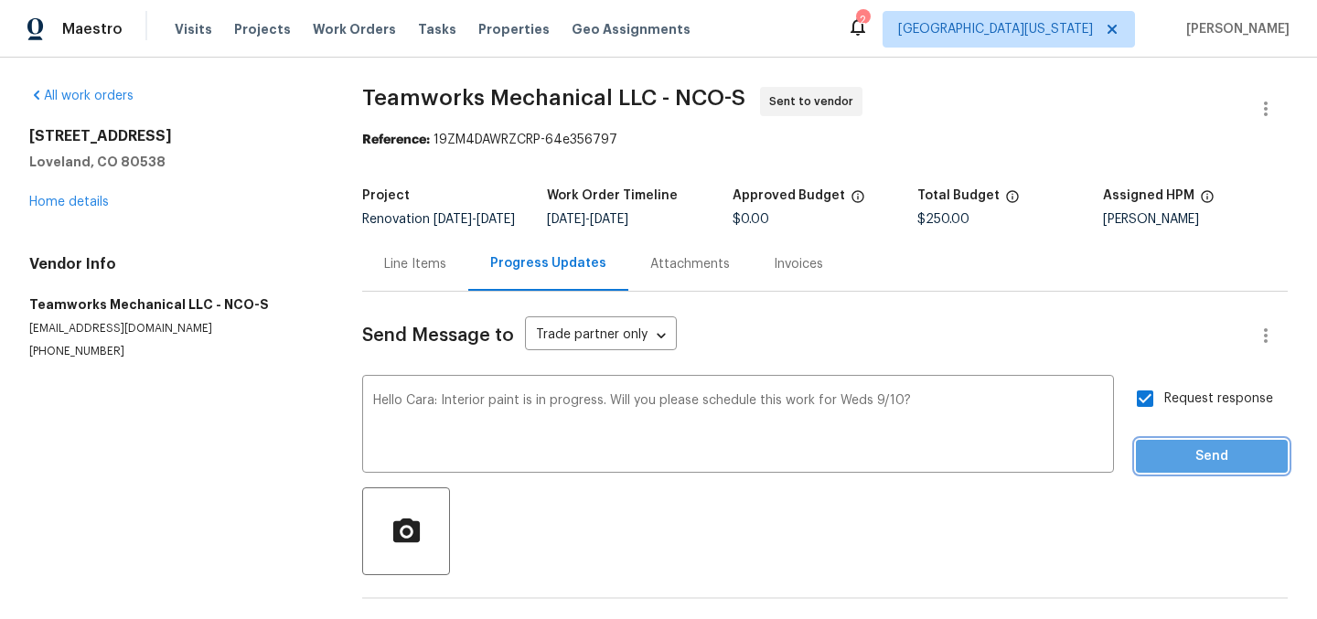
click at [1178, 465] on span "Send" at bounding box center [1211, 456] width 123 height 23
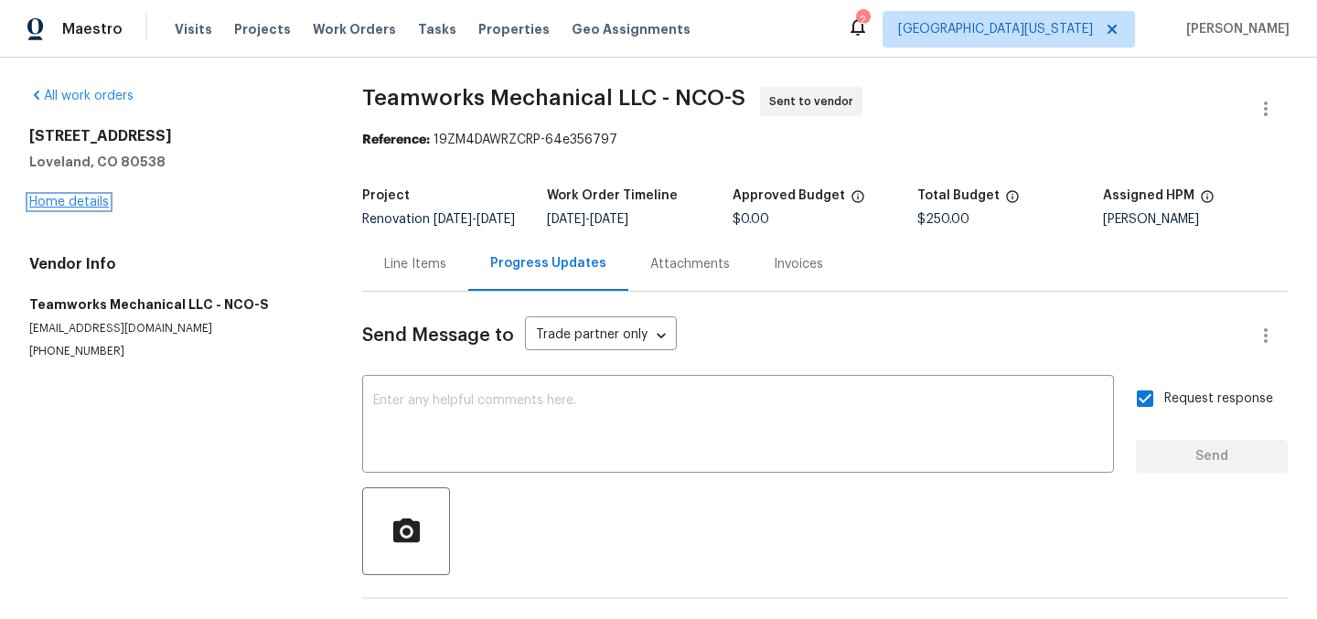
click at [100, 204] on link "Home details" at bounding box center [69, 202] width 80 height 13
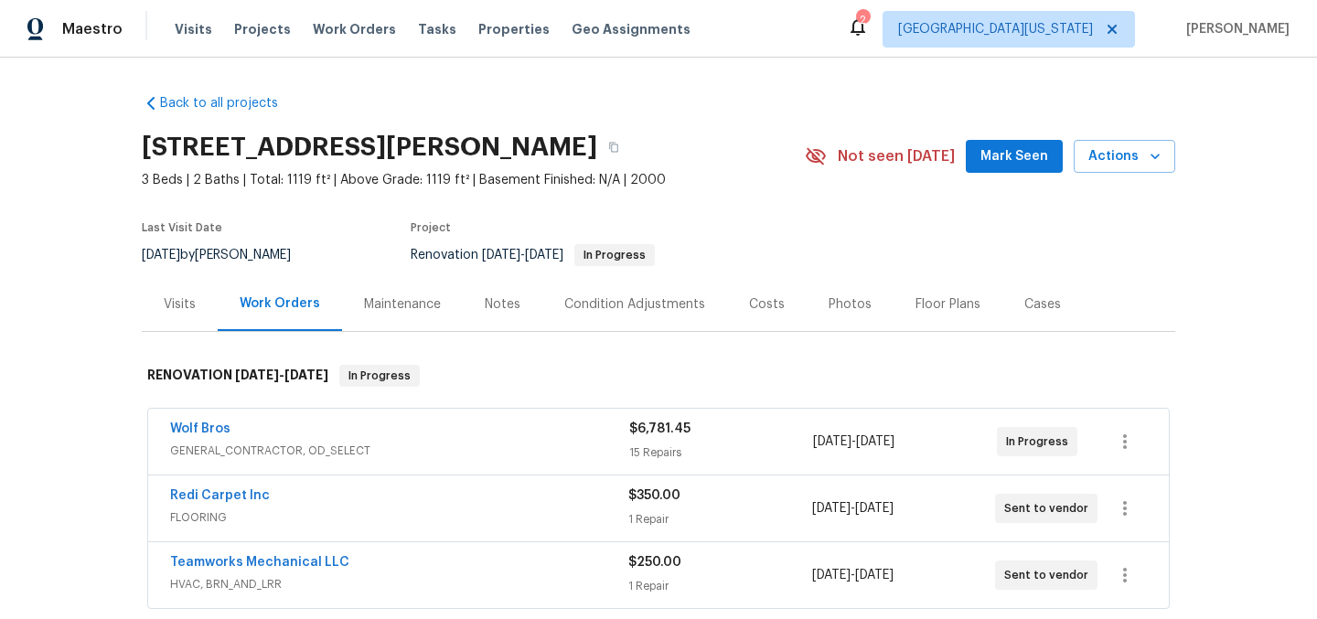
click at [835, 246] on section "4106 Cripple Creek Dr, Loveland, CO 80538 3 Beds | 2 Baths | Total: 1119 ft² | …" at bounding box center [658, 200] width 1033 height 154
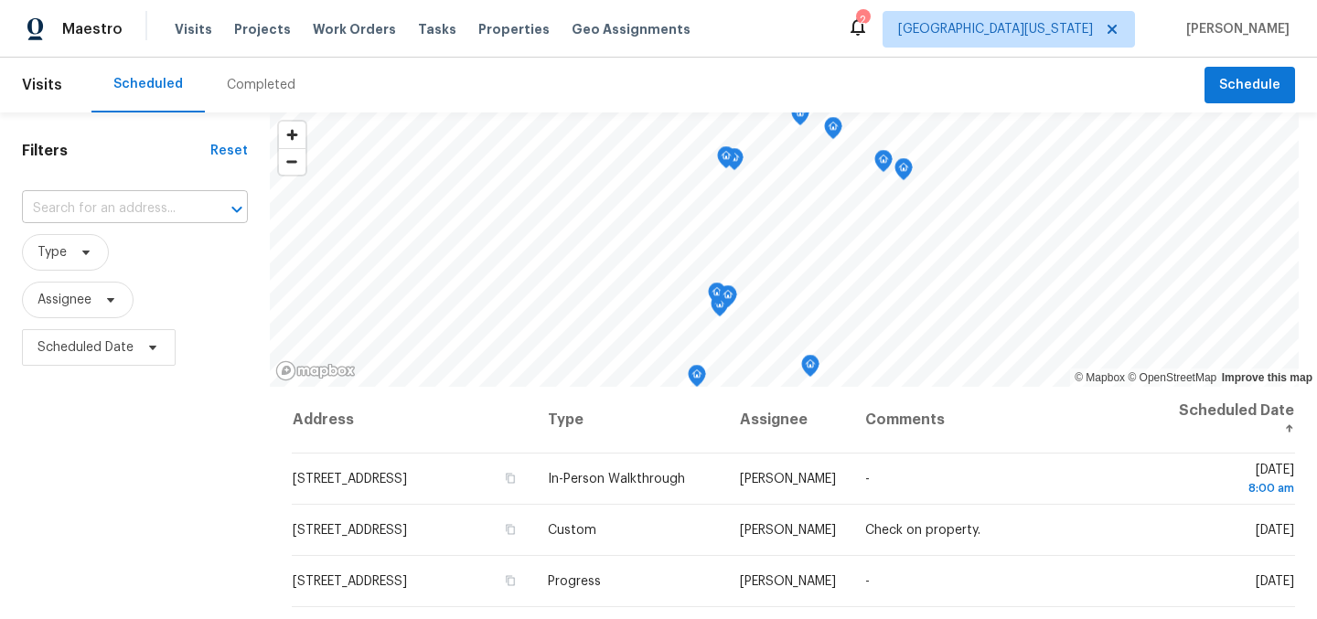
click at [135, 204] on input "text" at bounding box center [109, 209] width 175 height 28
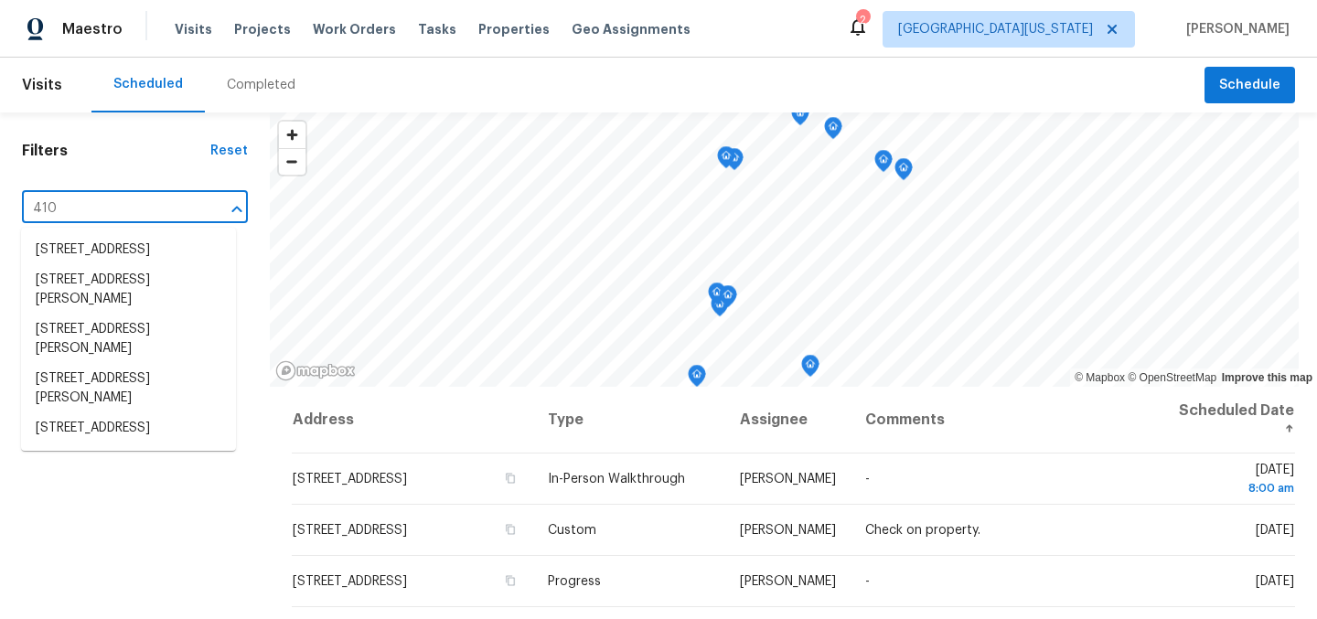
type input "4106"
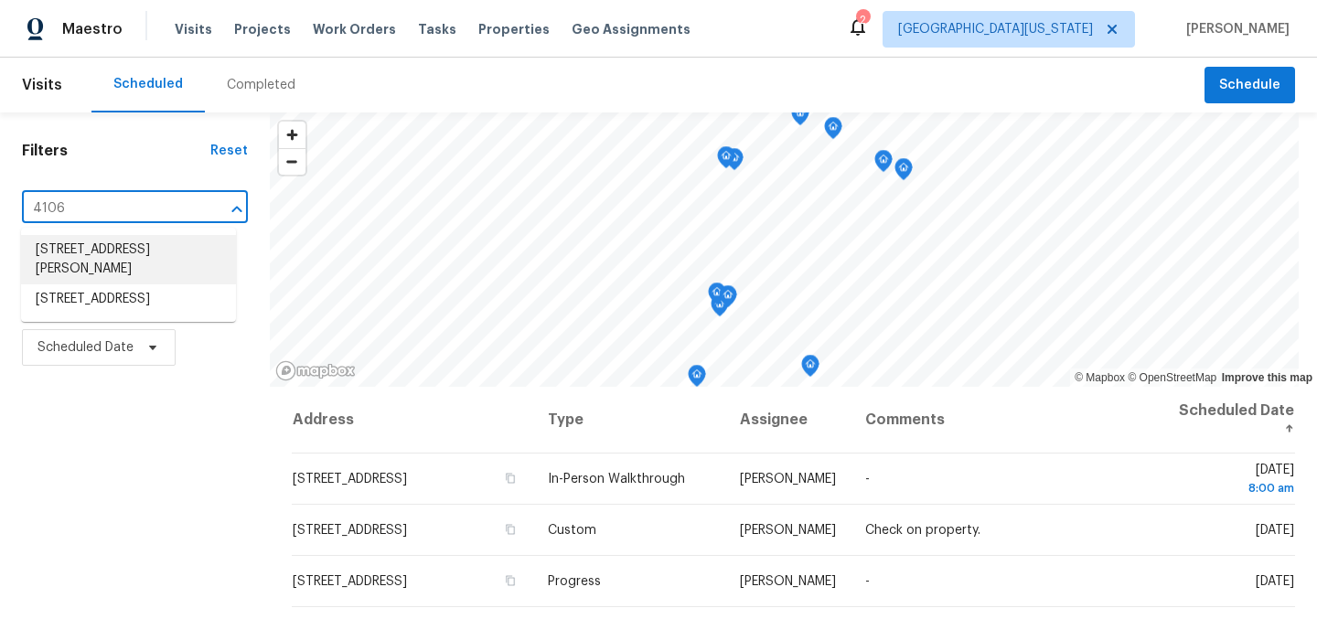
click at [90, 257] on li "[STREET_ADDRESS][PERSON_NAME]" at bounding box center [128, 259] width 215 height 49
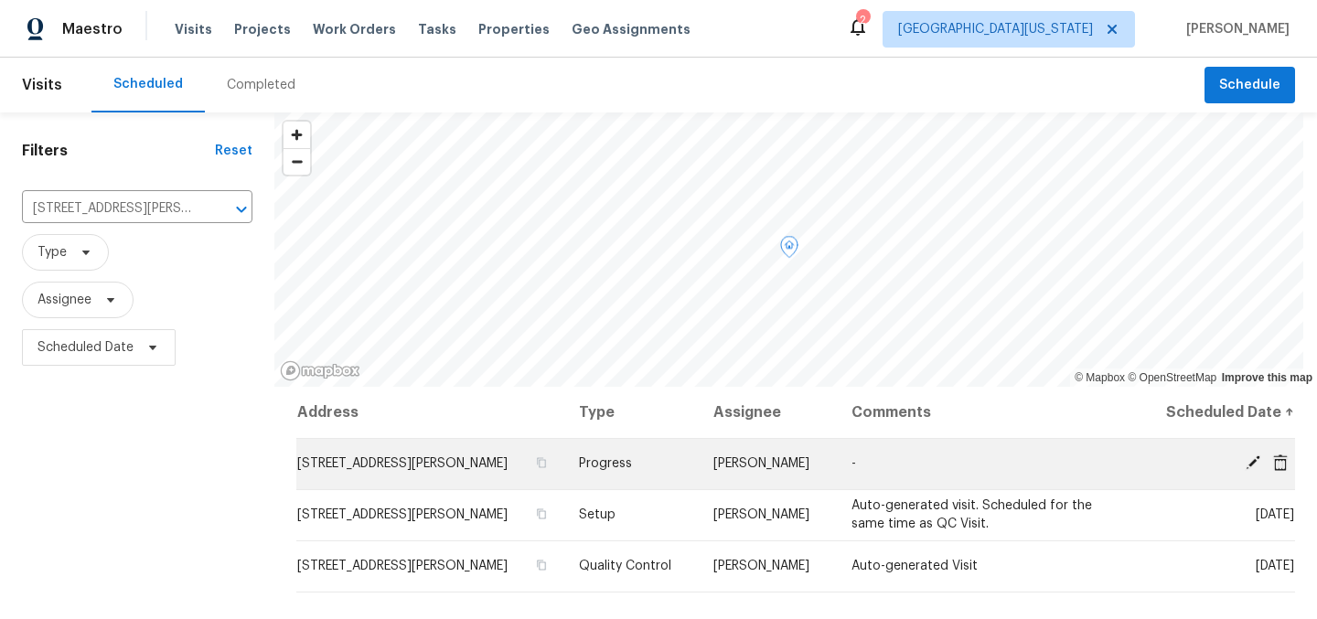
click at [1244, 465] on icon at bounding box center [1252, 462] width 16 height 16
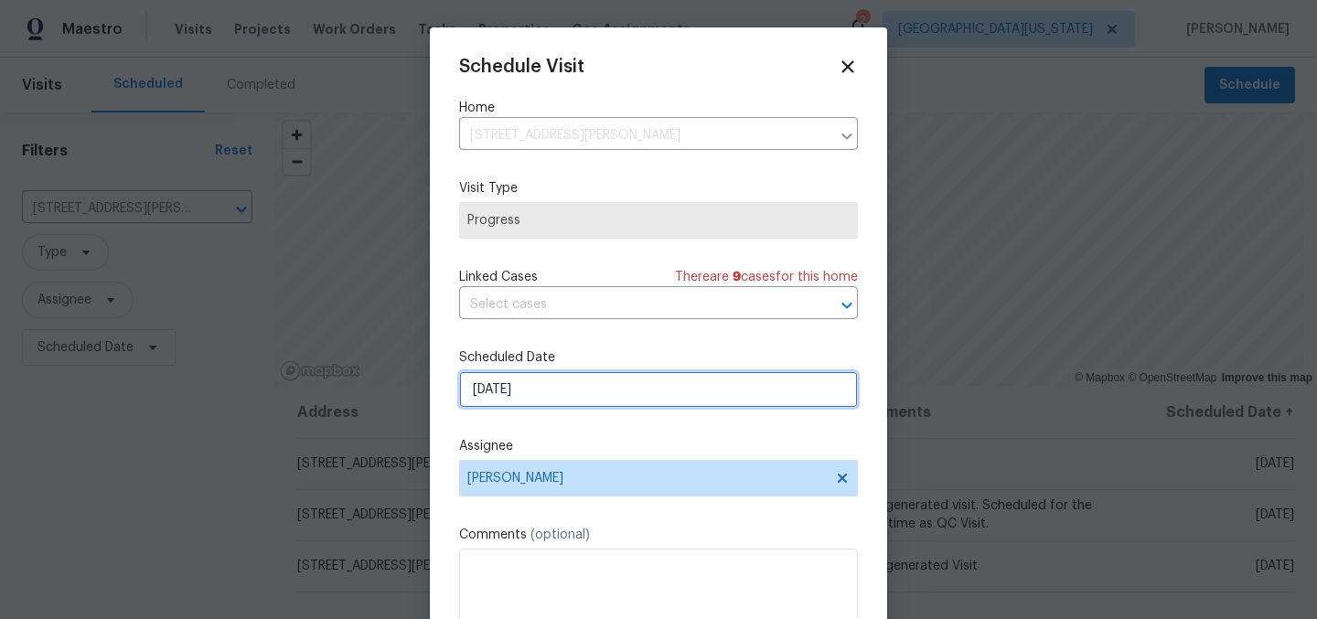
click at [589, 383] on input "[DATE]" at bounding box center [658, 389] width 399 height 37
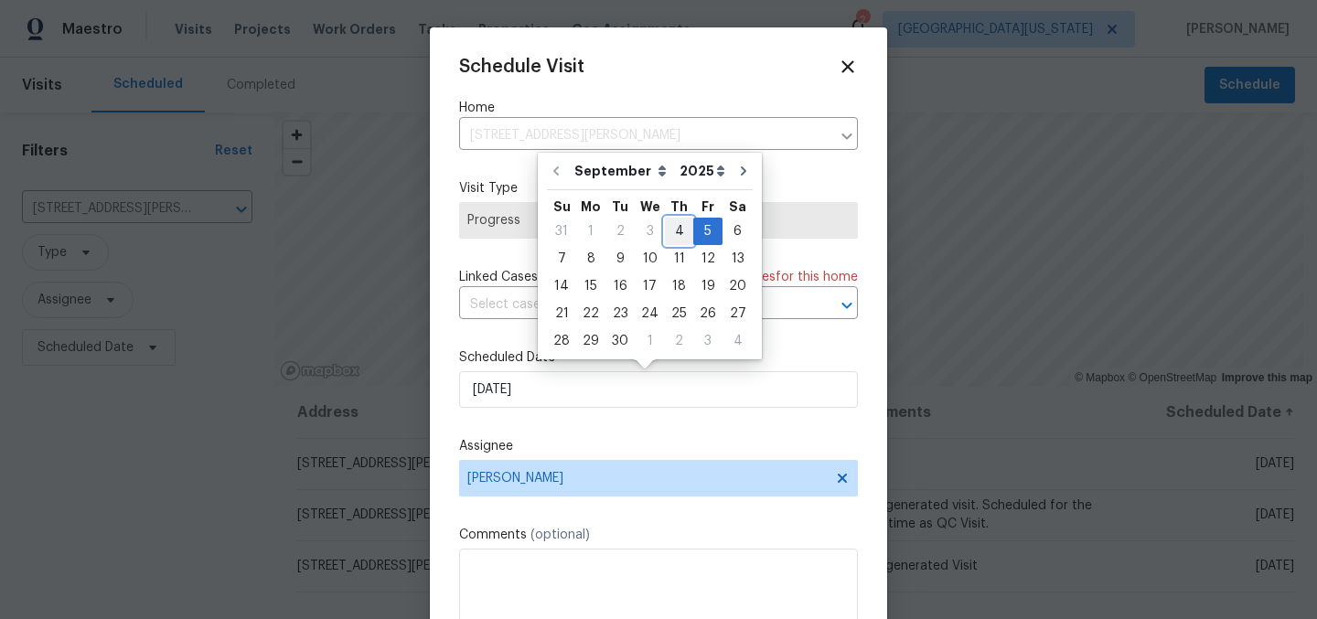
click at [669, 231] on div "4" at bounding box center [679, 232] width 28 height 26
type input "[DATE]"
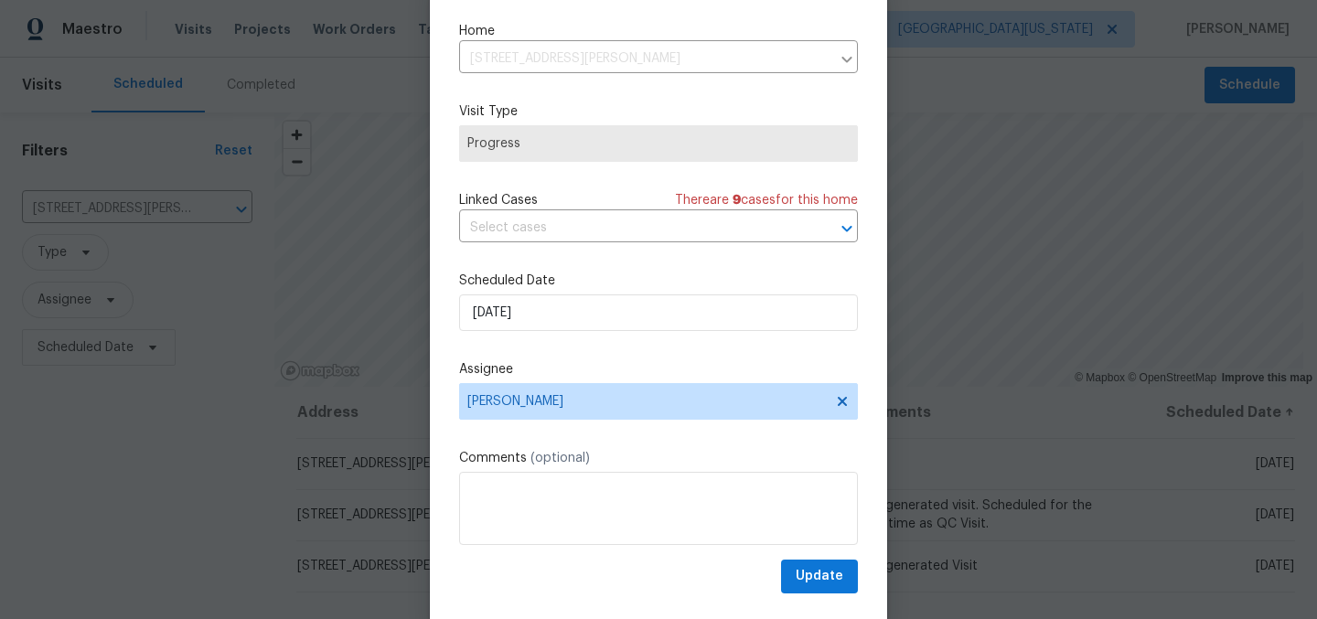
scroll to position [76, 0]
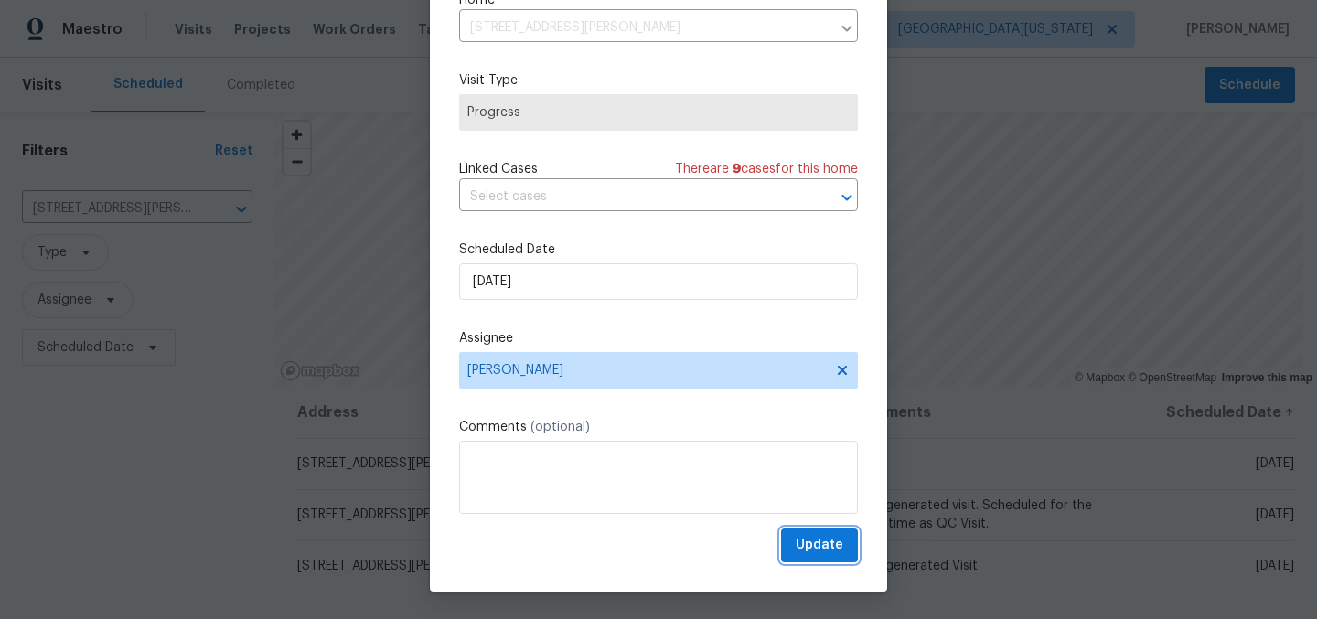
click at [795, 547] on span "Update" at bounding box center [819, 545] width 48 height 23
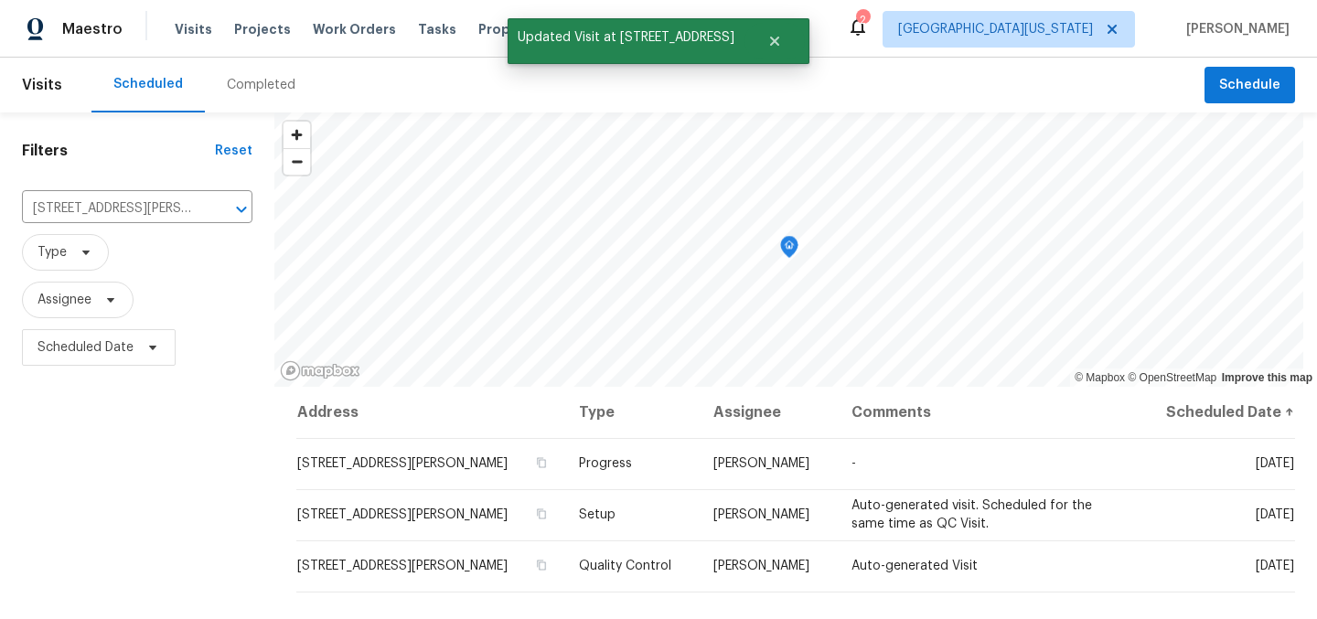
click at [174, 529] on div "Filters Reset [STREET_ADDRESS] ​ Type Assignee Scheduled Date" at bounding box center [137, 497] width 274 height 770
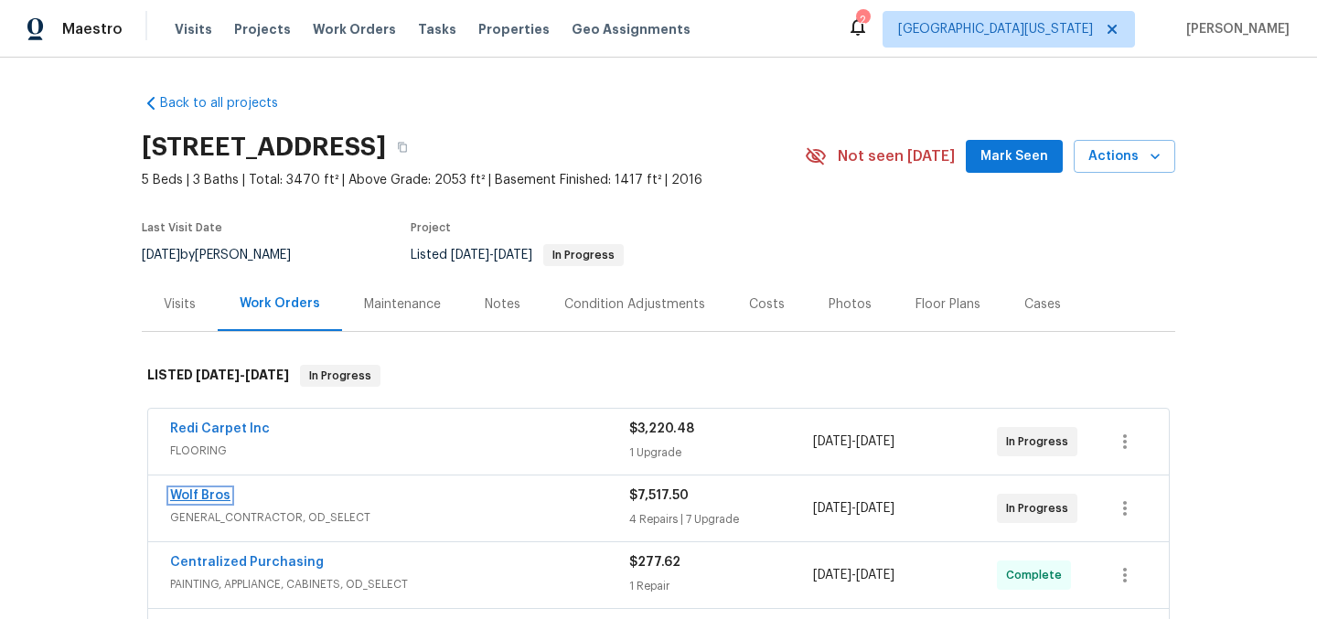
click at [198, 497] on link "Wolf Bros" at bounding box center [200, 495] width 60 height 13
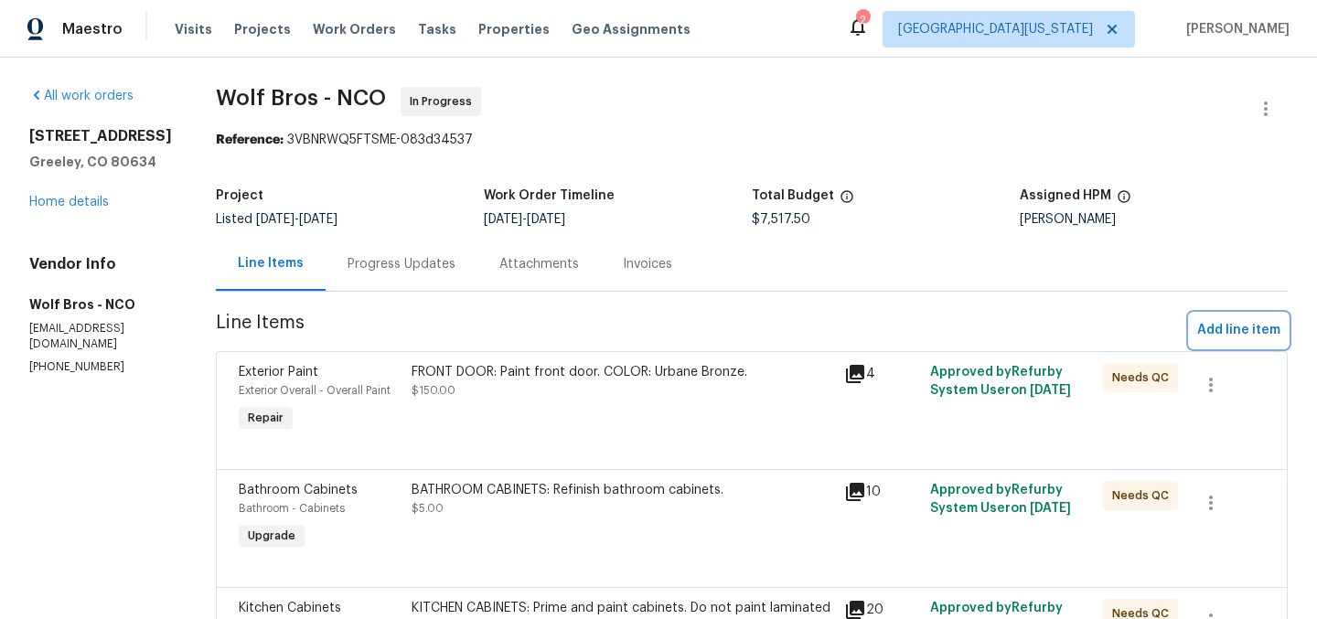
click at [1218, 325] on span "Add line item" at bounding box center [1238, 330] width 83 height 23
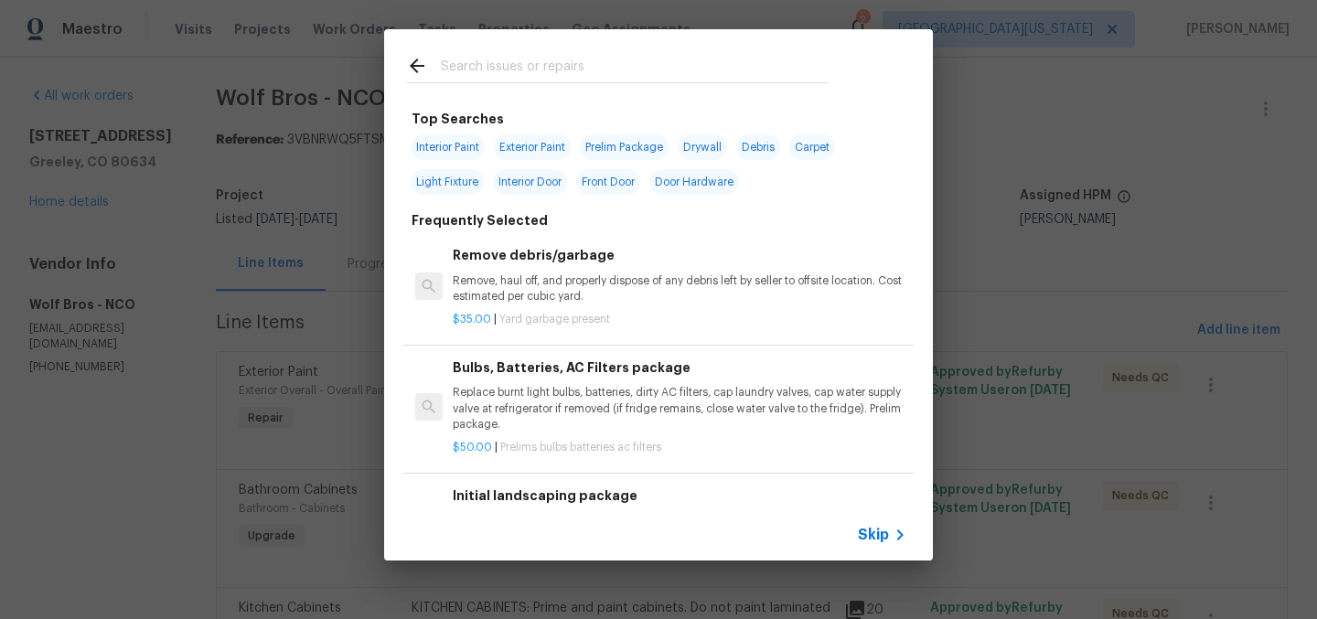
click at [550, 62] on input "text" at bounding box center [635, 68] width 388 height 27
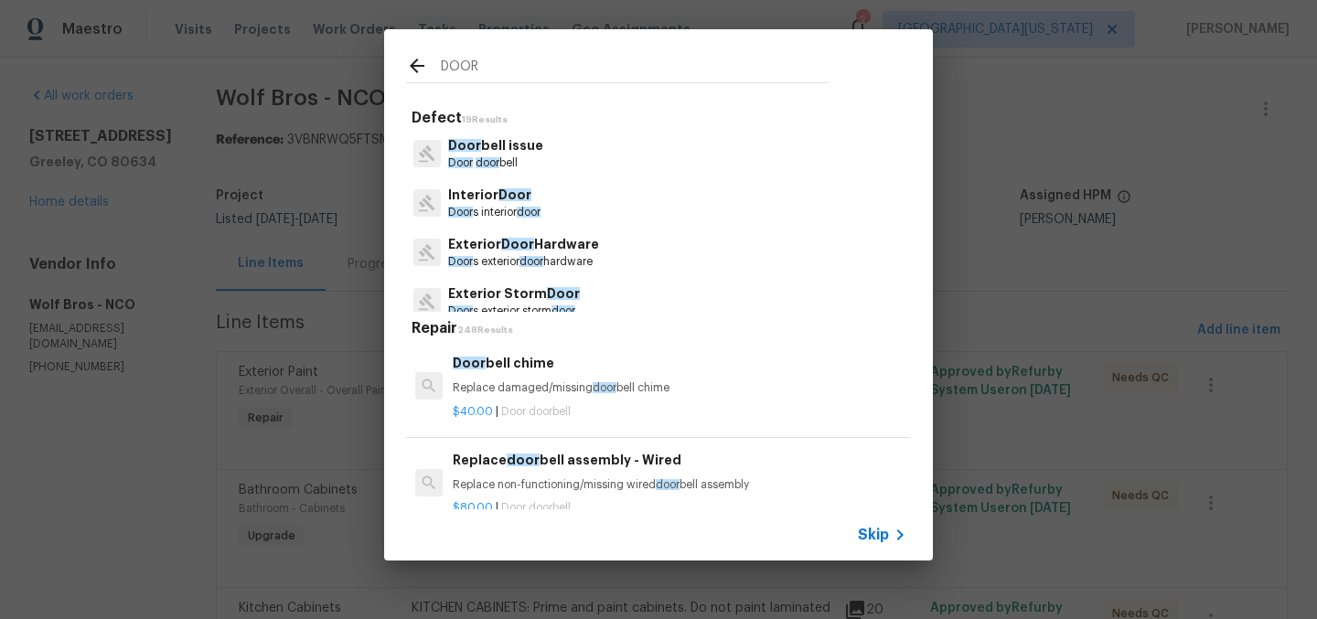
type input "DOOR"
click at [521, 200] on span "Door" at bounding box center [514, 194] width 33 height 13
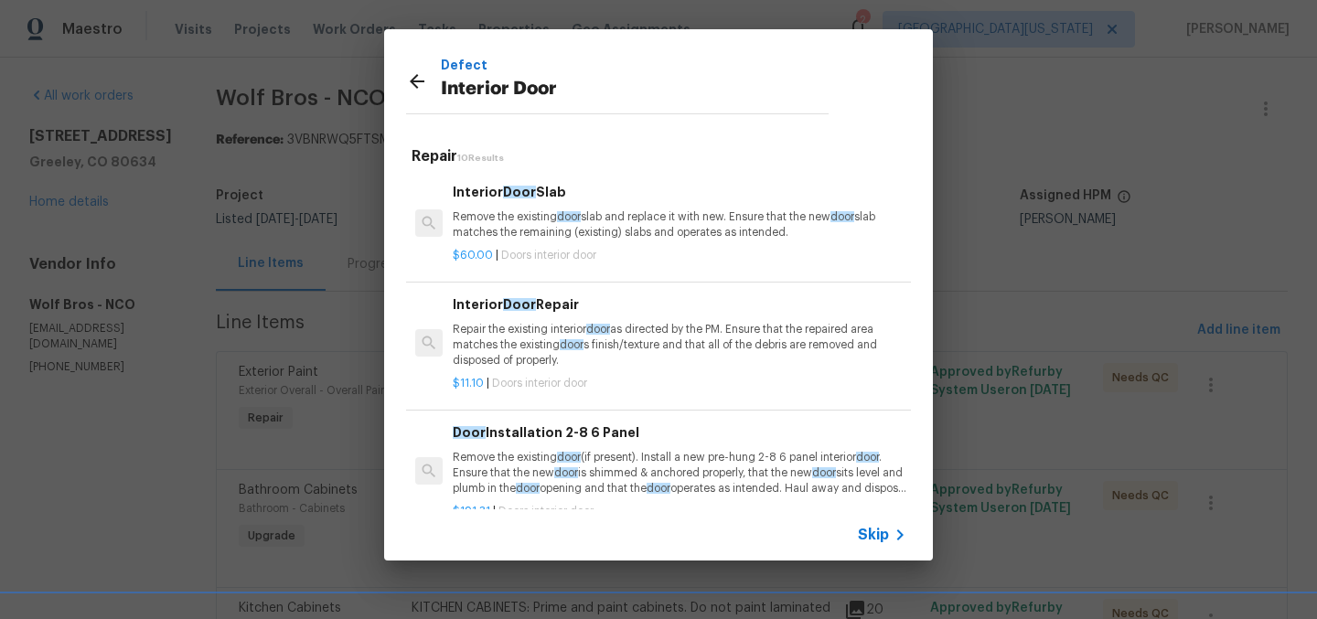
click at [664, 349] on p "Repair the existing interior door as directed by the PM. Ensure that the repair…" at bounding box center [680, 345] width 454 height 47
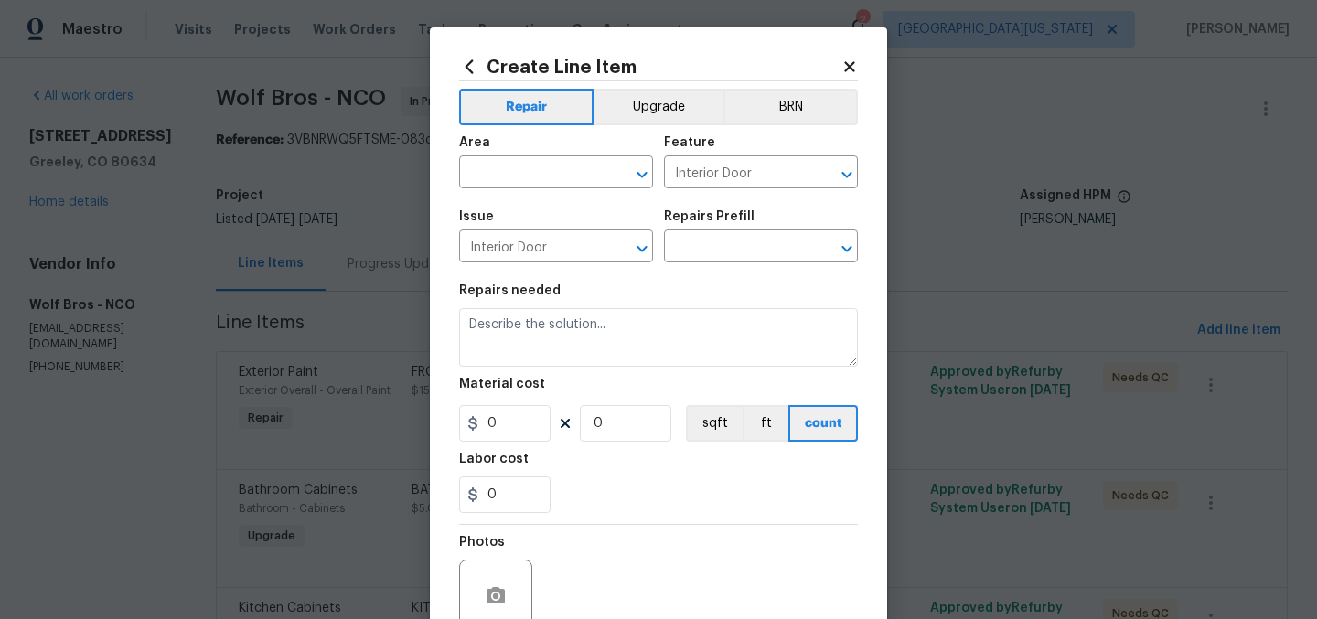
type input "Interior Door Repair $11.10"
type textarea "Repair the existing interior door as directed by the PM. Ensure that the repair…"
type input "11.1"
type input "1"
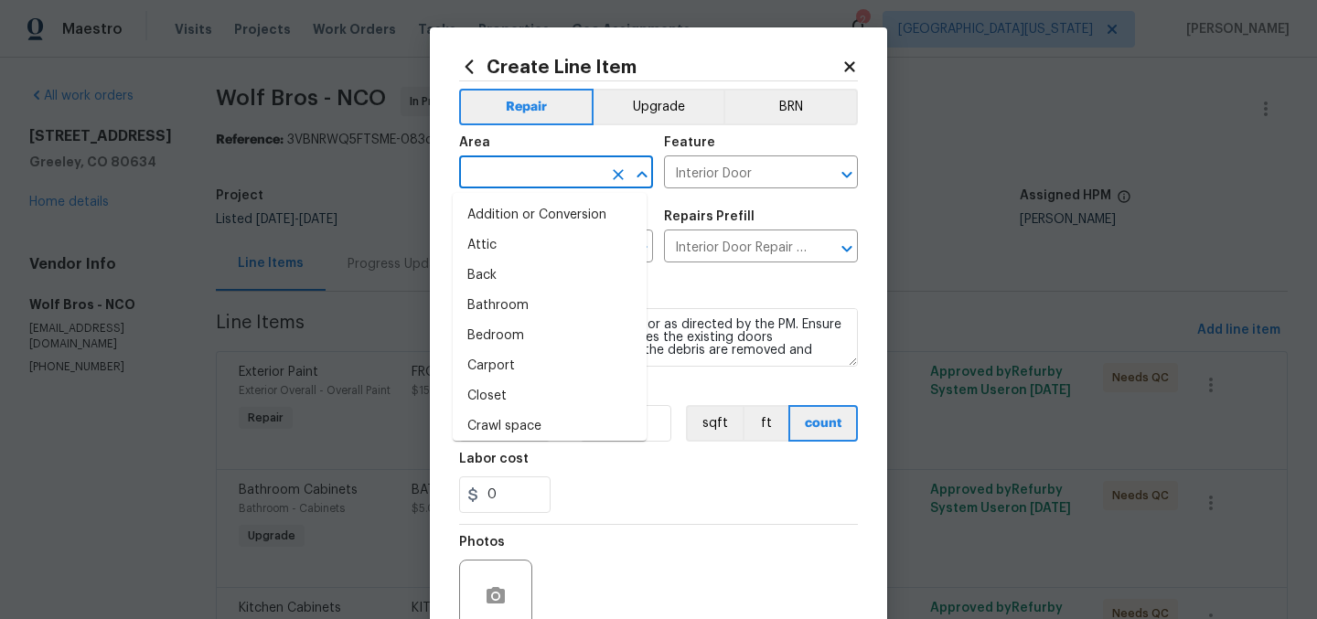
click at [529, 178] on input "text" at bounding box center [530, 174] width 143 height 28
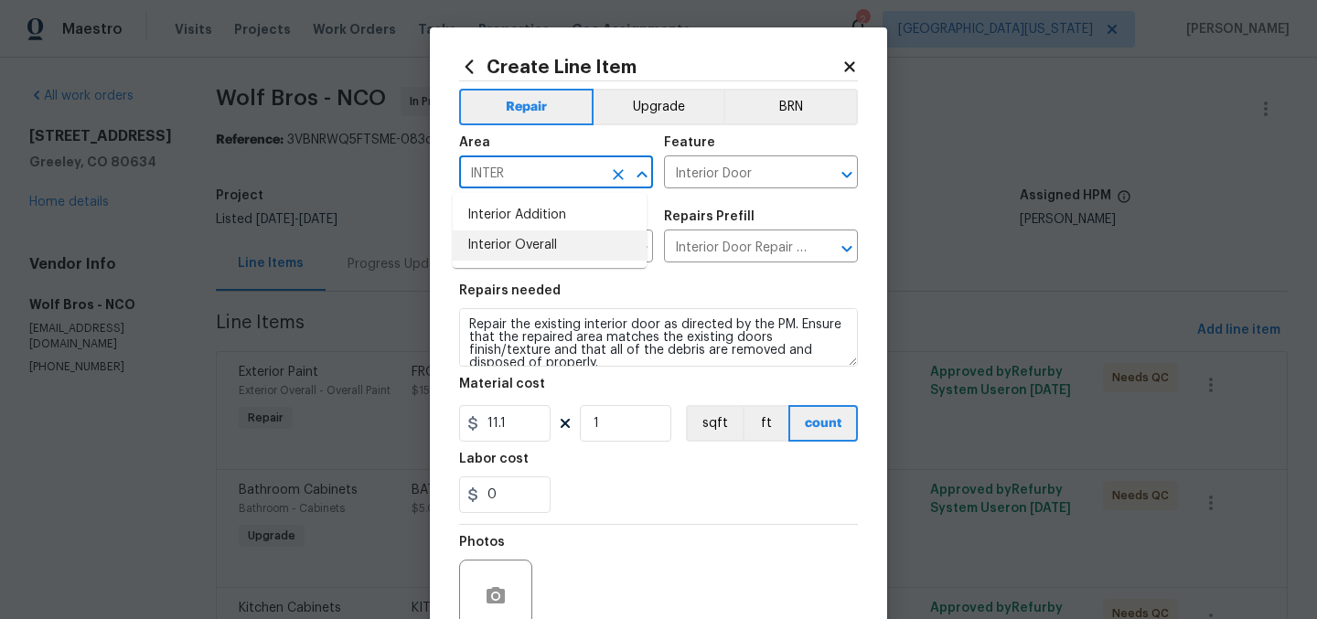
click at [544, 243] on li "Interior Overall" at bounding box center [550, 245] width 194 height 30
type input "Interior Overall"
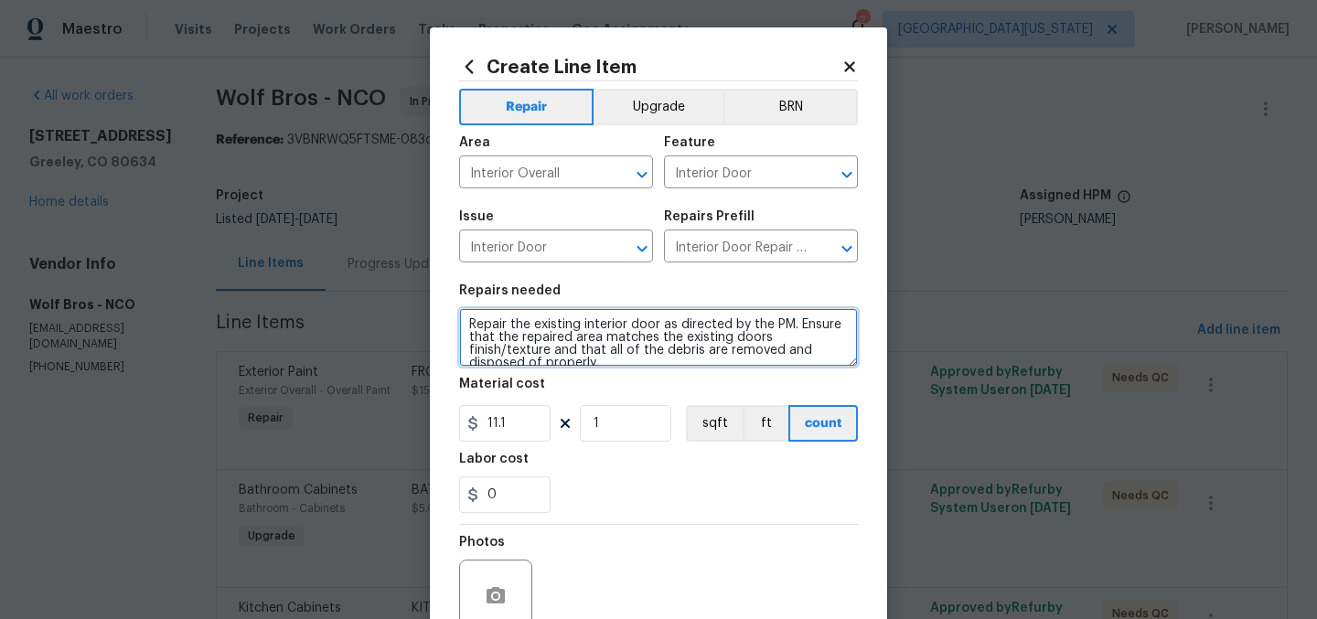
drag, startPoint x: 459, startPoint y: 329, endPoint x: 668, endPoint y: 359, distance: 211.6
click at [667, 358] on textarea "Repair the existing interior door as directed by the PM. Ensure that the repair…" at bounding box center [658, 337] width 399 height 59
drag, startPoint x: 732, startPoint y: 391, endPoint x: 744, endPoint y: 373, distance: 21.8
click at [744, 376] on section "Repairs needed Repair the existing interior door as directed by the PM. Ensure …" at bounding box center [658, 398] width 399 height 251
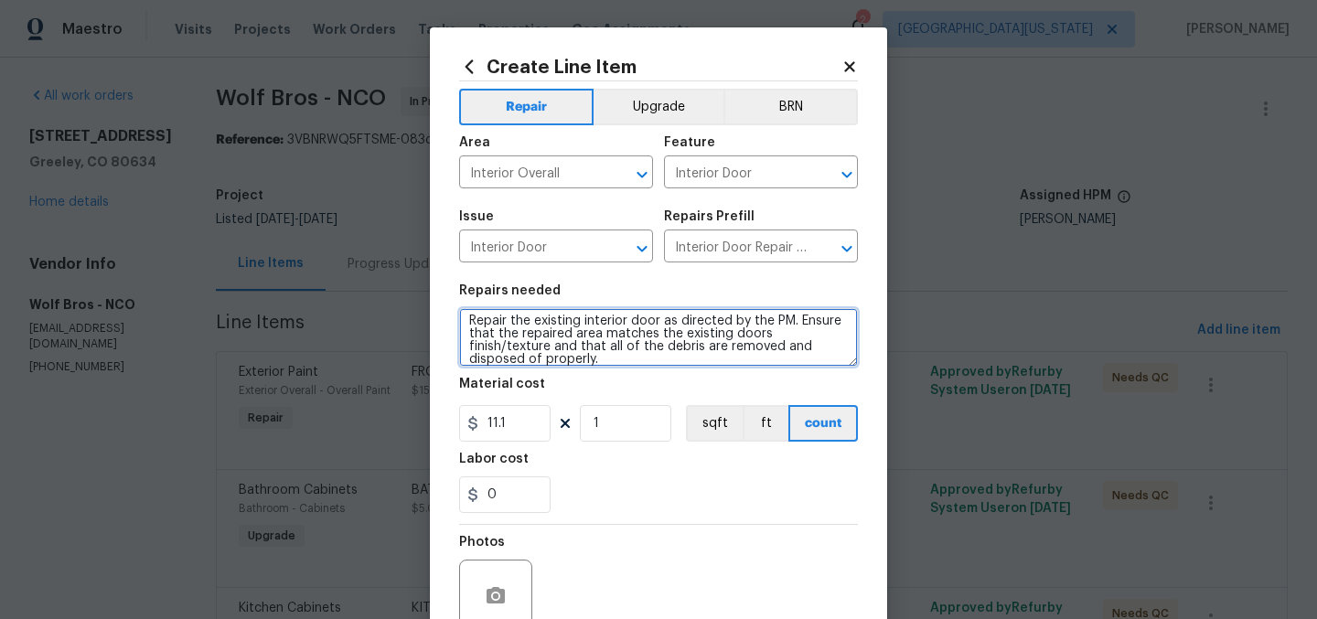
click at [746, 364] on textarea "Repair the existing interior door as directed by the PM. Ensure that the repair…" at bounding box center [658, 337] width 399 height 59
click at [746, 362] on textarea "Repair the existing interior door as directed by the PM. Ensure that the repair…" at bounding box center [658, 337] width 399 height 59
drag, startPoint x: 744, startPoint y: 357, endPoint x: 463, endPoint y: 296, distance: 288.0
click at [463, 296] on figure "Repairs needed Repair the existing interior door as directed by the PM. Ensure …" at bounding box center [658, 325] width 399 height 82
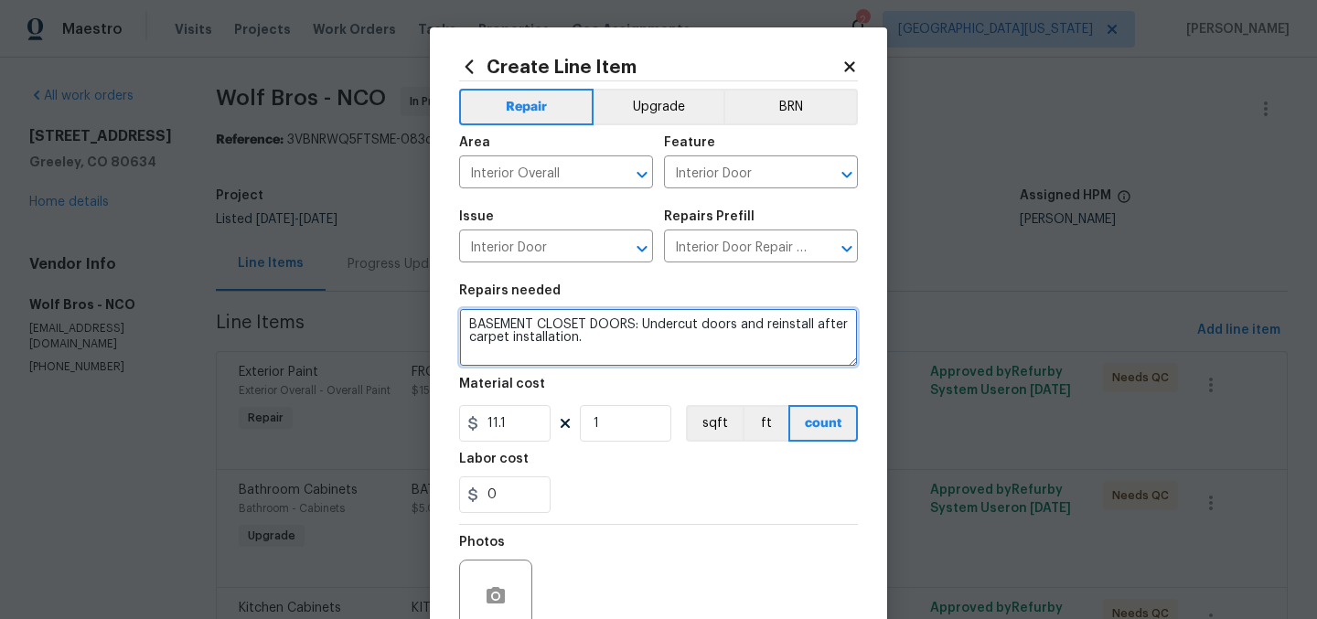
type textarea "BASEMENT CLOSET DOORS: Undercut doors and reinstall after carpet installation."
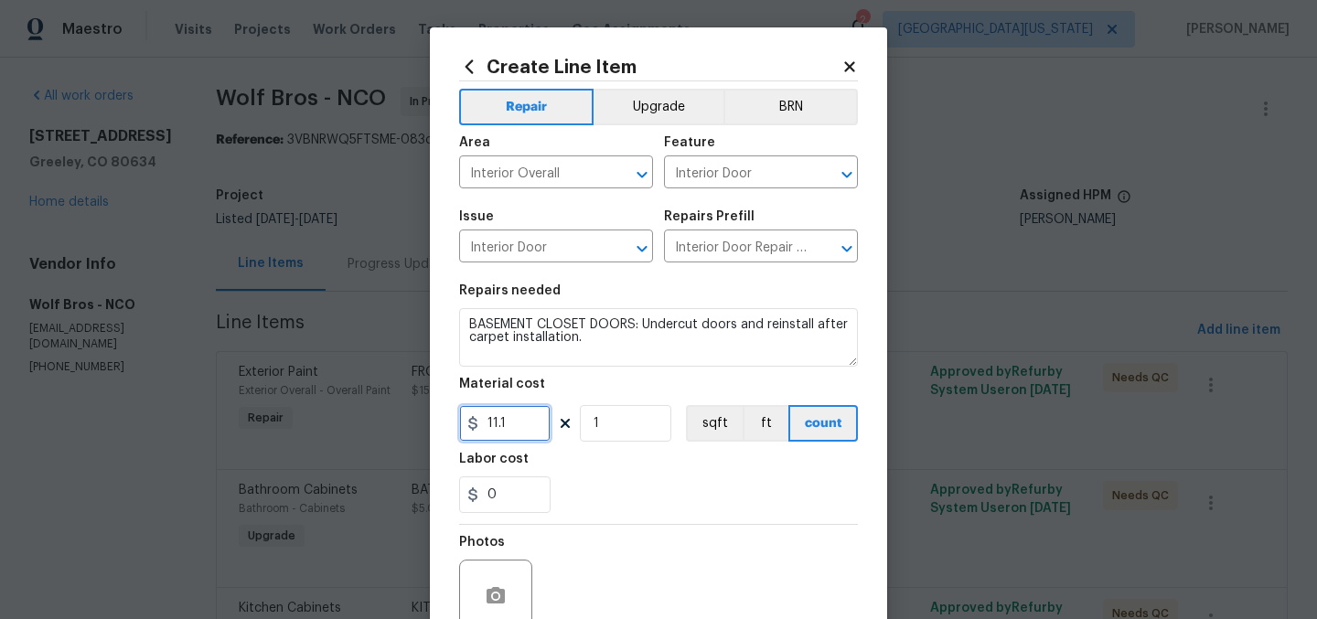
click at [525, 426] on input "11.1" at bounding box center [504, 423] width 91 height 37
type input "37.5"
drag, startPoint x: 631, startPoint y: 431, endPoint x: 515, endPoint y: 433, distance: 116.2
click at [515, 433] on div "37.5 1 sqft ft count" at bounding box center [658, 423] width 399 height 37
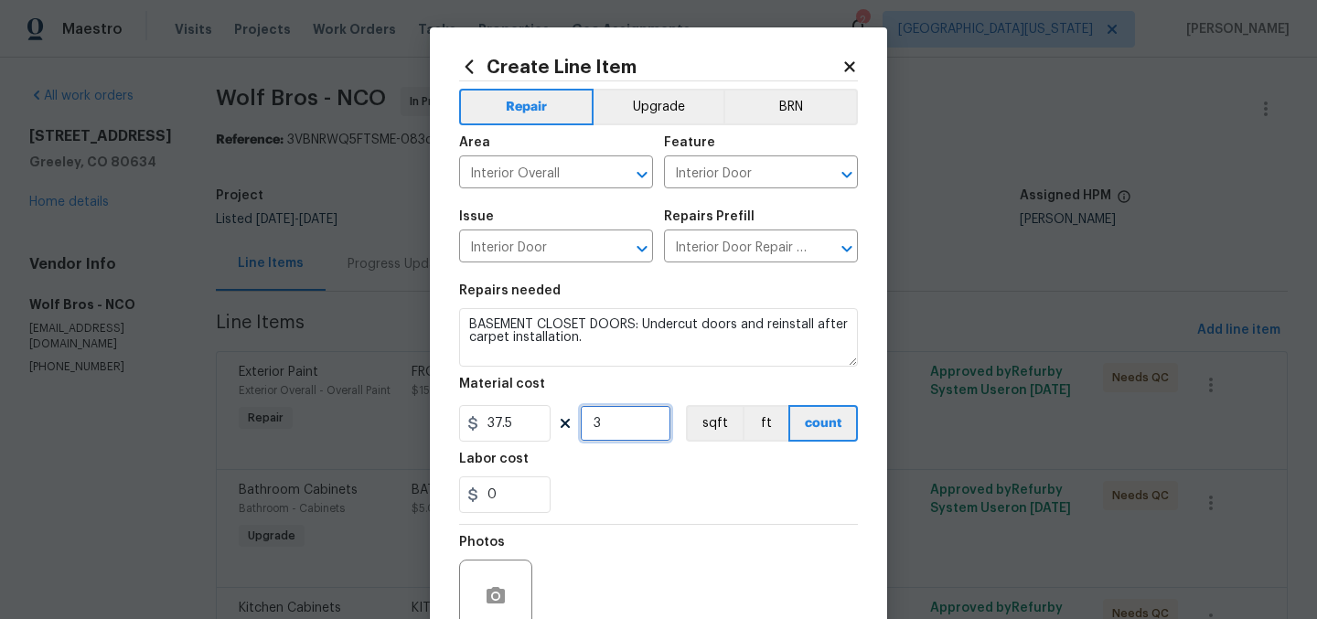
type input "3"
click at [679, 492] on div "0" at bounding box center [658, 494] width 399 height 37
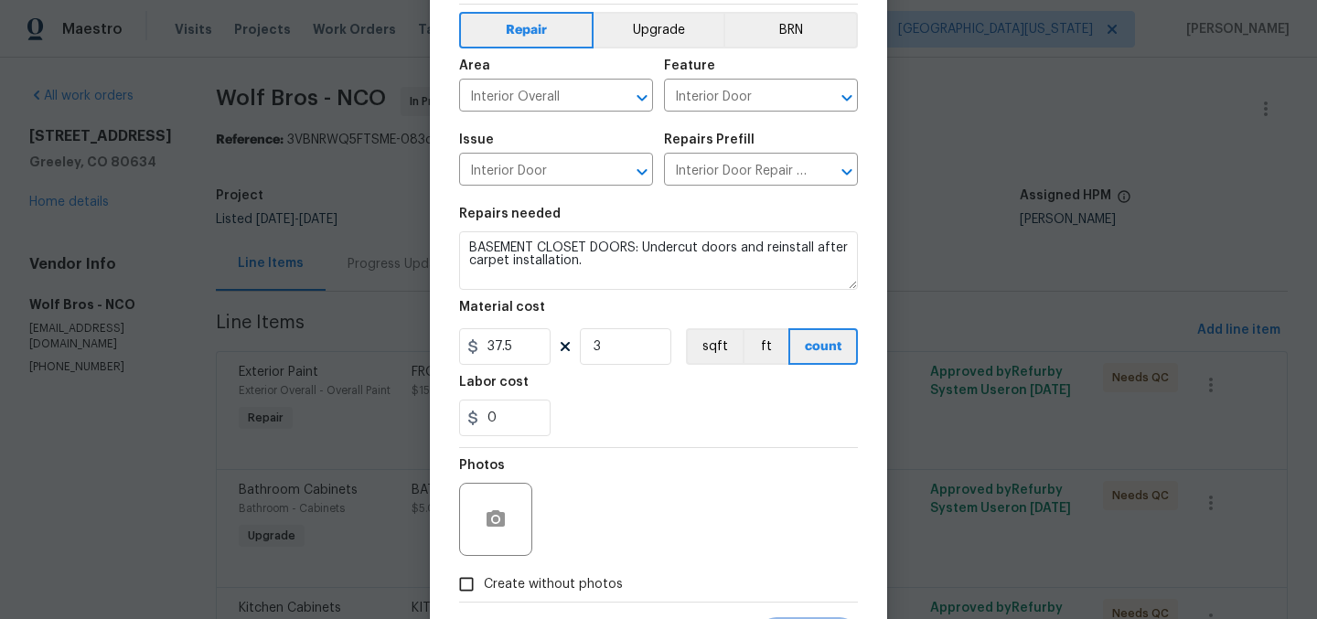
scroll to position [126, 0]
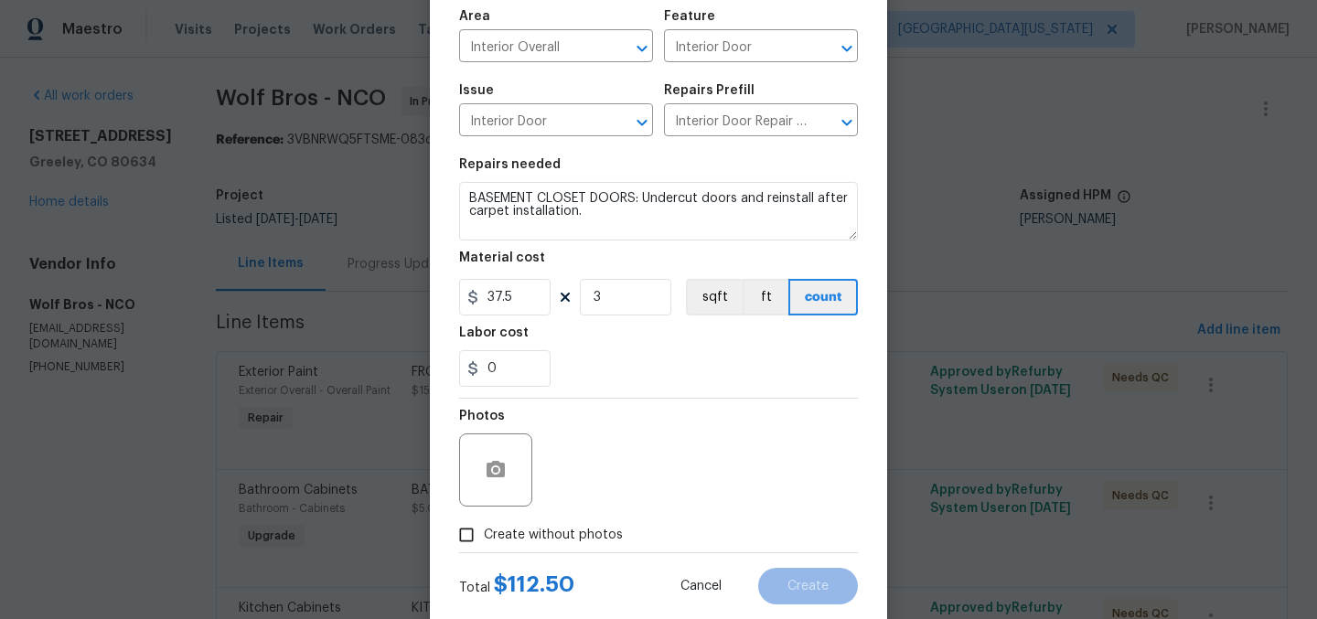
click at [468, 531] on input "Create without photos" at bounding box center [466, 535] width 35 height 35
checkbox input "true"
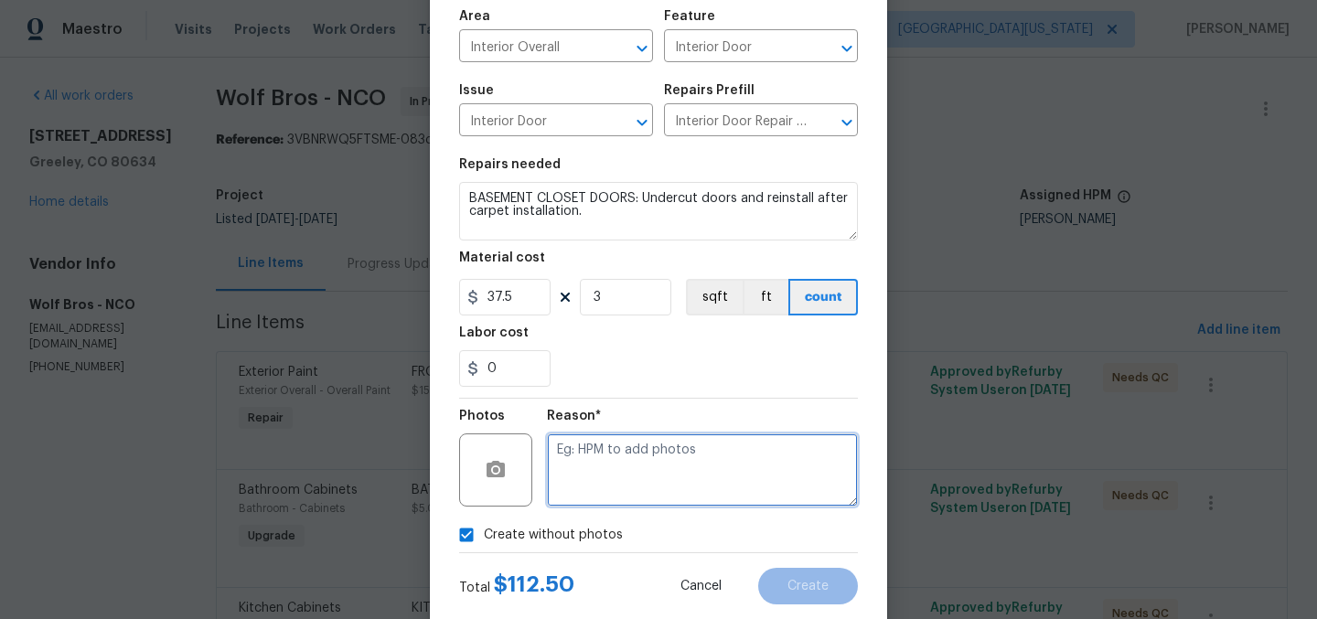
click at [680, 470] on textarea at bounding box center [702, 469] width 311 height 73
type textarea "Later"
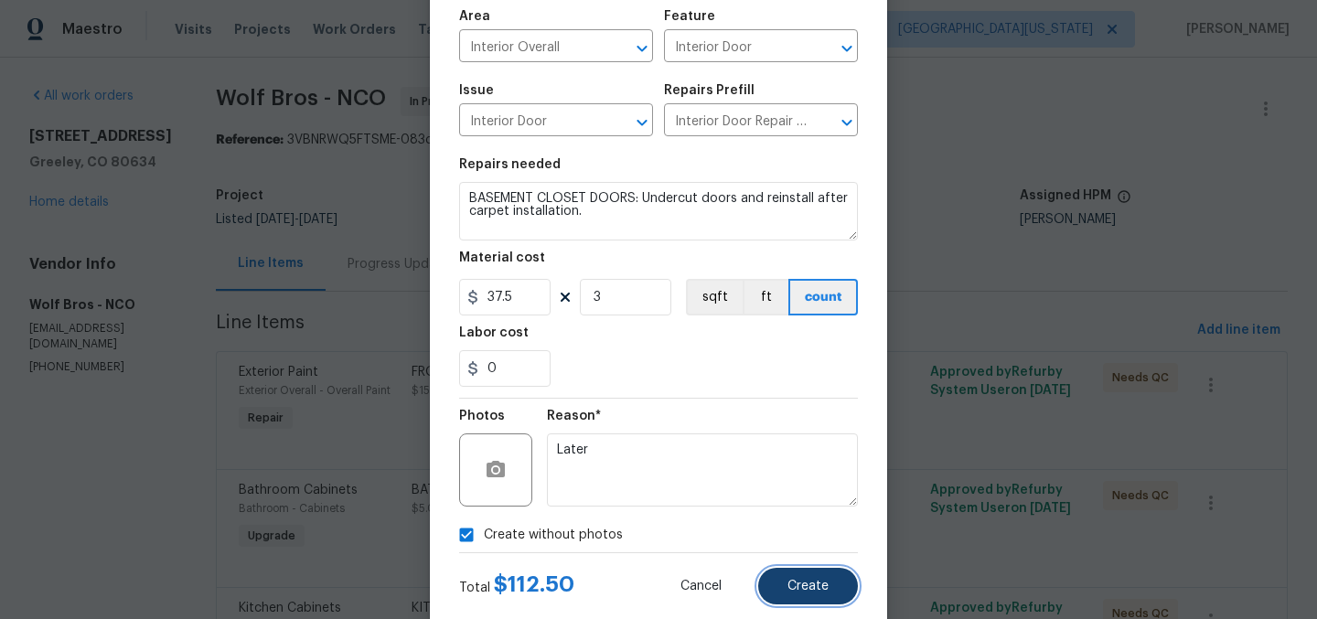
click at [810, 577] on button "Create" at bounding box center [808, 586] width 100 height 37
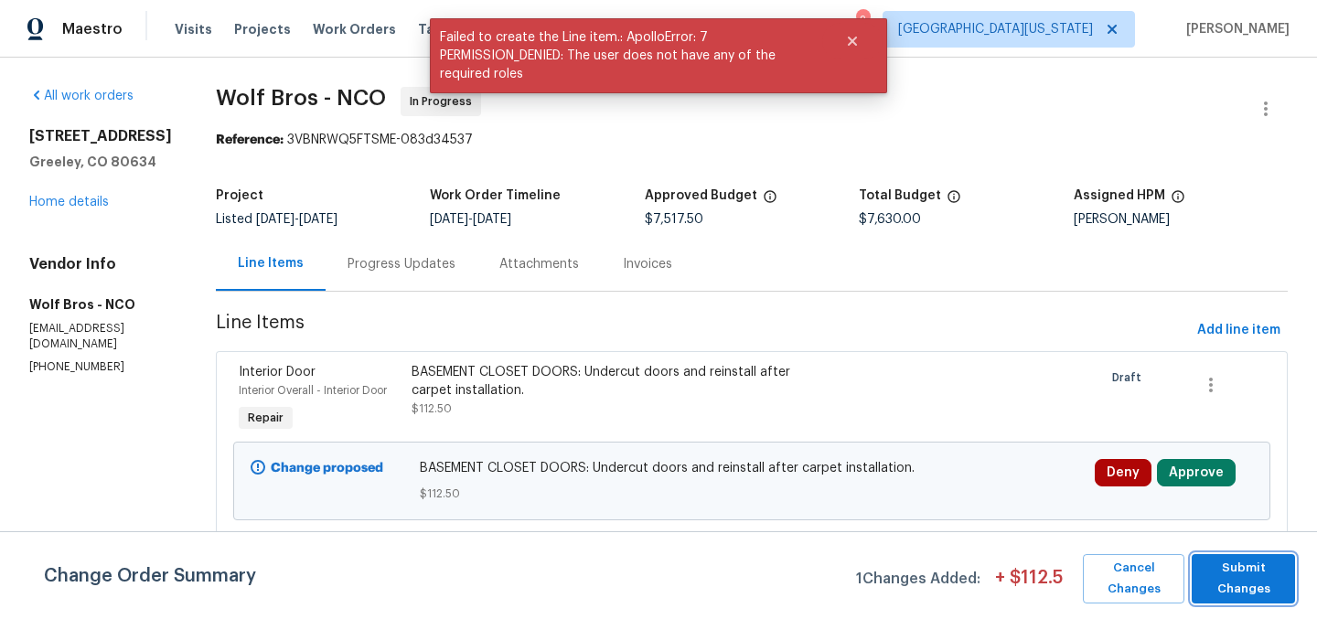
click at [1237, 578] on span "Submit Changes" at bounding box center [1243, 579] width 85 height 42
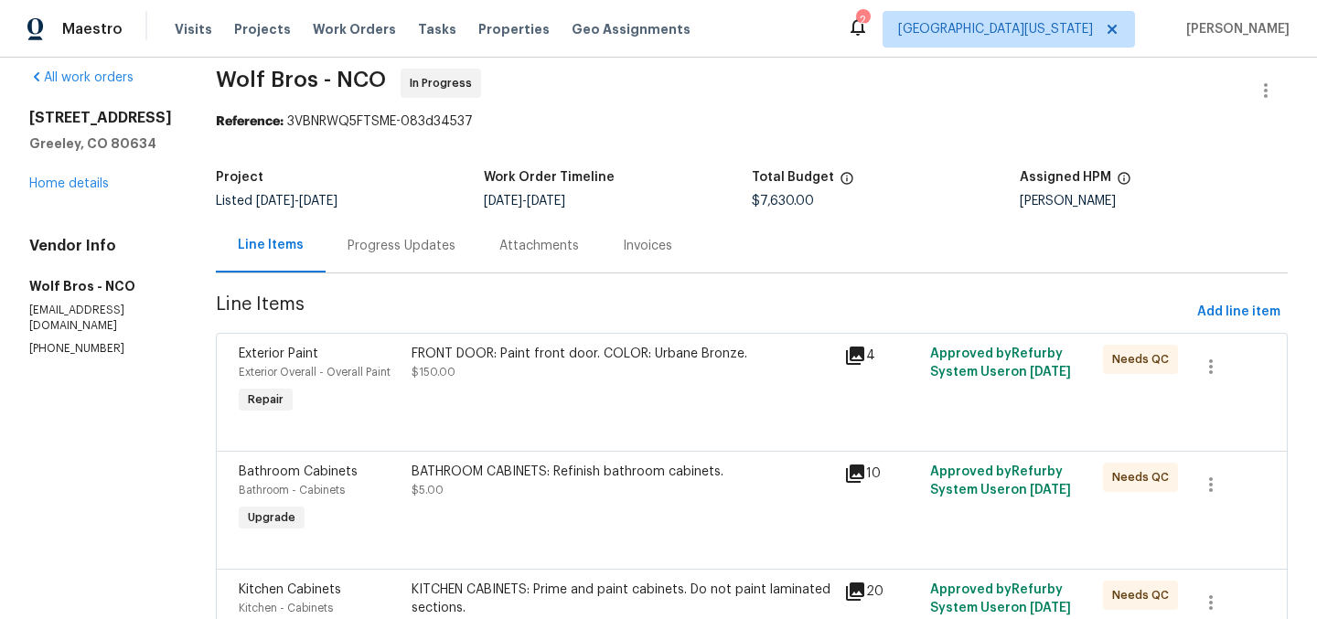
scroll to position [0, 0]
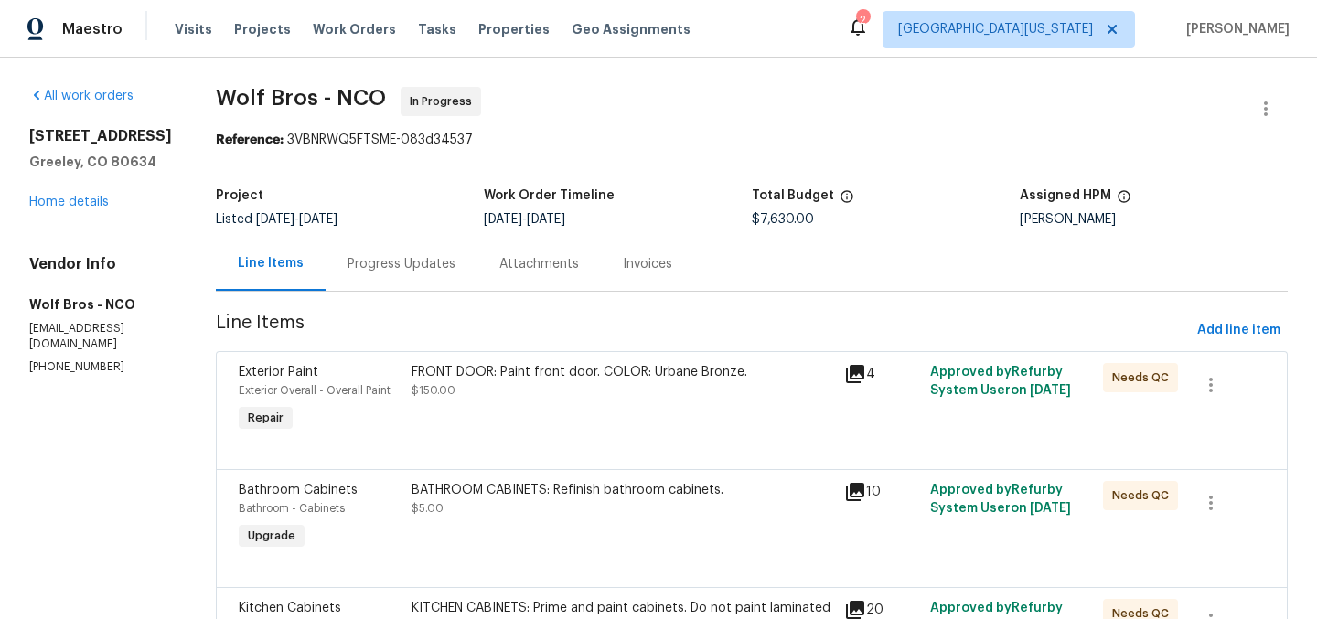
click at [905, 121] on span "Wolf Bros - NCO In Progress" at bounding box center [730, 109] width 1028 height 44
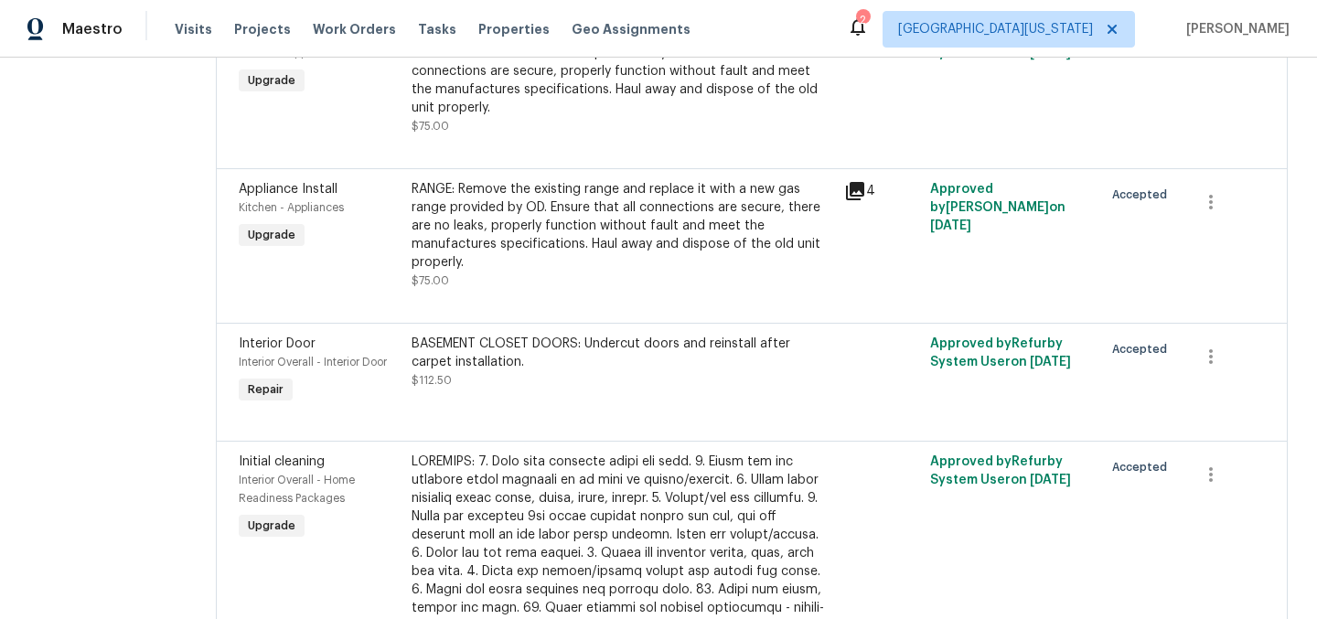
scroll to position [1189, 0]
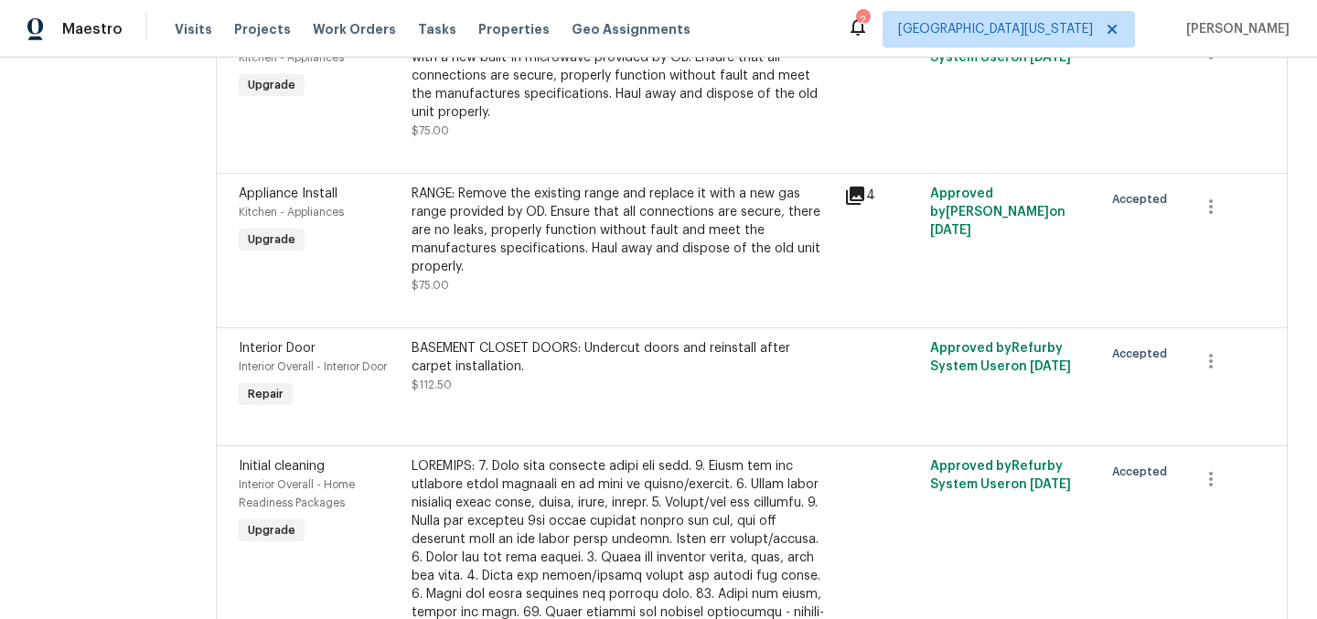
click at [636, 343] on div "BASEMENT CLOSET DOORS: Undercut doors and reinstall after carpet installation." at bounding box center [622, 357] width 422 height 37
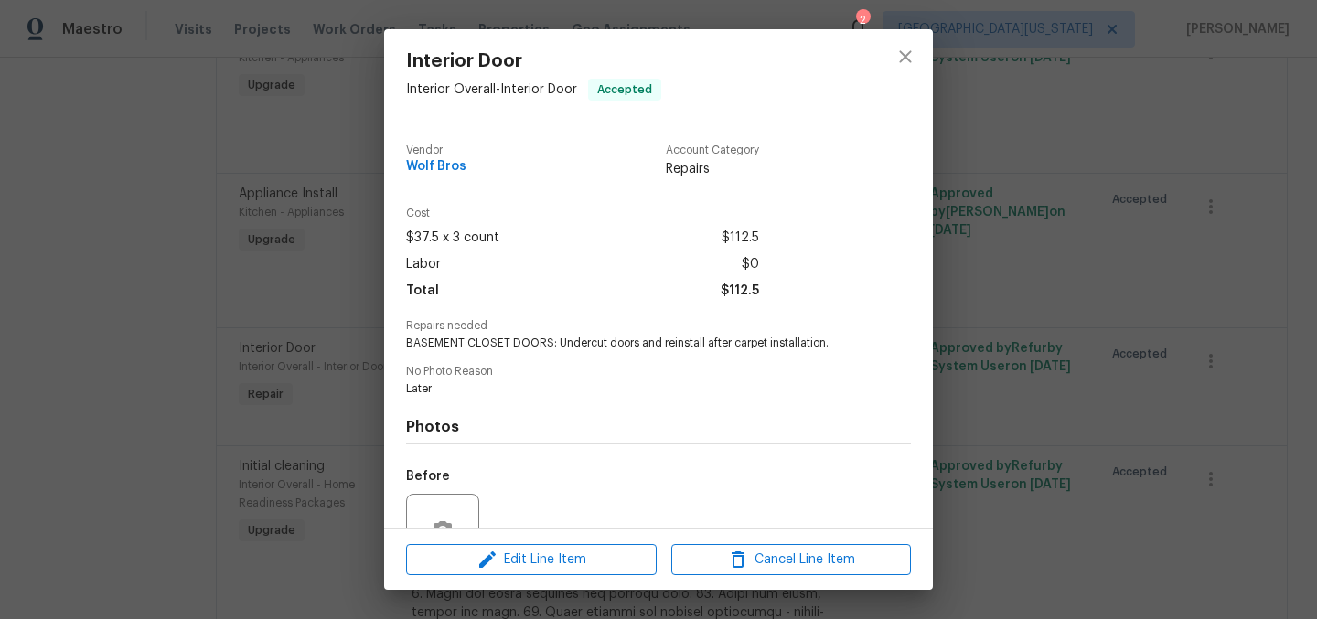
scroll to position [0, 0]
click at [586, 557] on span "Edit Line Item" at bounding box center [531, 560] width 240 height 23
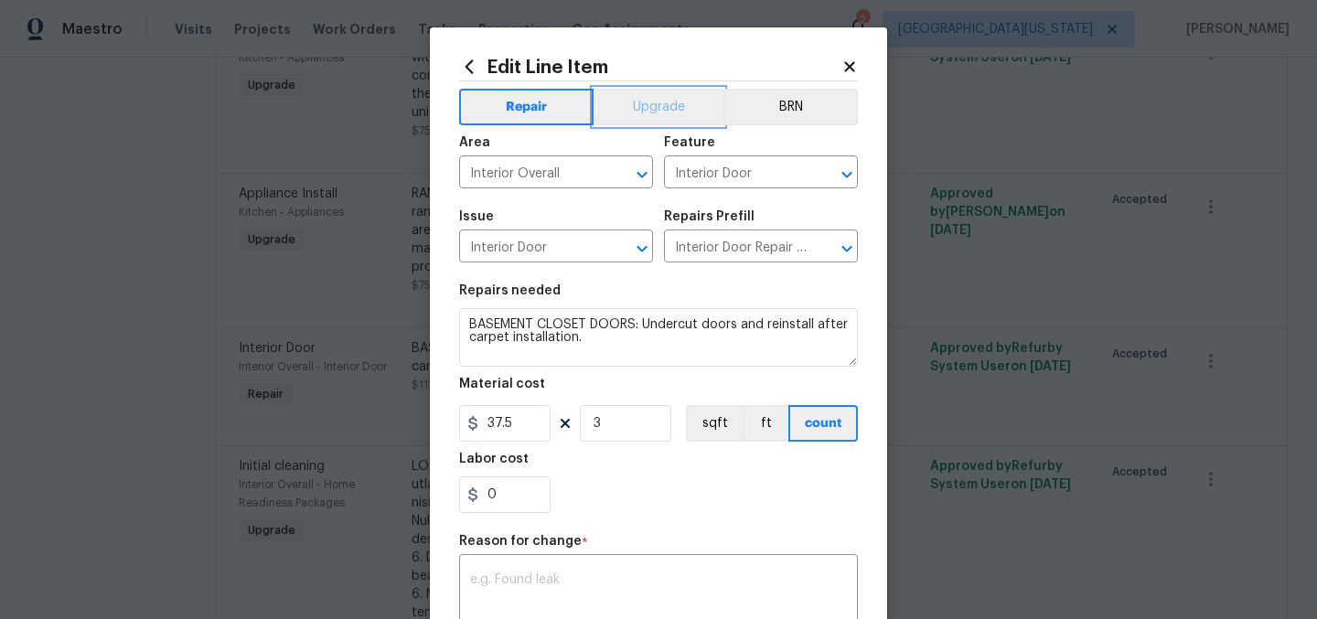
click at [660, 101] on button "Upgrade" at bounding box center [658, 107] width 131 height 37
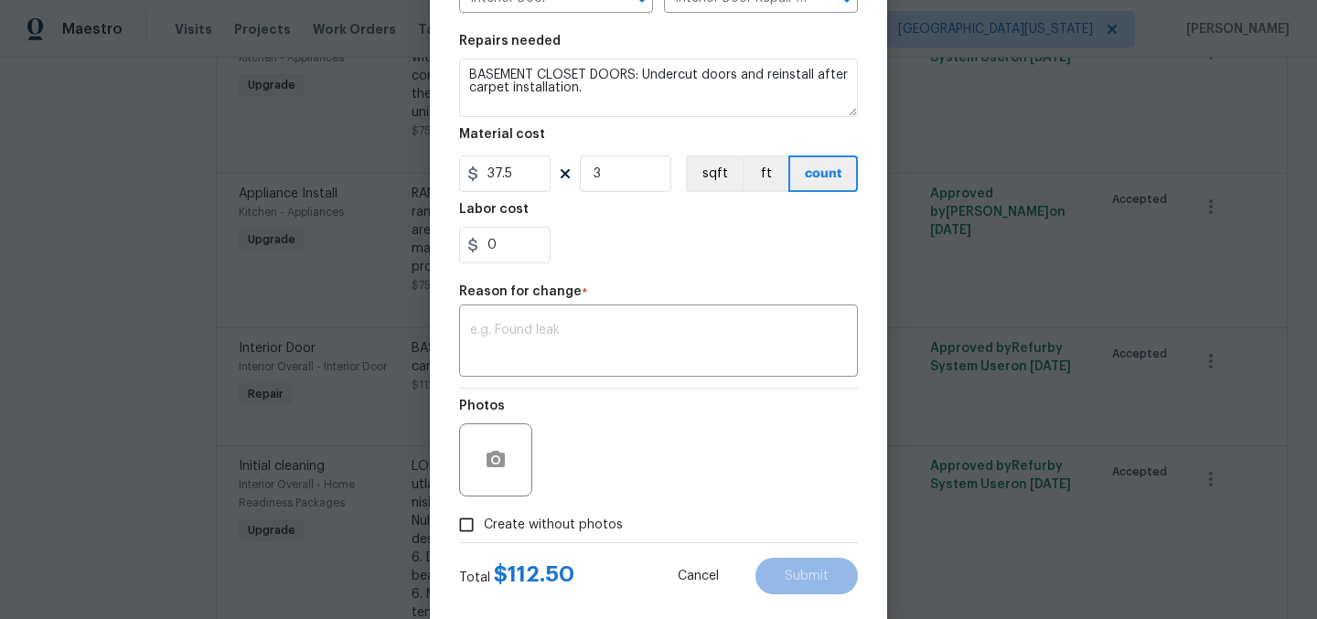
scroll to position [283, 0]
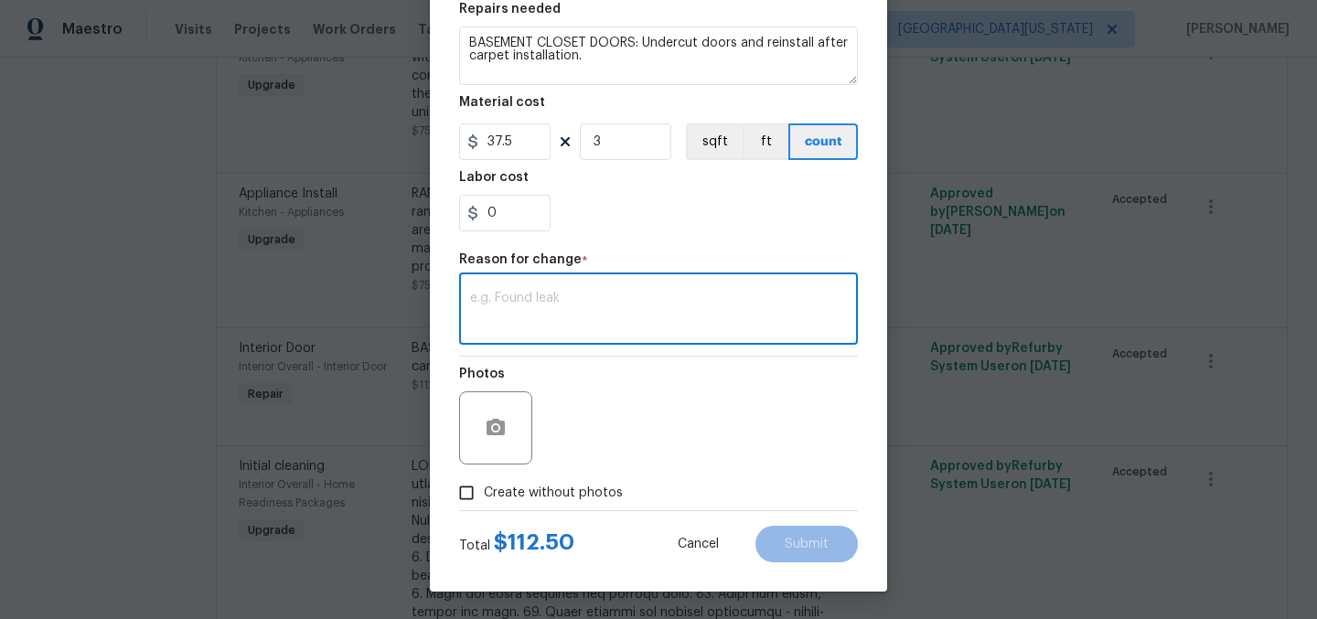
click at [679, 315] on textarea at bounding box center [658, 311] width 377 height 38
type textarea "upgrade"
click at [818, 539] on span "Submit" at bounding box center [807, 545] width 44 height 14
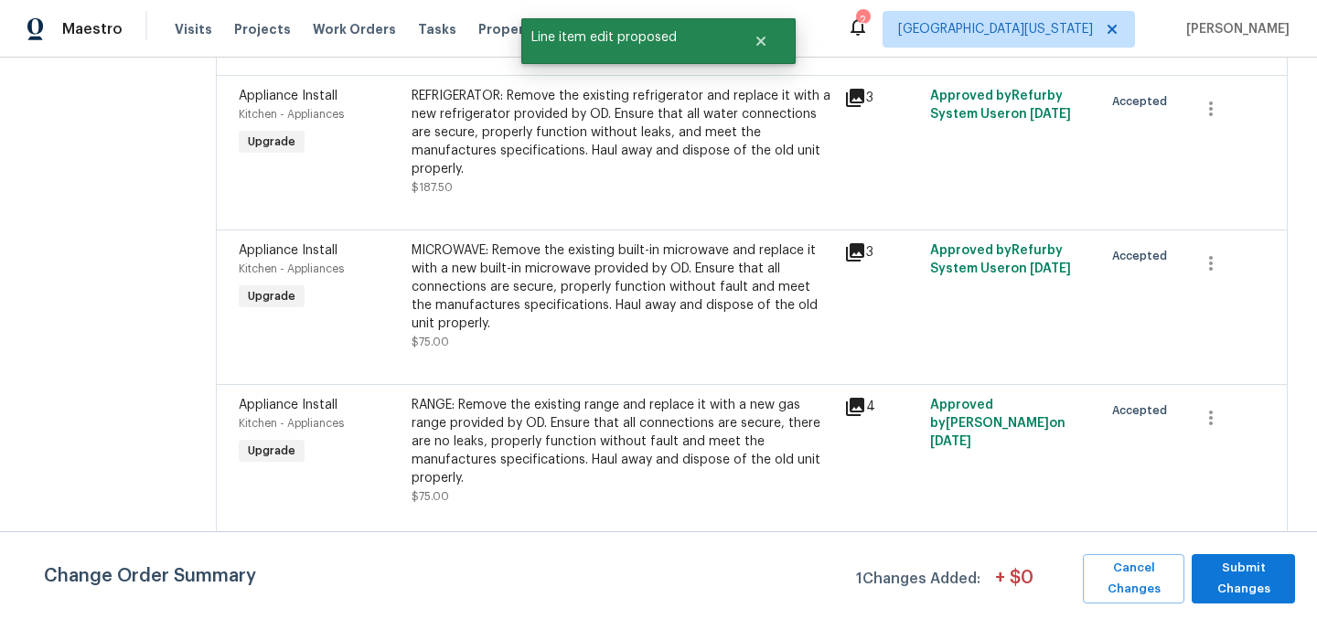
scroll to position [0, 0]
click at [1266, 581] on span "Submit Changes" at bounding box center [1243, 579] width 85 height 42
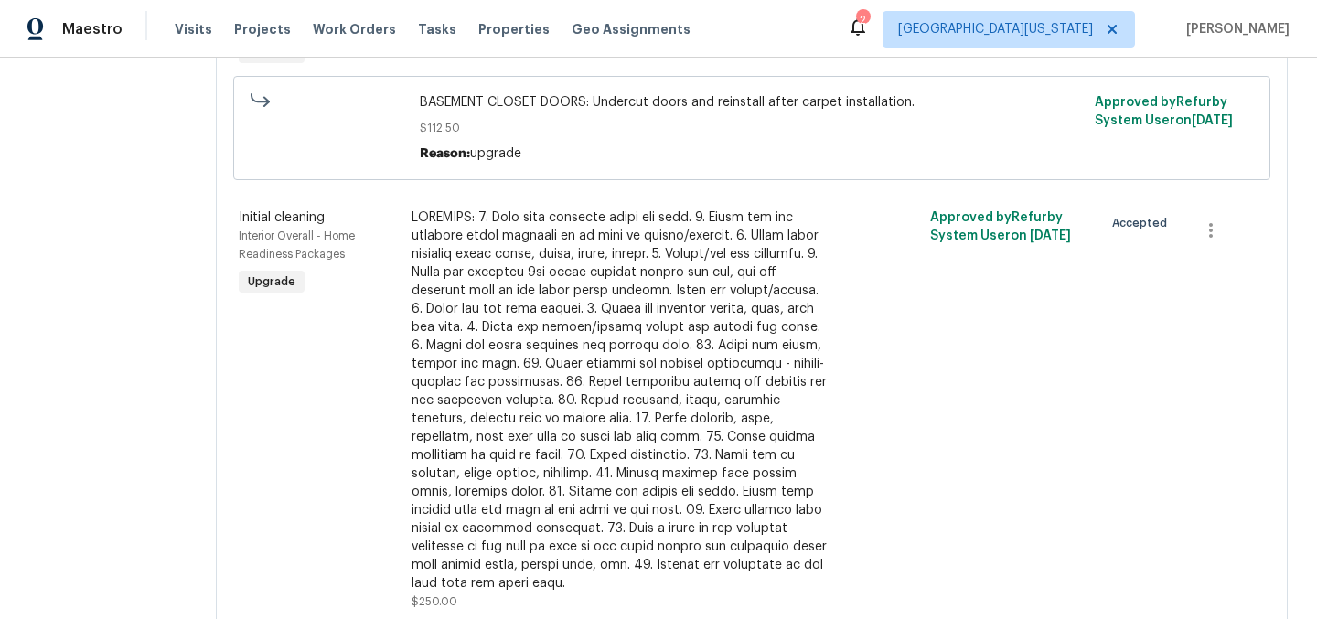
scroll to position [1487, 0]
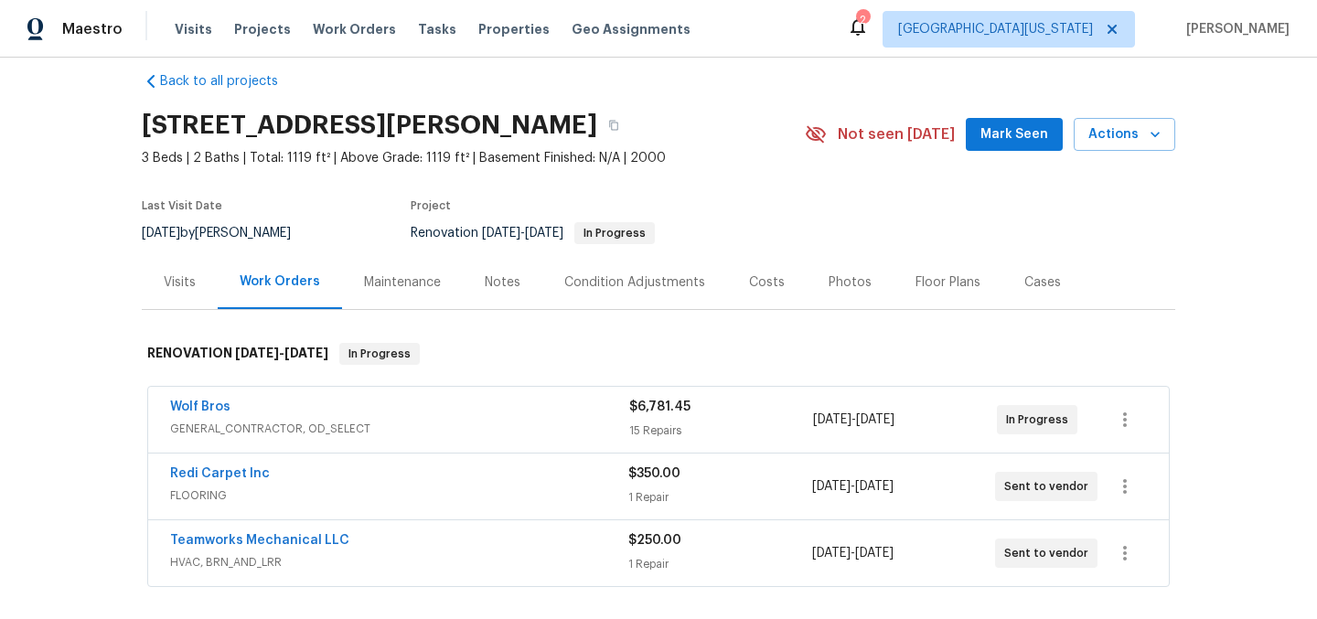
scroll to position [48, 0]
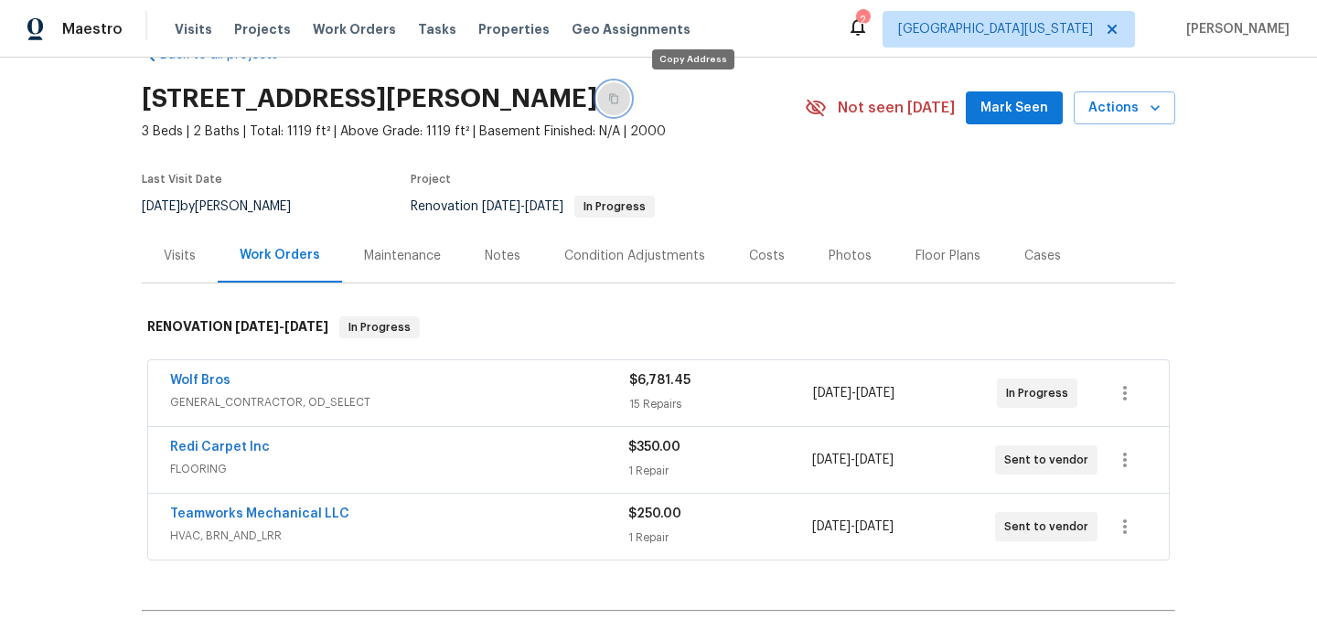
click at [630, 96] on button "button" at bounding box center [613, 98] width 33 height 33
click at [619, 93] on icon "button" at bounding box center [613, 98] width 11 height 11
click at [750, 168] on div "Last Visit Date [DATE] by [PERSON_NAME] Project Renovation [DATE] - [DATE] In P…" at bounding box center [452, 196] width 620 height 66
click at [802, 199] on section "[STREET_ADDRESS][PERSON_NAME] 3 Beds | 2 Baths | Total: 1119 ft² | Above Grade:…" at bounding box center [658, 152] width 1033 height 154
click at [485, 255] on div "Notes" at bounding box center [503, 256] width 36 height 18
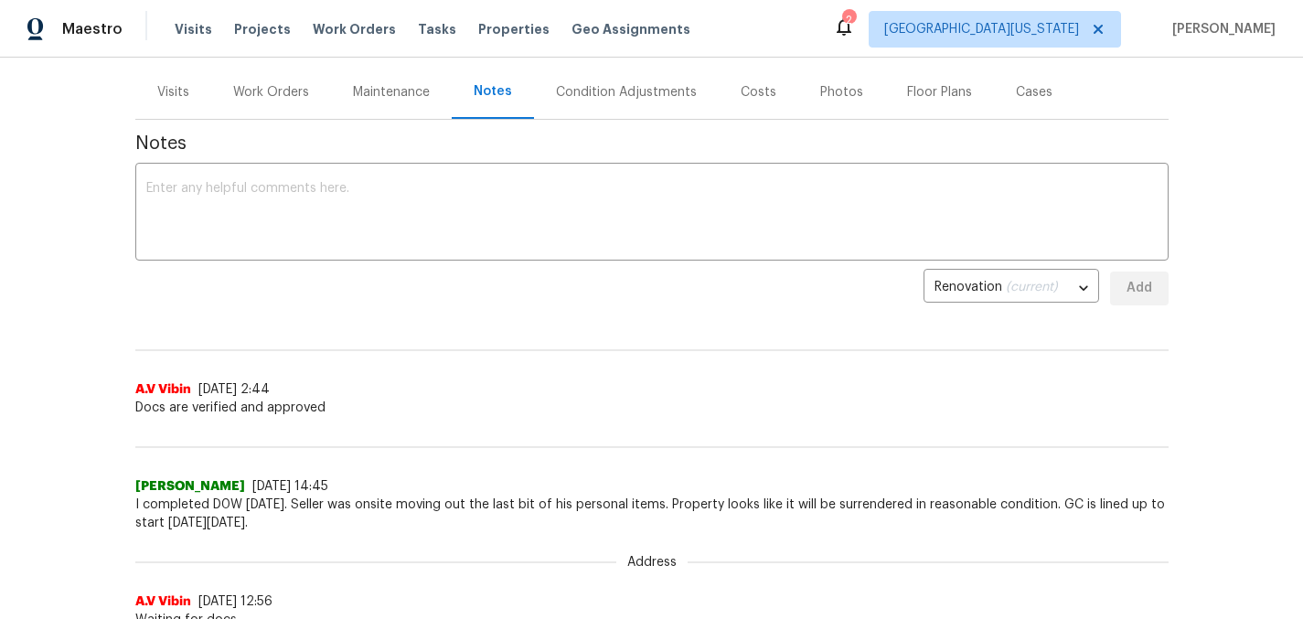
scroll to position [211, 0]
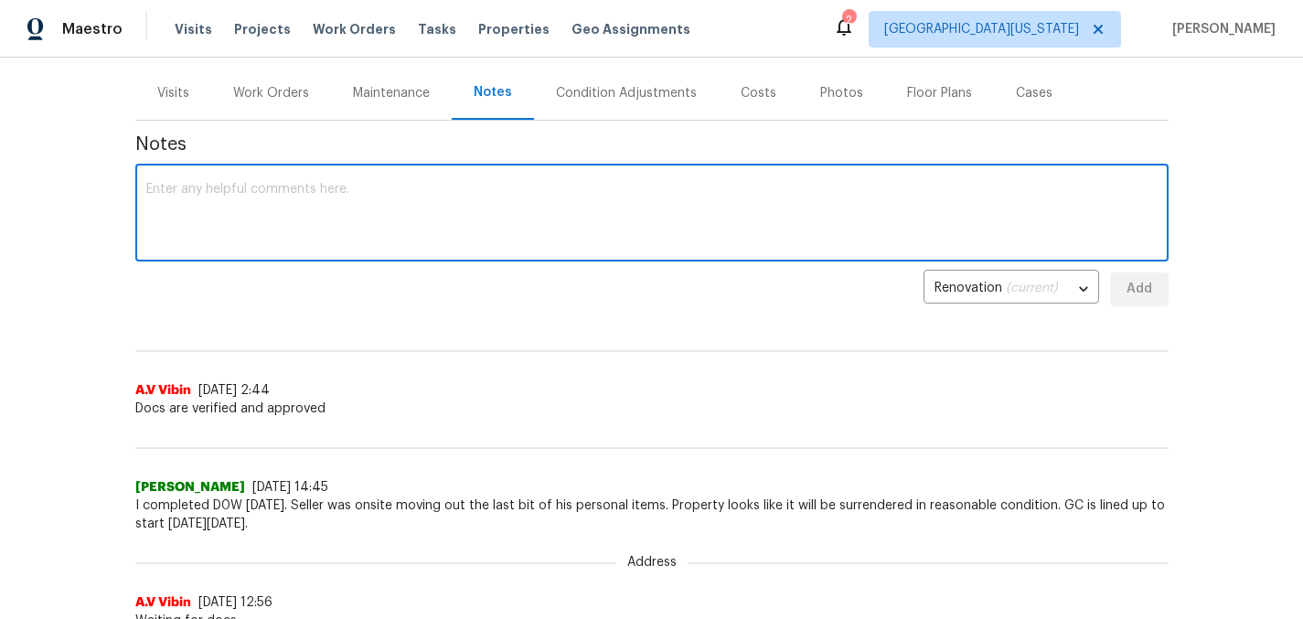
click at [688, 201] on textarea at bounding box center [651, 215] width 1011 height 64
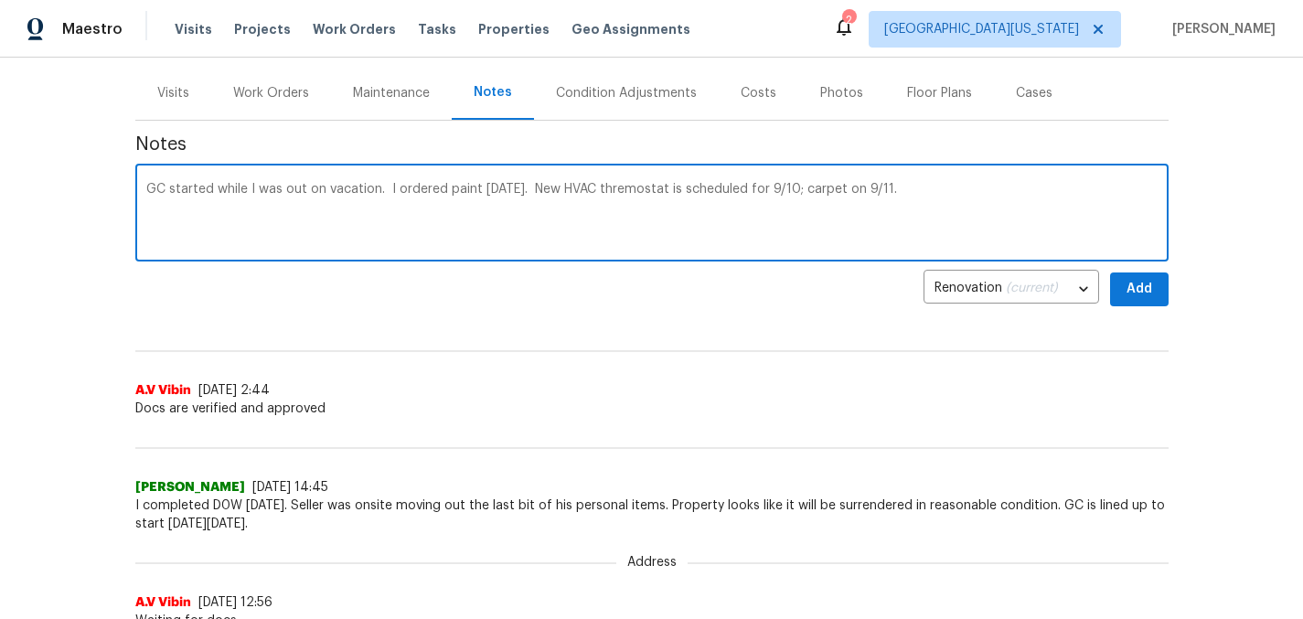
click at [604, 189] on textarea "GC started while I was out on vacation. I ordered paint [DATE]. New HVAC thremo…" at bounding box center [651, 215] width 1011 height 64
click at [657, 210] on textarea "GC started while I was out on vacation. I ordered paint [DATE]. New HVAC thermo…" at bounding box center [651, 215] width 1011 height 64
click at [913, 239] on textarea "GC started while I was out on vacation. I ordered paint [DATE]. New HVAC thermo…" at bounding box center [651, 215] width 1011 height 64
click at [898, 208] on textarea "GC started while I was out on vacation. I ordered paint [DATE]. New HVAC thermo…" at bounding box center [651, 215] width 1011 height 64
click at [208, 192] on textarea "GC started while I was out on vacation. I ordered paint [DATE]. New HVAC thermo…" at bounding box center [651, 215] width 1011 height 64
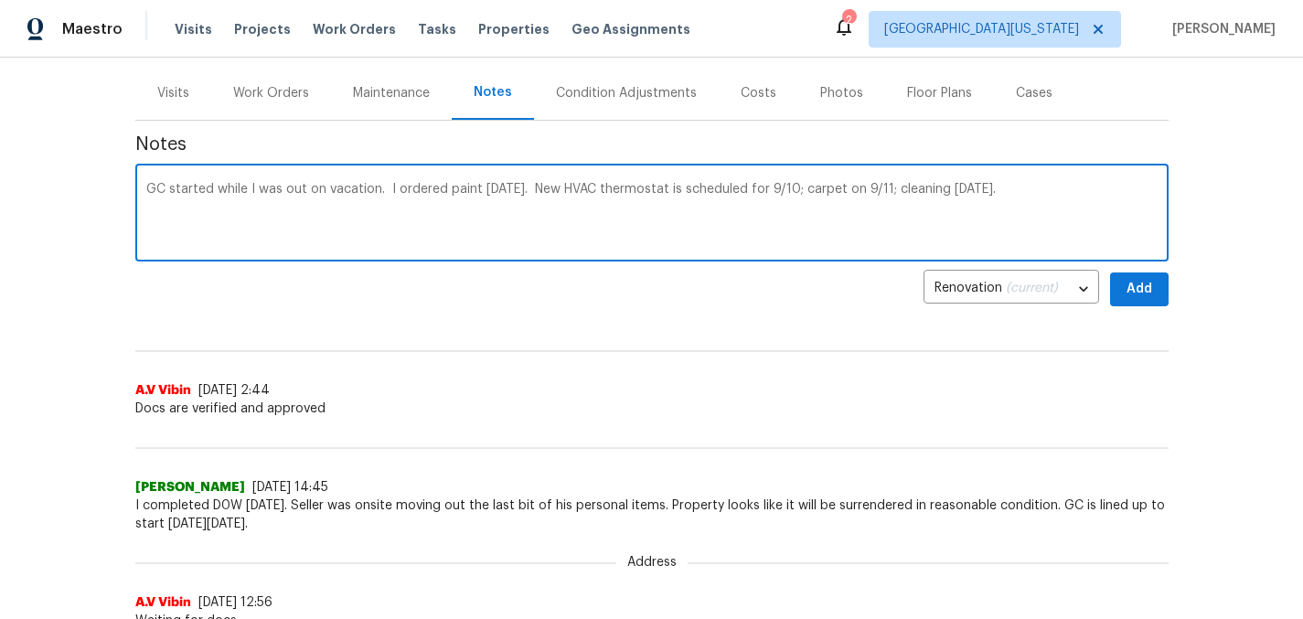
click at [838, 192] on textarea "GC started while I was out on vacation. I ordered paint [DATE]. New HVAC thermo…" at bounding box center [651, 215] width 1011 height 64
click at [835, 191] on textarea "GC started while I was out on vacation. I ordered paint [DATE]. New HVAC thermo…" at bounding box center [651, 215] width 1011 height 64
click at [750, 191] on textarea "GC started while I was out on vacation. I ordered paint [DATE]. New HVAC thermo…" at bounding box center [651, 215] width 1011 height 64
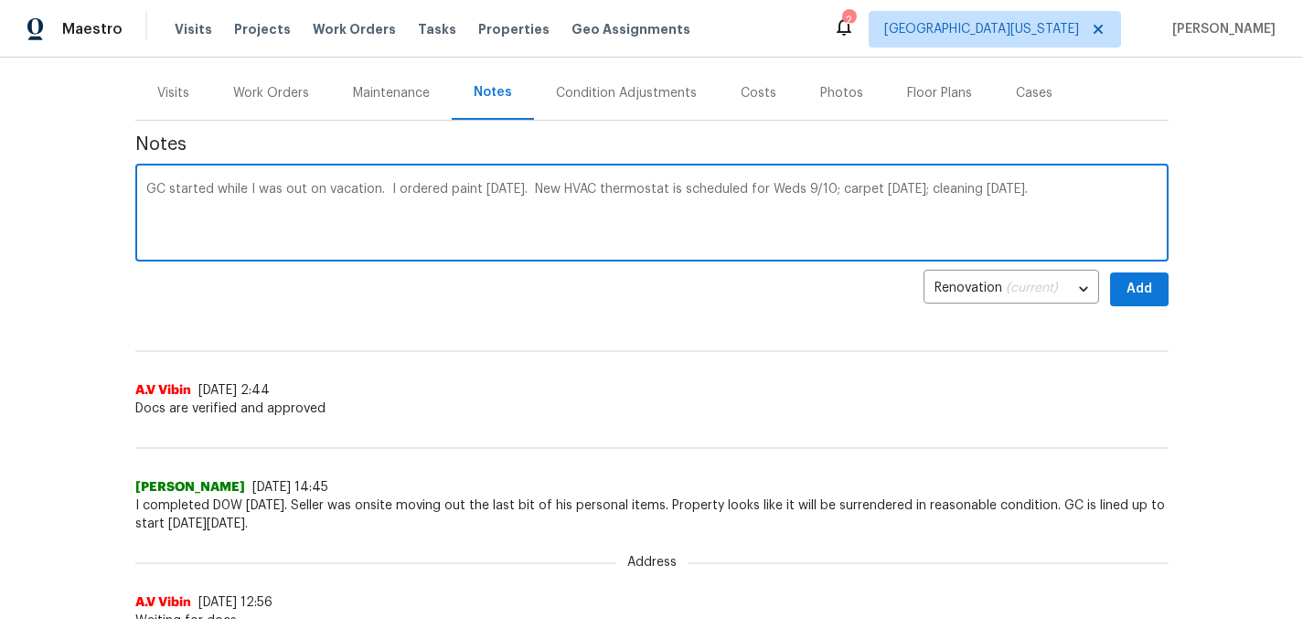
type textarea "GC started while I was out on vacation. I ordered paint [DATE]. New HVAC thermo…"
click at [891, 327] on div "Address A.V Vibin [DATE] 2:44 Docs are verified and approved" at bounding box center [651, 369] width 1033 height 97
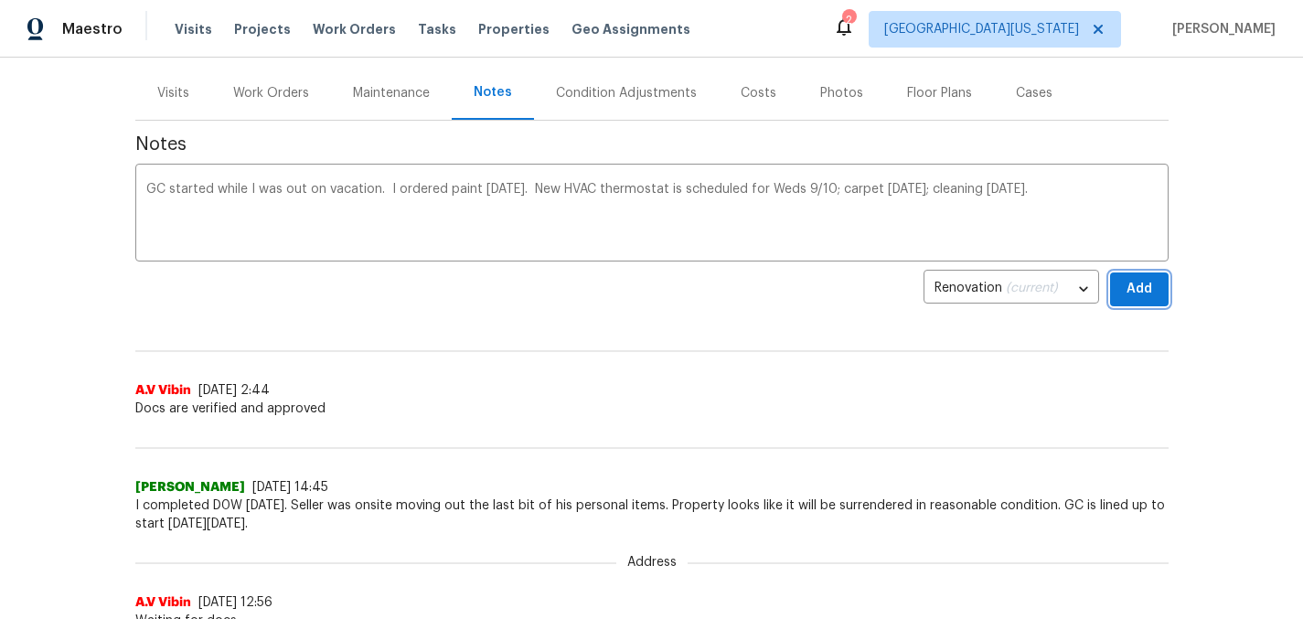
click at [1145, 291] on span "Add" at bounding box center [1139, 289] width 29 height 23
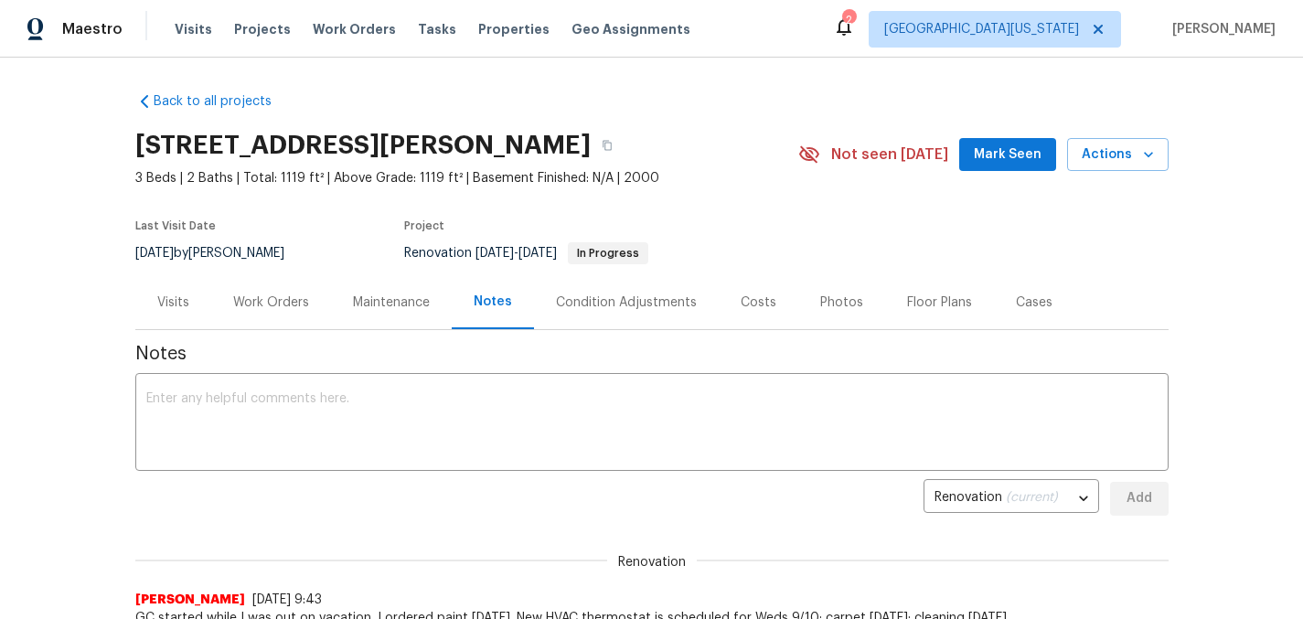
scroll to position [0, 0]
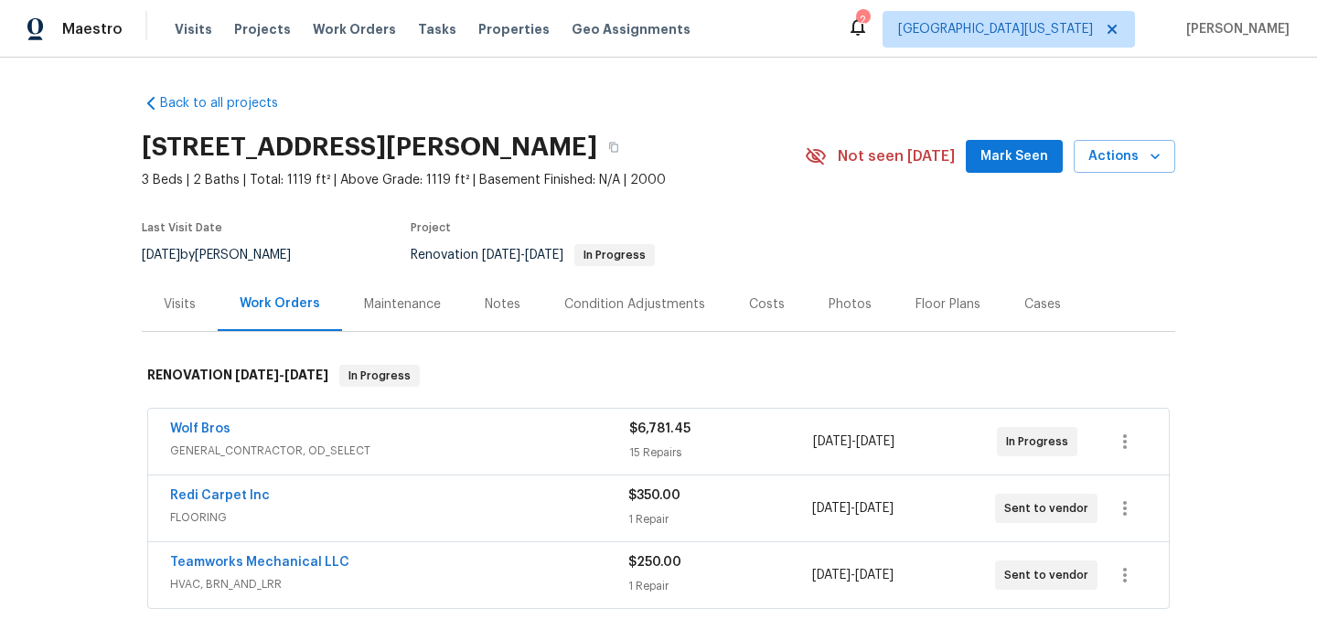
click at [749, 303] on div "Costs" at bounding box center [767, 304] width 36 height 18
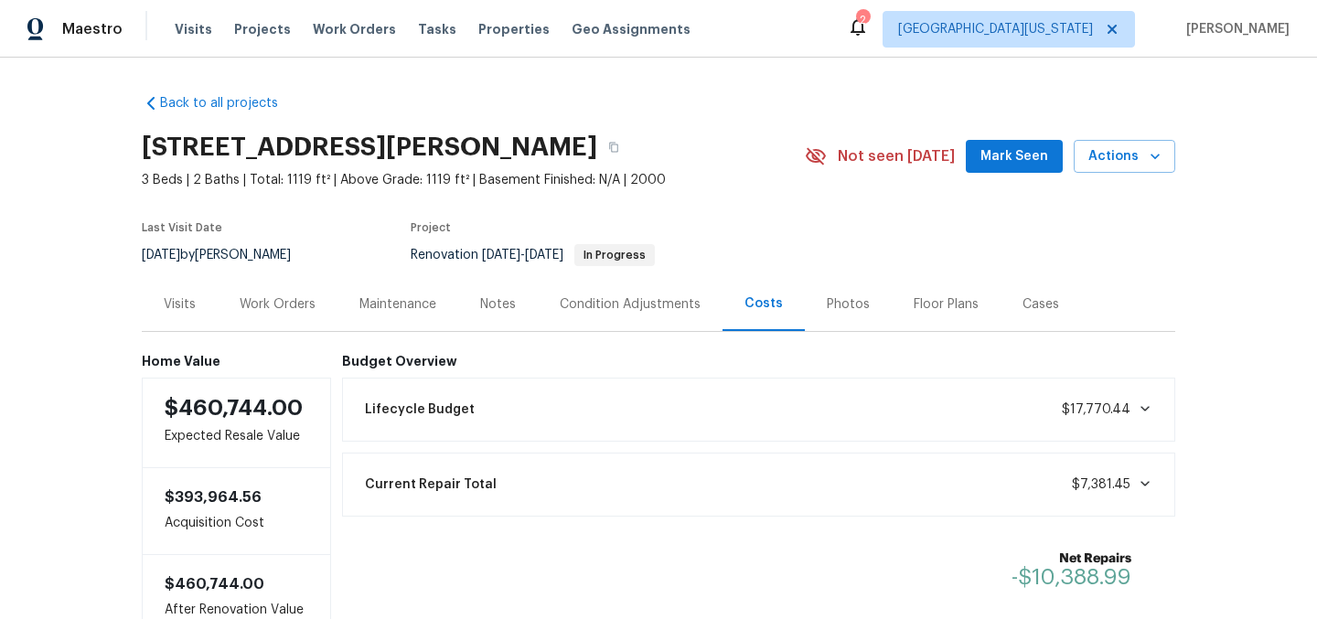
click at [842, 121] on div "Back to all projects [STREET_ADDRESS] 3 Beds | 2 Baths | Total: 1119 ft² | Abov…" at bounding box center [658, 361] width 1033 height 562
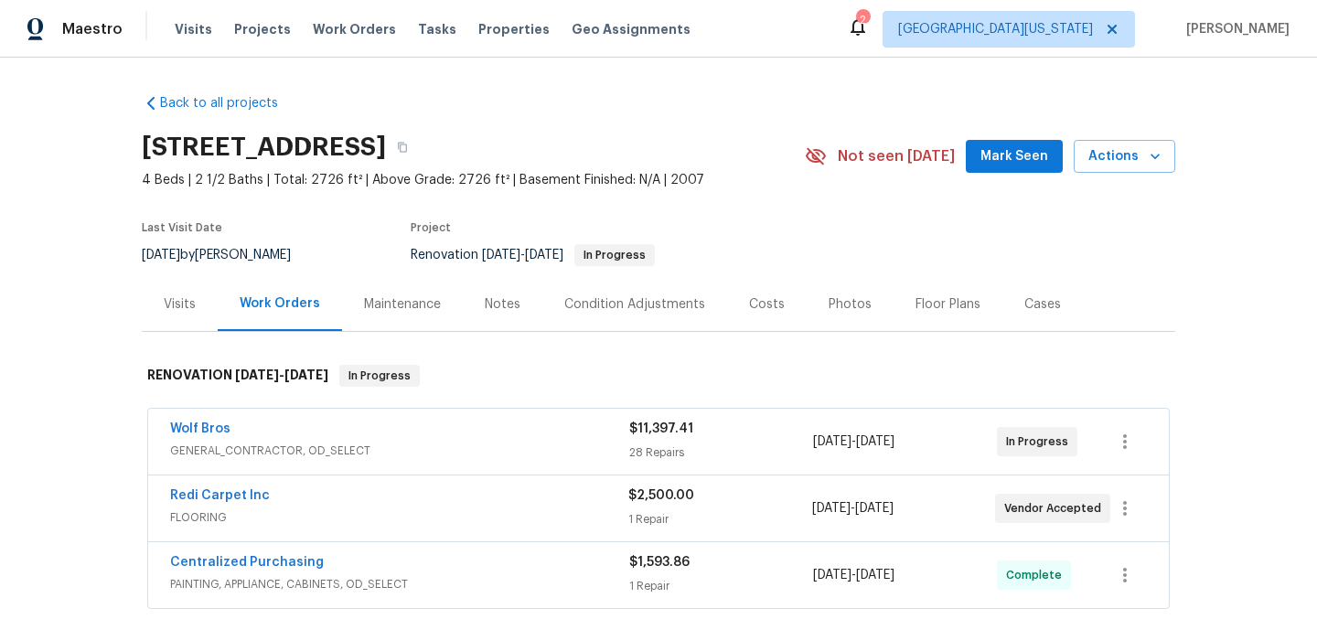
click at [489, 303] on div "Notes" at bounding box center [503, 304] width 36 height 18
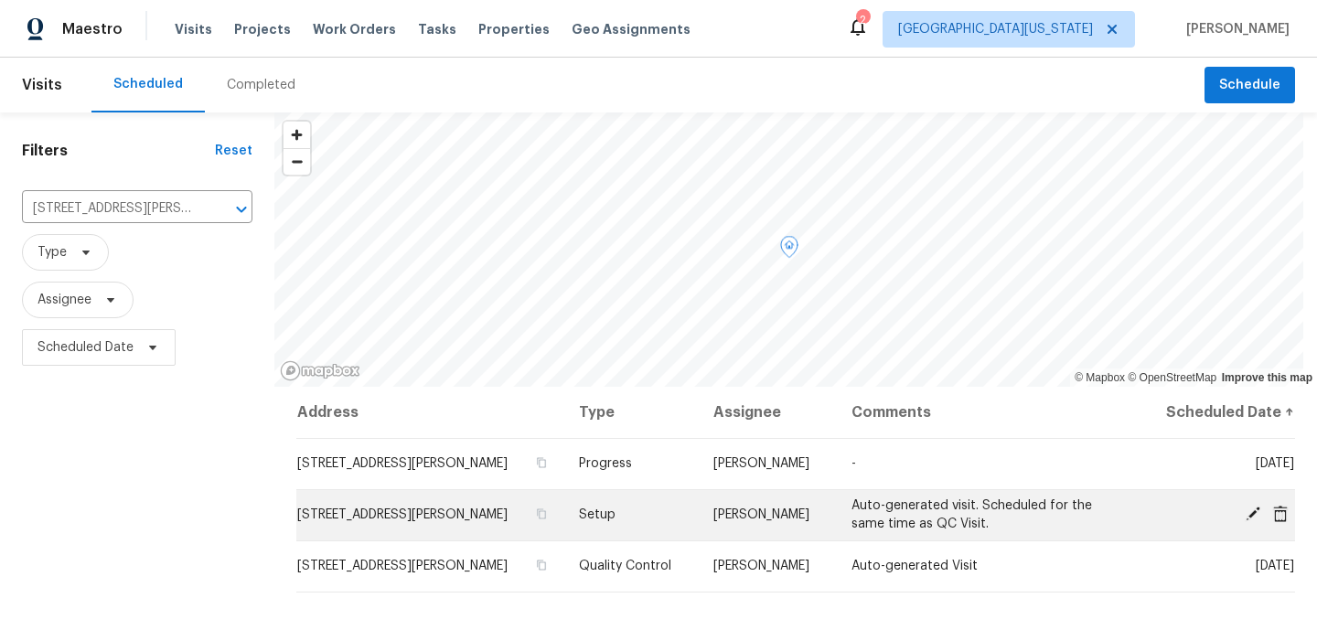
click at [1245, 514] on icon at bounding box center [1252, 514] width 15 height 15
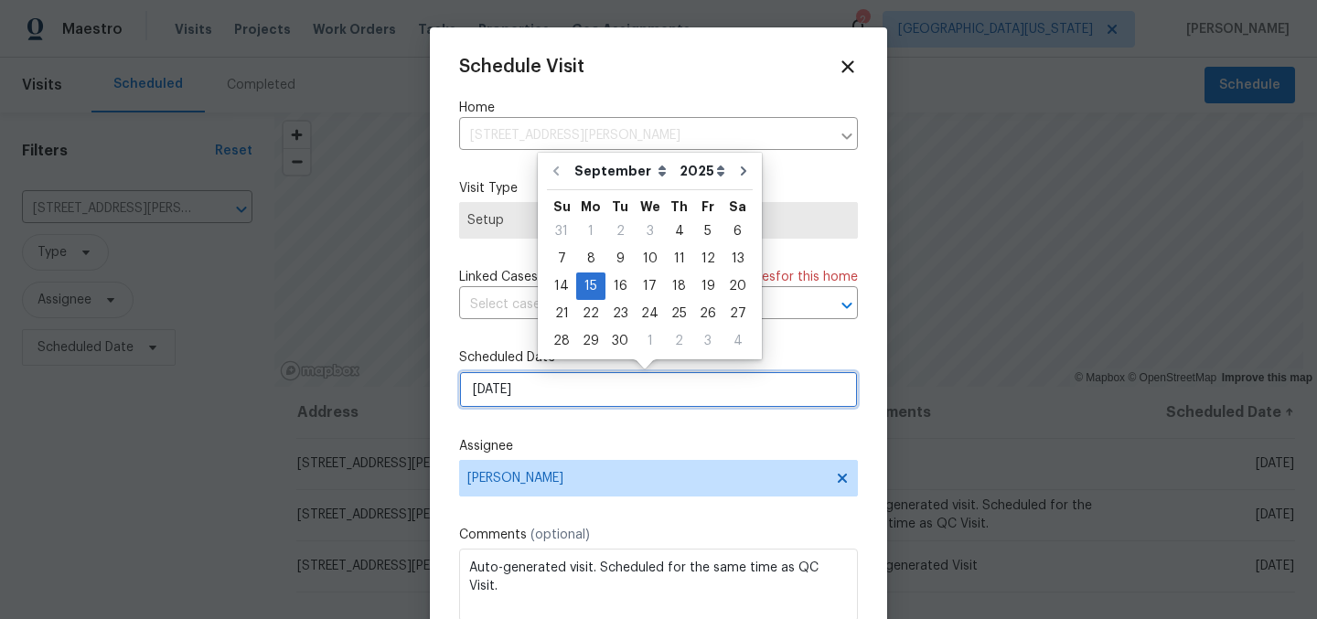
click at [676, 395] on input "[DATE]" at bounding box center [658, 389] width 399 height 37
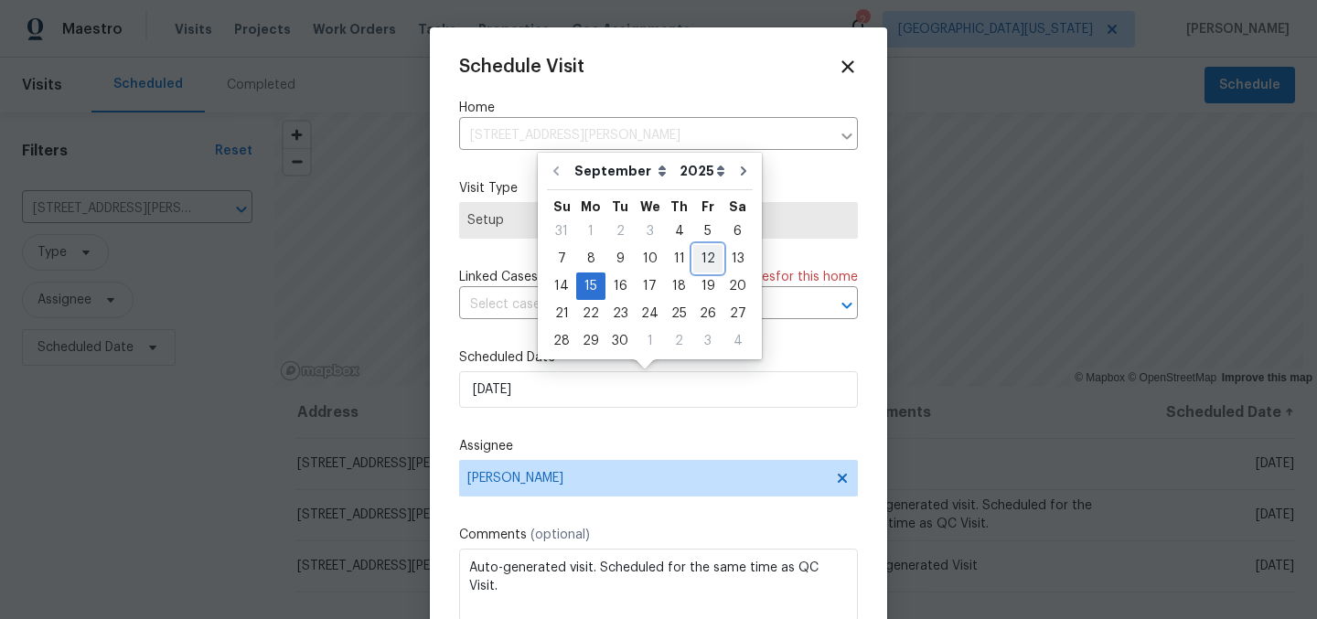
click at [695, 261] on div "12" at bounding box center [707, 259] width 29 height 26
type input "[DATE]"
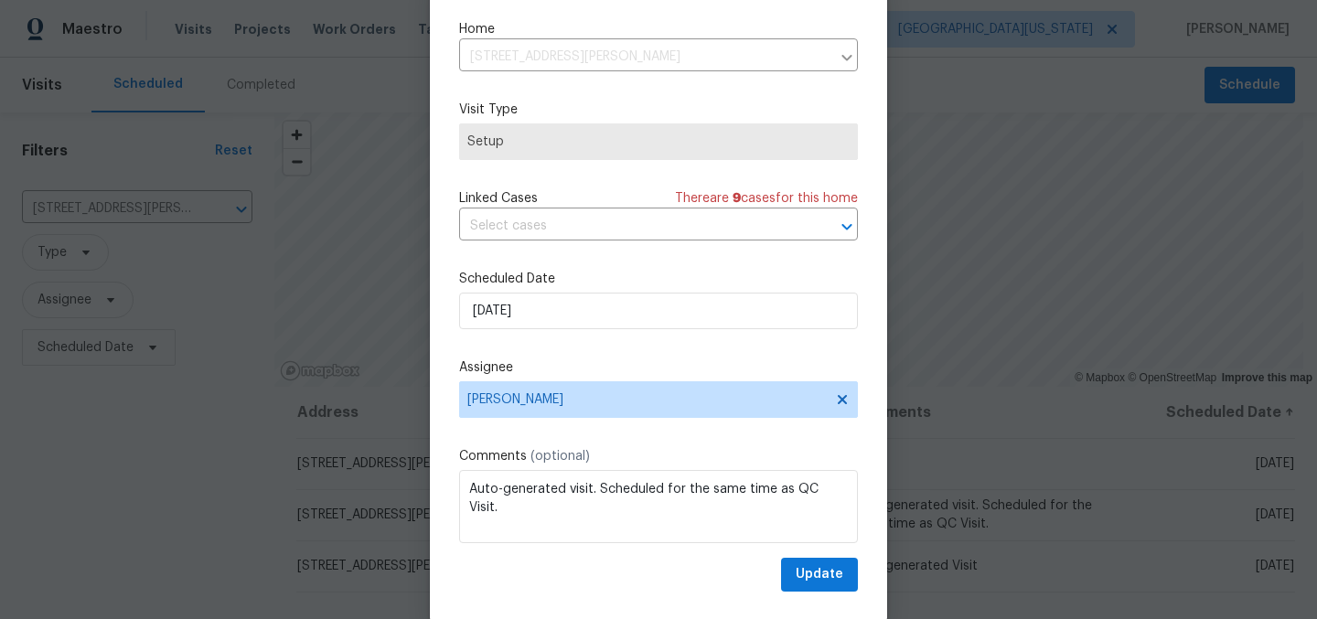
scroll to position [76, 0]
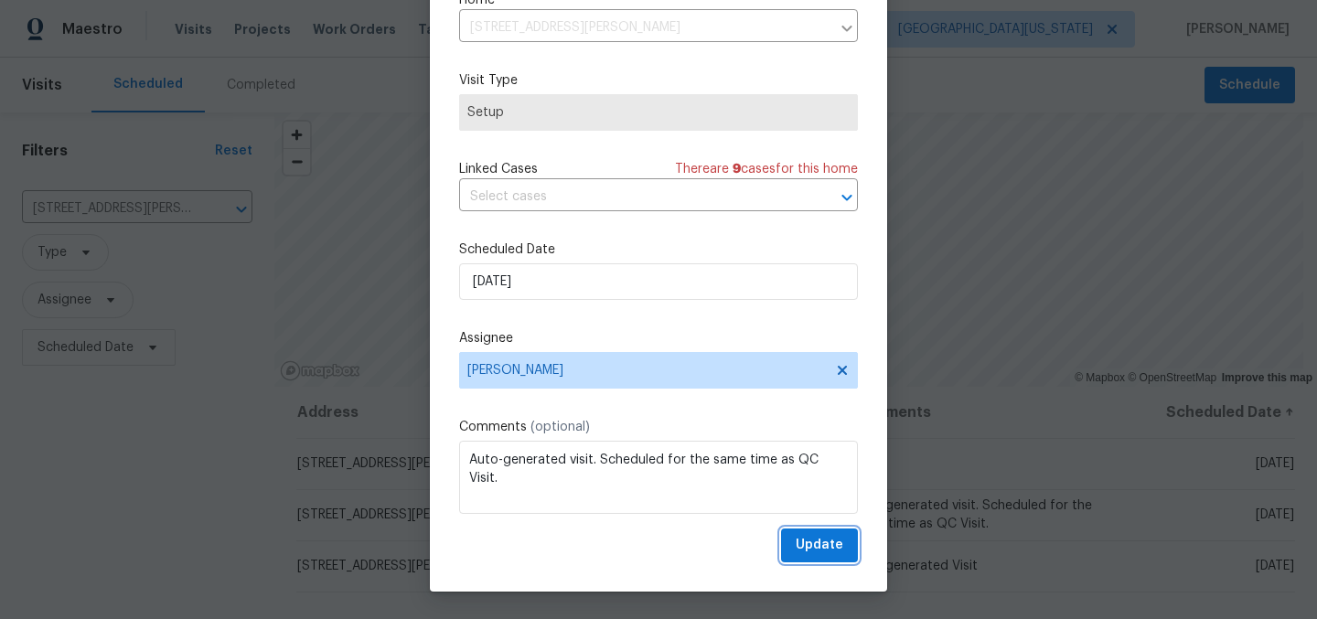
click at [808, 558] on button "Update" at bounding box center [819, 545] width 77 height 34
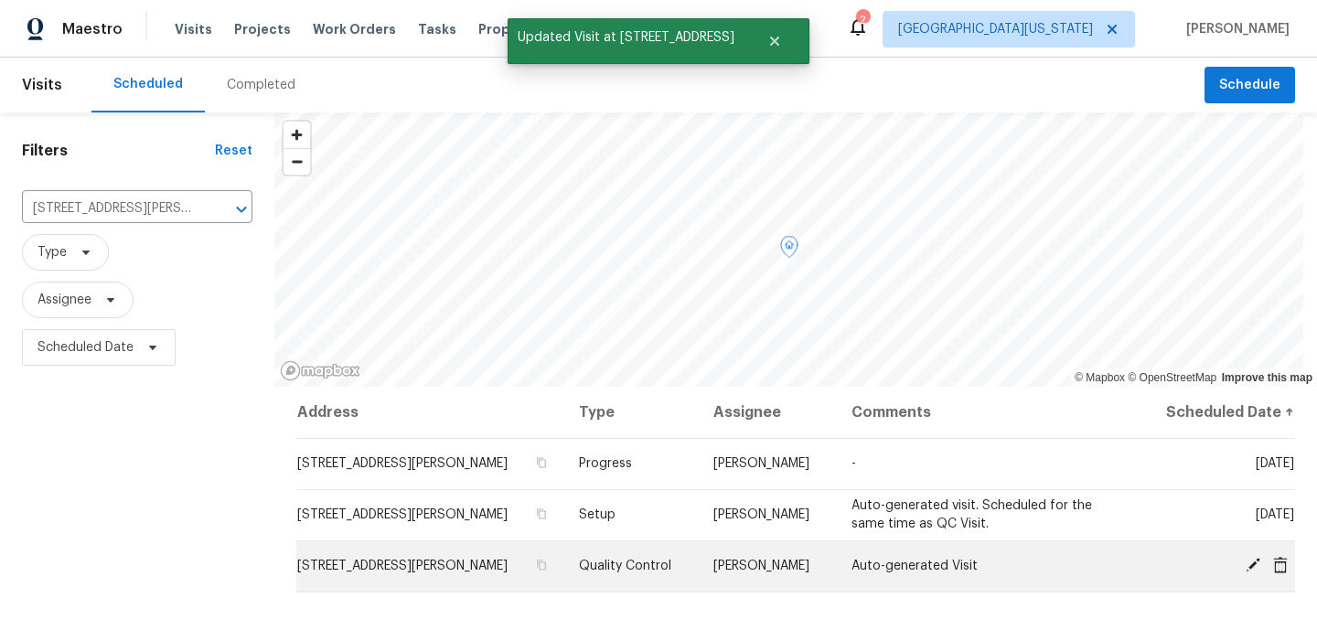
click at [1244, 567] on icon at bounding box center [1252, 565] width 16 height 16
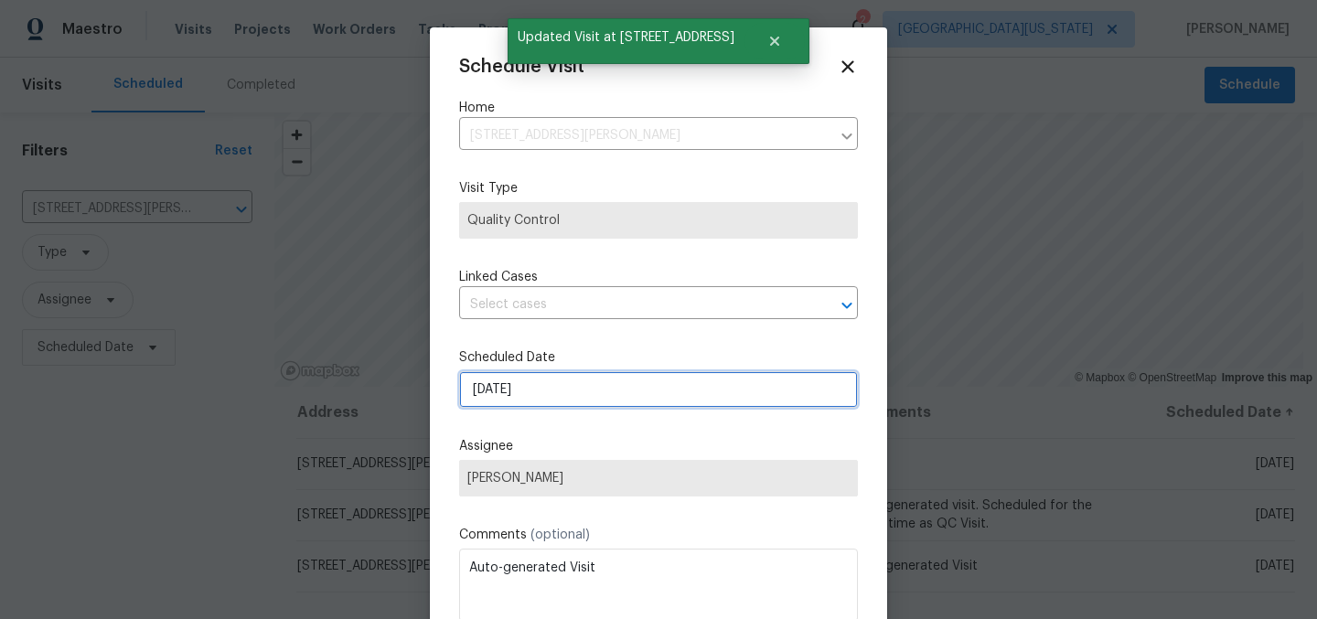
click at [606, 396] on input "9/15/2025" at bounding box center [658, 389] width 399 height 37
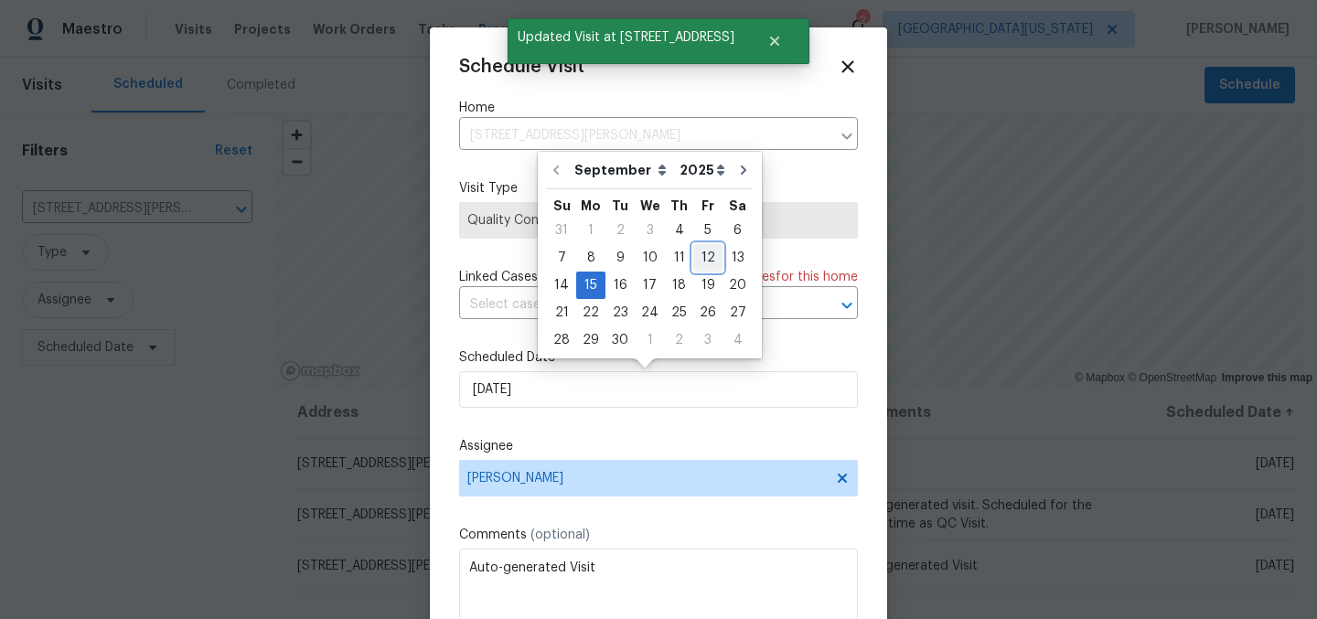
click at [707, 257] on div "12" at bounding box center [707, 258] width 29 height 26
type input "9/12/2025"
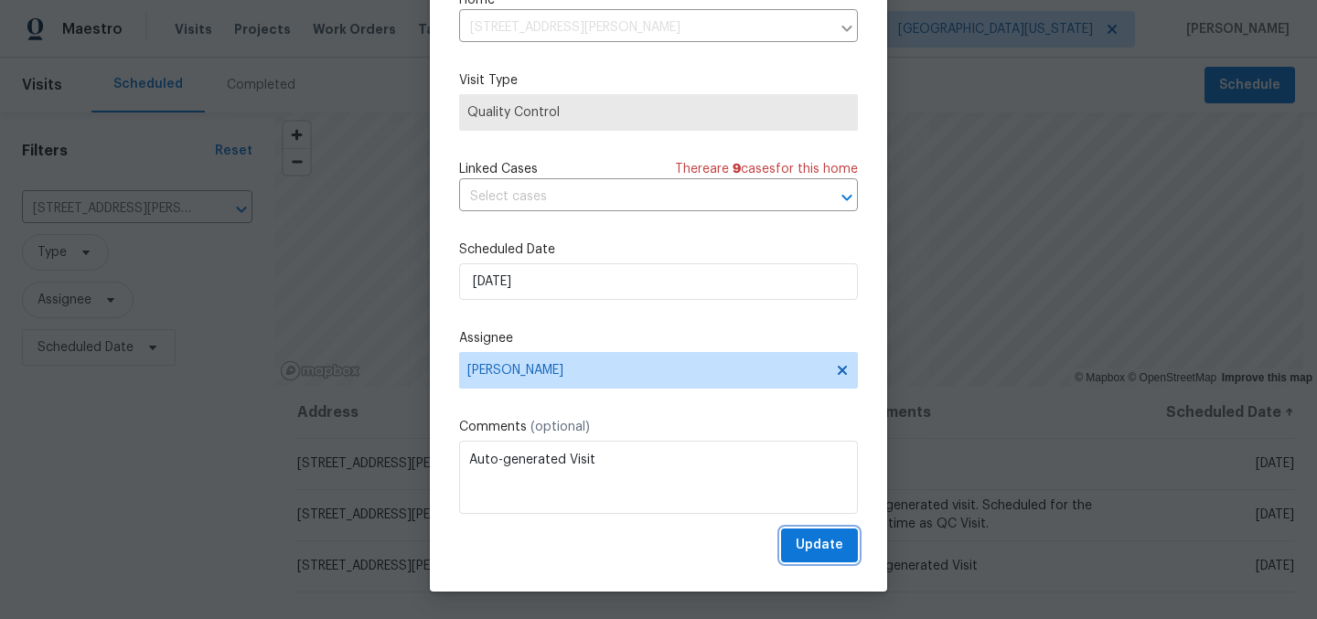
click at [819, 546] on span "Update" at bounding box center [819, 545] width 48 height 23
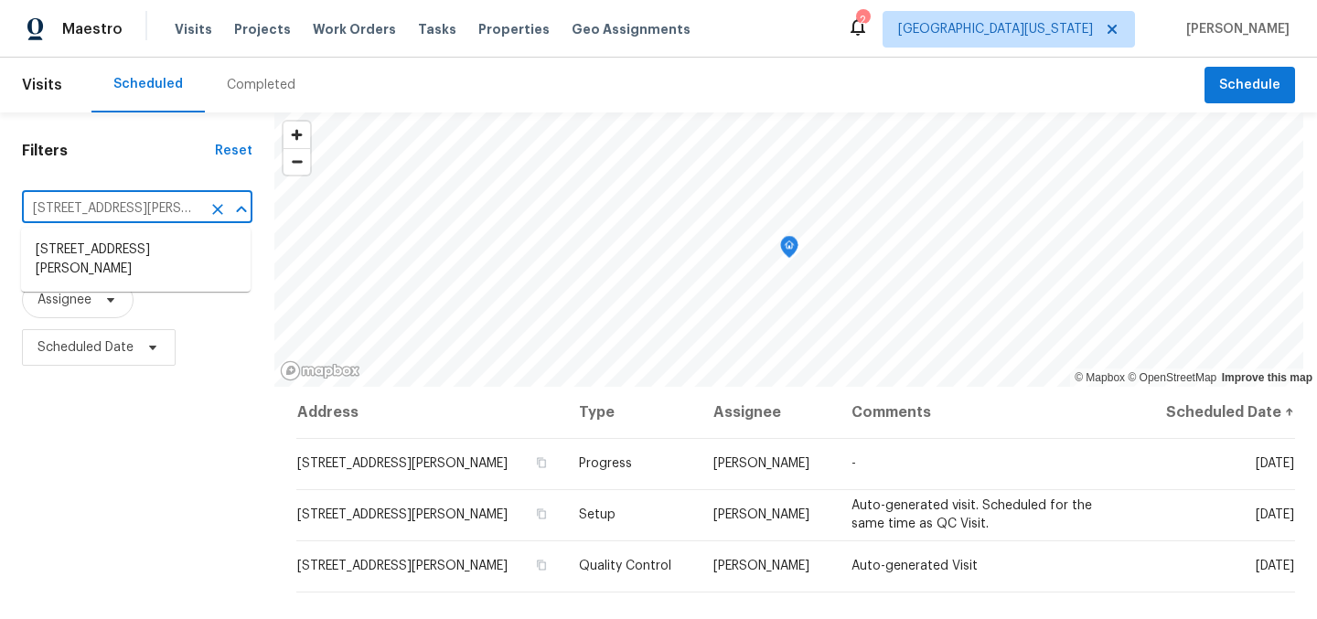
click at [169, 211] on input "4106 Cripple Creek Dr, Loveland, CO 80538" at bounding box center [111, 209] width 179 height 28
type input "5606"
click at [159, 252] on li "5606 Calgary St, Timnath, CO 80547" at bounding box center [136, 250] width 230 height 30
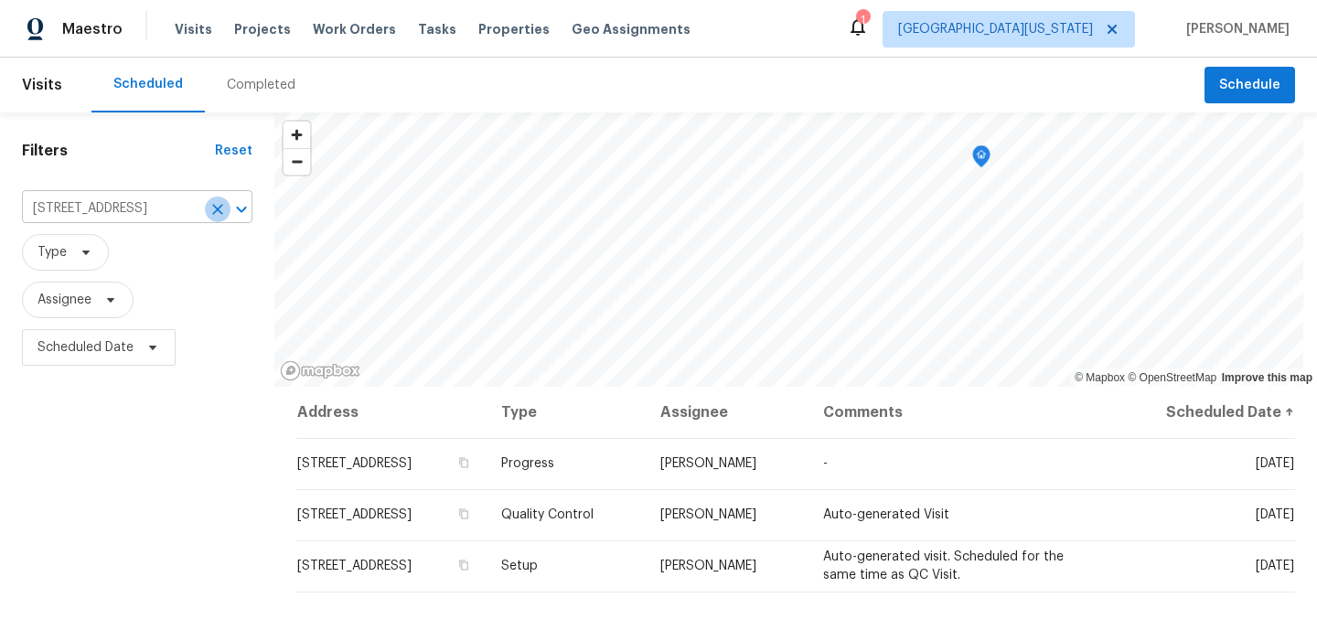
click at [219, 204] on icon "Clear" at bounding box center [217, 209] width 18 height 18
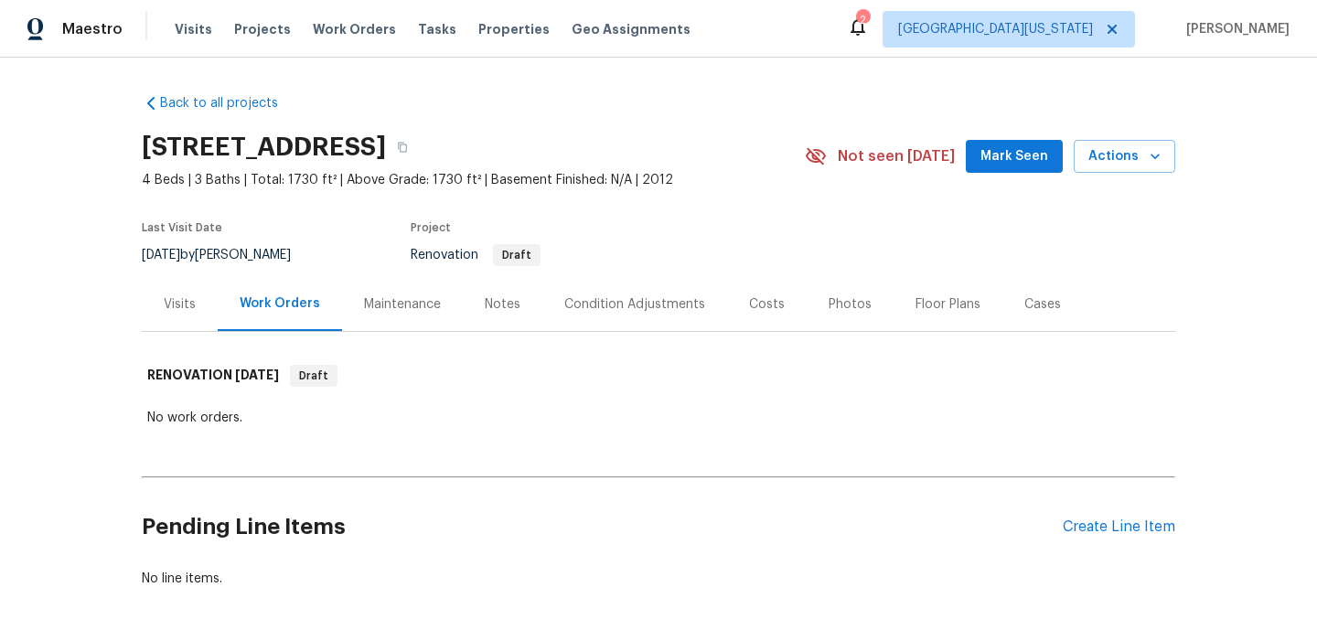
click at [758, 305] on div "Costs" at bounding box center [767, 304] width 36 height 18
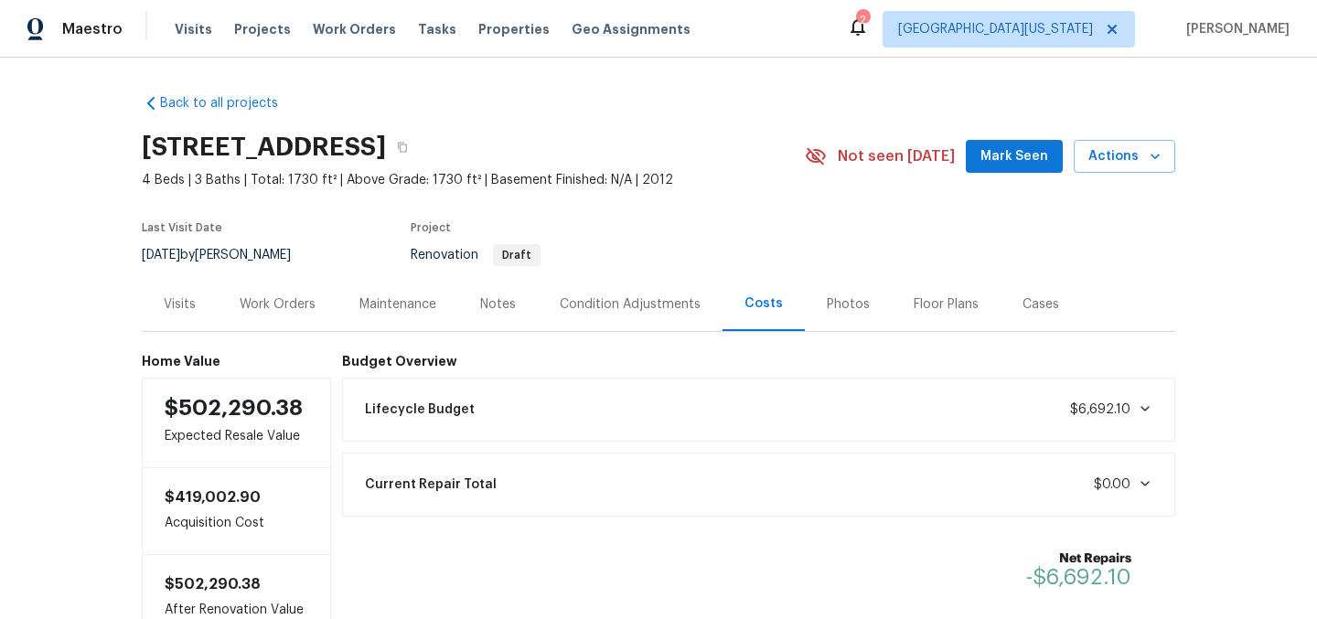
click at [177, 304] on div "Visits" at bounding box center [180, 304] width 32 height 18
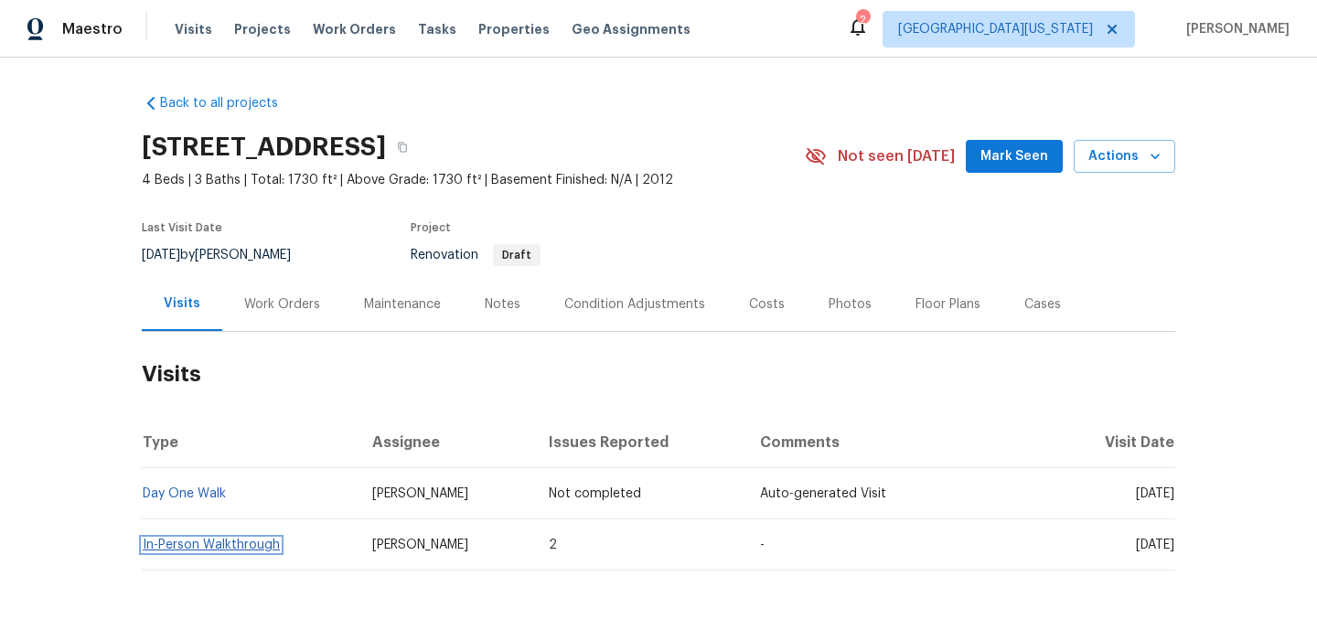
click at [226, 543] on link "In-Person Walkthrough" at bounding box center [211, 545] width 137 height 13
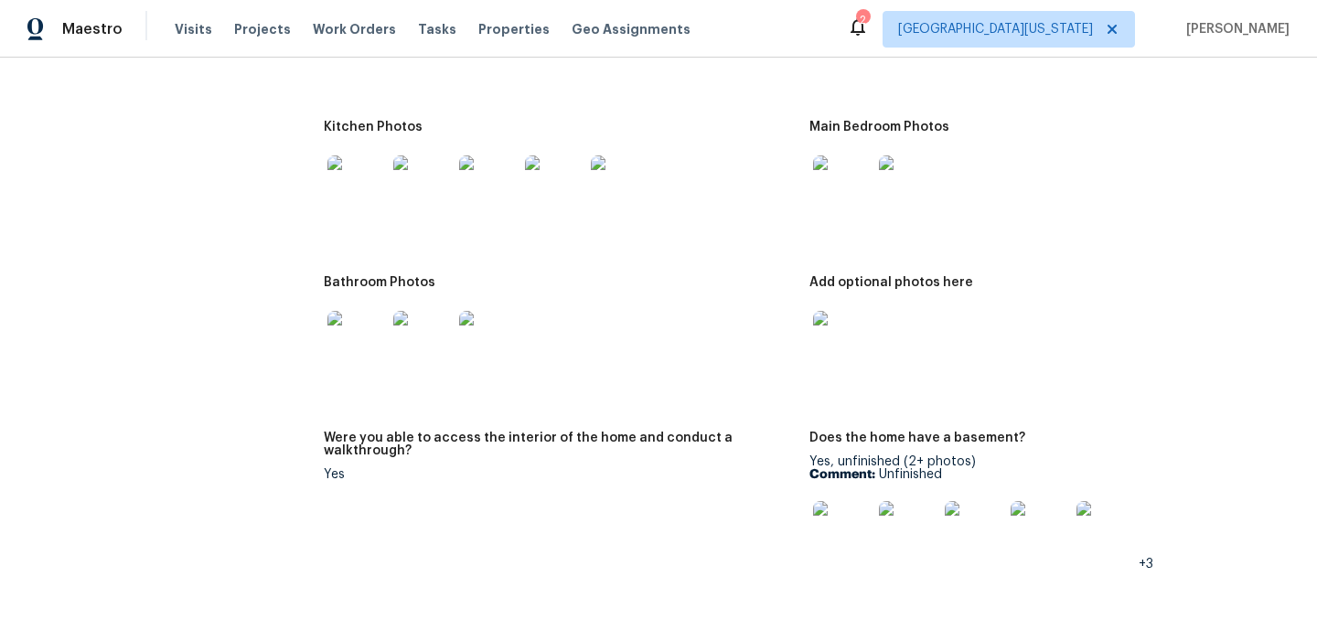
scroll to position [2158, 0]
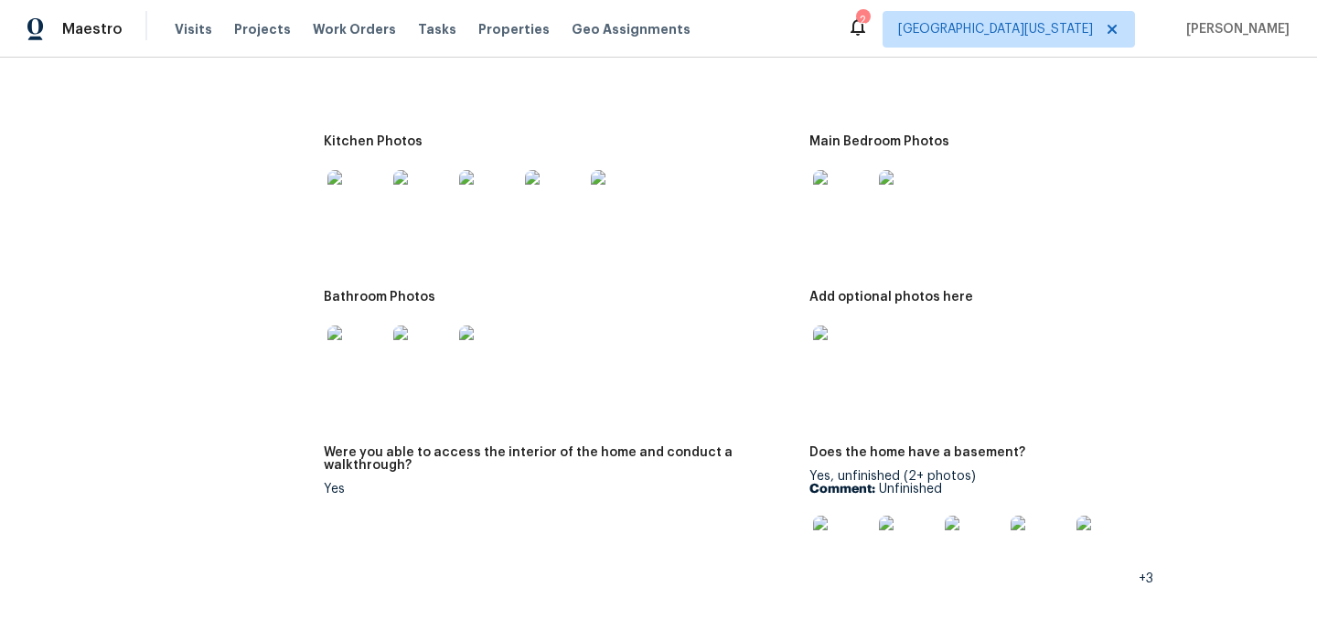
click at [361, 198] on img at bounding box center [356, 199] width 59 height 59
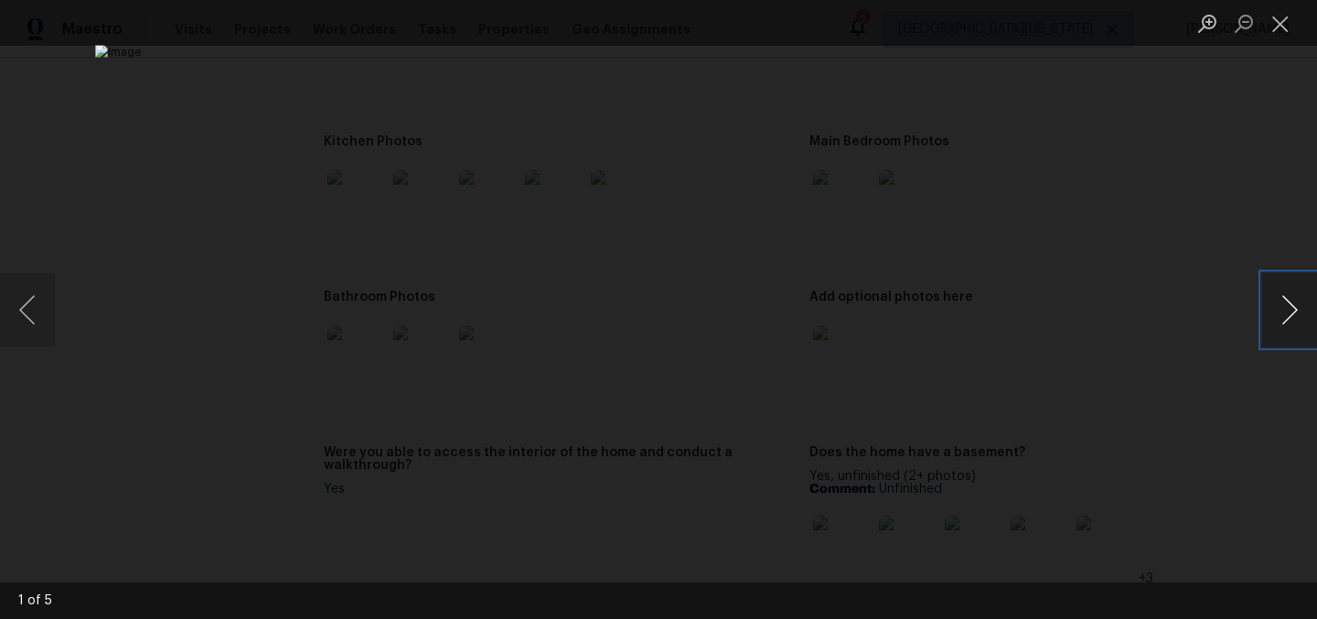
click at [1290, 316] on button "Next image" at bounding box center [1289, 309] width 55 height 73
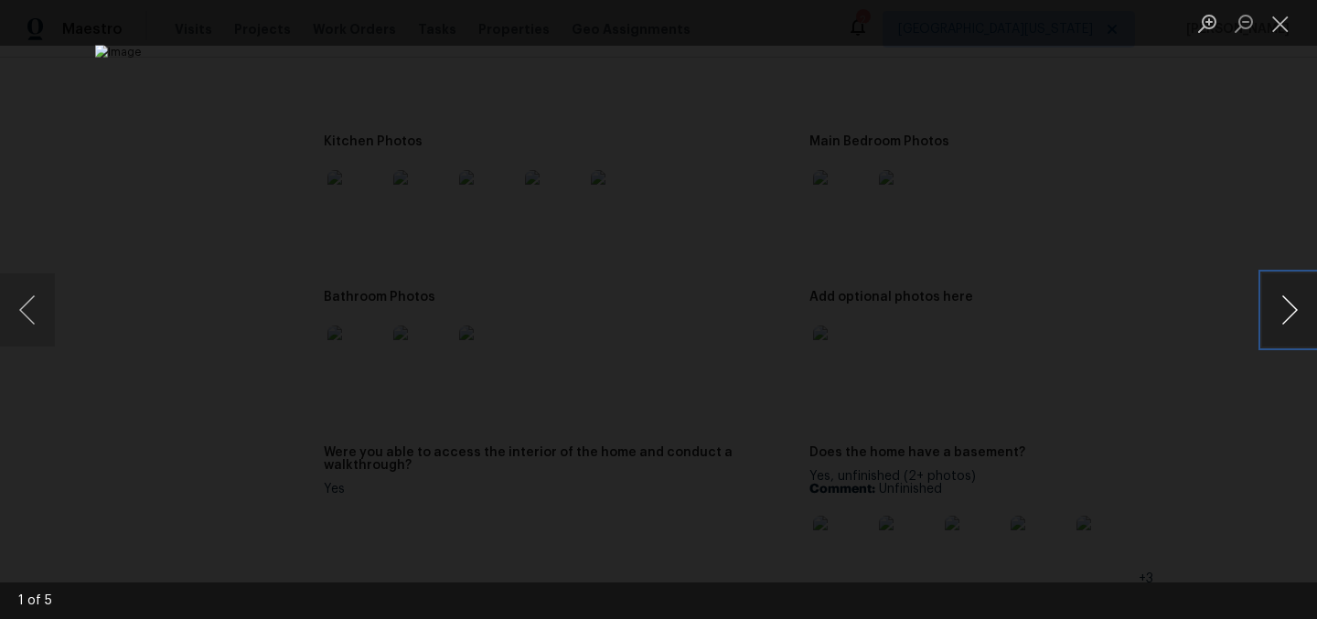
click at [1290, 316] on button "Next image" at bounding box center [1289, 309] width 55 height 73
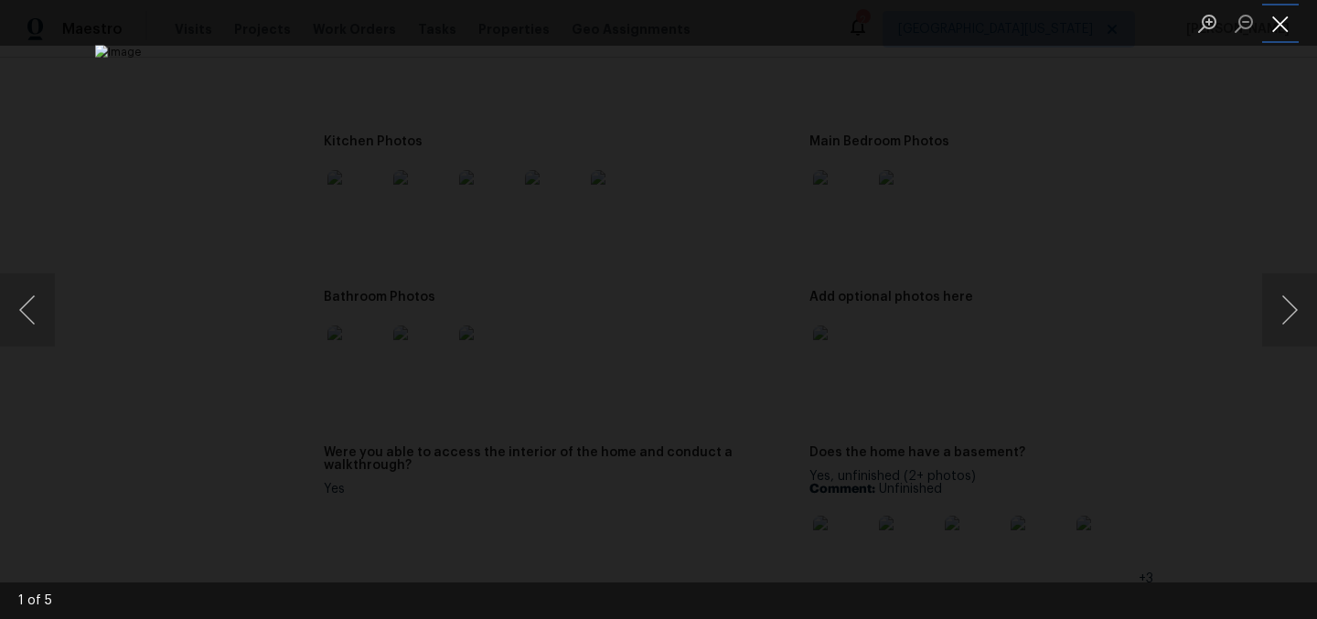
click at [1282, 19] on button "Close lightbox" at bounding box center [1280, 23] width 37 height 32
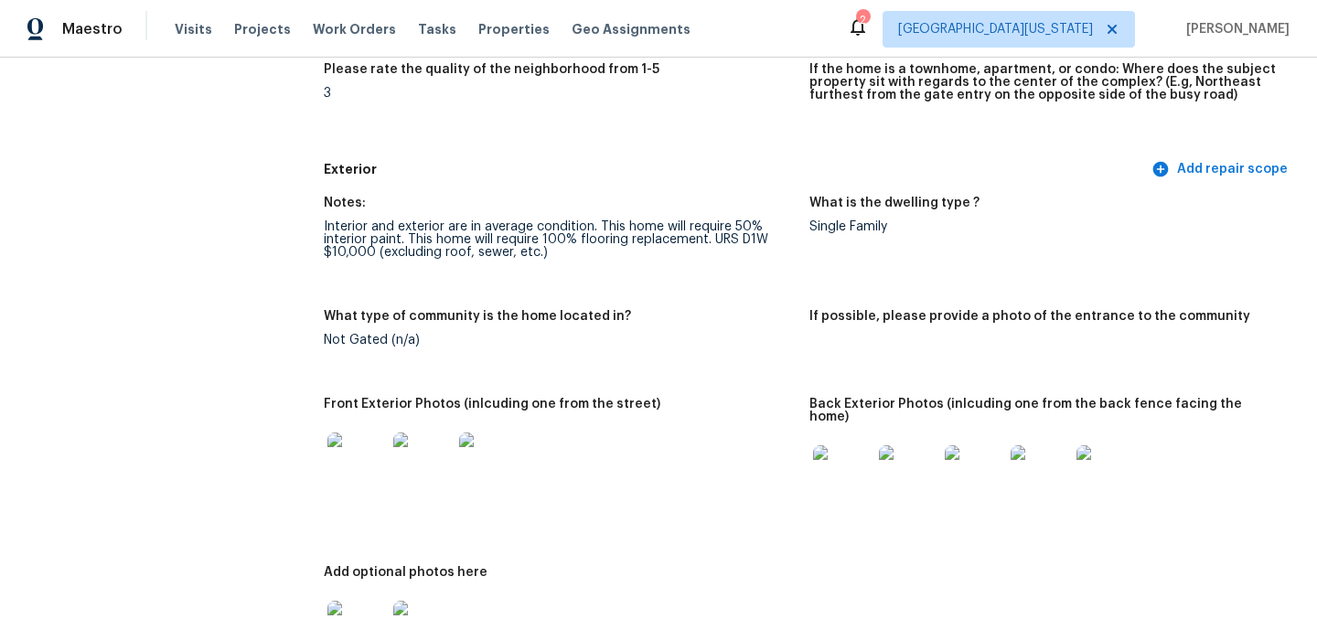
scroll to position [568, 0]
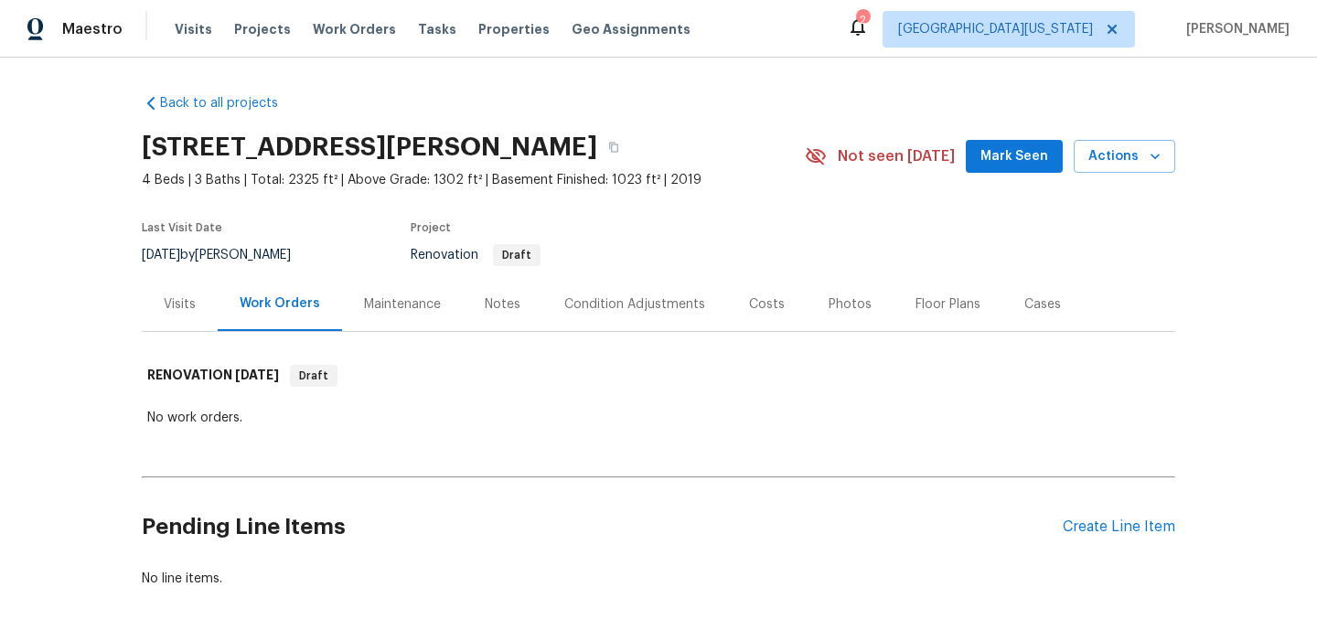
click at [727, 301] on div "Costs" at bounding box center [767, 304] width 80 height 54
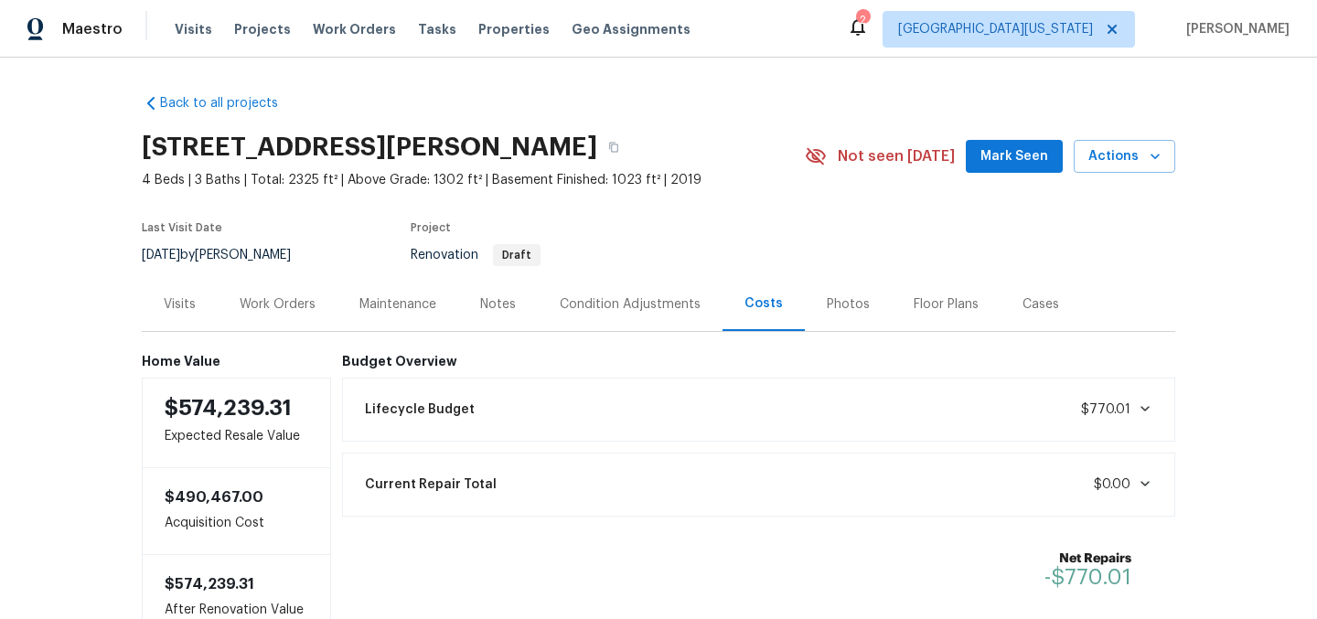
click at [763, 302] on div "Costs" at bounding box center [763, 303] width 38 height 18
click at [748, 306] on div "Costs" at bounding box center [763, 303] width 38 height 18
click at [247, 301] on div "Work Orders" at bounding box center [278, 304] width 76 height 18
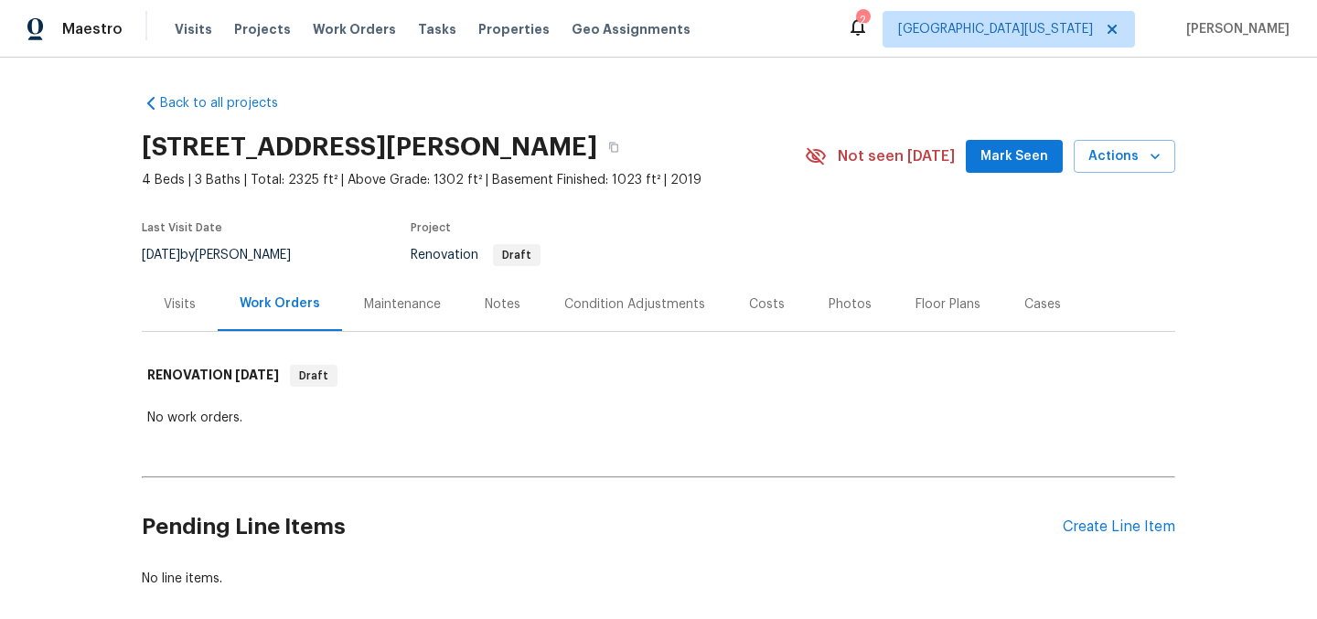
click at [172, 303] on div "Visits" at bounding box center [180, 304] width 32 height 18
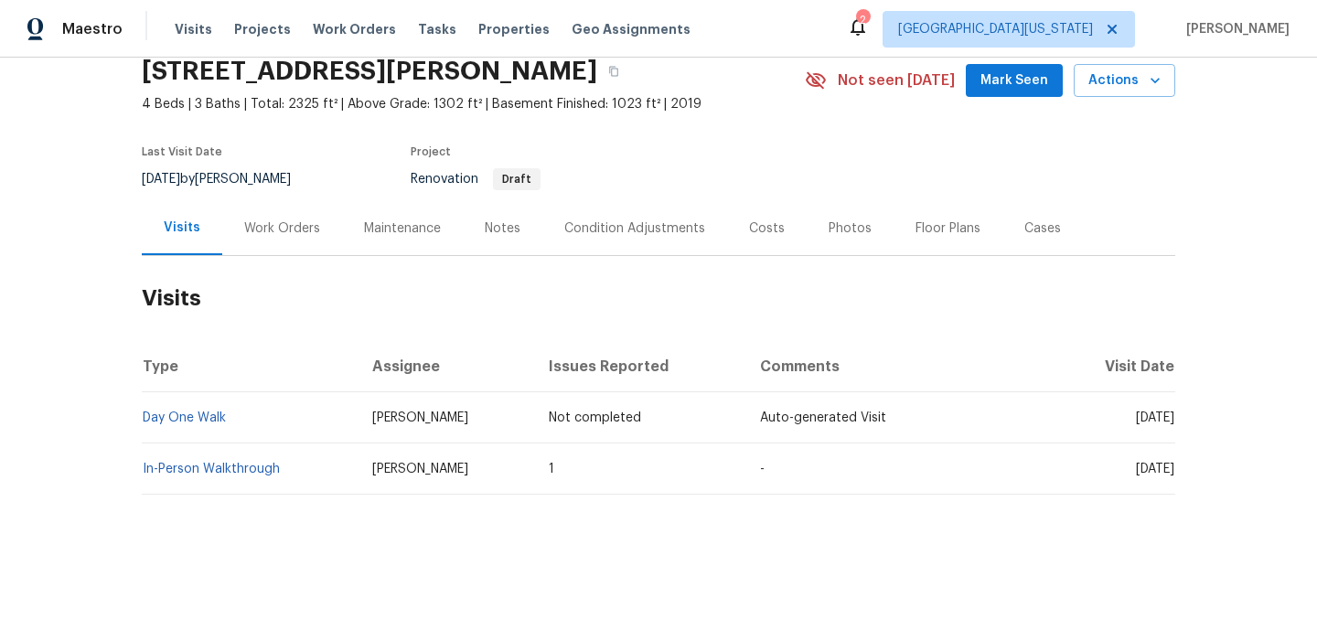
scroll to position [90, 0]
click at [217, 463] on link "In-Person Walkthrough" at bounding box center [211, 469] width 137 height 13
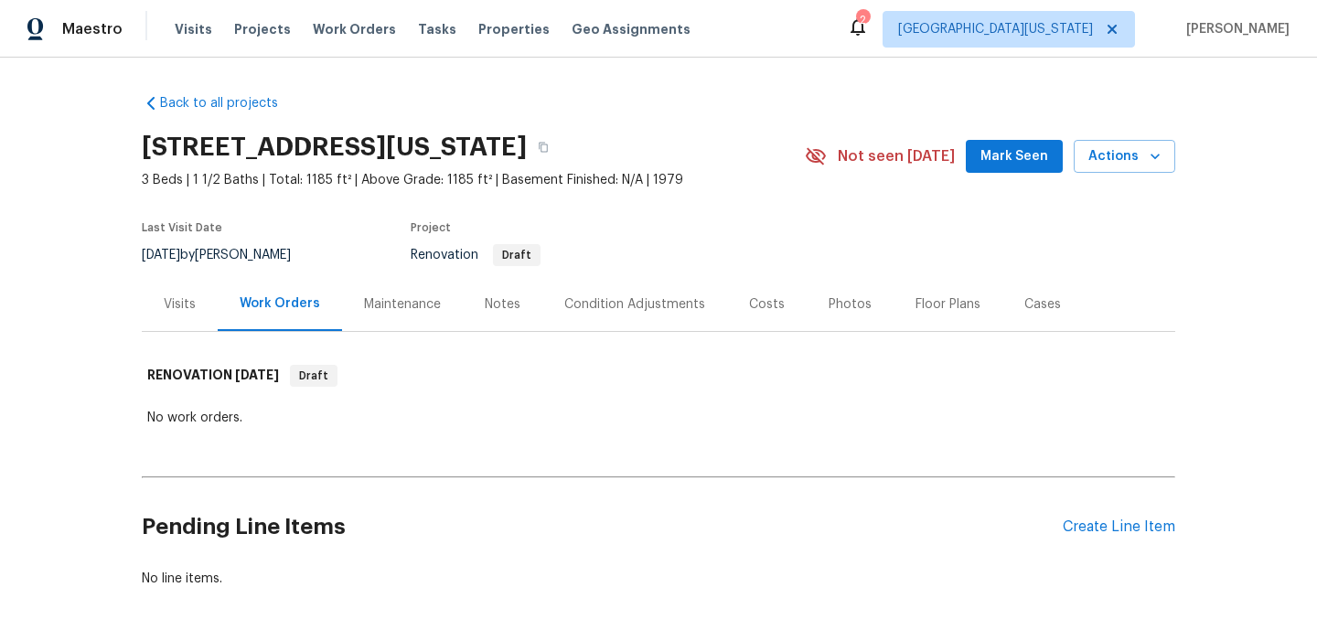
click at [742, 292] on div "Costs" at bounding box center [767, 304] width 80 height 54
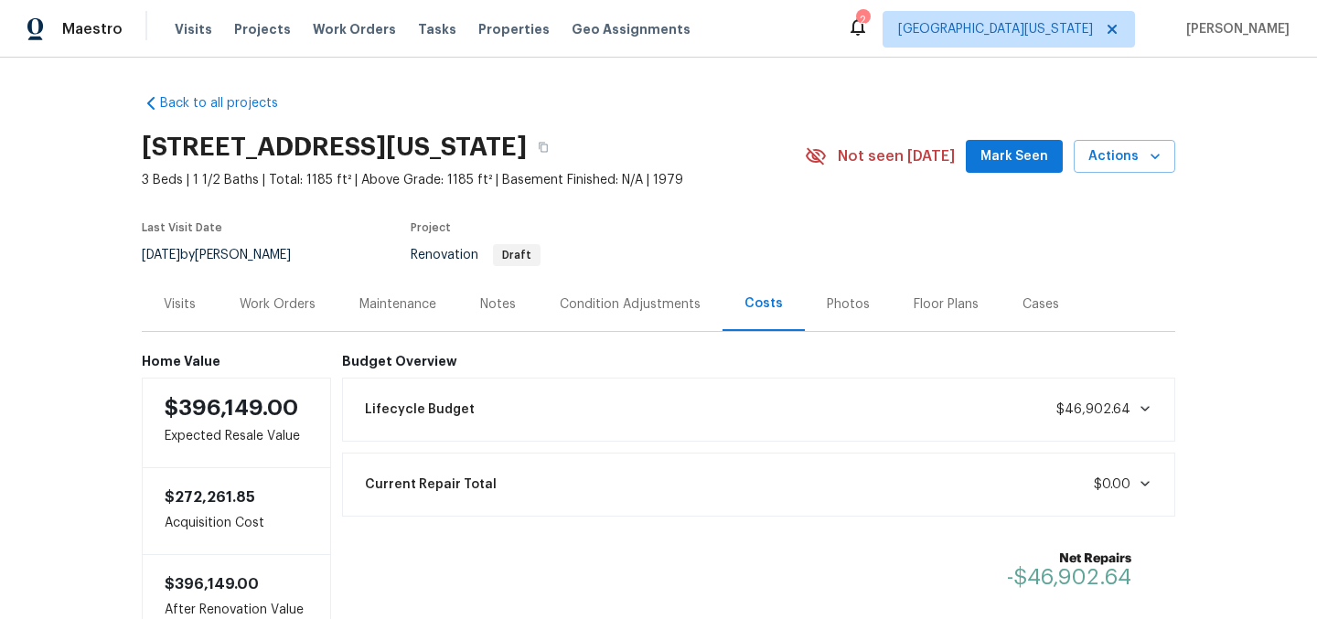
click at [595, 299] on div "Condition Adjustments" at bounding box center [630, 304] width 141 height 18
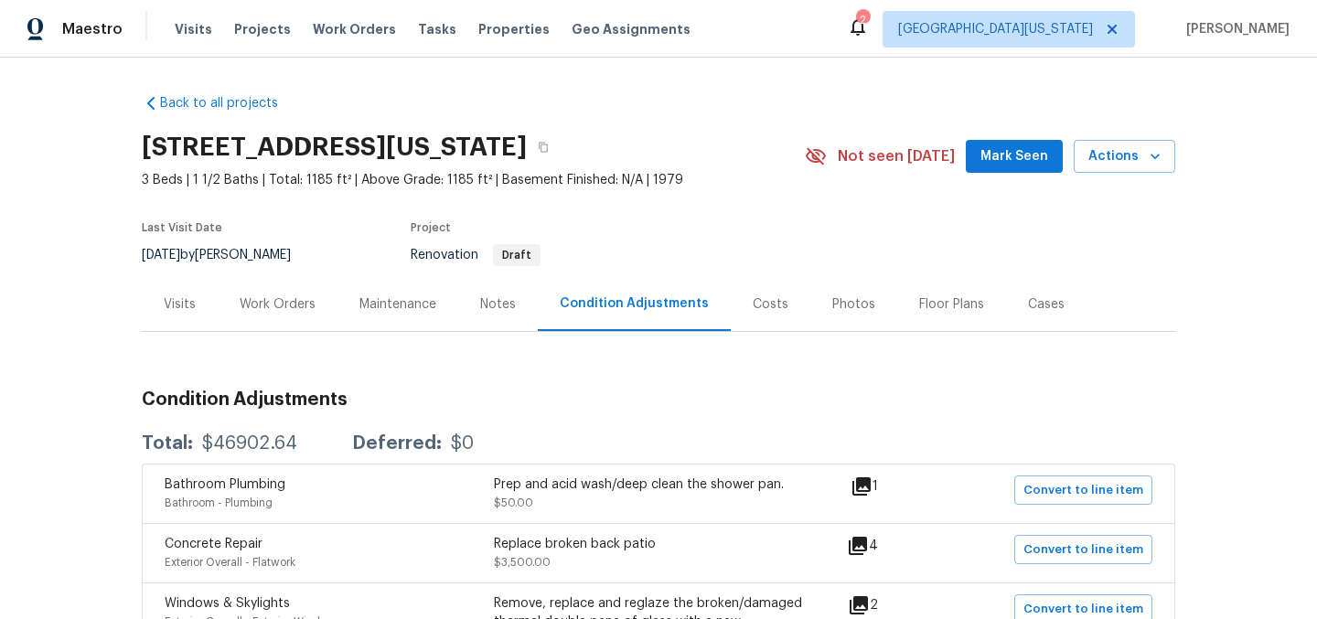
click at [682, 248] on div "Renovation Draft" at bounding box center [586, 255] width 351 height 22
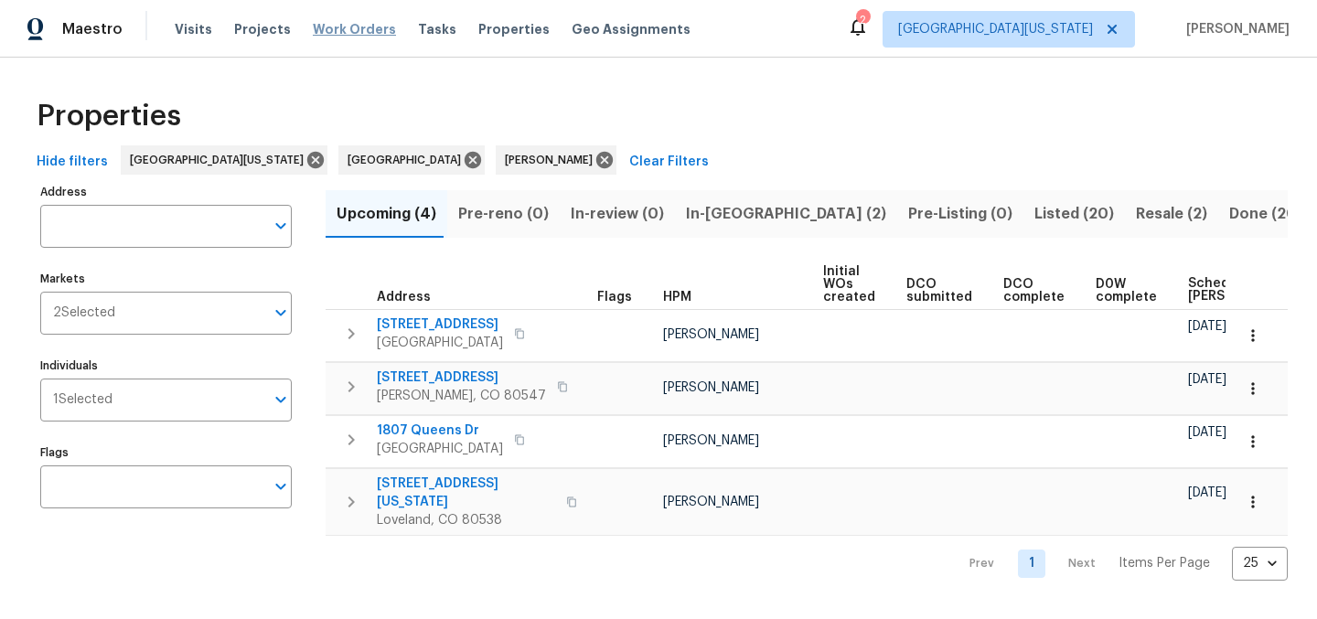
click at [342, 28] on span "Work Orders" at bounding box center [354, 29] width 83 height 18
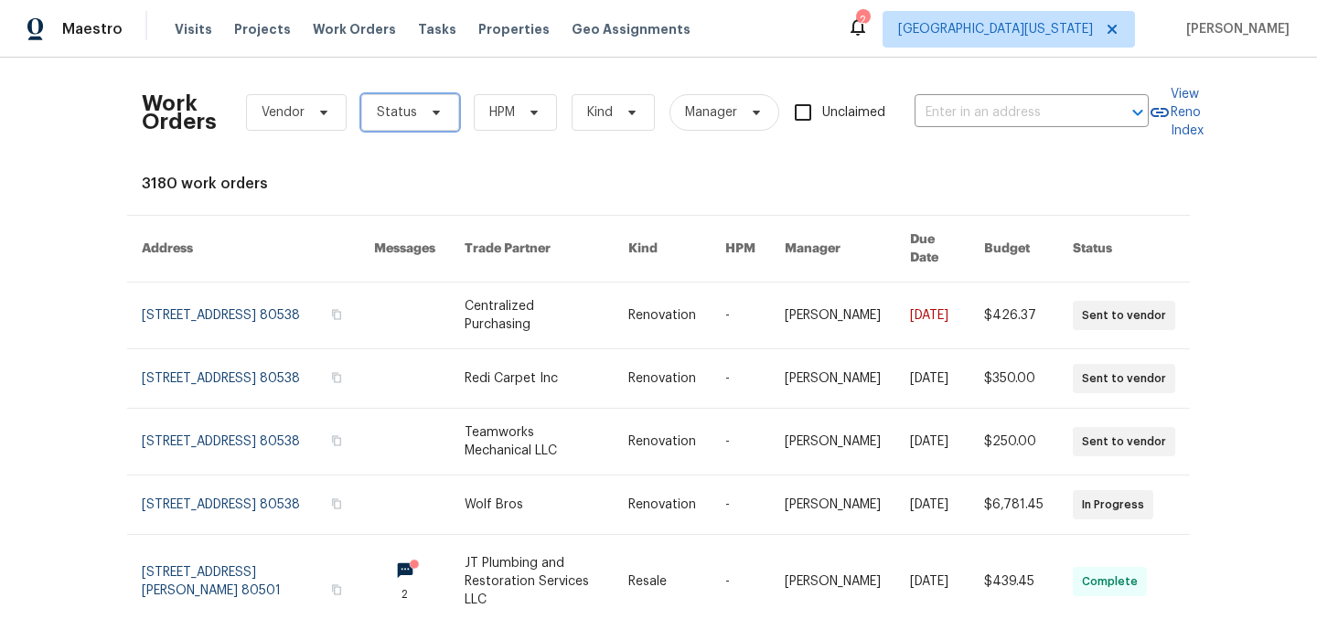
click at [395, 111] on span "Status" at bounding box center [397, 112] width 40 height 18
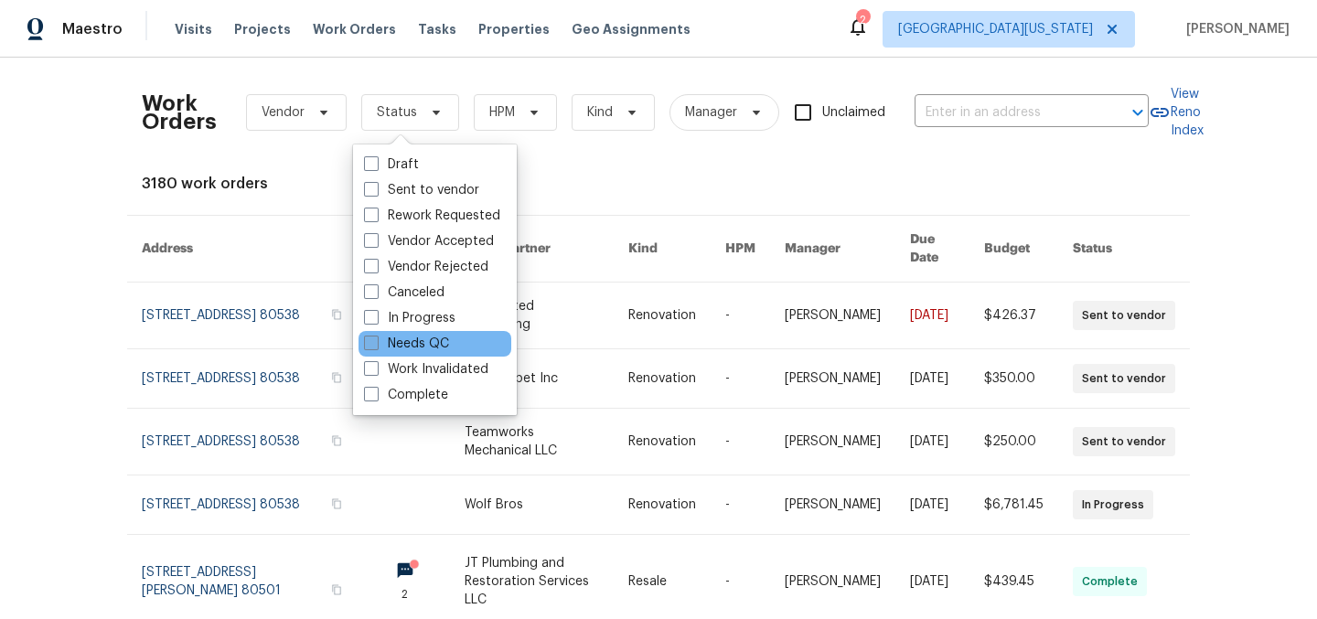
click at [391, 349] on label "Needs QC" at bounding box center [406, 344] width 85 height 18
click at [376, 347] on input "Needs QC" at bounding box center [370, 341] width 12 height 12
checkbox input "true"
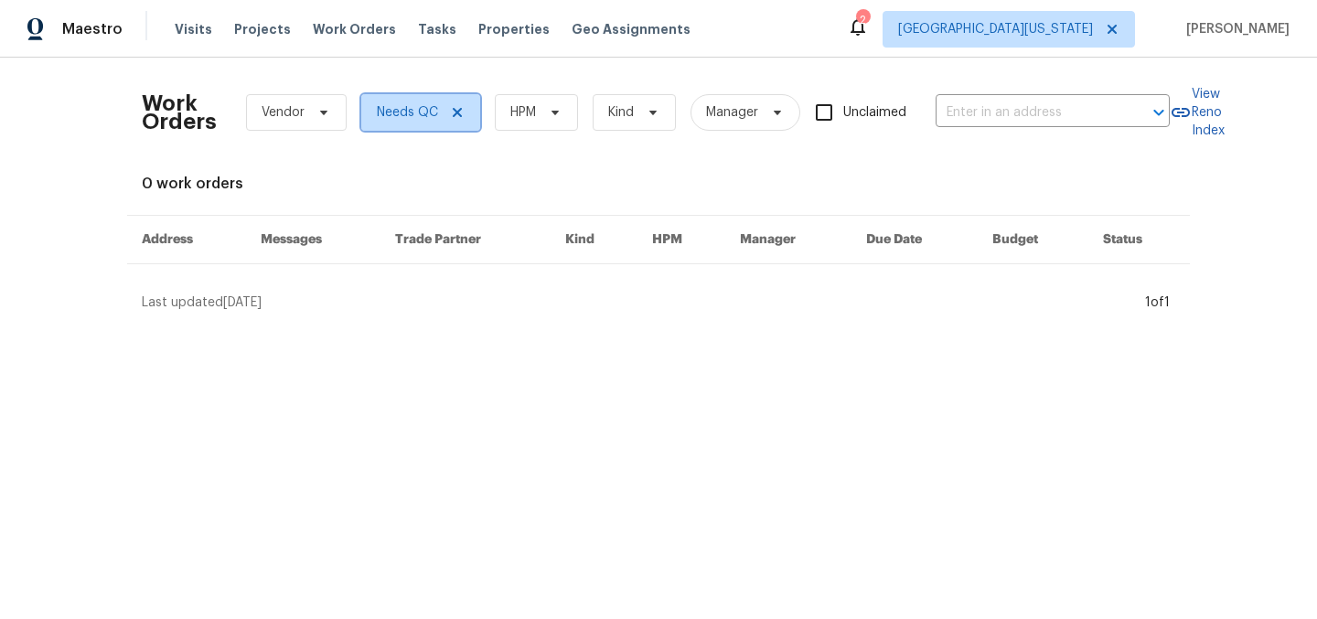
click at [452, 112] on icon at bounding box center [457, 112] width 15 height 15
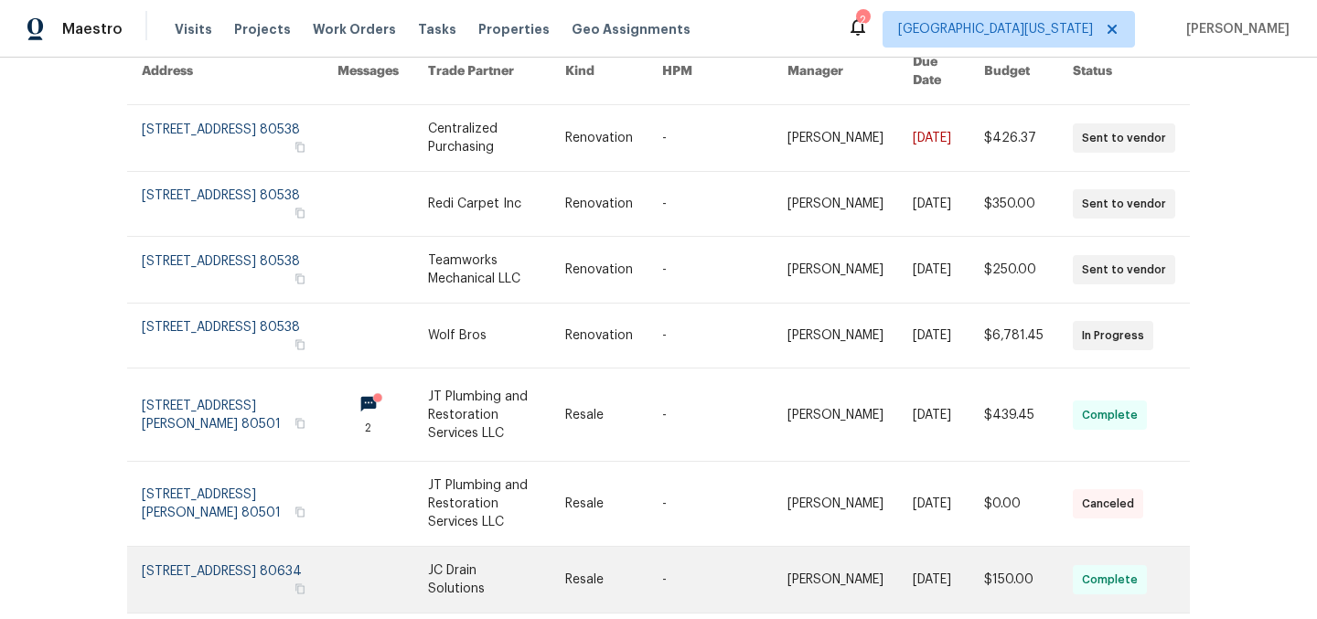
scroll to position [179, 0]
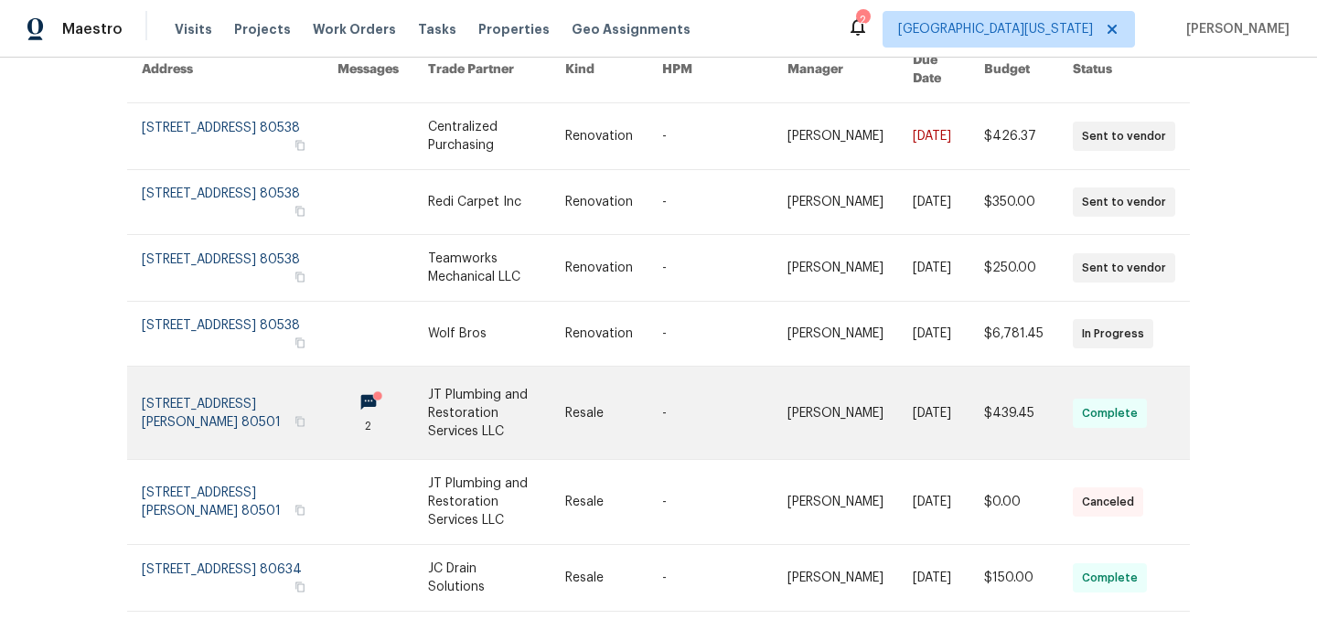
click at [459, 397] on link at bounding box center [496, 413] width 137 height 92
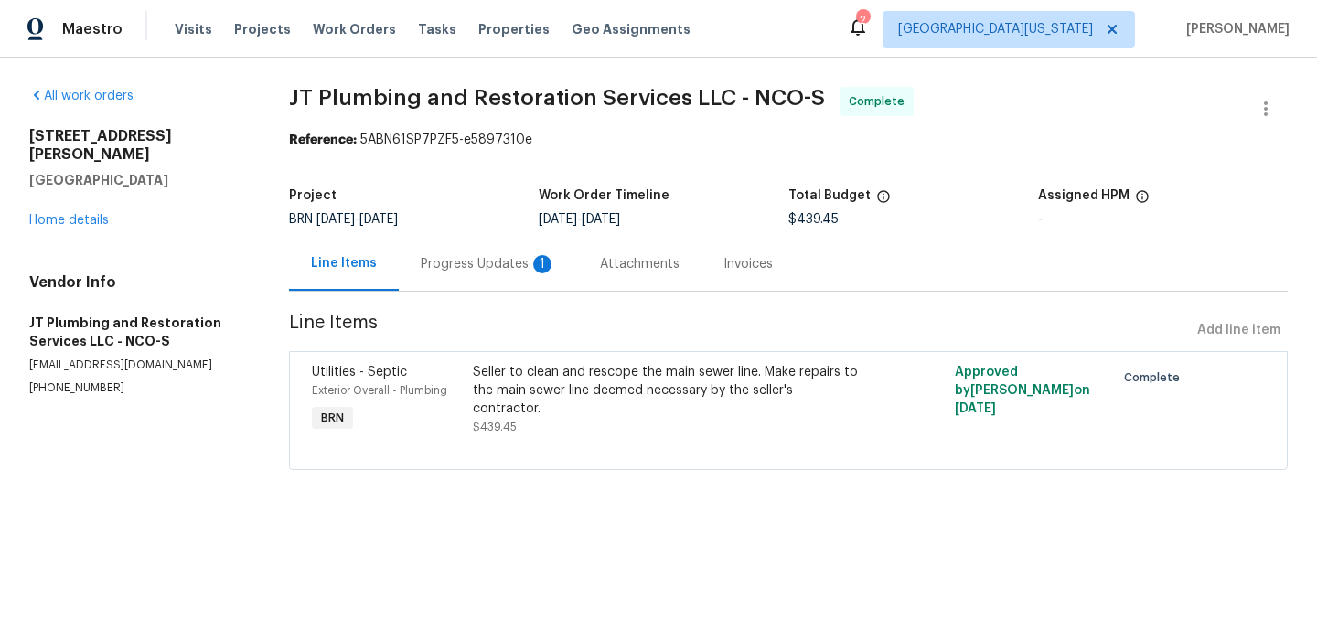
click at [483, 264] on div "Progress Updates 1" at bounding box center [488, 264] width 135 height 18
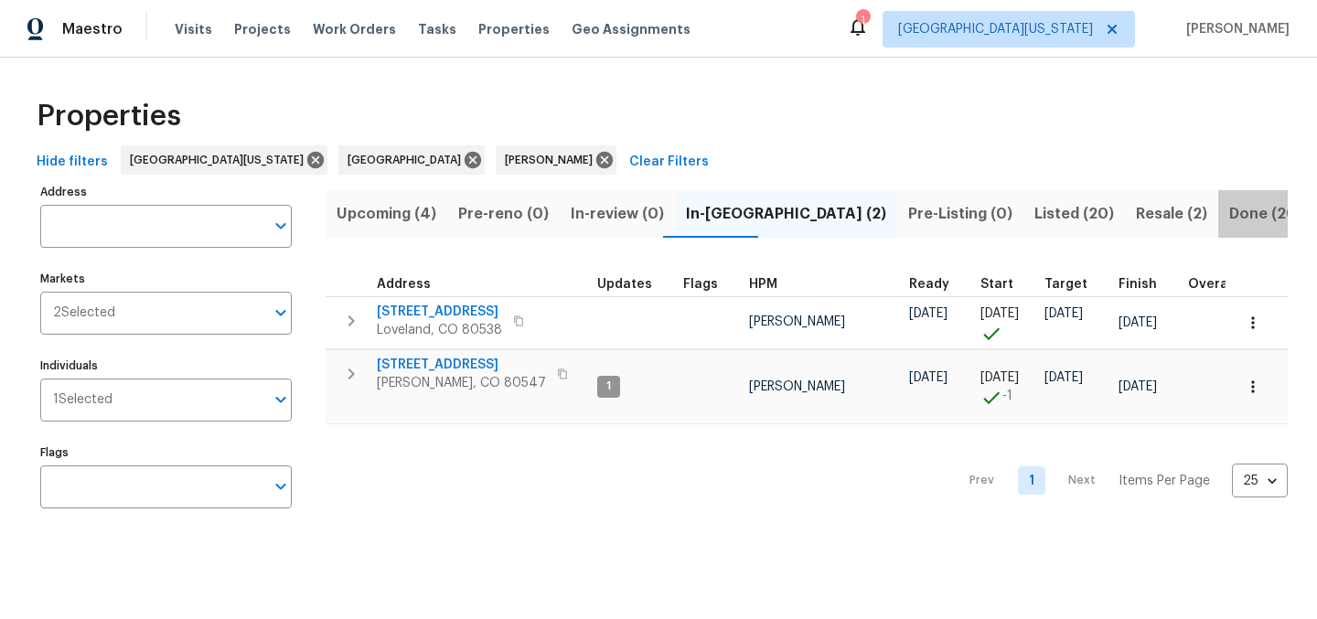
click at [1229, 210] on span "Done (208)" at bounding box center [1270, 214] width 83 height 26
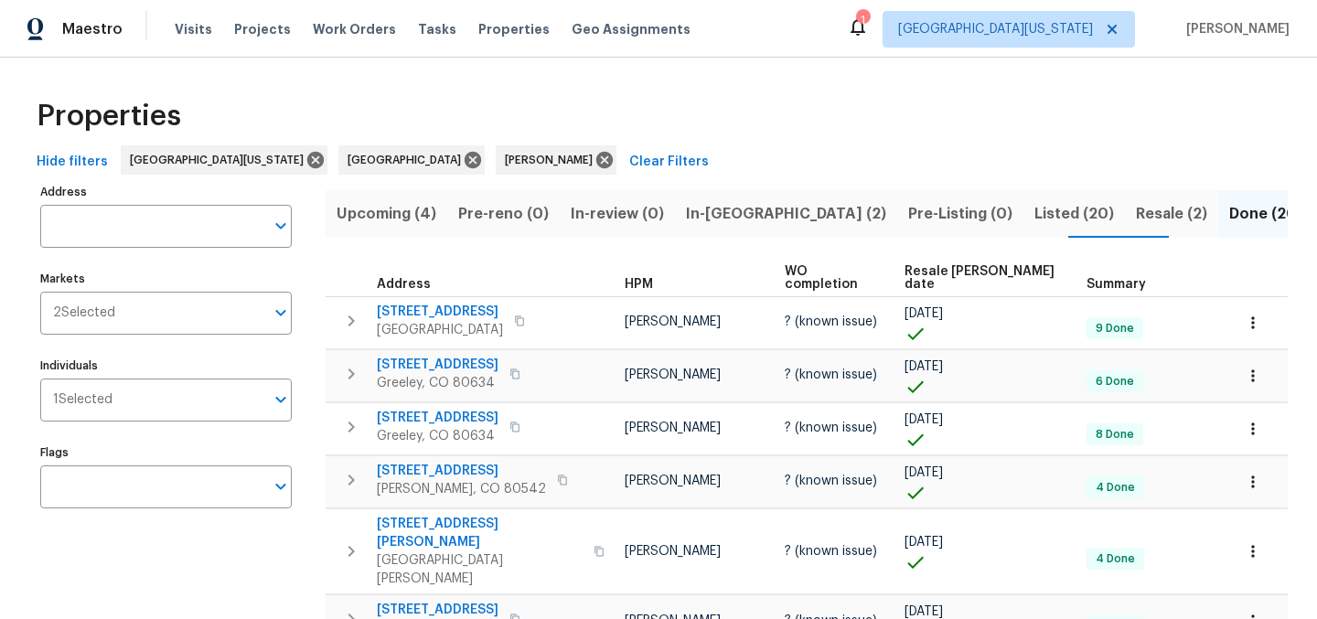
click at [209, 225] on input "Address" at bounding box center [152, 226] width 224 height 43
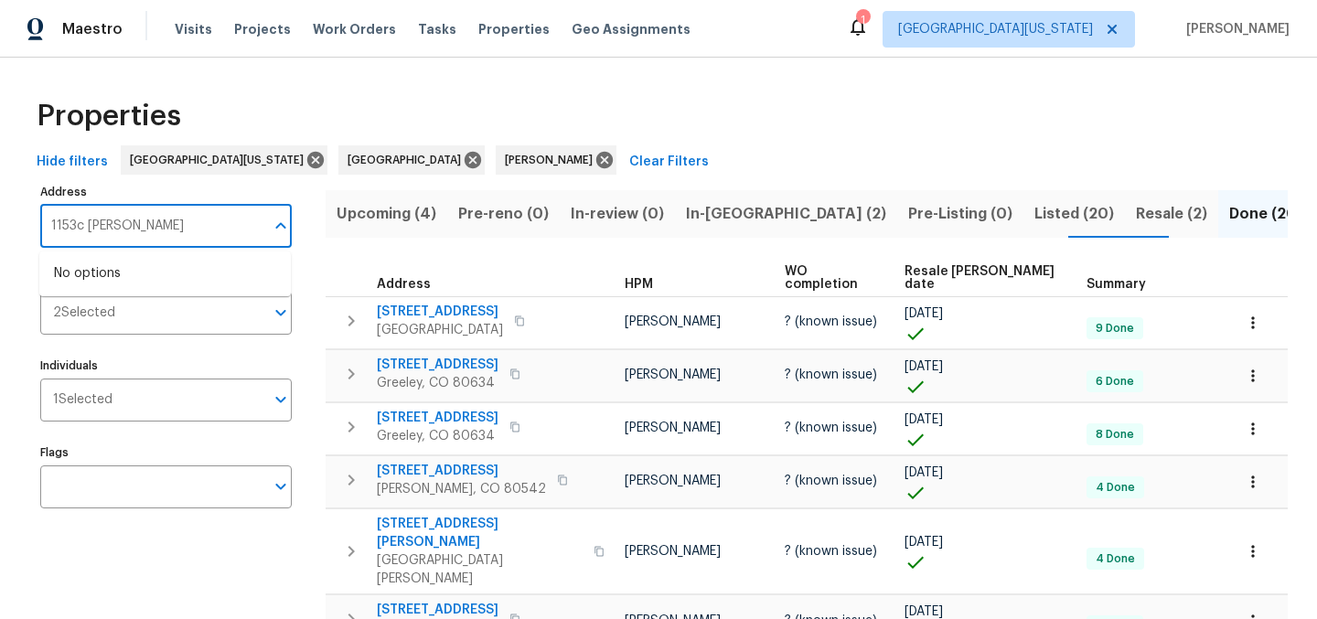
click at [226, 234] on input "1153c [PERSON_NAME]" at bounding box center [152, 226] width 224 height 43
type input "1153 [PERSON_NAME]"
click at [214, 281] on li "[STREET_ADDRESS][PERSON_NAME]" at bounding box center [164, 274] width 251 height 30
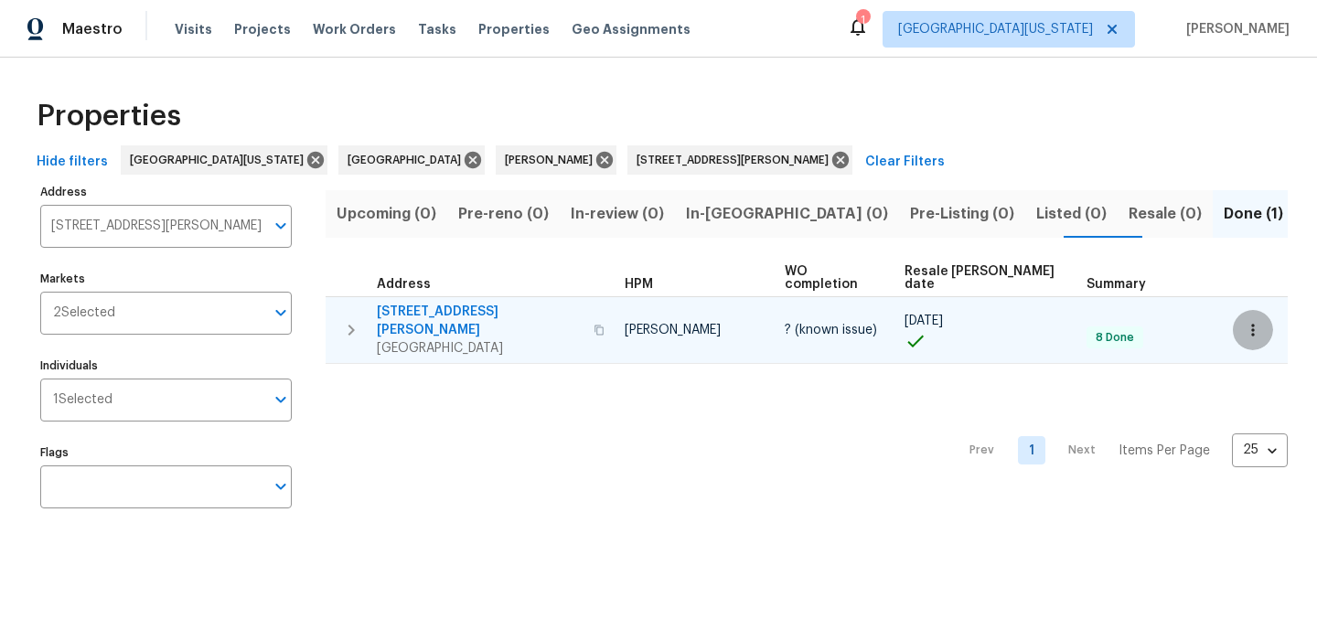
click at [1244, 321] on icon "button" at bounding box center [1253, 330] width 18 height 18
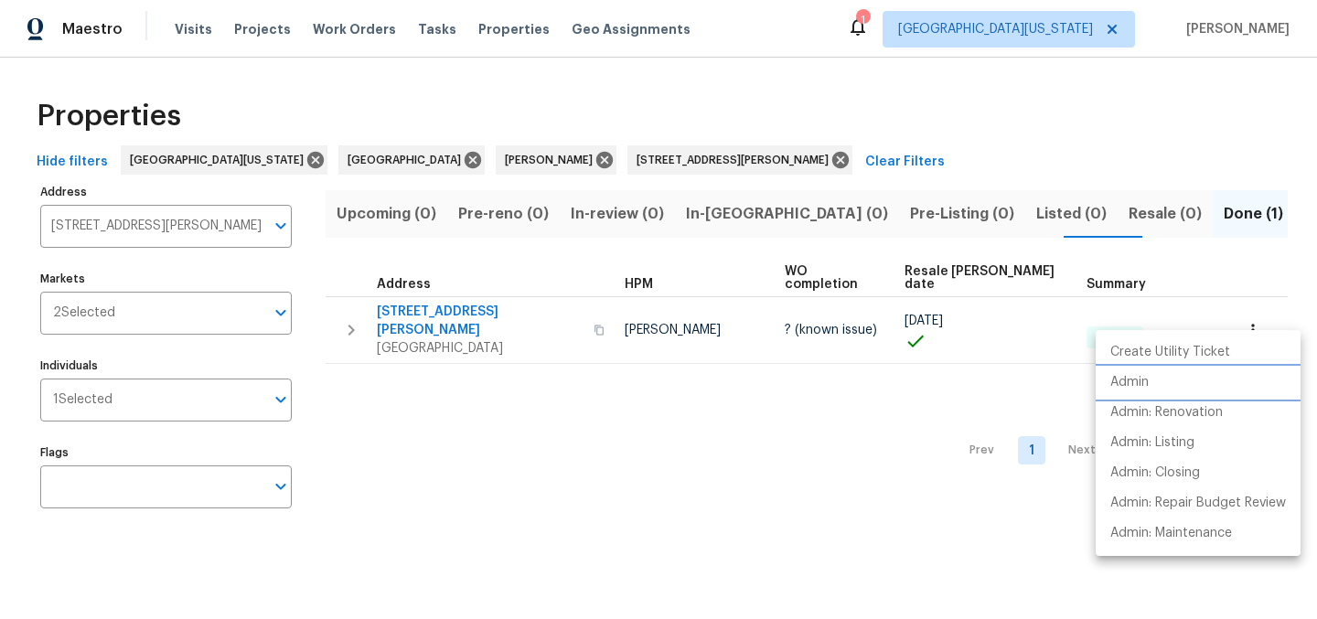
click at [1152, 387] on li "Admin" at bounding box center [1197, 383] width 205 height 30
click at [887, 96] on div at bounding box center [658, 309] width 1317 height 619
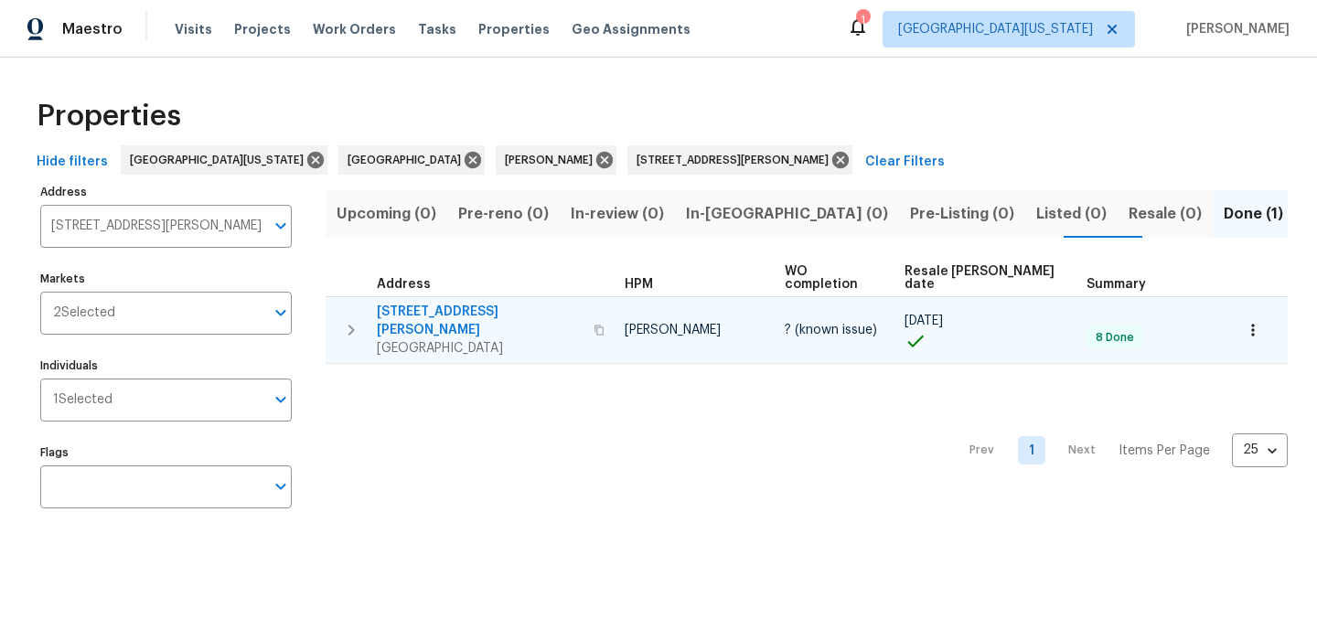
click at [424, 303] on span "[STREET_ADDRESS][PERSON_NAME]" at bounding box center [480, 321] width 206 height 37
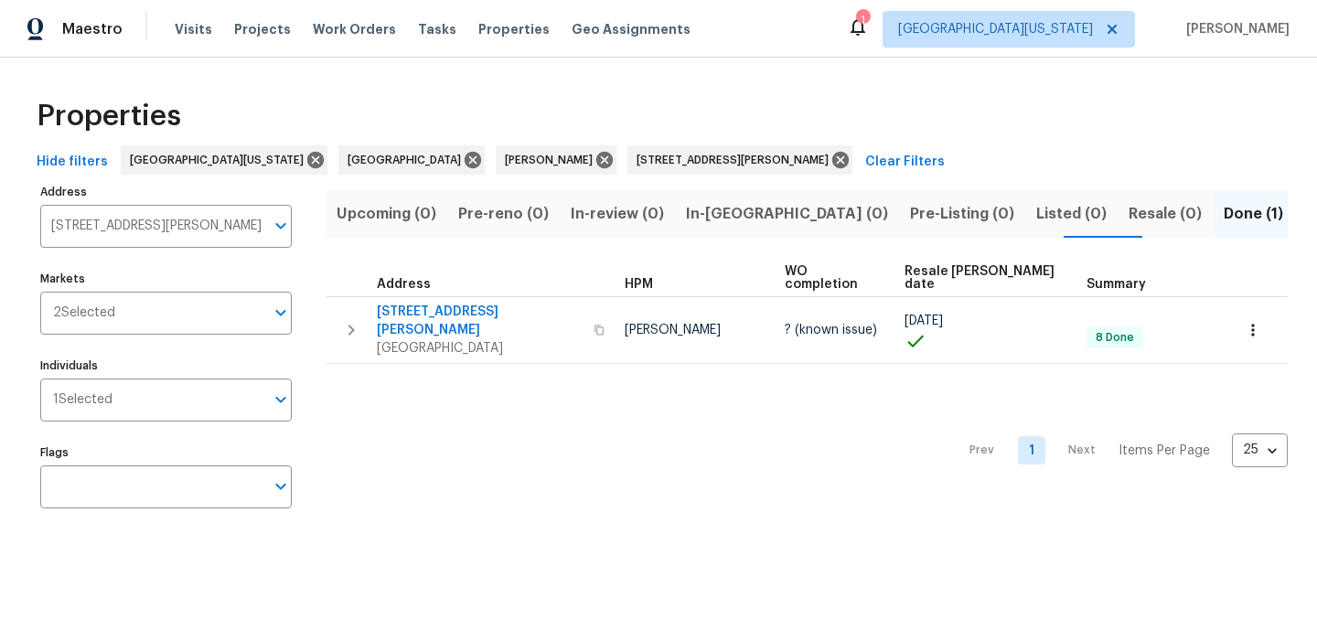
click at [985, 113] on div "Properties" at bounding box center [658, 116] width 1258 height 59
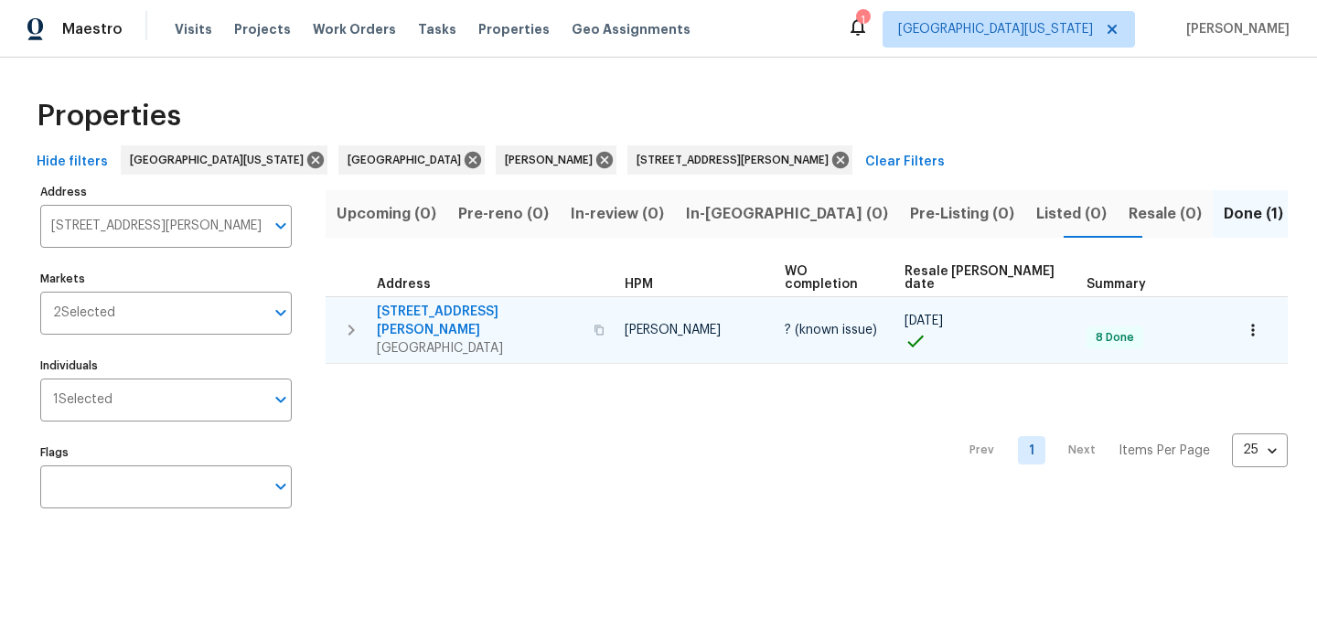
click at [1244, 321] on icon "button" at bounding box center [1253, 330] width 18 height 18
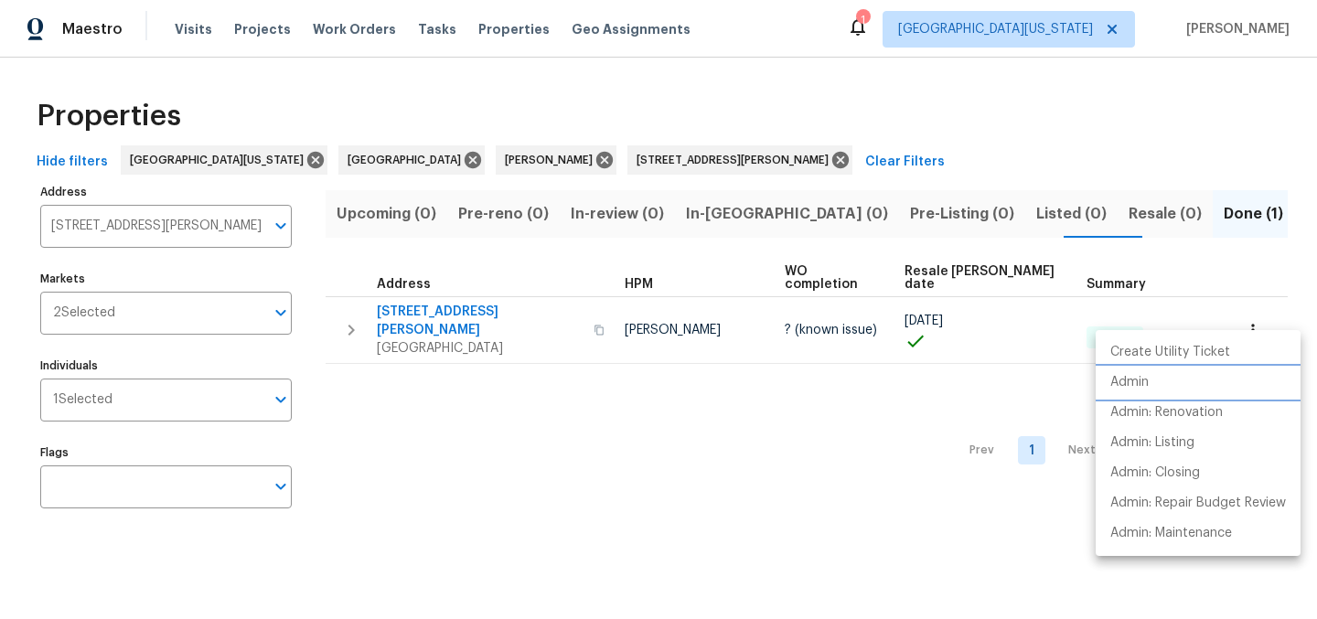
click at [1166, 384] on li "Admin" at bounding box center [1197, 383] width 205 height 30
click at [681, 161] on div at bounding box center [658, 309] width 1317 height 619
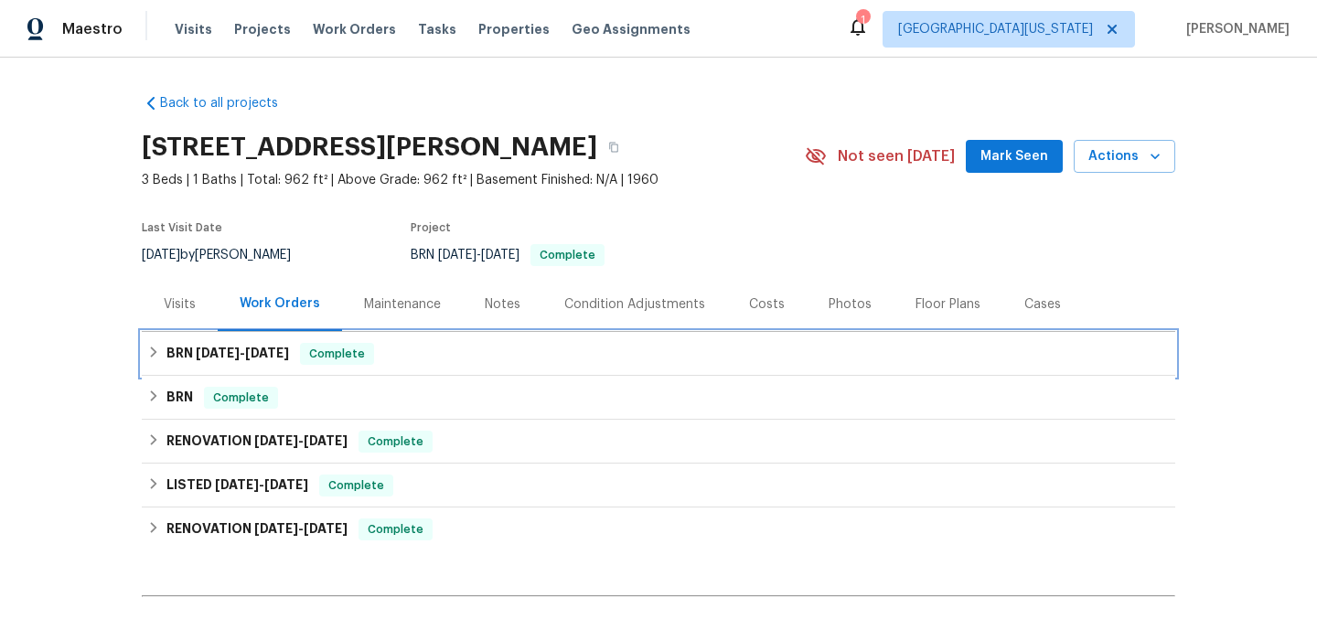
click at [264, 355] on span "9/2/25" at bounding box center [267, 353] width 44 height 13
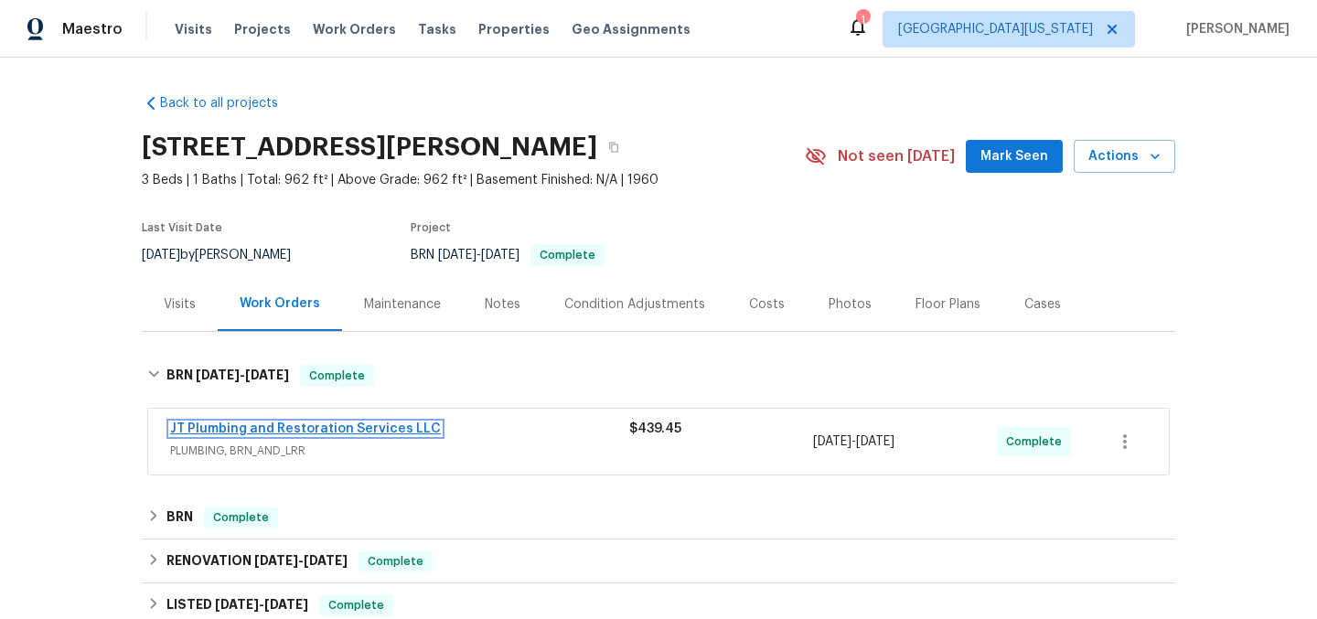
click at [343, 427] on link "JT Plumbing and Restoration Services LLC" at bounding box center [305, 428] width 271 height 13
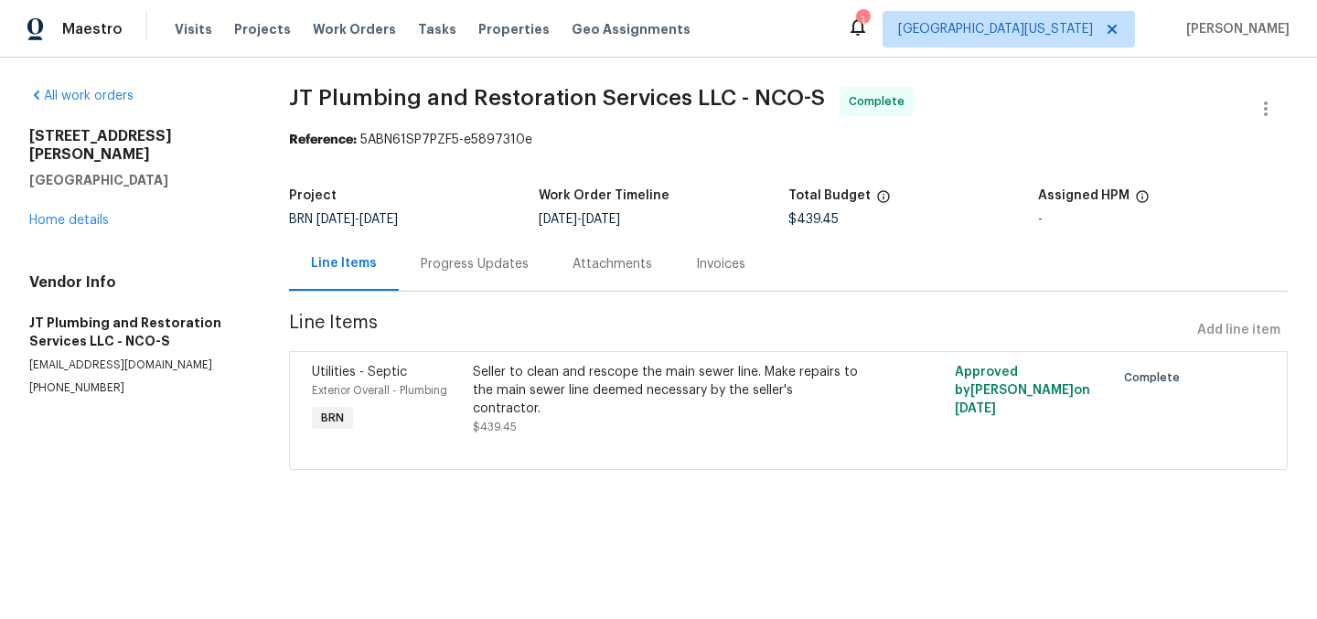
click at [467, 270] on div "Progress Updates" at bounding box center [475, 264] width 108 height 18
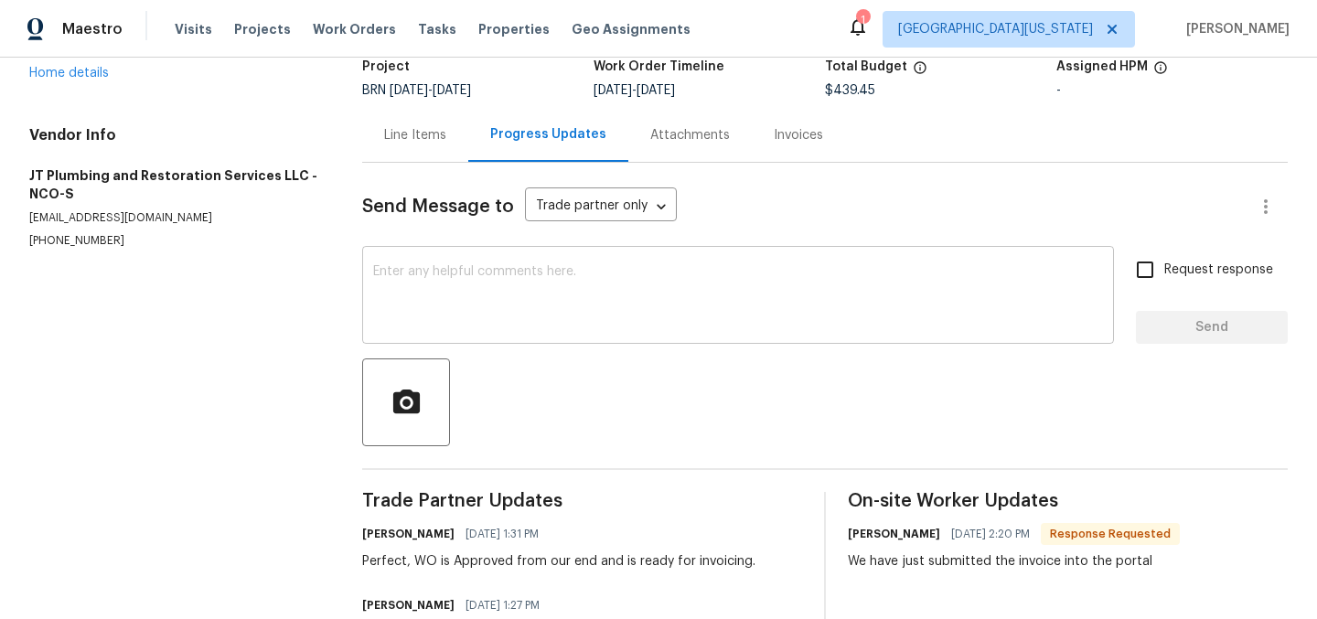
scroll to position [359, 0]
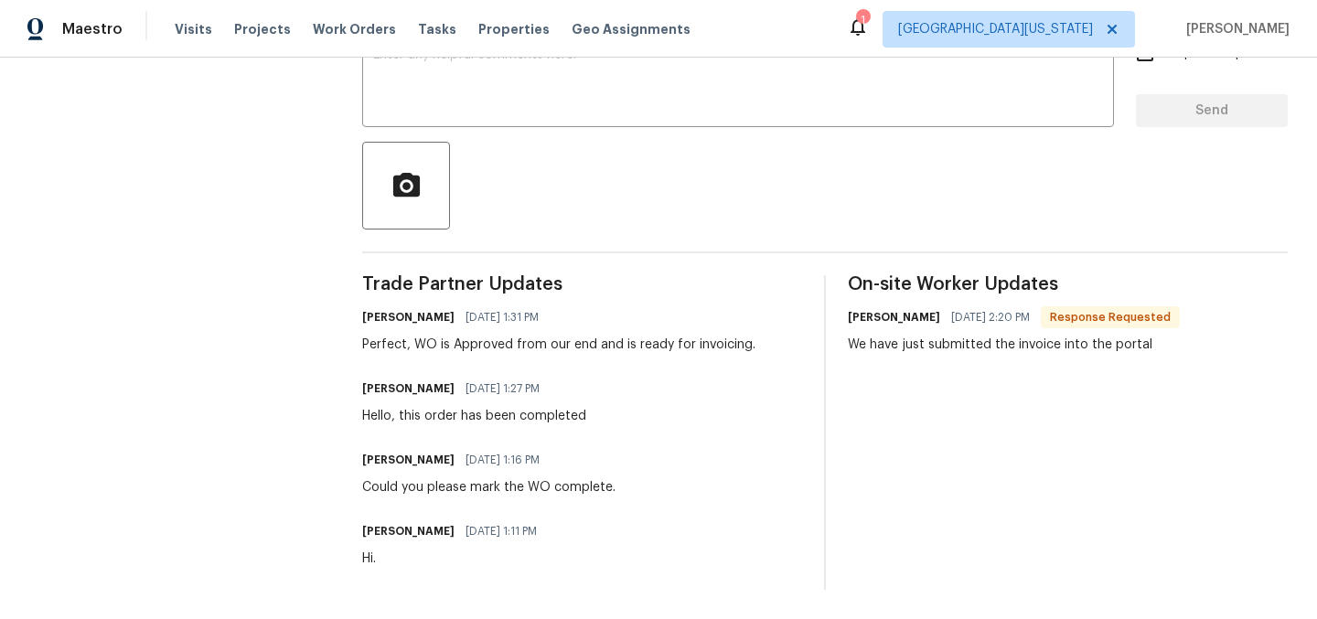
click at [955, 417] on div "On-site Worker Updates Justin Mort 09/02/2025 2:20 PM Response Requested We hav…" at bounding box center [1068, 432] width 440 height 315
